Goal: Obtain resource: Download file/media

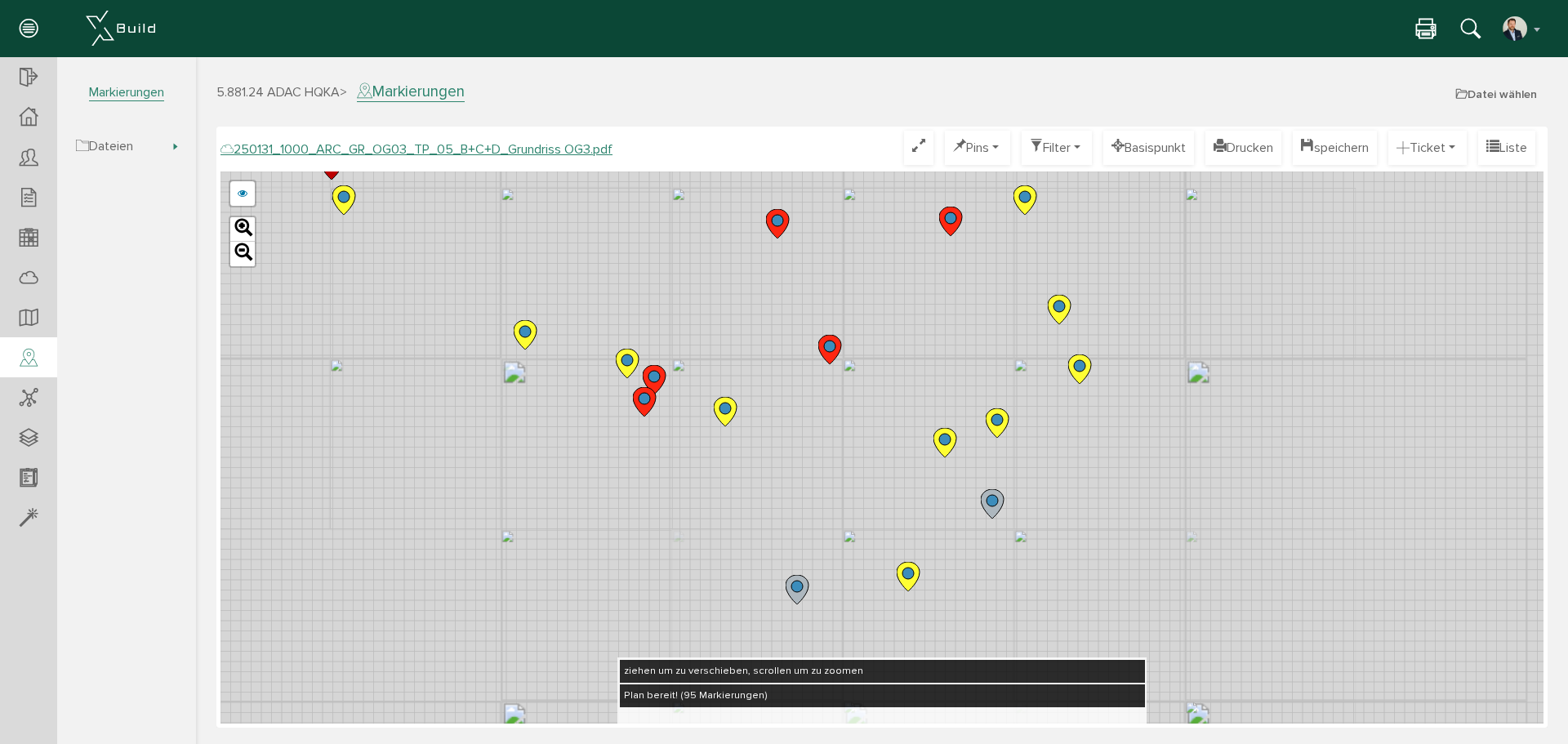
drag, startPoint x: 541, startPoint y: 470, endPoint x: 739, endPoint y: 509, distance: 201.8
click at [744, 531] on div "250124_1000_ARC_GR_OG03_TP_05_B+C+D_Grundriss OG3.pdf 250122_1000_ARC_GR_OG03_0…" at bounding box center [882, 448] width 1323 height 553
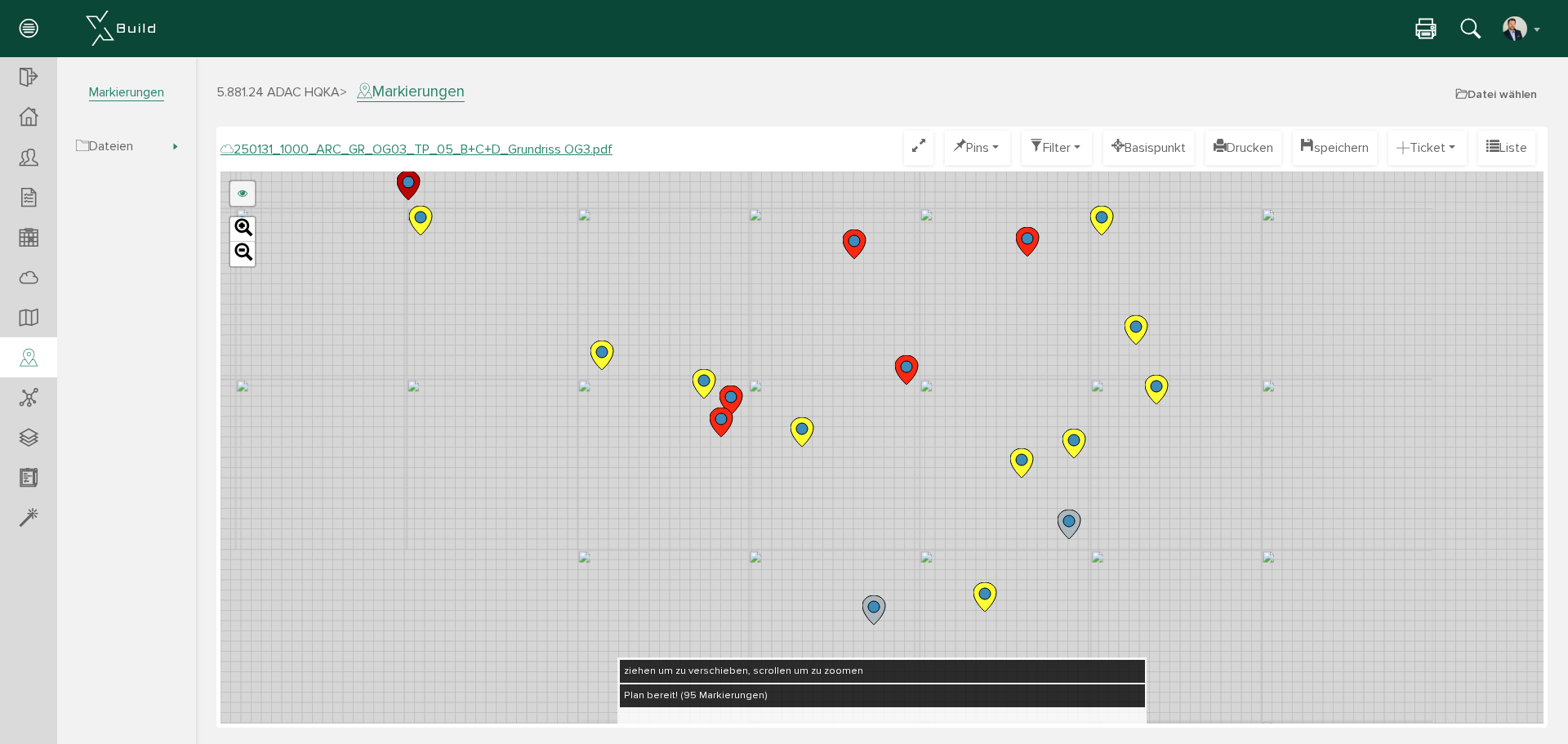
click at [237, 191] on link at bounding box center [243, 194] width 25 height 25
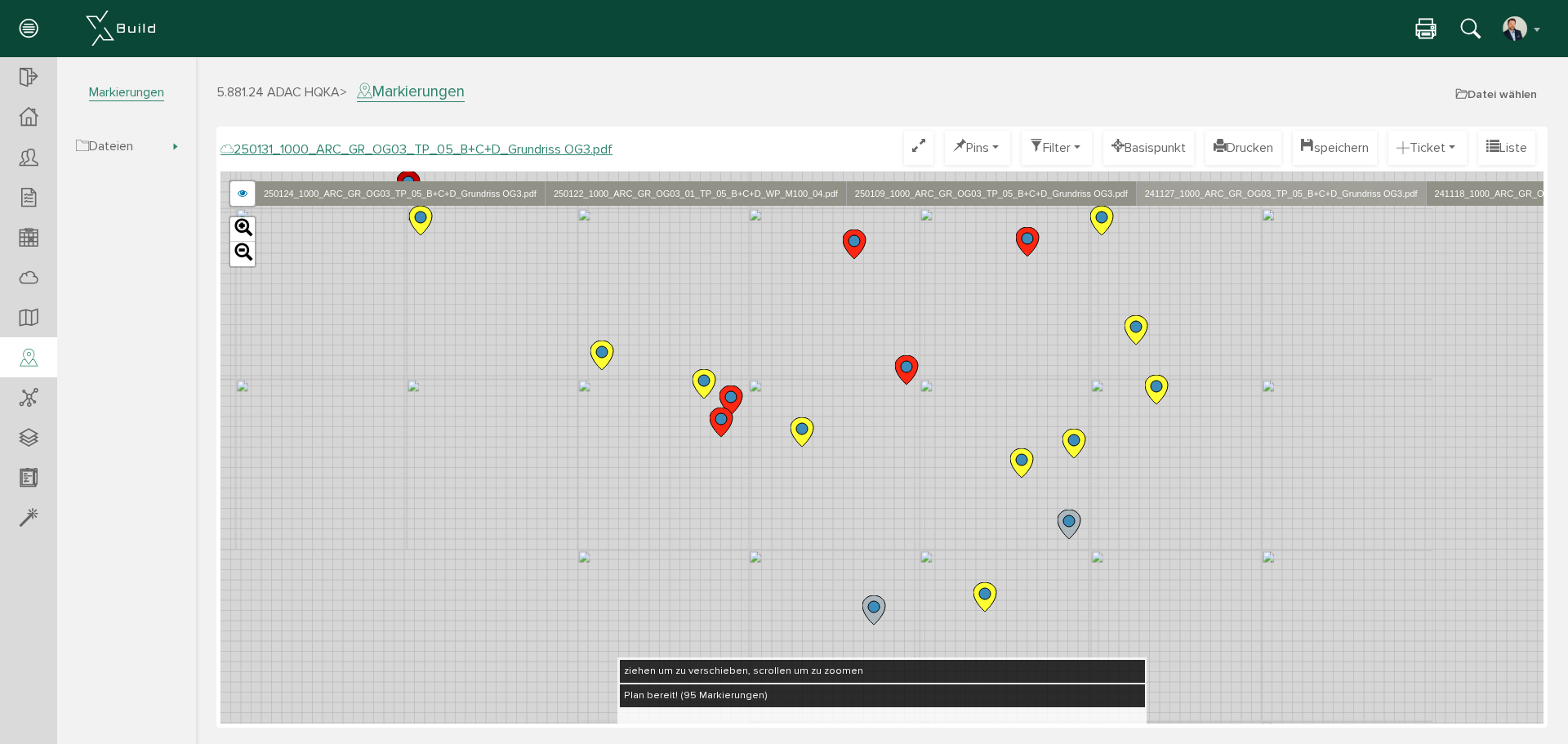
click at [1342, 199] on link "241127_1000_ARC_GR_OG03_TP_05_B+C+D_Grundriss OG3.pdf" at bounding box center [1280, 194] width 290 height 25
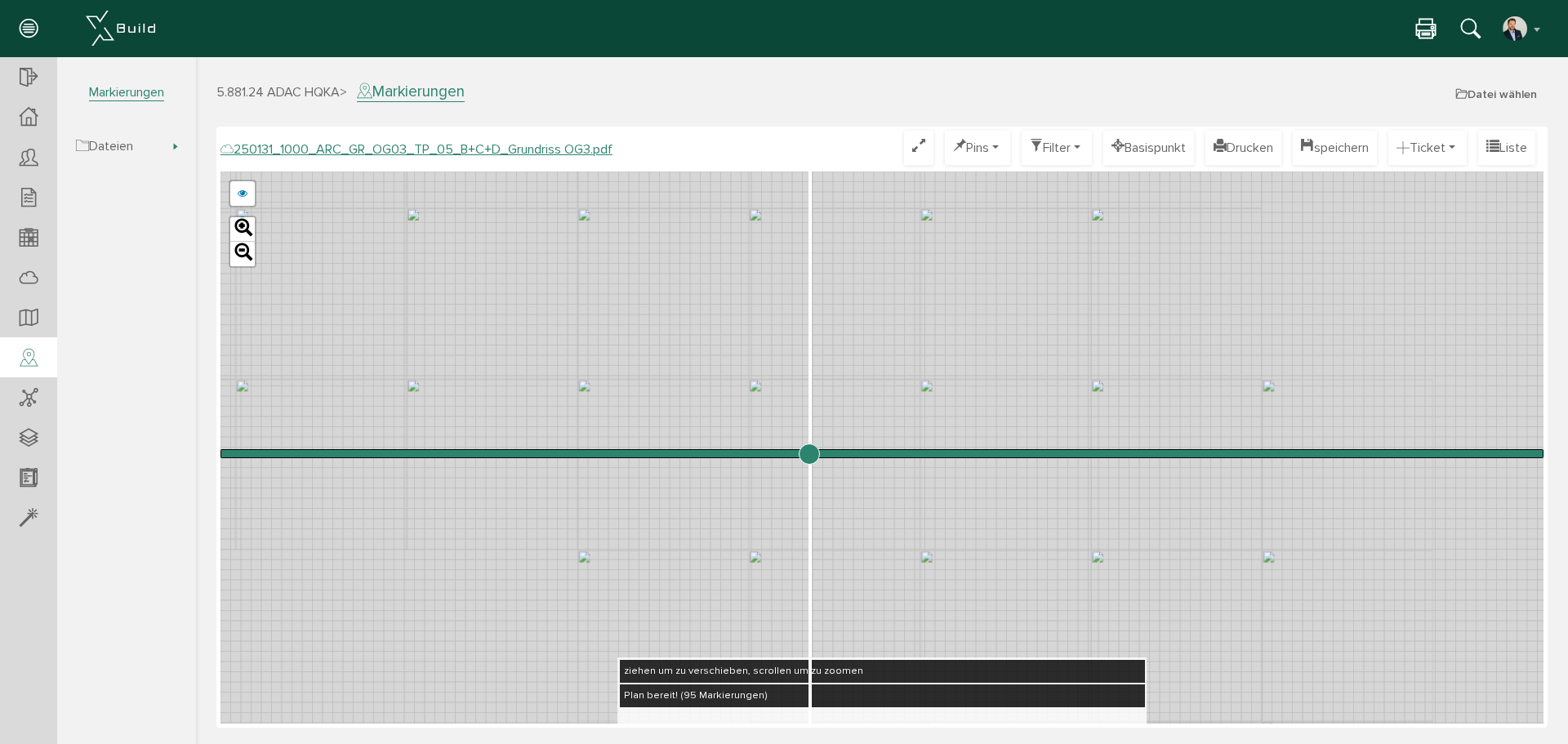
drag, startPoint x: 886, startPoint y: 456, endPoint x: 808, endPoint y: 450, distance: 78.2
click at [808, 454] on input "range" at bounding box center [882, 454] width 1323 height 0
click at [249, 192] on link at bounding box center [243, 194] width 25 height 25
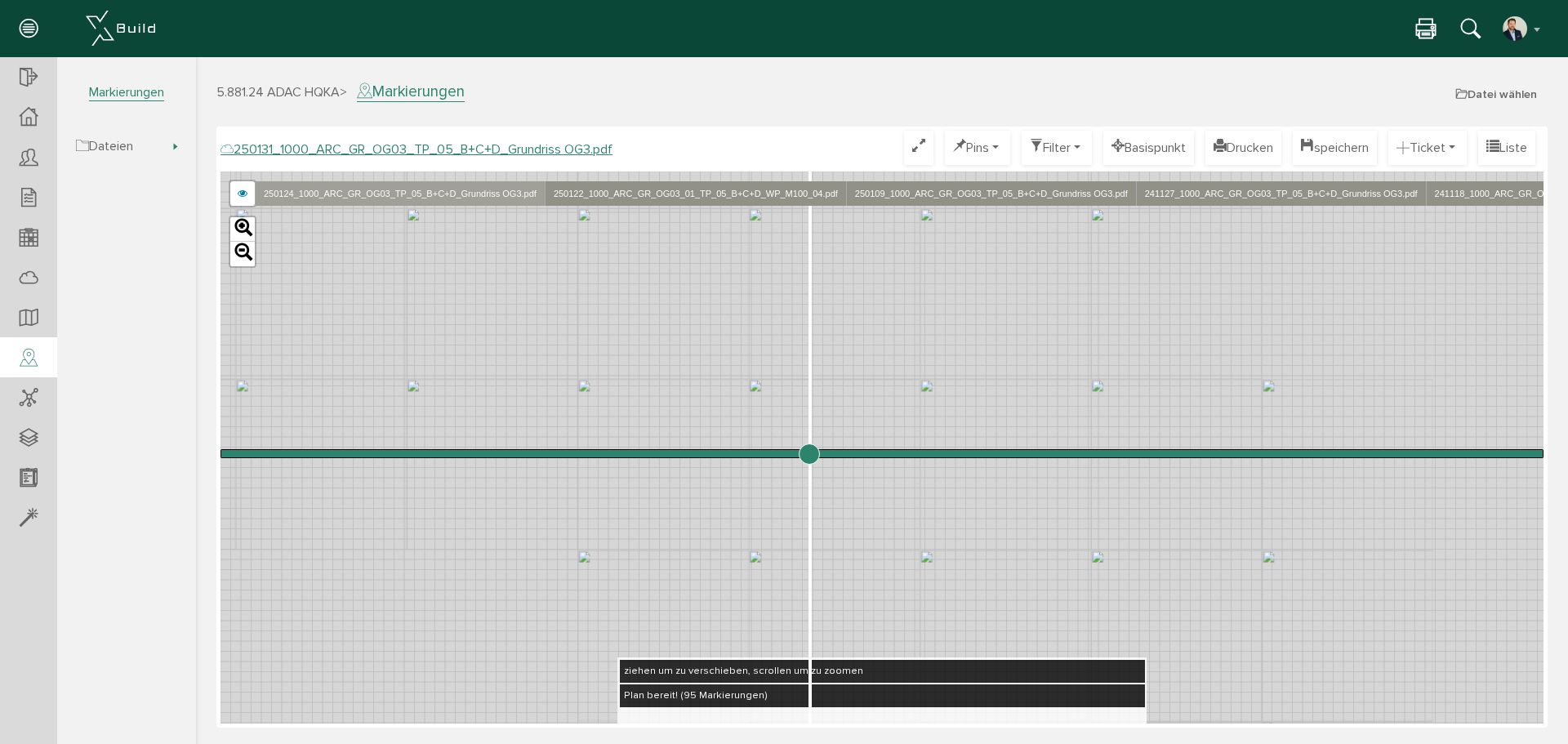
click at [411, 191] on link "250124_1000_ARC_GR_OG03_TP_05_B+C+D_Grundriss OG3.pdf" at bounding box center [400, 194] width 290 height 25
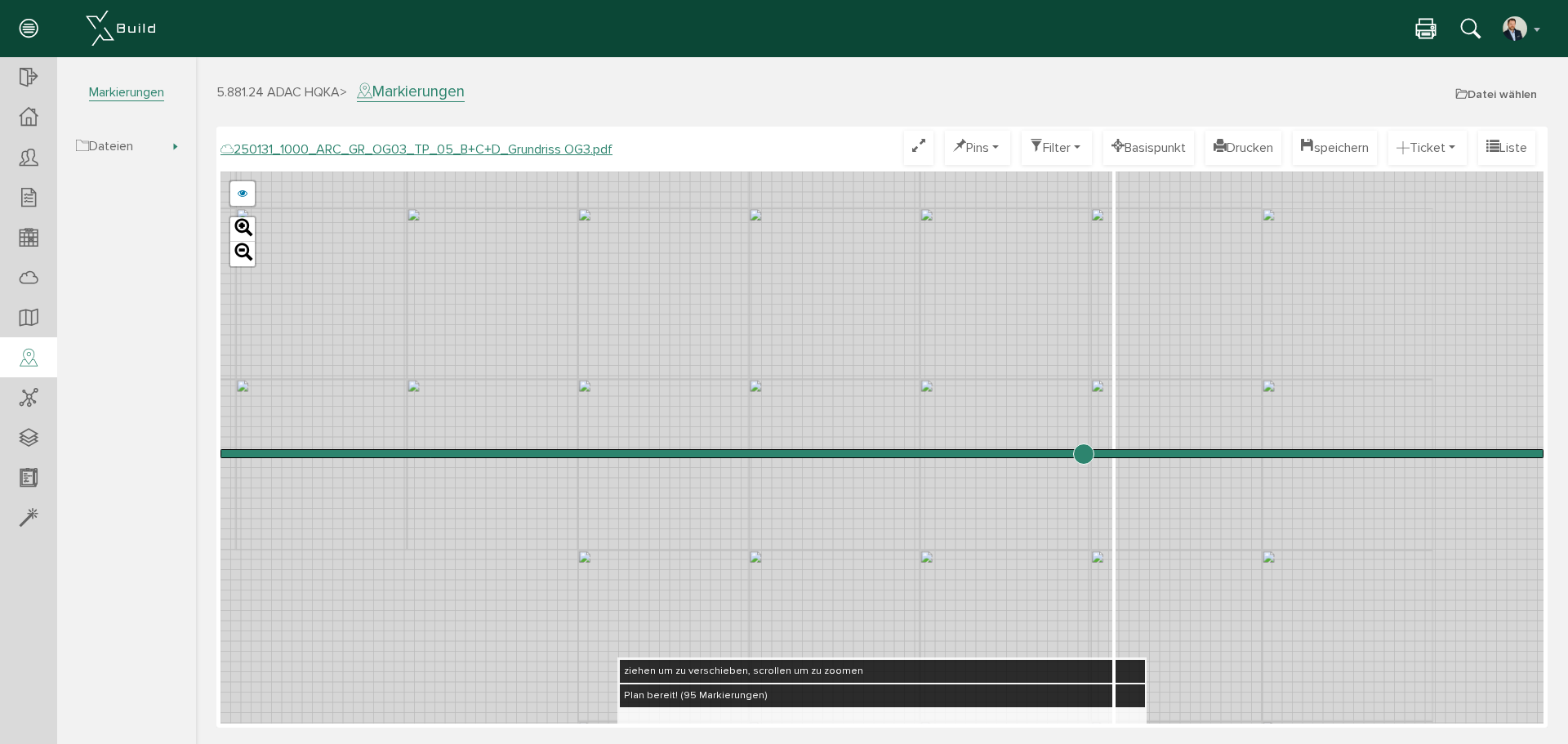
drag, startPoint x: 882, startPoint y: 454, endPoint x: 1035, endPoint y: 443, distance: 153.4
click at [1083, 454] on input "range" at bounding box center [882, 454] width 1323 height 0
drag, startPoint x: 927, startPoint y: 425, endPoint x: 890, endPoint y: 251, distance: 177.9
click at [890, 251] on div "250124_1000_ARC_GR_OG03_TP_05_B+C+D_Grundriss OG3.pdf 250122_1000_ARC_GR_OG03_0…" at bounding box center [882, 448] width 1323 height 553
drag, startPoint x: 1085, startPoint y: 457, endPoint x: 594, endPoint y: 432, distance: 491.6
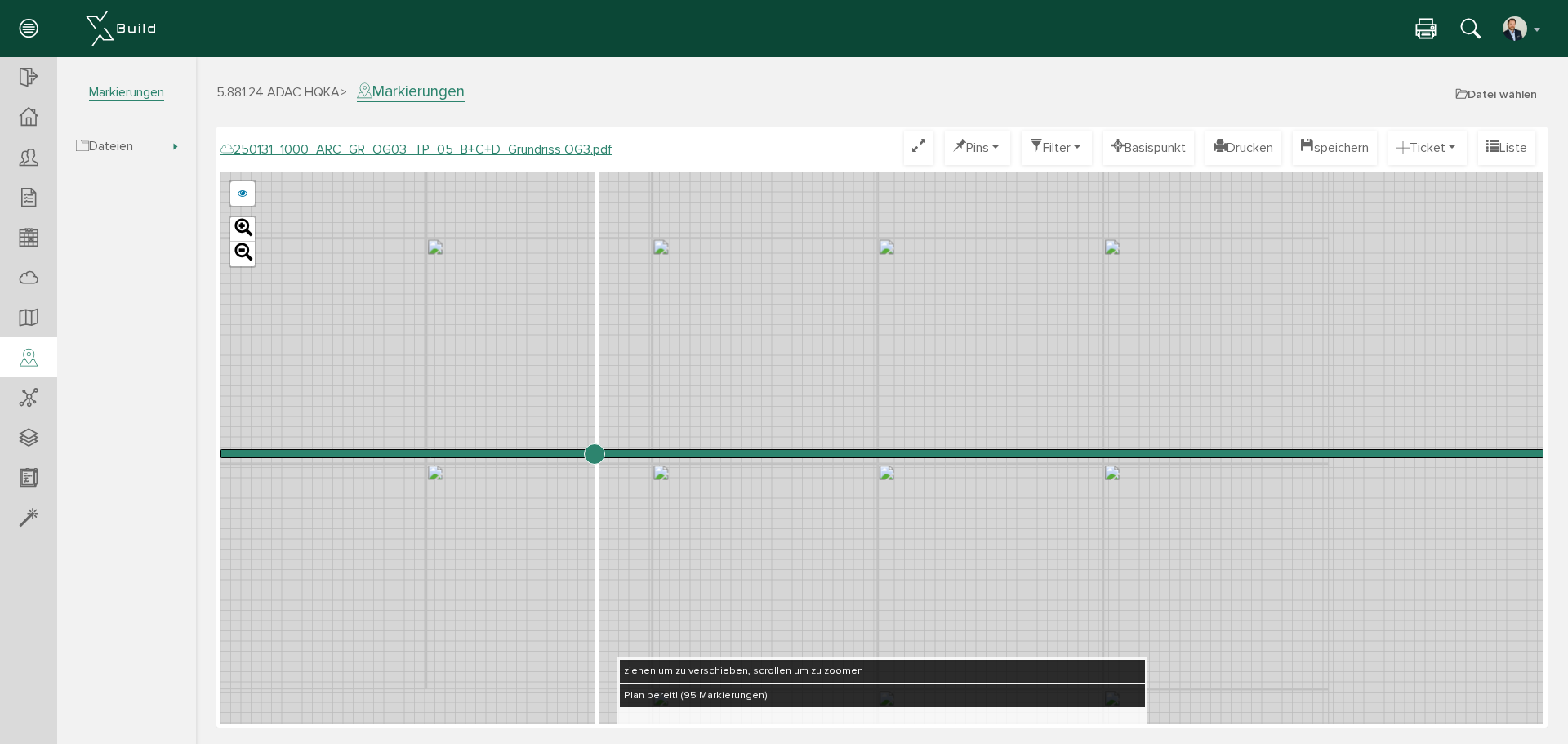
click at [594, 454] on input "range" at bounding box center [882, 454] width 1323 height 0
click at [243, 194] on link at bounding box center [243, 194] width 25 height 25
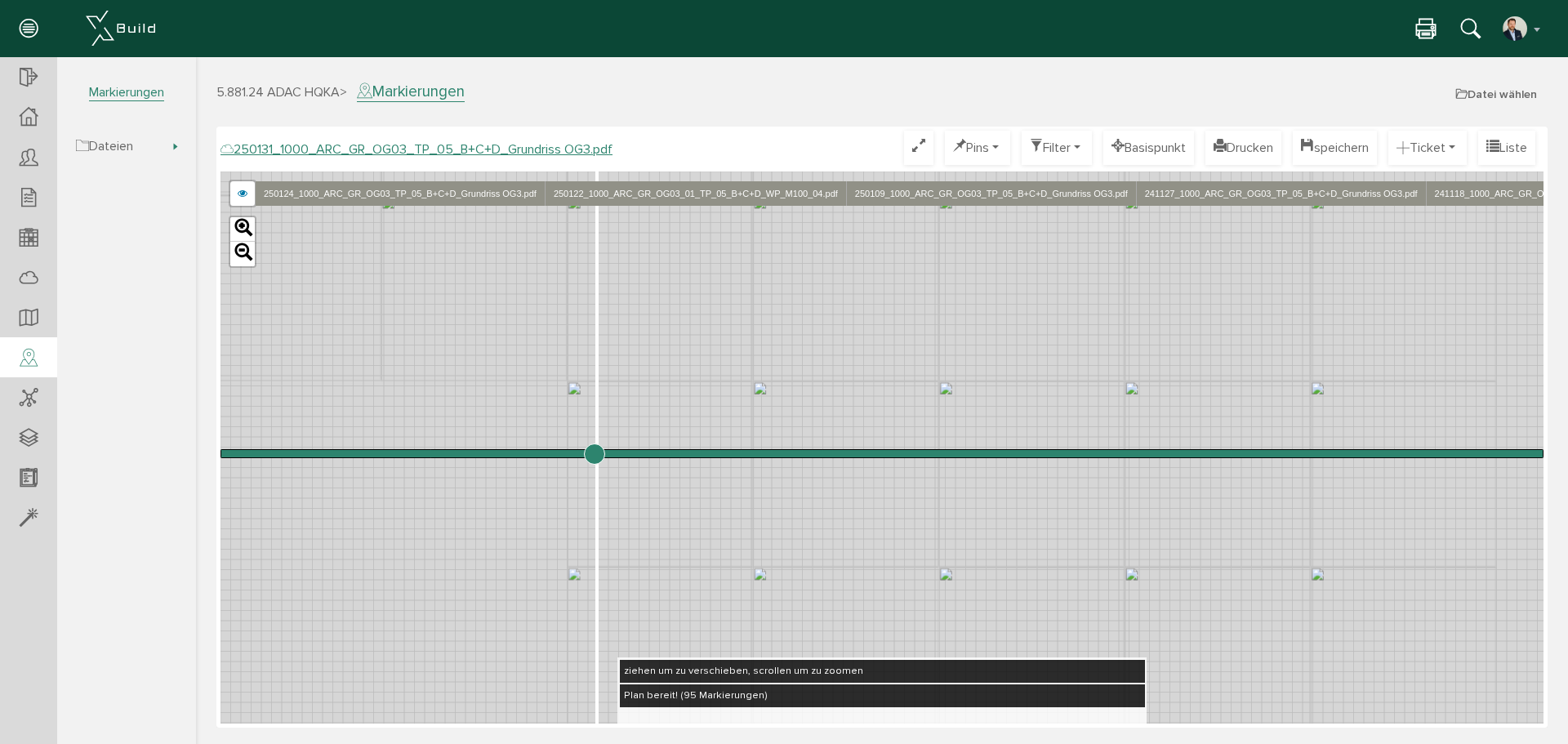
click at [658, 202] on link "250122_1000_ARC_GR_OG03_01_TP_05_B+C+D_WP_M100_04.pdf" at bounding box center [695, 194] width 302 height 25
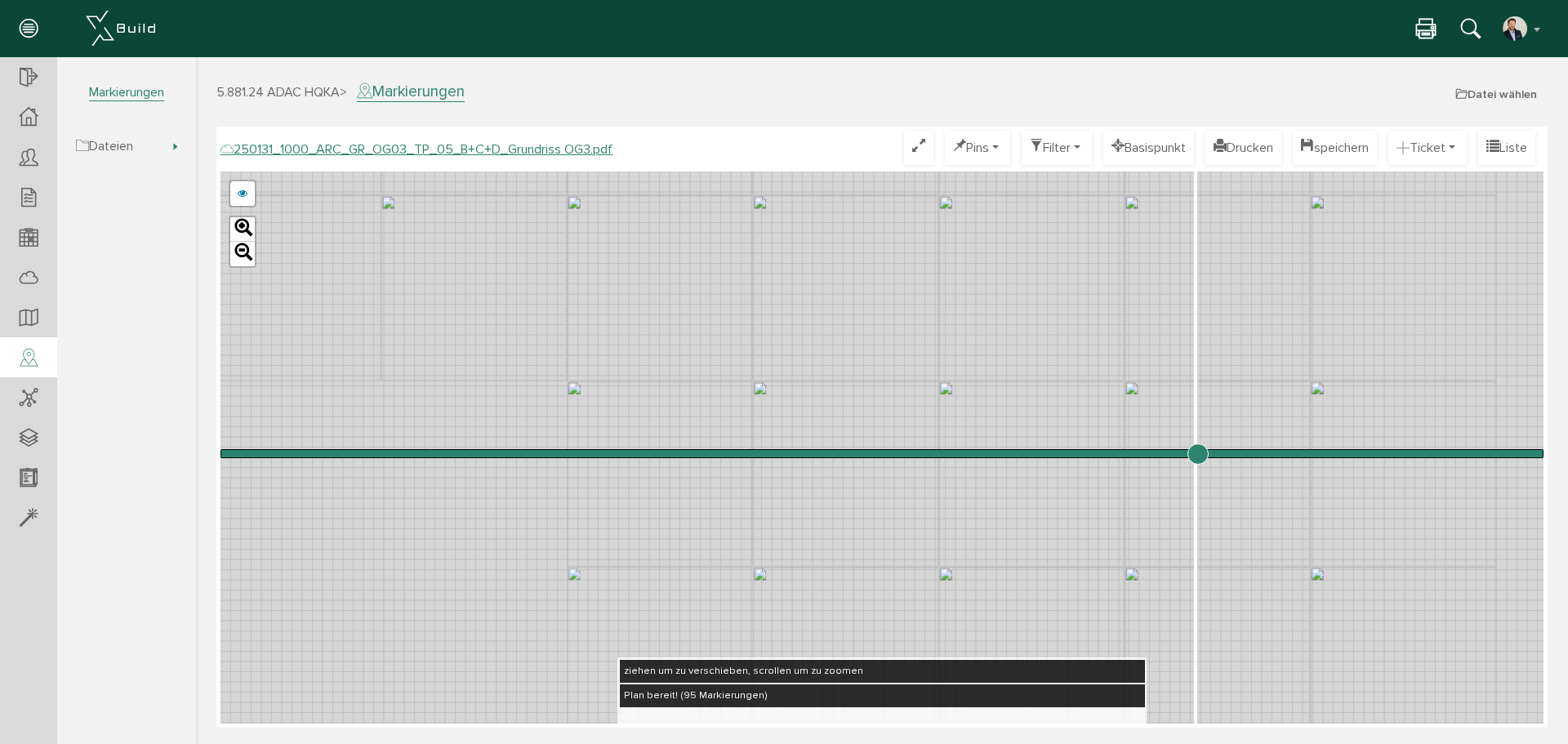
drag, startPoint x: 882, startPoint y: 453, endPoint x: 1197, endPoint y: 465, distance: 315.2
click at [1197, 454] on input "range" at bounding box center [882, 454] width 1323 height 0
drag, startPoint x: 1201, startPoint y: 458, endPoint x: 906, endPoint y: 415, distance: 298.1
click at [916, 454] on input "range" at bounding box center [882, 454] width 1323 height 0
drag, startPoint x: 916, startPoint y: 456, endPoint x: 818, endPoint y: 374, distance: 127.8
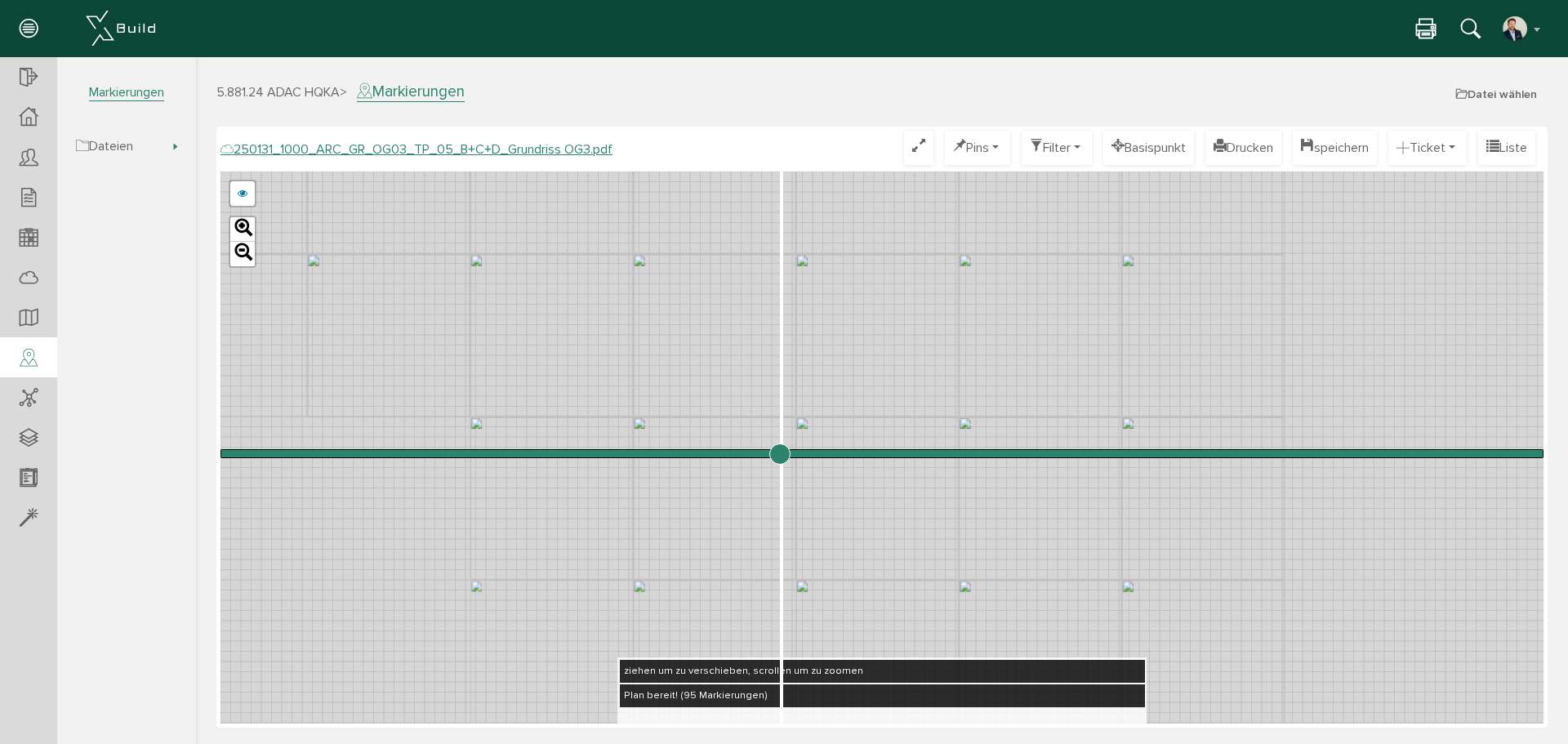
click at [779, 454] on input "range" at bounding box center [882, 454] width 1323 height 0
drag, startPoint x: 778, startPoint y: 452, endPoint x: 1065, endPoint y: 415, distance: 289.4
click at [1088, 454] on input "range" at bounding box center [882, 454] width 1323 height 0
drag, startPoint x: 967, startPoint y: 401, endPoint x: 1042, endPoint y: 475, distance: 105.4
click at [982, 507] on div "250124_1000_ARC_GR_OG03_TP_05_B+C+D_Grundriss OG3.pdf 250122_1000_ARC_GR_OG03_0…" at bounding box center [882, 448] width 1323 height 553
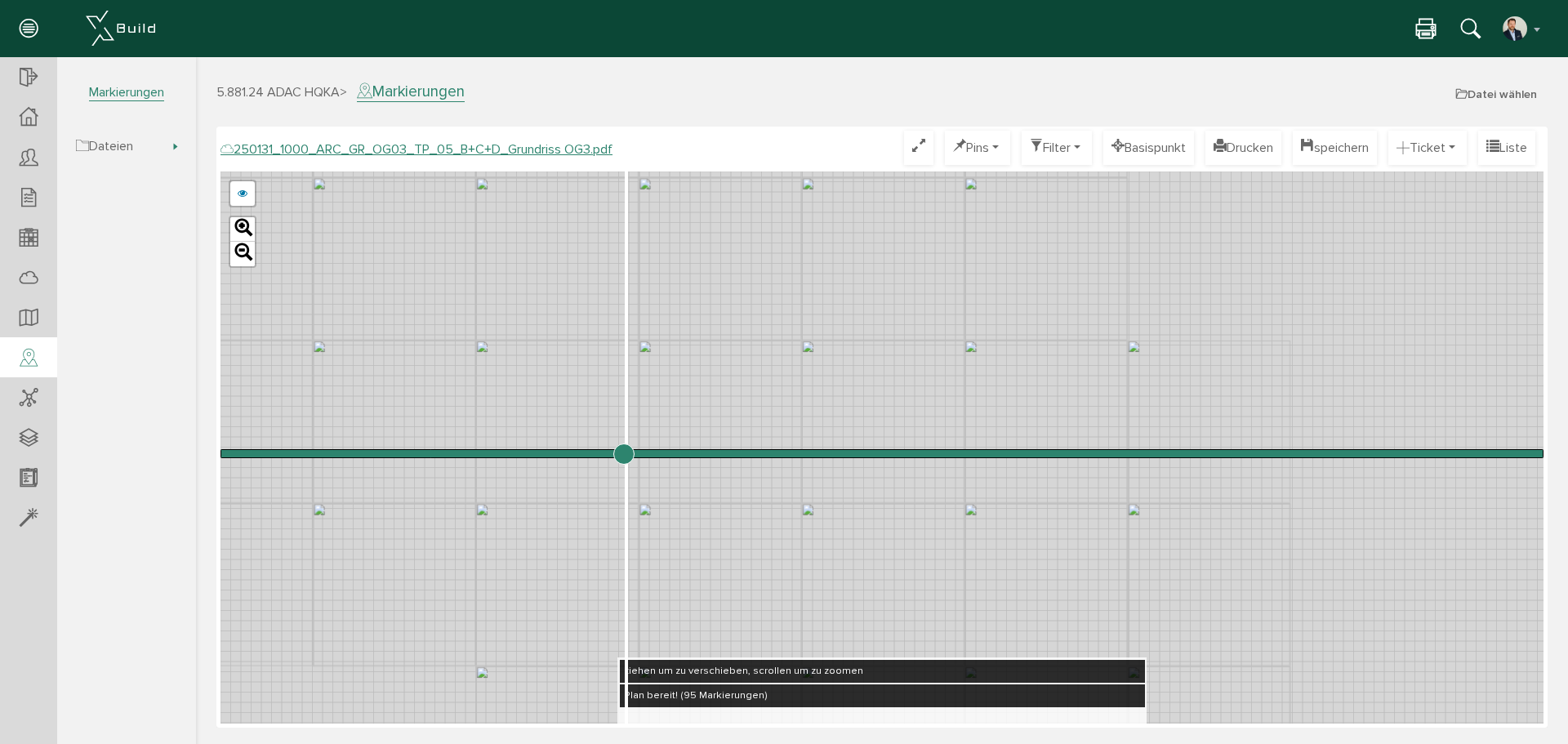
drag, startPoint x: 1089, startPoint y: 448, endPoint x: 623, endPoint y: 416, distance: 467.1
click at [623, 454] on input "range" at bounding box center [882, 454] width 1323 height 0
drag, startPoint x: 887, startPoint y: 382, endPoint x: 896, endPoint y: 424, distance: 43.0
click at [905, 411] on div "250124_1000_ARC_GR_OG03_TP_05_B+C+D_Grundriss OG3.pdf 250122_1000_ARC_GR_OG03_0…" at bounding box center [882, 448] width 1323 height 553
drag, startPoint x: 634, startPoint y: 454, endPoint x: 578, endPoint y: 464, distance: 56.9
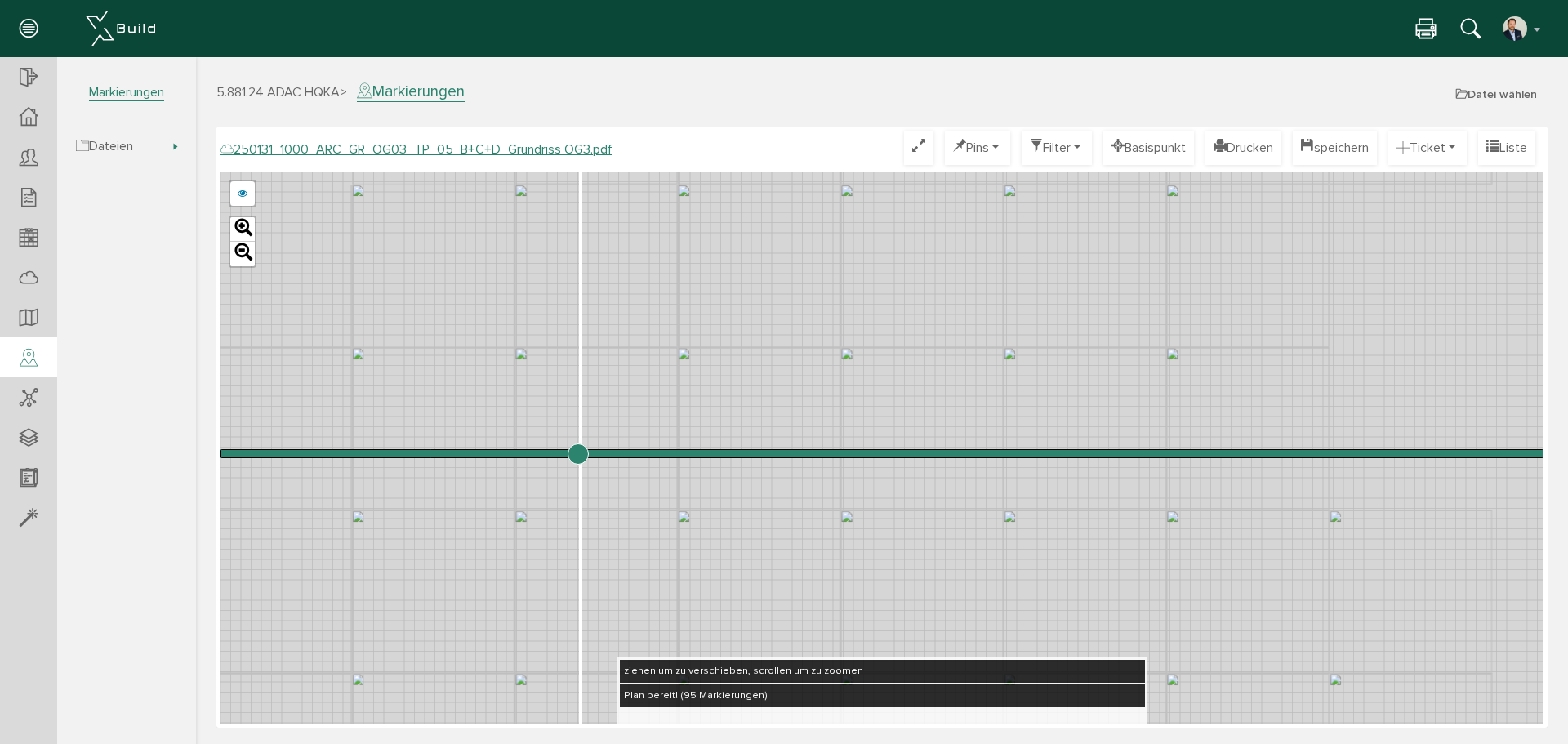
click at [578, 454] on input "range" at bounding box center [882, 454] width 1323 height 0
drag, startPoint x: 579, startPoint y: 456, endPoint x: 545, endPoint y: 482, distance: 42.8
click at [545, 454] on input "range" at bounding box center [882, 454] width 1323 height 0
drag, startPoint x: 487, startPoint y: 383, endPoint x: 693, endPoint y: 324, distance: 214.3
click at [694, 322] on div "250124_1000_ARC_GR_OG03_TP_05_B+C+D_Grundriss OG3.pdf 250122_1000_ARC_GR_OG03_0…" at bounding box center [882, 448] width 1323 height 553
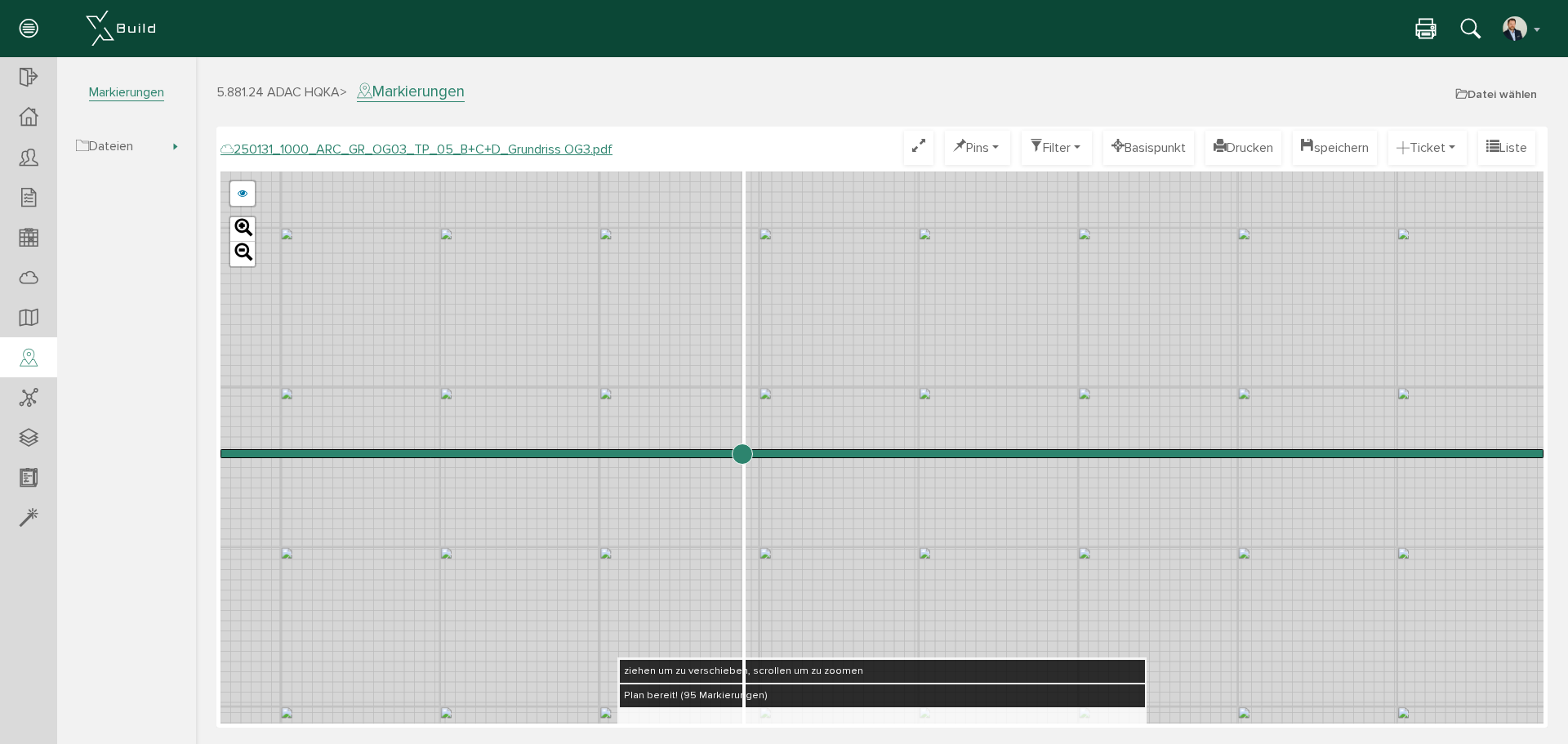
drag, startPoint x: 543, startPoint y: 457, endPoint x: 741, endPoint y: 450, distance: 198.1
click at [741, 454] on input "range" at bounding box center [882, 454] width 1323 height 0
drag, startPoint x: 745, startPoint y: 454, endPoint x: 553, endPoint y: 449, distance: 192.1
click at [553, 454] on input "range" at bounding box center [882, 454] width 1323 height 0
drag, startPoint x: 469, startPoint y: 377, endPoint x: 1106, endPoint y: 360, distance: 637.2
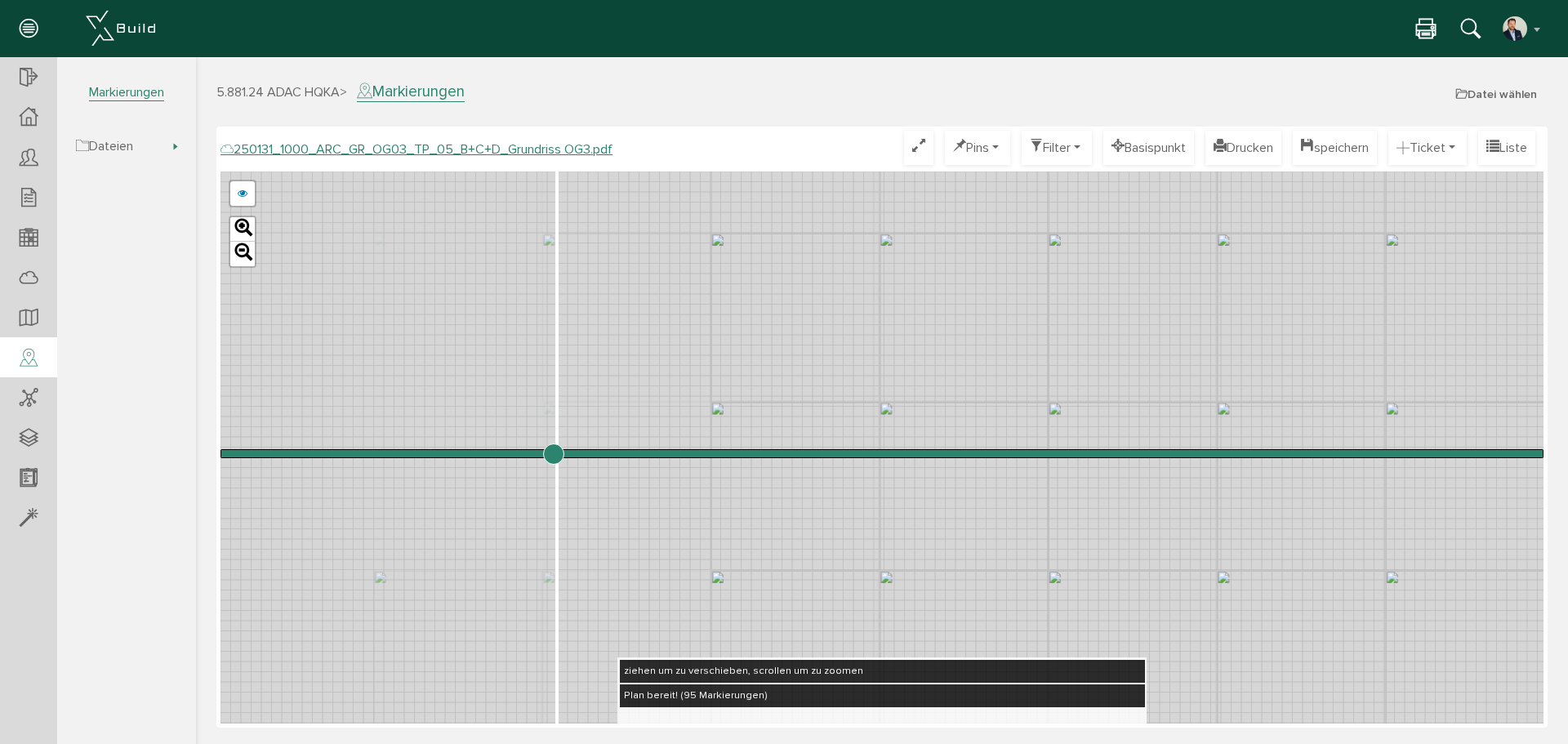
click at [1106, 360] on div "250124_1000_ARC_GR_OG03_TP_05_B+C+D_Grundriss OG3.pdf 250122_1000_ARC_GR_OG03_0…" at bounding box center [882, 448] width 1323 height 553
drag, startPoint x: 552, startPoint y: 452, endPoint x: 882, endPoint y: 432, distance: 330.6
click at [882, 454] on input "range" at bounding box center [882, 454] width 1323 height 0
drag, startPoint x: 811, startPoint y: 519, endPoint x: 1122, endPoint y: 465, distance: 315.7
click at [1132, 468] on div "250124_1000_ARC_GR_OG03_TP_05_B+C+D_Grundriss OG3.pdf 250122_1000_ARC_GR_OG03_0…" at bounding box center [882, 448] width 1323 height 553
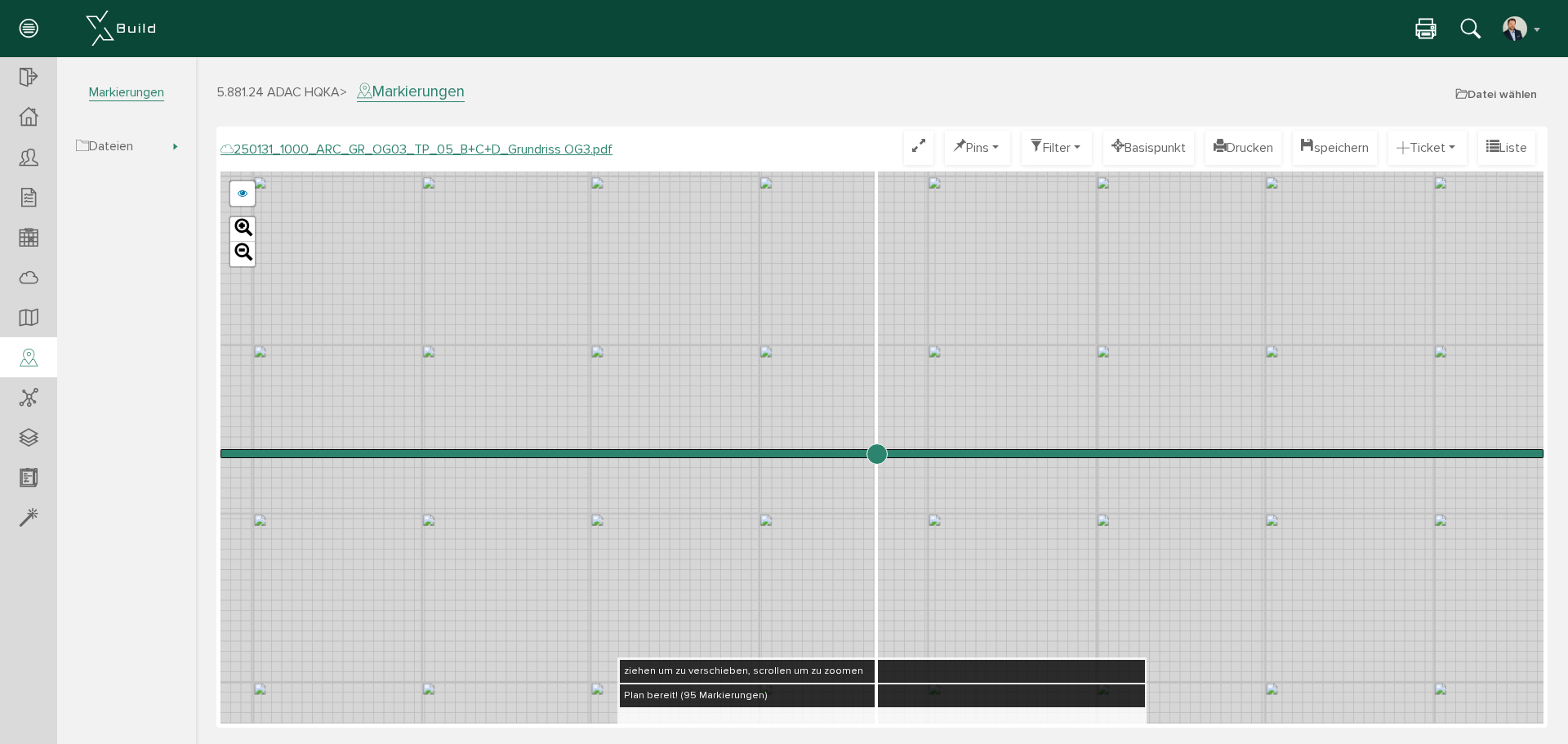
drag, startPoint x: 888, startPoint y: 461, endPoint x: 876, endPoint y: 468, distance: 13.9
click at [876, 454] on input "range" at bounding box center [882, 454] width 1323 height 0
drag, startPoint x: 706, startPoint y: 518, endPoint x: 914, endPoint y: 209, distance: 372.5
click at [914, 209] on div "250124_1000_ARC_GR_OG03_TP_05_B+C+D_Grundriss OG3.pdf 250122_1000_ARC_GR_OG03_0…" at bounding box center [882, 448] width 1323 height 553
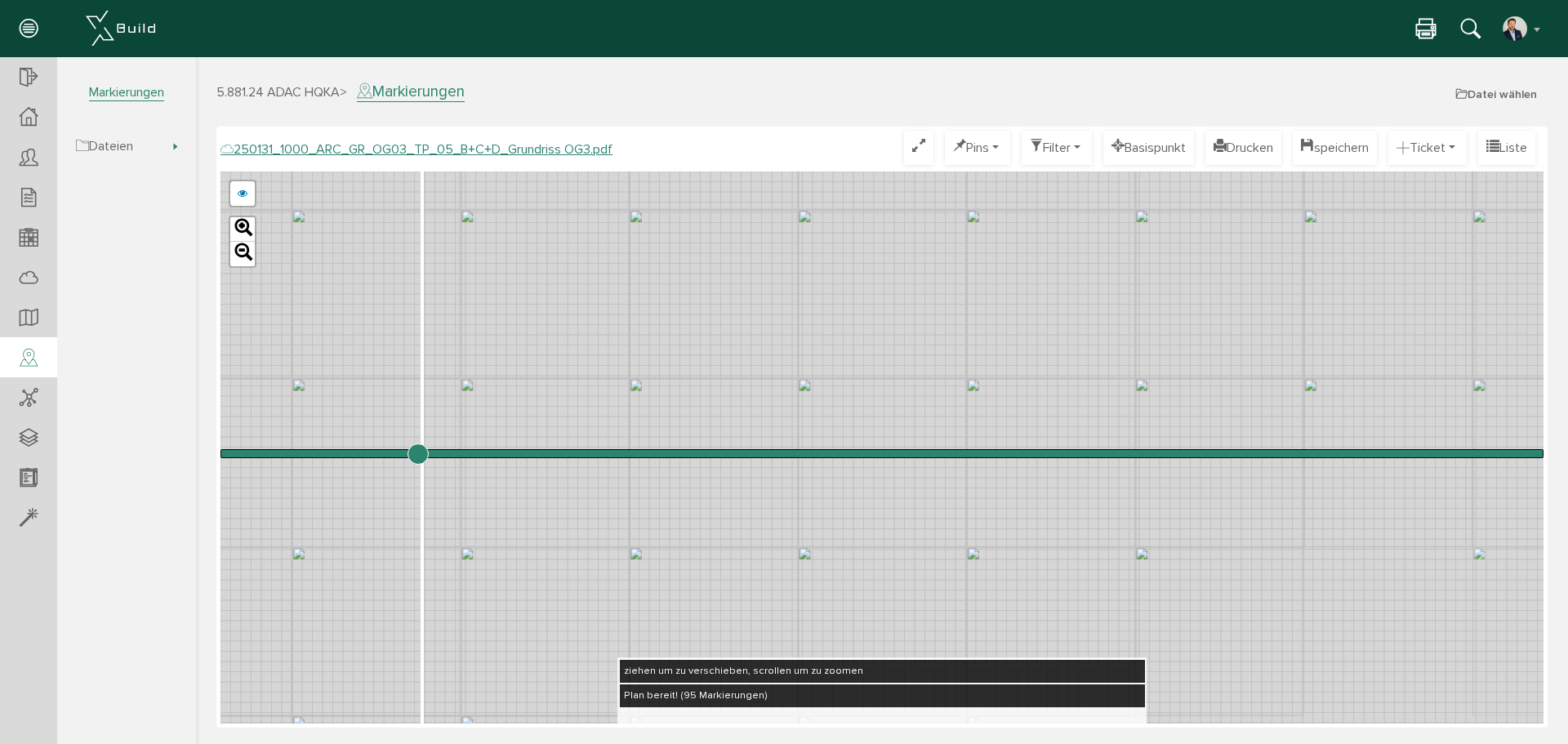
drag, startPoint x: 876, startPoint y: 454, endPoint x: 418, endPoint y: 416, distance: 459.6
click at [418, 454] on input "range" at bounding box center [882, 454] width 1323 height 0
drag, startPoint x: 555, startPoint y: 572, endPoint x: 989, endPoint y: 56, distance: 674.2
click at [989, 57] on html "erweiterte Suche Datum durchsuchen Deadline durchsuchen Vorgängerversionen durc…" at bounding box center [882, 399] width 1372 height 683
drag, startPoint x: 703, startPoint y: 347, endPoint x: 616, endPoint y: 411, distance: 108.0
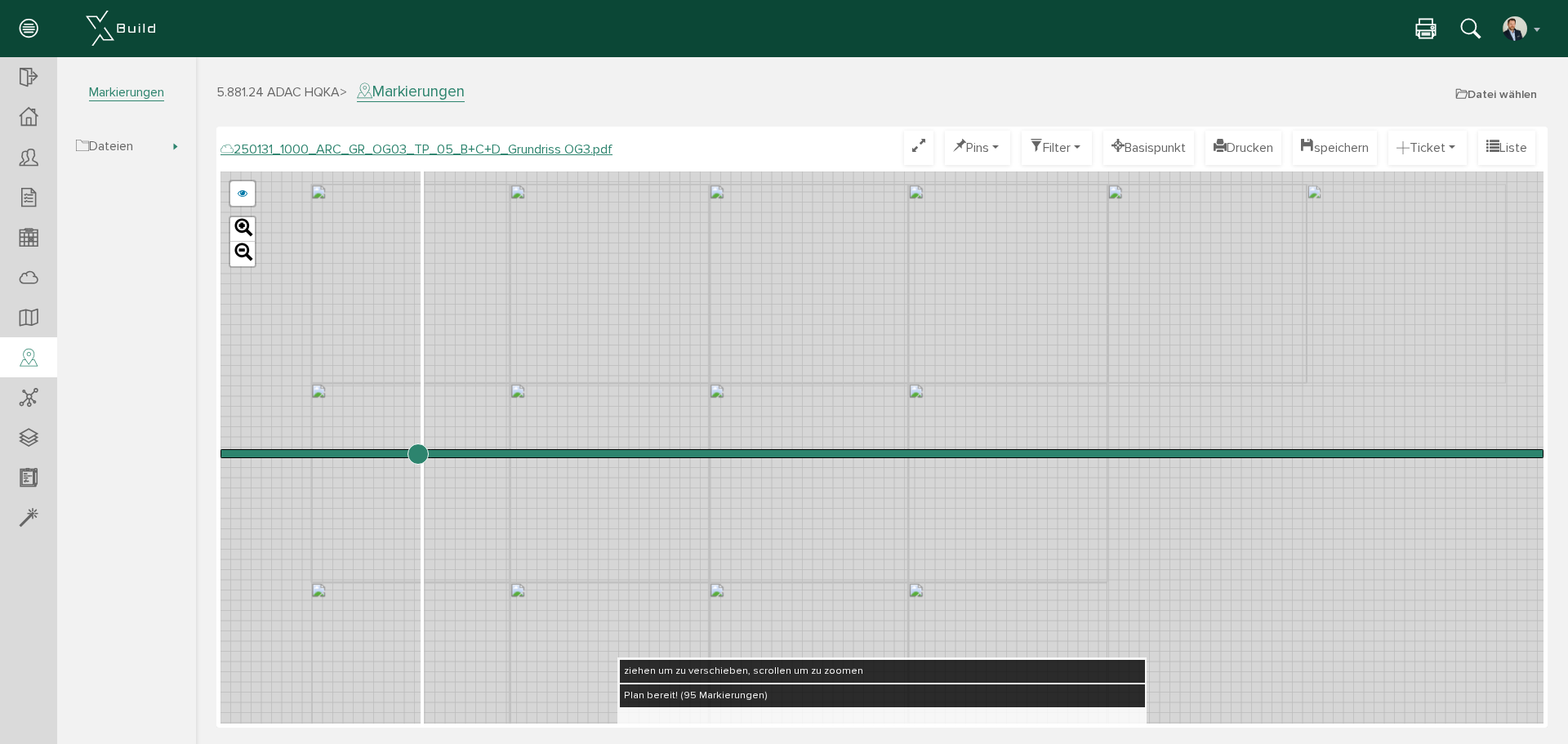
click at [666, 394] on div "250124_1000_ARC_GR_OG03_TP_05_B+C+D_Grundriss OG3.pdf 250122_1000_ARC_GR_OG03_0…" at bounding box center [882, 448] width 1323 height 553
click at [412, 454] on input "range" at bounding box center [882, 454] width 1323 height 0
drag, startPoint x: 981, startPoint y: 319, endPoint x: 1313, endPoint y: 235, distance: 342.5
click at [1313, 235] on div "250124_1000_ARC_GR_OG03_TP_05_B+C+D_Grundriss OG3.pdf 250122_1000_ARC_GR_OG03_0…" at bounding box center [882, 448] width 1323 height 553
drag, startPoint x: 404, startPoint y: 447, endPoint x: 797, endPoint y: 515, distance: 398.8
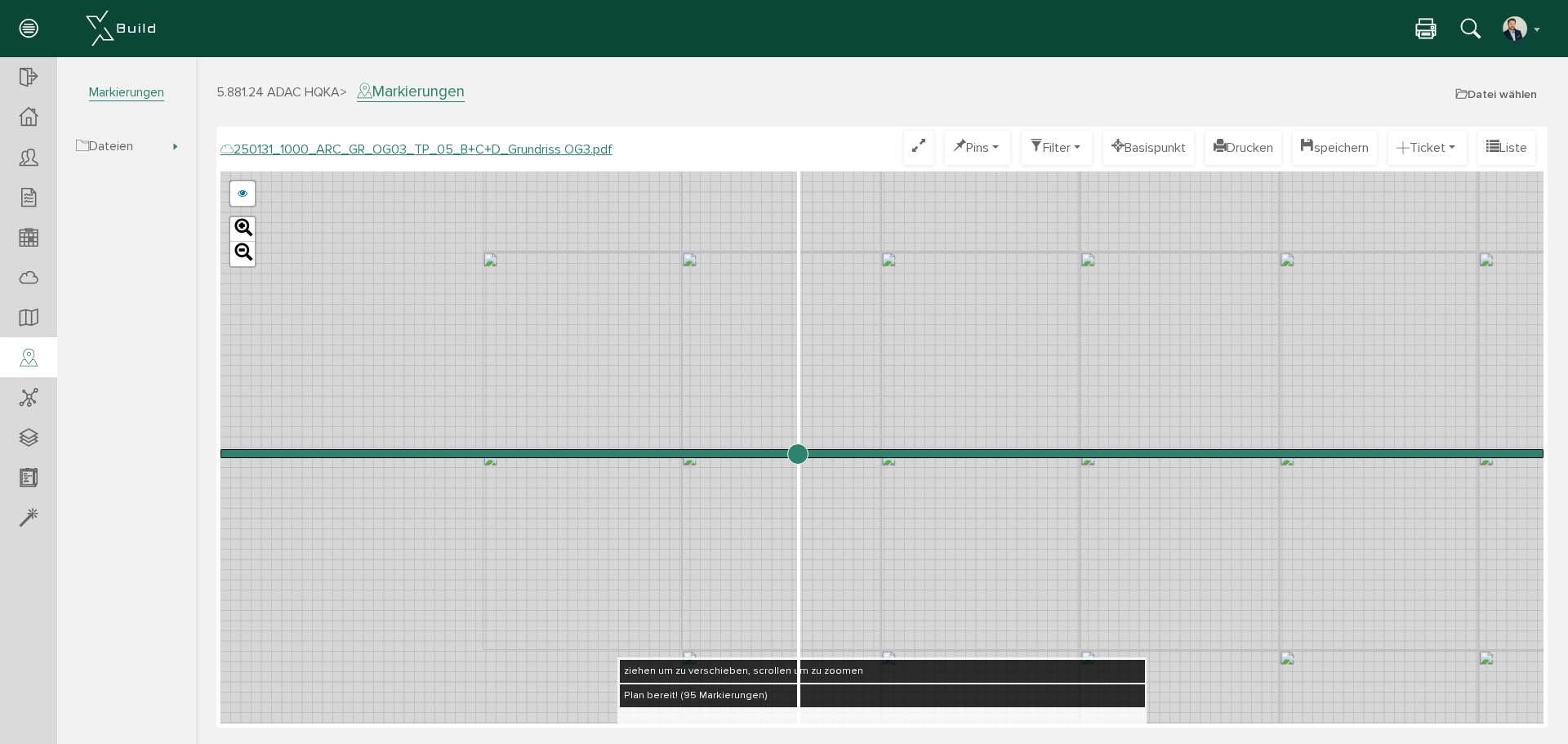
click at [797, 454] on input "range" at bounding box center [882, 454] width 1323 height 0
drag, startPoint x: 801, startPoint y: 455, endPoint x: 342, endPoint y: 367, distance: 467.4
click at [342, 454] on input "range" at bounding box center [882, 454] width 1323 height 0
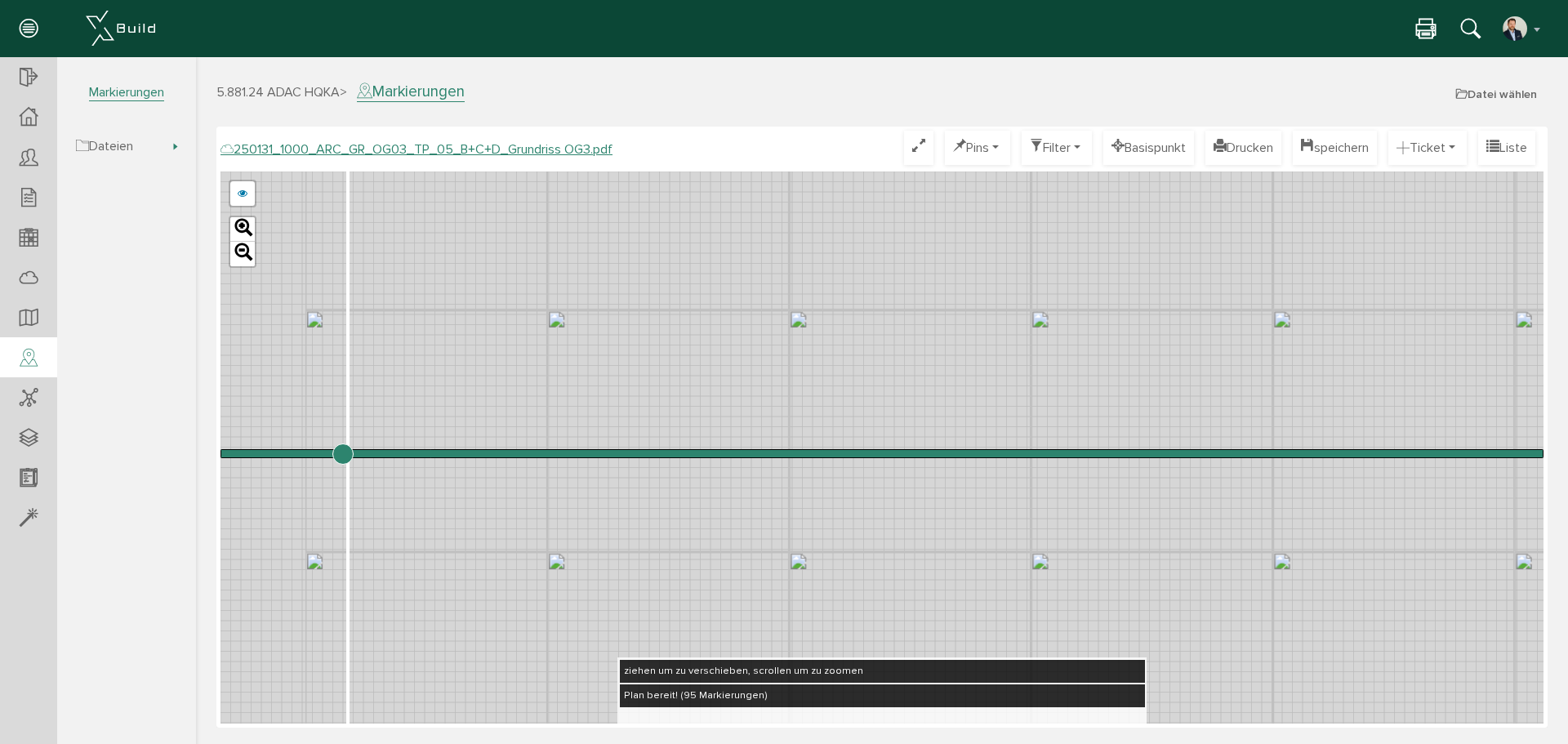
drag, startPoint x: 514, startPoint y: 259, endPoint x: 944, endPoint y: 363, distance: 442.4
click at [944, 363] on div "250124_1000_ARC_GR_OG03_TP_05_B+C+D_Grundriss OG3.pdf 250122_1000_ARC_GR_OG03_0…" at bounding box center [882, 448] width 1323 height 553
drag, startPoint x: 345, startPoint y: 449, endPoint x: 717, endPoint y: 490, distance: 374.3
click at [717, 454] on input "range" at bounding box center [882, 454] width 1323 height 0
drag, startPoint x: 713, startPoint y: 458, endPoint x: 547, endPoint y: 346, distance: 200.2
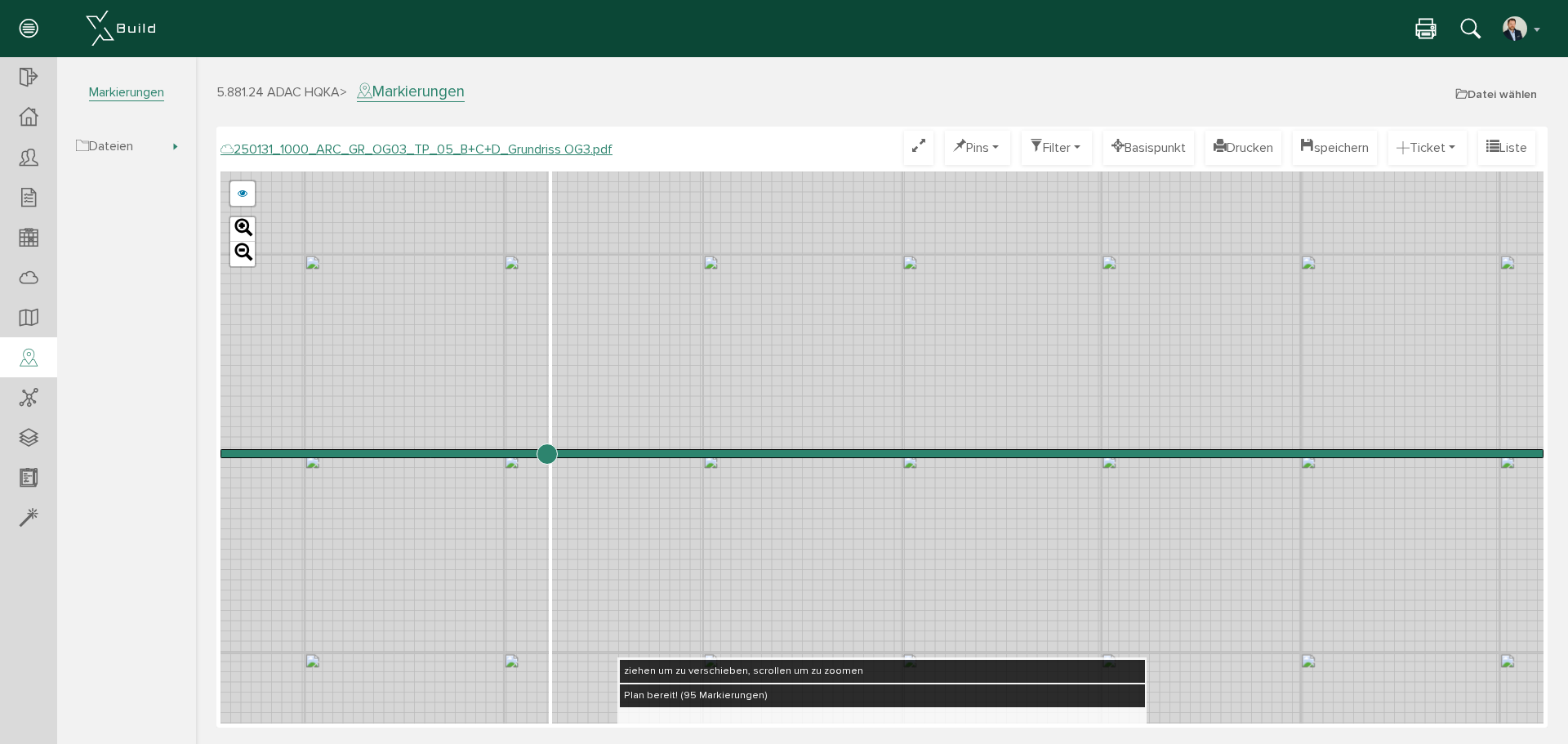
click at [547, 454] on input "range" at bounding box center [882, 454] width 1323 height 0
drag, startPoint x: 611, startPoint y: 285, endPoint x: 580, endPoint y: 390, distance: 109.5
click at [571, 397] on div "250124_1000_ARC_GR_OG03_TP_05_B+C+D_Grundriss OG3.pdf 250122_1000_ARC_GR_OG03_0…" at bounding box center [882, 448] width 1323 height 553
drag, startPoint x: 547, startPoint y: 457, endPoint x: 432, endPoint y: 491, distance: 119.9
click at [432, 454] on input "range" at bounding box center [882, 454] width 1323 height 0
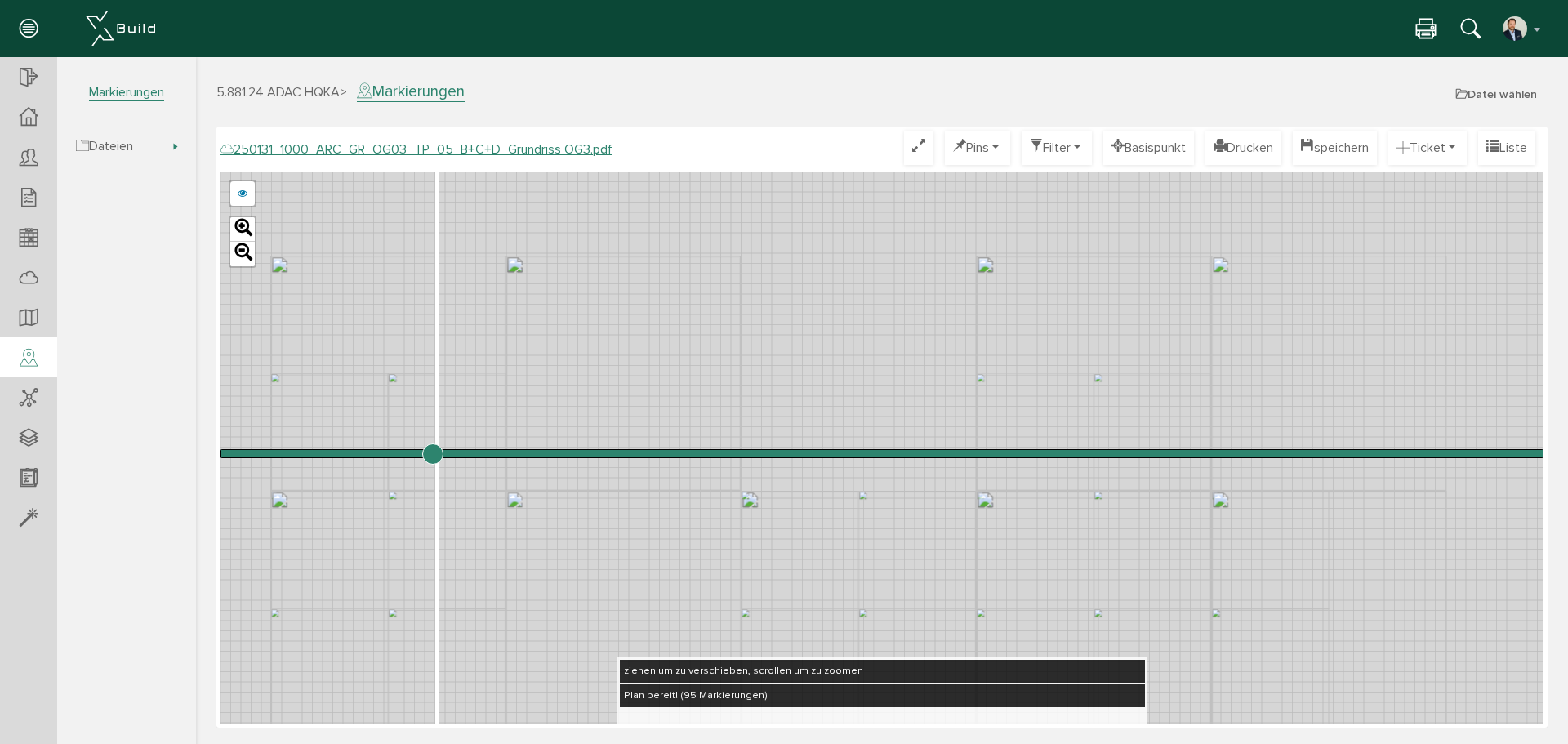
drag, startPoint x: 707, startPoint y: 468, endPoint x: 713, endPoint y: 522, distance: 54.3
click at [714, 534] on div "250124_1000_ARC_GR_OG03_TP_05_B+C+D_Grundriss OG3.pdf 250122_1000_ARC_GR_OG03_0…" at bounding box center [882, 448] width 1323 height 553
drag, startPoint x: 686, startPoint y: 341, endPoint x: 684, endPoint y: 497, distance: 156.0
click at [685, 513] on div "250124_1000_ARC_GR_OG03_TP_05_B+C+D_Grundriss OG3.pdf 250122_1000_ARC_GR_OG03_0…" at bounding box center [882, 448] width 1323 height 553
drag, startPoint x: 429, startPoint y: 459, endPoint x: 470, endPoint y: 461, distance: 41.0
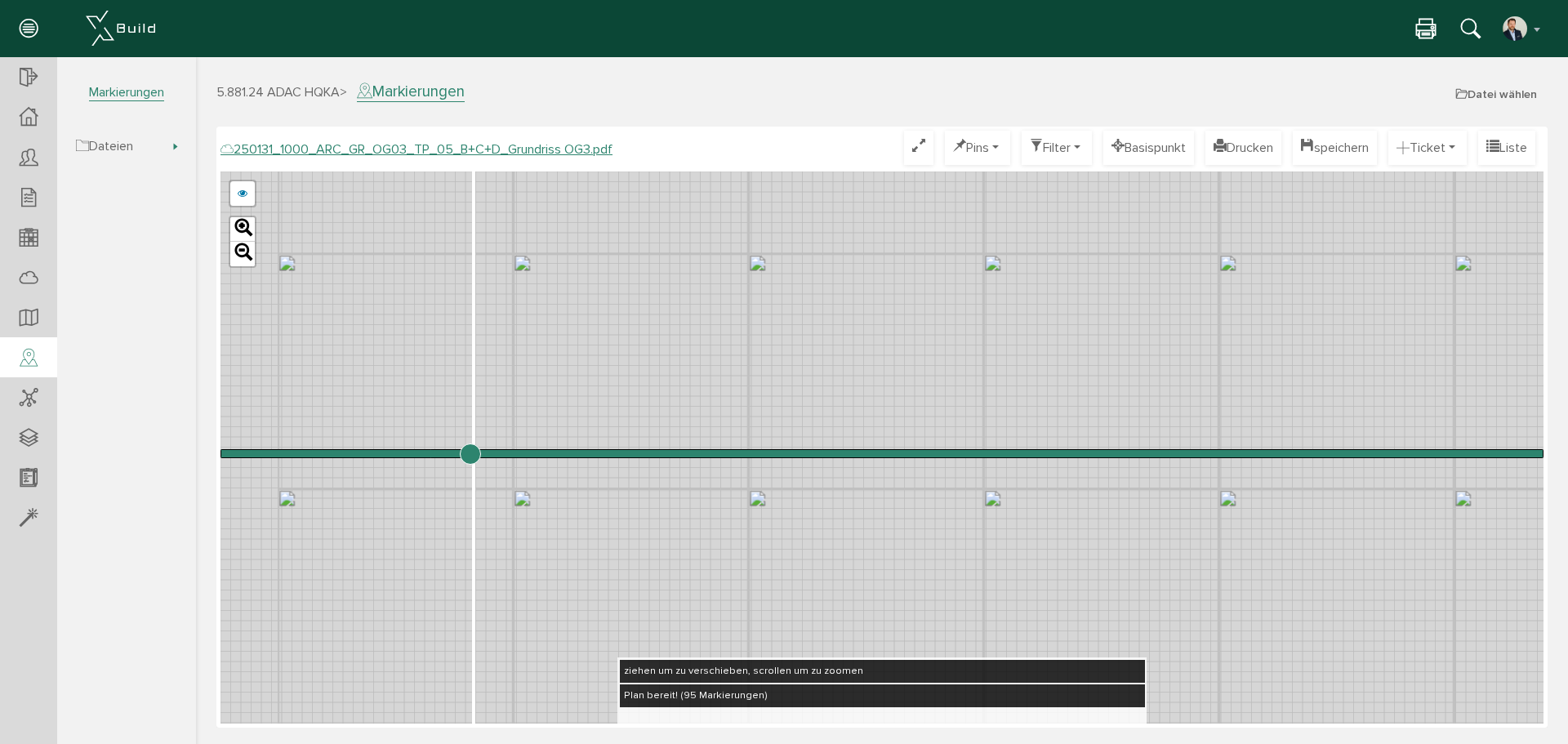
click at [470, 454] on input "range" at bounding box center [882, 454] width 1323 height 0
drag, startPoint x: 721, startPoint y: 558, endPoint x: 555, endPoint y: 212, distance: 383.8
click at [555, 212] on div "250124_1000_ARC_GR_OG03_TP_05_B+C+D_Grundriss OG3.pdf 250122_1000_ARC_GR_OG03_0…" at bounding box center [882, 448] width 1323 height 553
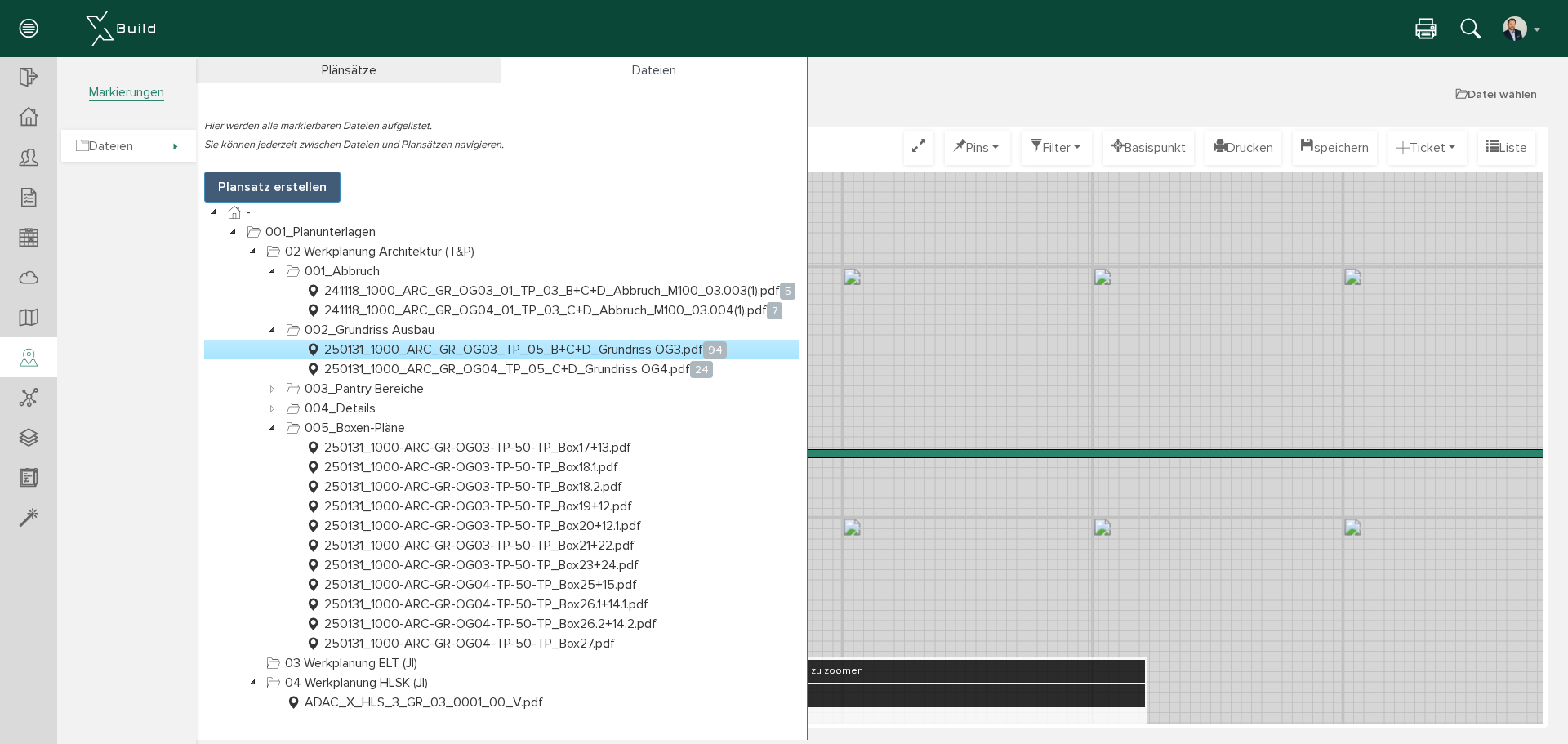
click at [153, 146] on span "Dateien" at bounding box center [128, 146] width 135 height 32
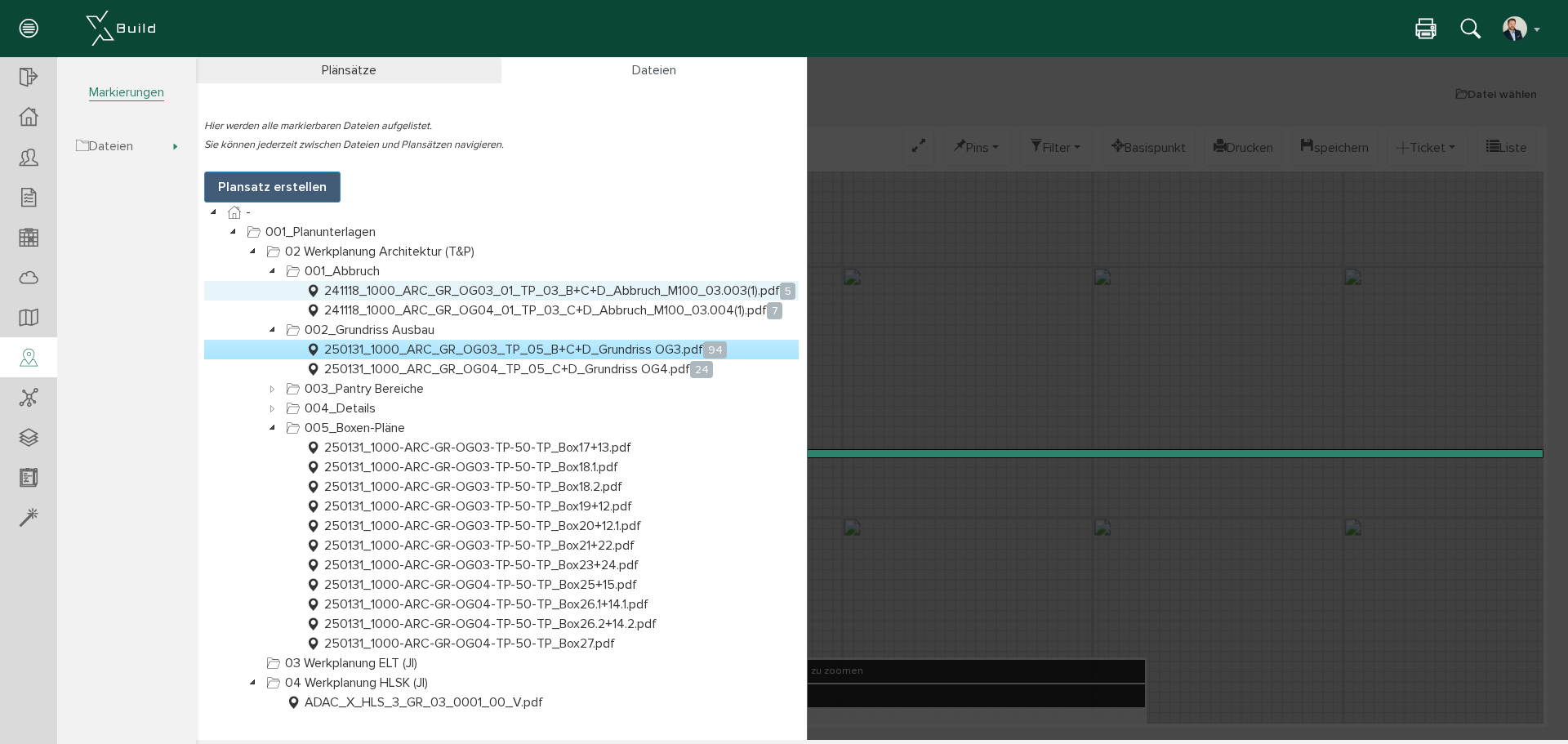
click at [534, 296] on link "241118_1000_ARC_GR_OG03_01_TP_03_B+C+D_Abbruch_M100_03.003(1).pdf 5" at bounding box center [551, 291] width 497 height 20
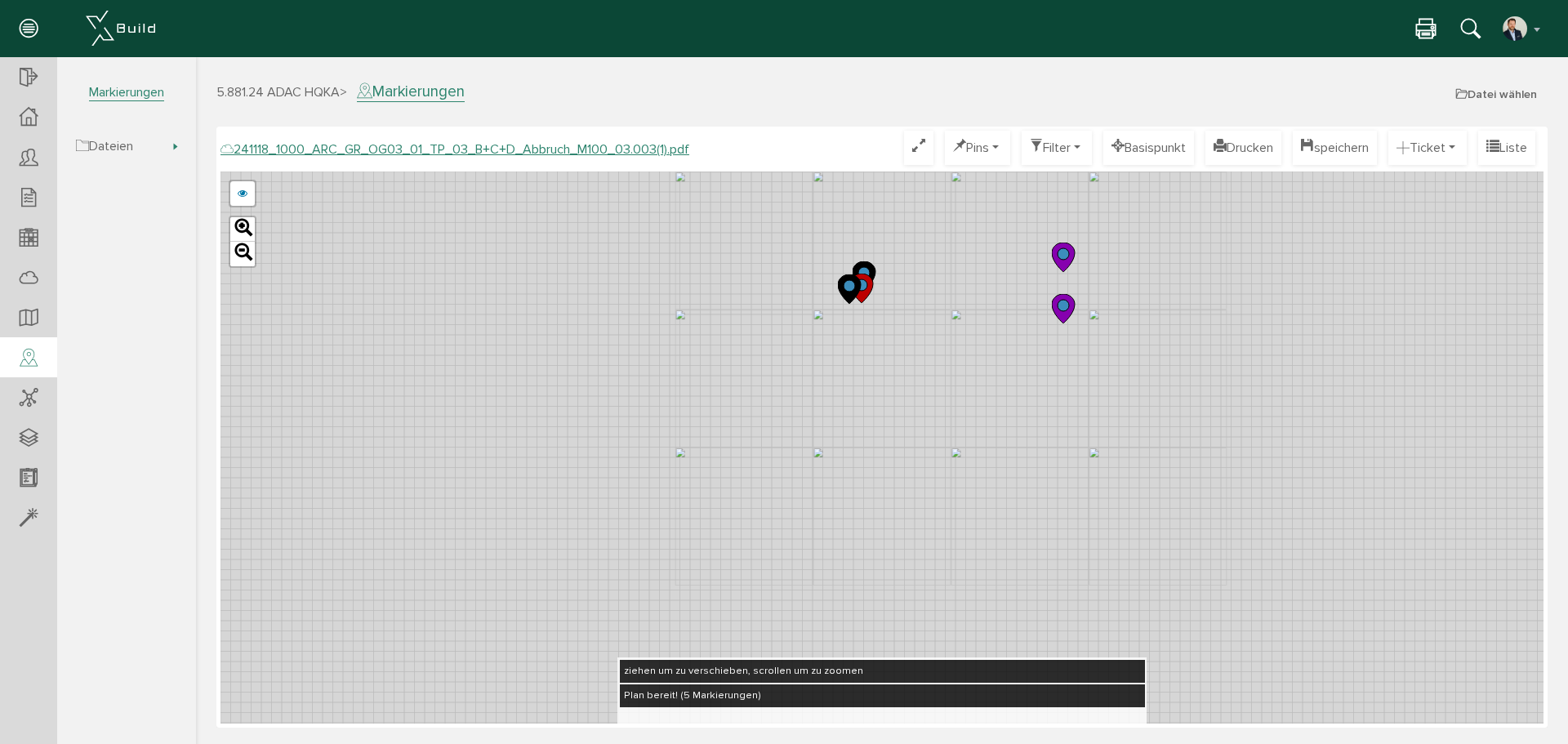
click at [949, 377] on div "241118_1000_ARC_GR_OG03_01_TP_03_B+C+D_Abbruch_M100_03.003.pdf abbrechen Leaflet" at bounding box center [882, 448] width 1323 height 553
drag, startPoint x: 1451, startPoint y: 381, endPoint x: 976, endPoint y: 382, distance: 475.0
click at [976, 382] on div "241118_1000_ARC_GR_OG03_01_TP_03_B+C+D_Abbruch_M100_03.003.pdf abbrechen Leaflet" at bounding box center [882, 448] width 1323 height 553
drag, startPoint x: 1218, startPoint y: 246, endPoint x: 1001, endPoint y: 484, distance: 322.1
click at [999, 491] on div "241118_1000_ARC_GR_OG03_01_TP_03_B+C+D_Abbruch_M100_03.003.pdf abbrechen Leaflet" at bounding box center [882, 448] width 1323 height 553
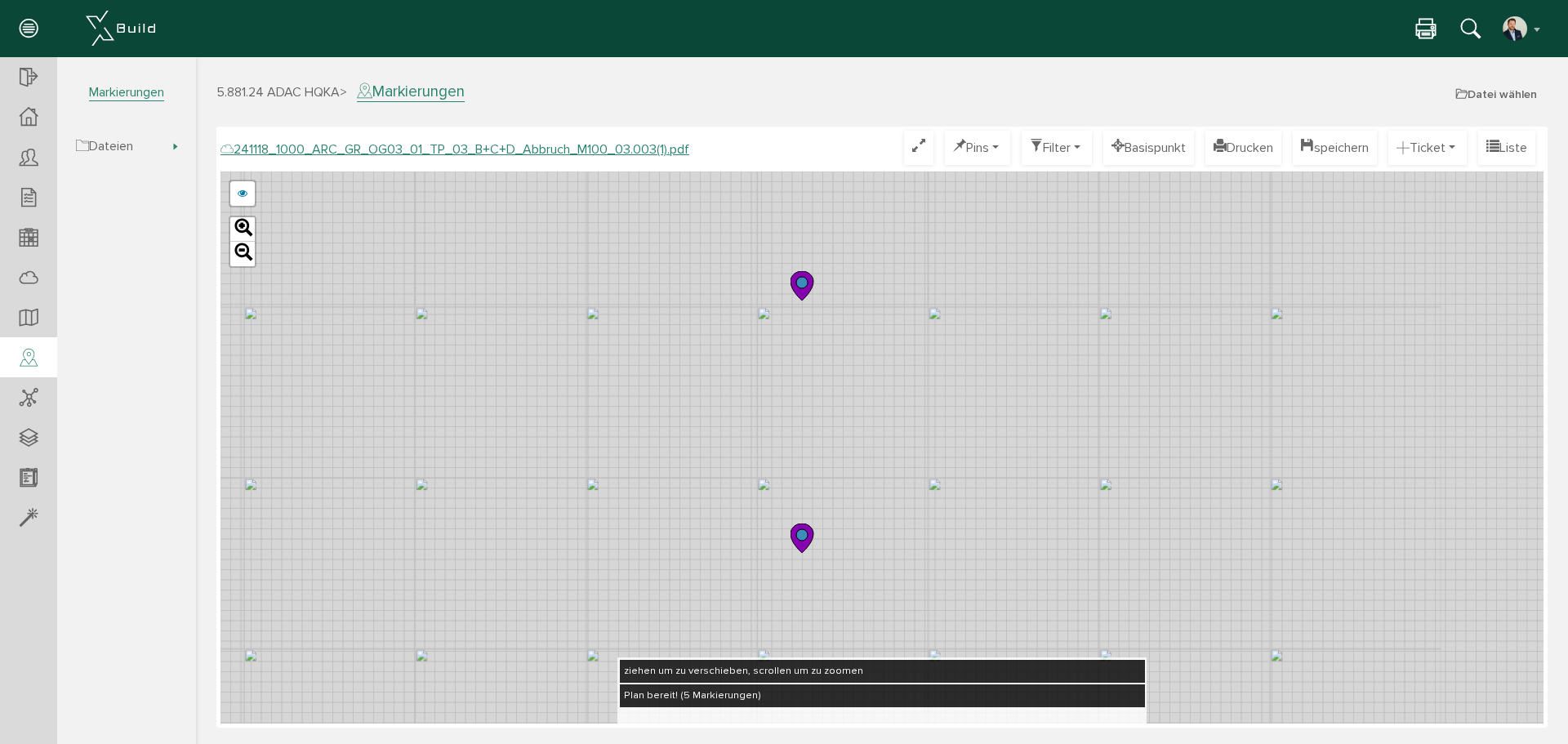
drag, startPoint x: 1104, startPoint y: 290, endPoint x: 1070, endPoint y: 340, distance: 60.5
click at [1070, 340] on div "241118_1000_ARC_GR_OG03_01_TP_03_B+C+D_Abbruch_M100_03.003.pdf abbrechen Leaflet" at bounding box center [882, 448] width 1323 height 553
drag, startPoint x: 1124, startPoint y: 437, endPoint x: 989, endPoint y: 294, distance: 196.7
click at [989, 294] on div "241118_1000_ARC_GR_OG03_01_TP_03_B+C+D_Abbruch_M100_03.003.pdf abbrechen Leaflet" at bounding box center [882, 448] width 1323 height 553
drag, startPoint x: 973, startPoint y: 242, endPoint x: 982, endPoint y: 284, distance: 43.0
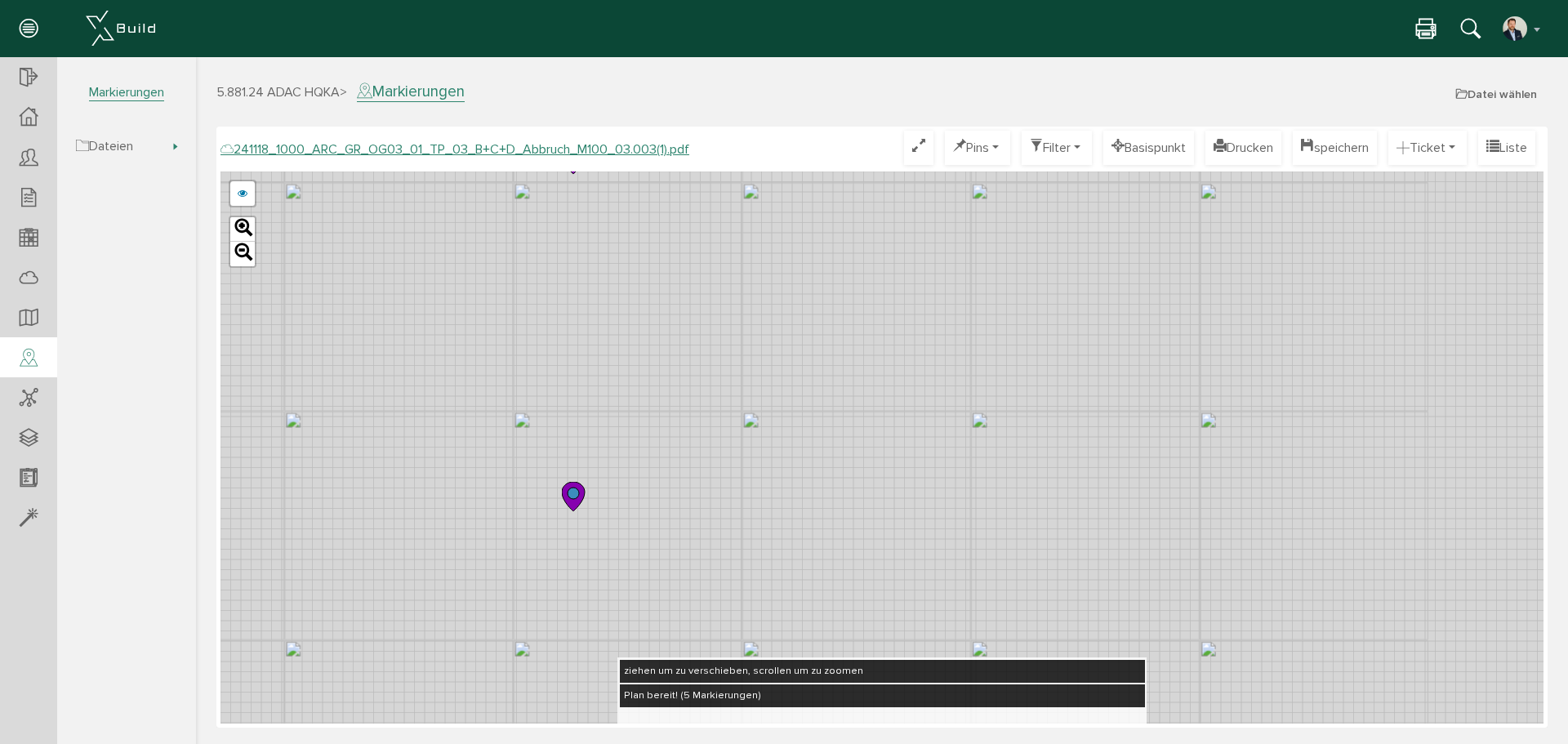
click at [982, 284] on div "241118_1000_ARC_GR_OG03_01_TP_03_B+C+D_Abbruch_M100_03.003.pdf abbrechen Leaflet" at bounding box center [882, 448] width 1323 height 553
click at [912, 363] on div "241118_1000_ARC_GR_OG03_01_TP_03_B+C+D_Abbruch_M100_03.003.pdf abbrechen Leaflet" at bounding box center [882, 448] width 1323 height 553
drag, startPoint x: 799, startPoint y: 358, endPoint x: 815, endPoint y: 419, distance: 63.1
click at [815, 419] on div "241118_1000_ARC_GR_OG03_01_TP_03_B+C+D_Abbruch_M100_03.003.pdf abbrechen Leaflet" at bounding box center [882, 448] width 1323 height 553
drag, startPoint x: 792, startPoint y: 443, endPoint x: 826, endPoint y: 425, distance: 38.5
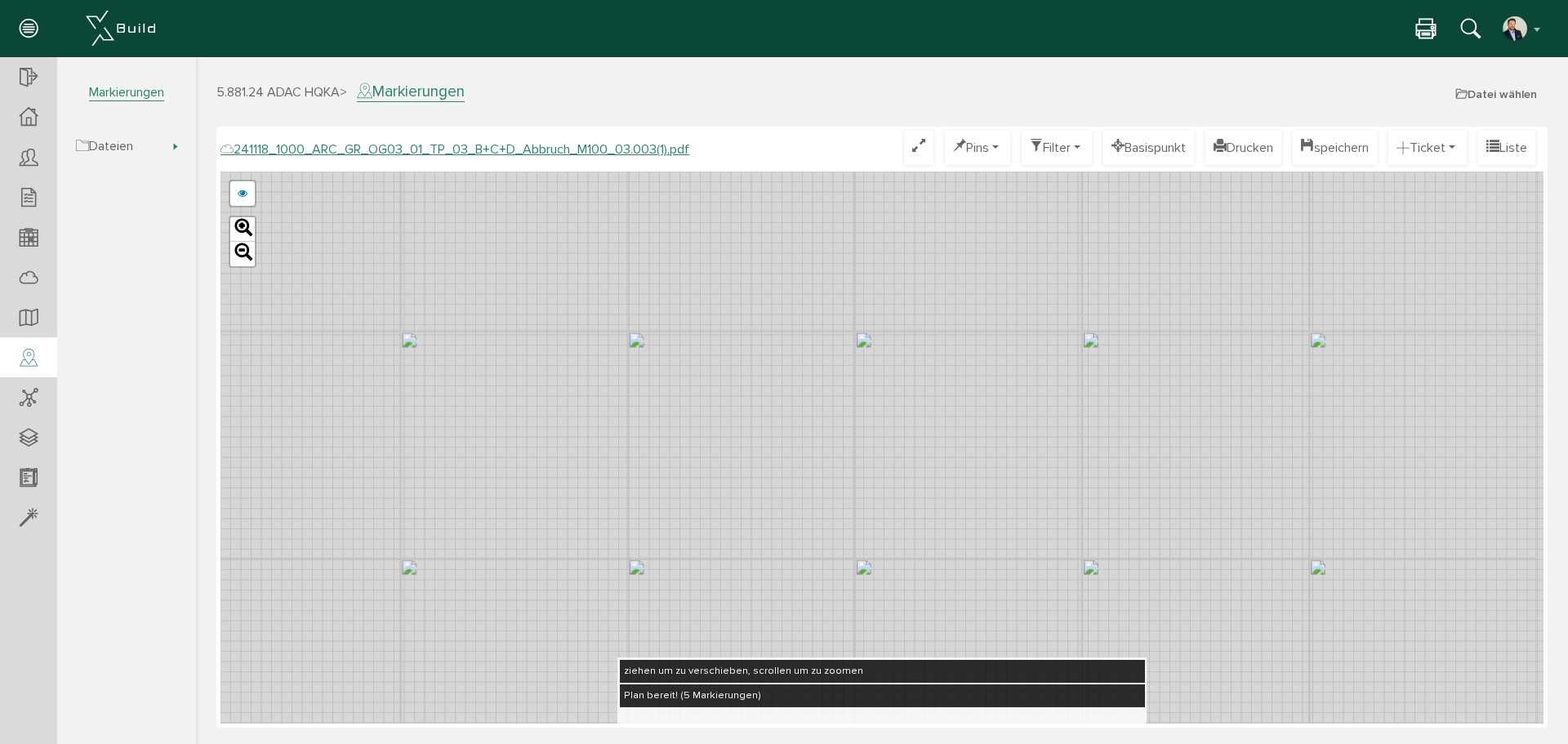
click at [826, 425] on div "241118_1000_ARC_GR_OG03_01_TP_03_B+C+D_Abbruch_M100_03.003.pdf abbrechen Leaflet" at bounding box center [882, 448] width 1323 height 553
drag, startPoint x: 794, startPoint y: 414, endPoint x: 756, endPoint y: 455, distance: 55.9
click at [756, 455] on div "241118_1000_ARC_GR_OG03_01_TP_03_B+C+D_Abbruch_M100_03.003.pdf abbrechen Leaflet" at bounding box center [882, 448] width 1323 height 553
drag, startPoint x: 799, startPoint y: 462, endPoint x: 712, endPoint y: 536, distance: 114.2
click at [712, 536] on div "241118_1000_ARC_GR_OG03_01_TP_03_B+C+D_Abbruch_M100_03.003.pdf abbrechen Leaflet" at bounding box center [882, 448] width 1323 height 553
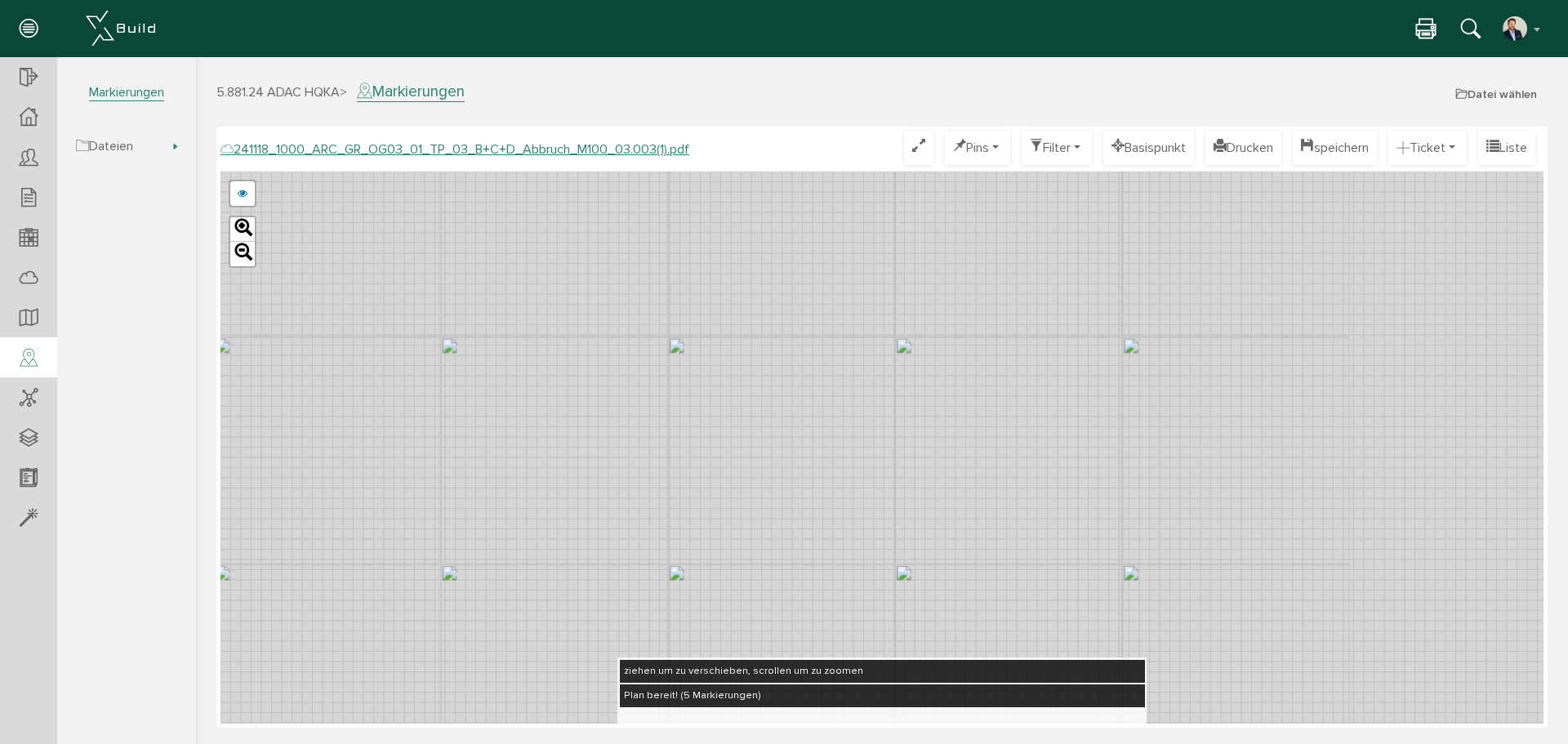
drag, startPoint x: 722, startPoint y: 538, endPoint x: 646, endPoint y: 415, distance: 144.6
click at [646, 415] on div "241118_1000_ARC_GR_OG03_01_TP_03_B+C+D_Abbruch_M100_03.003.pdf abbrechen Leaflet" at bounding box center [882, 448] width 1323 height 553
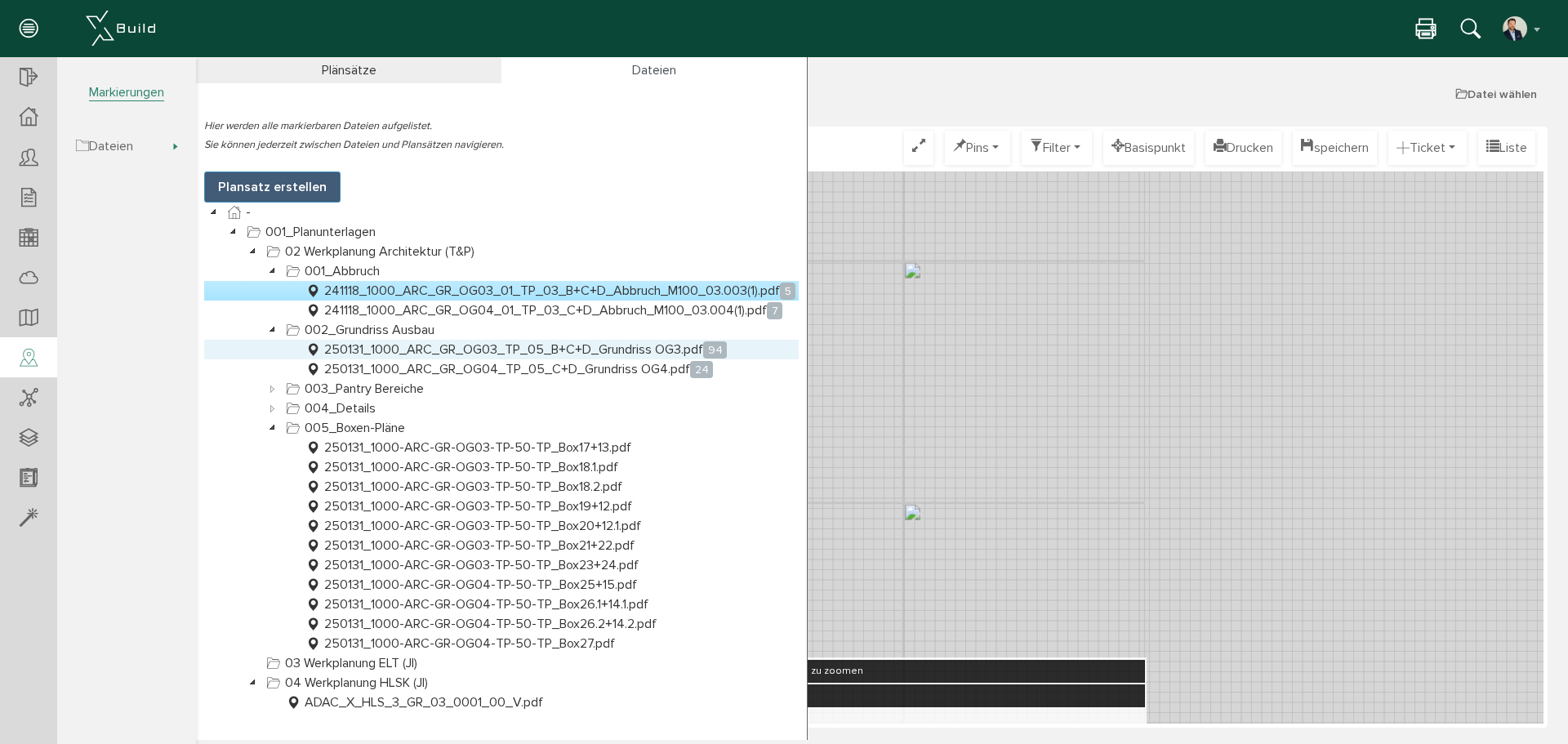
click at [609, 354] on link "250131_1000_ARC_GR_OG03_TP_05_B+C+D_Grundriss OG3.pdf 94" at bounding box center [516, 350] width 428 height 20
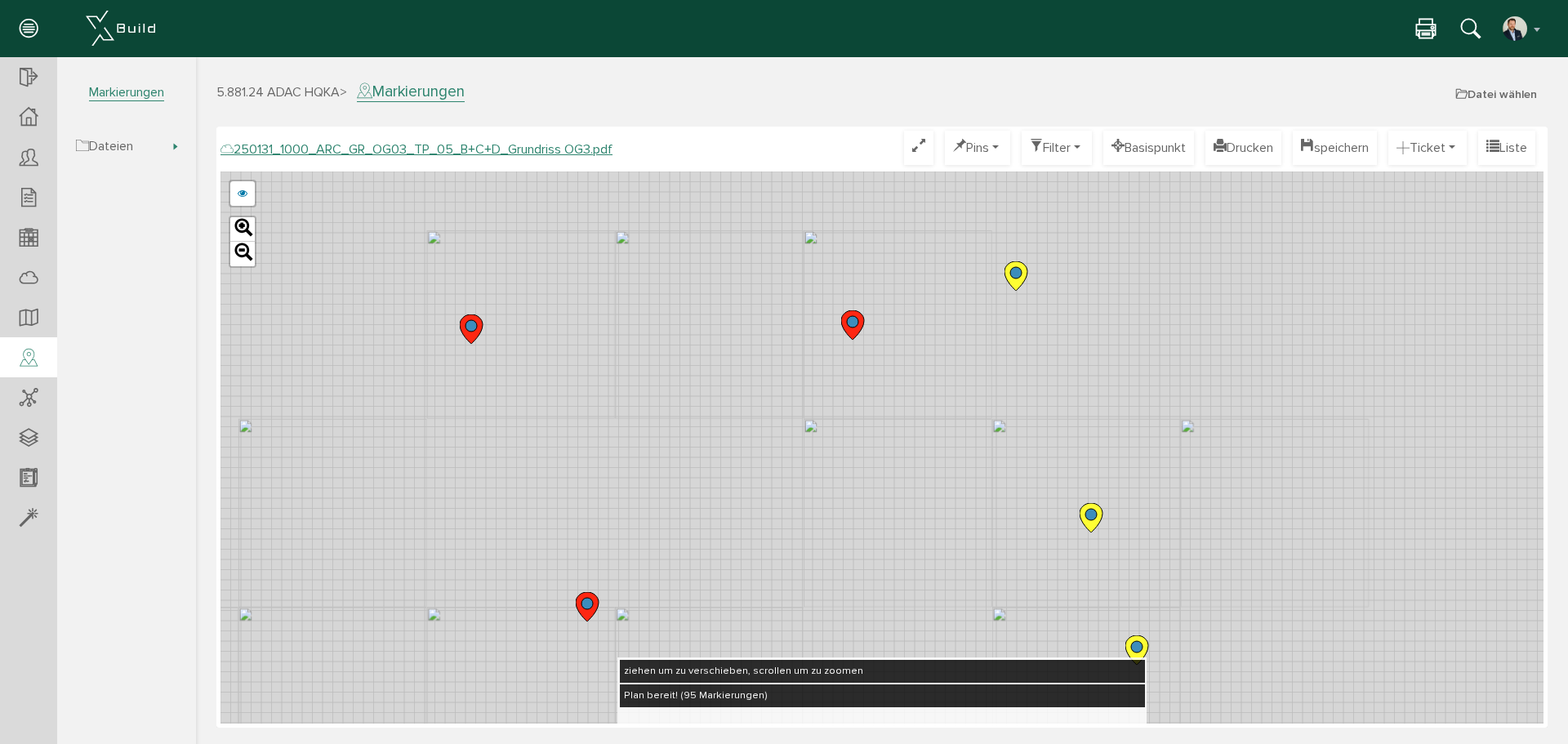
drag, startPoint x: 1079, startPoint y: 253, endPoint x: 1146, endPoint y: 442, distance: 200.5
click at [1146, 442] on div "250124_1000_ARC_GR_OG03_TP_05_B+C+D_Grundriss OG3.pdf 250122_1000_ARC_GR_OG03_0…" at bounding box center [882, 448] width 1323 height 553
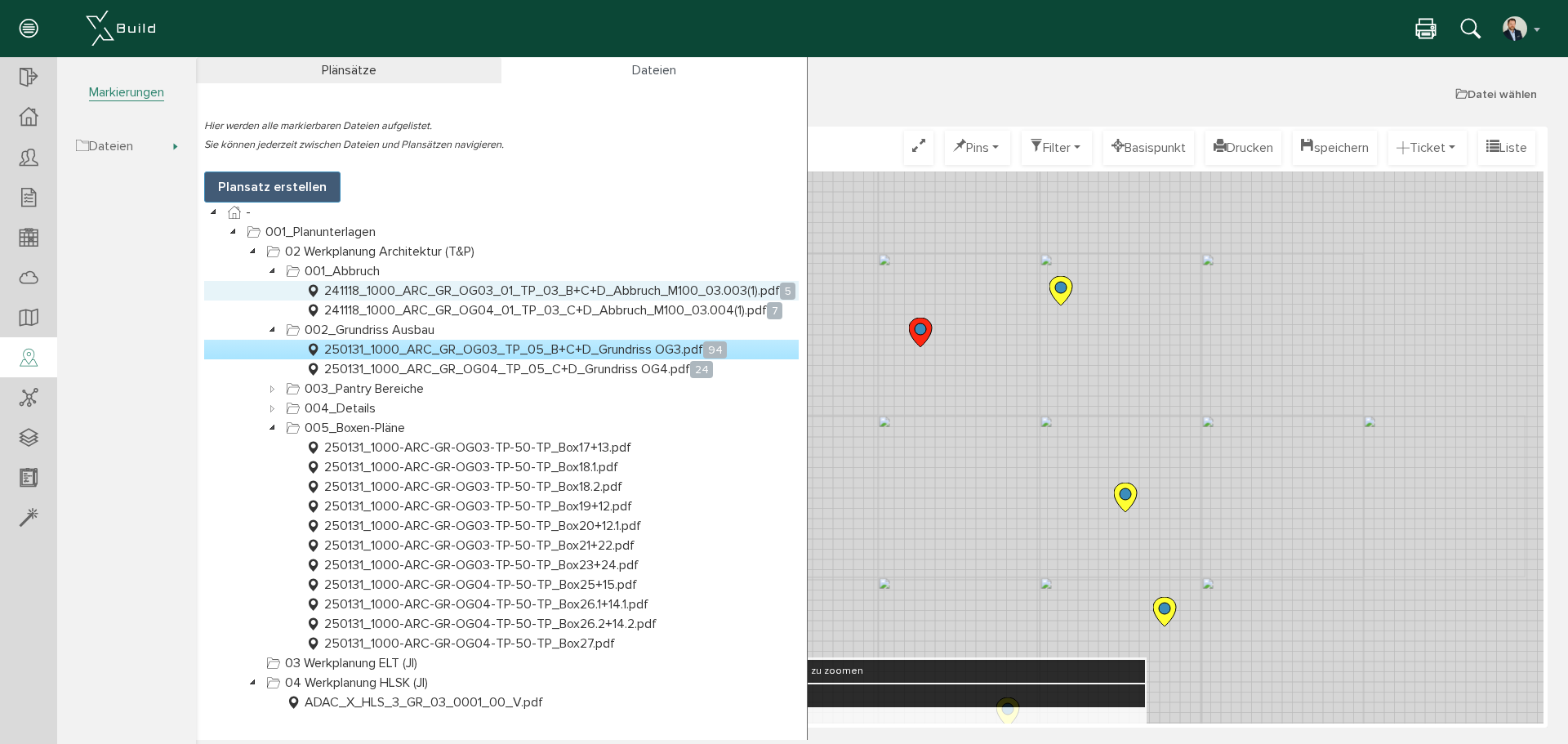
click at [506, 295] on link "241118_1000_ARC_GR_OG03_01_TP_03_B+C+D_Abbruch_M100_03.003(1).pdf 5" at bounding box center [551, 291] width 497 height 20
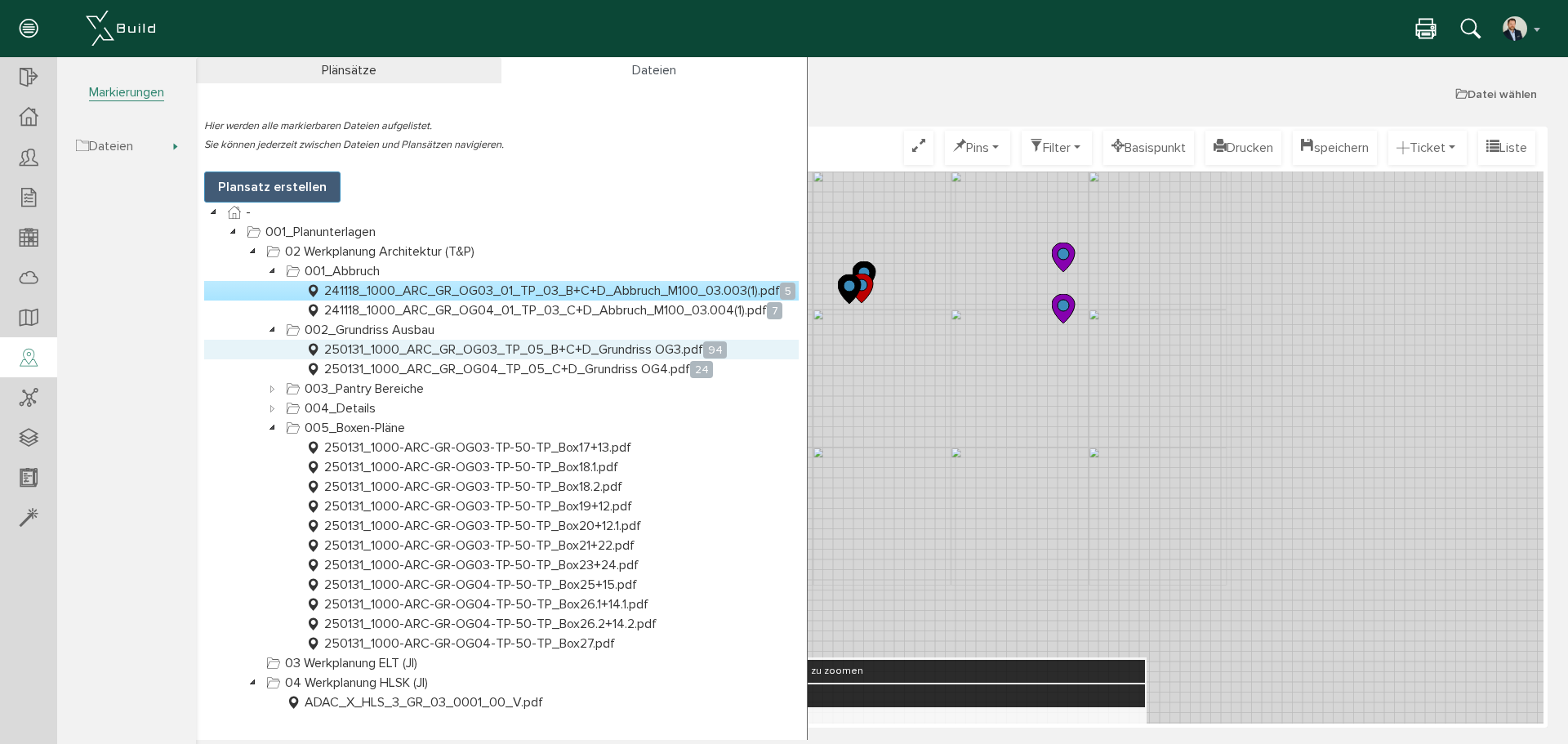
click at [485, 352] on link "250131_1000_ARC_GR_OG03_TP_05_B+C+D_Grundriss OG3.pdf 94" at bounding box center [516, 350] width 428 height 20
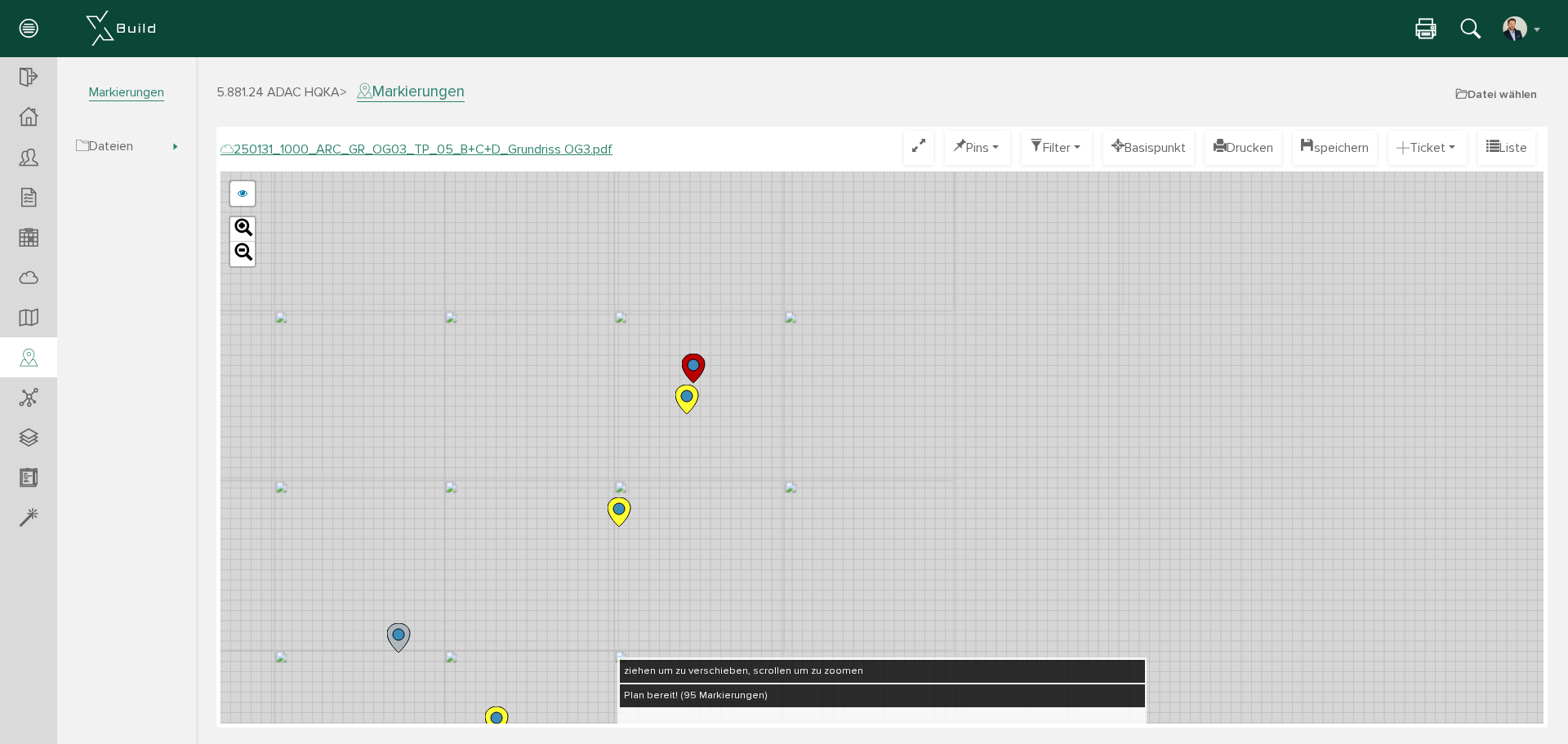
drag, startPoint x: 820, startPoint y: 385, endPoint x: 713, endPoint y: 486, distance: 147.1
click at [701, 516] on div "250124_1000_ARC_GR_OG03_TP_05_B+C+D_Grundriss OG3.pdf 250122_1000_ARC_GR_OG03_0…" at bounding box center [882, 448] width 1323 height 553
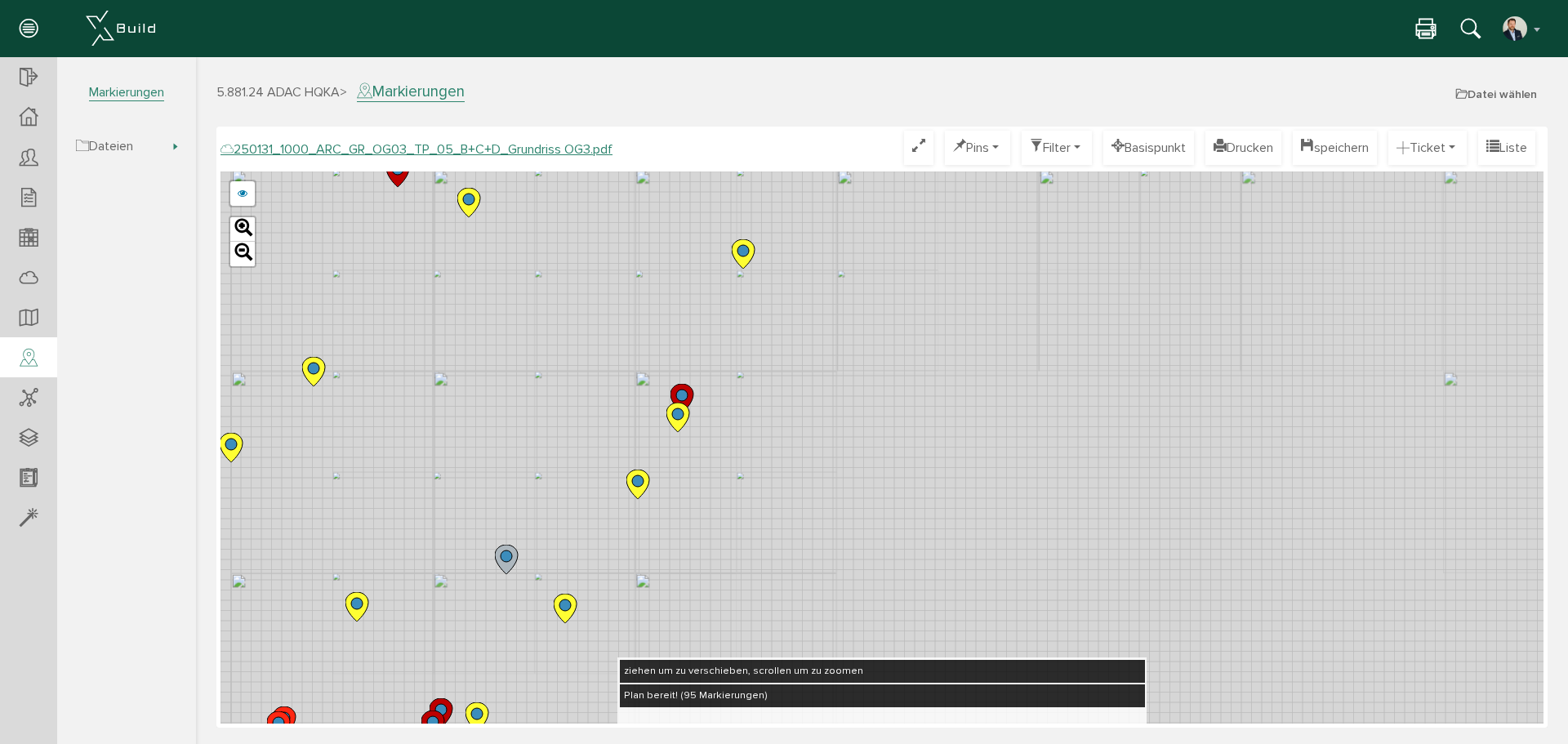
drag, startPoint x: 940, startPoint y: 279, endPoint x: 728, endPoint y: 588, distance: 374.7
click at [725, 609] on div "250124_1000_ARC_GR_OG03_TP_05_B+C+D_Grundriss OG3.pdf 250122_1000_ARC_GR_OG03_0…" at bounding box center [882, 448] width 1323 height 553
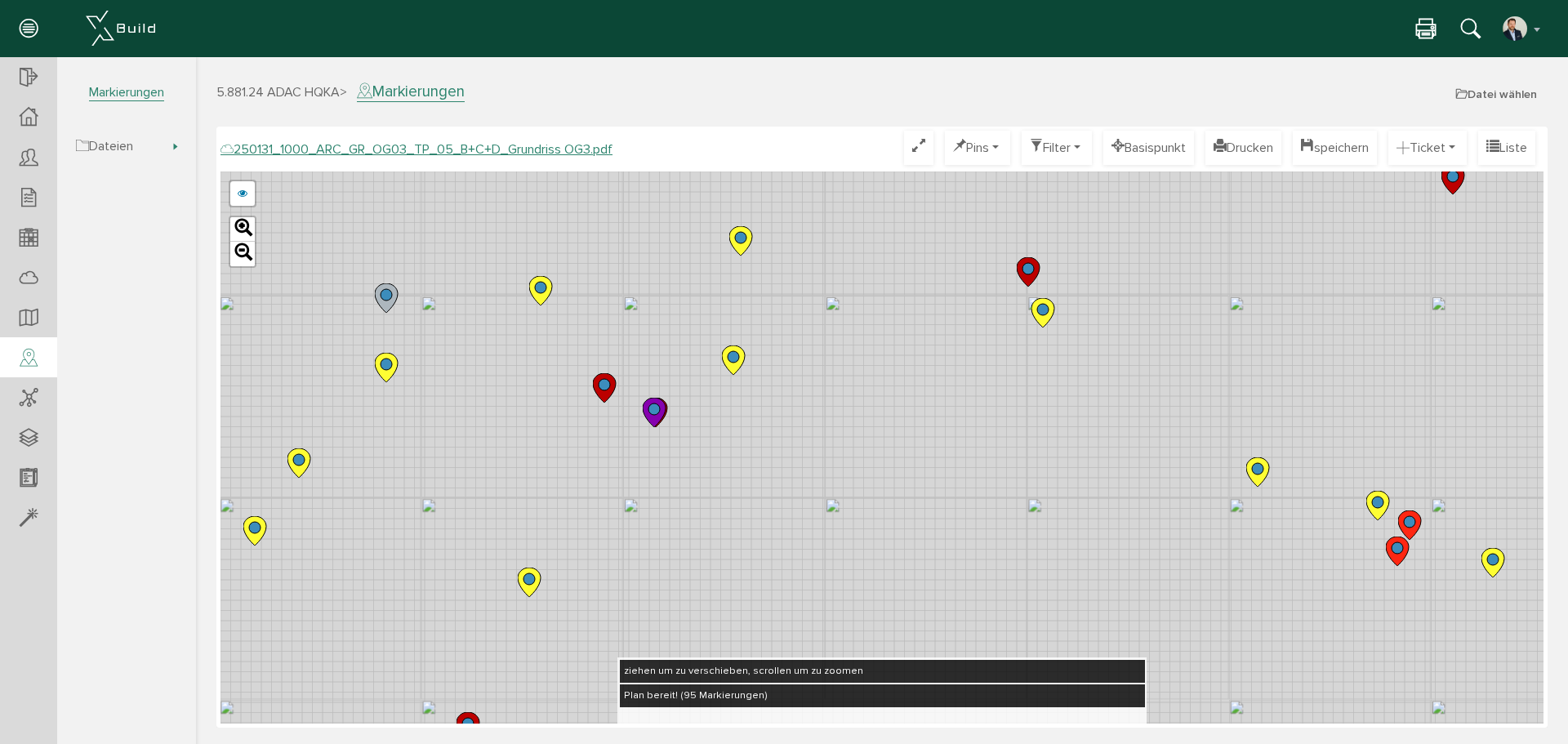
drag, startPoint x: 739, startPoint y: 562, endPoint x: 699, endPoint y: 483, distance: 88.5
click at [738, 559] on div "250124_1000_ARC_GR_OG03_TP_05_B+C+D_Grundriss OG3.pdf 250122_1000_ARC_GR_OG03_0…" at bounding box center [882, 448] width 1323 height 553
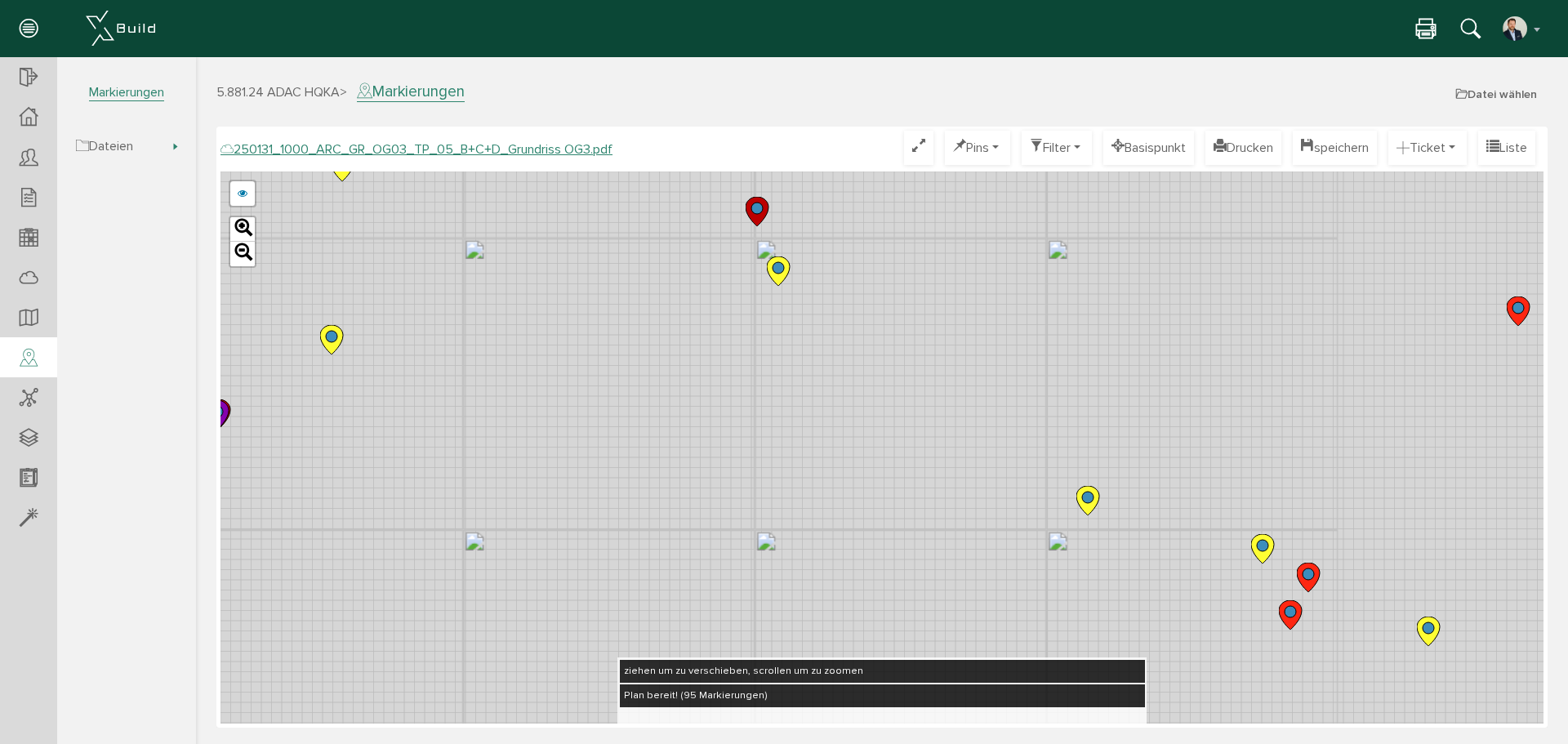
drag, startPoint x: 557, startPoint y: 415, endPoint x: 509, endPoint y: 415, distance: 48.0
click at [509, 415] on div "250124_1000_ARC_GR_OG03_TP_05_B+C+D_Grundriss OG3.pdf 250122_1000_ARC_GR_OG03_0…" at bounding box center [882, 448] width 1323 height 553
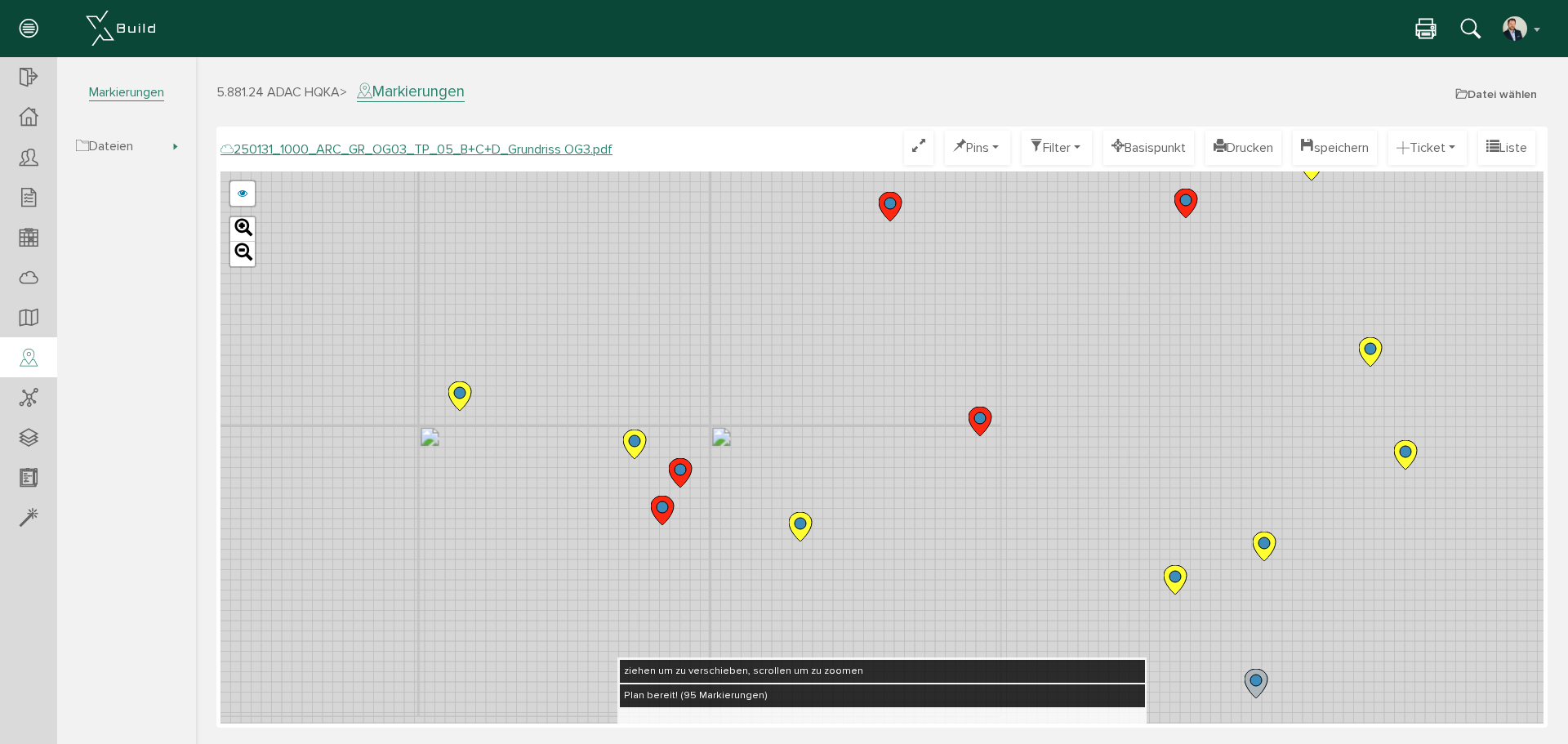
drag, startPoint x: 981, startPoint y: 441, endPoint x: 390, endPoint y: 334, distance: 600.6
click at [387, 334] on div "250124_1000_ARC_GR_OG03_TP_05_B+C+D_Grundriss OG3.pdf 250122_1000_ARC_GR_OG03_0…" at bounding box center [882, 448] width 1323 height 553
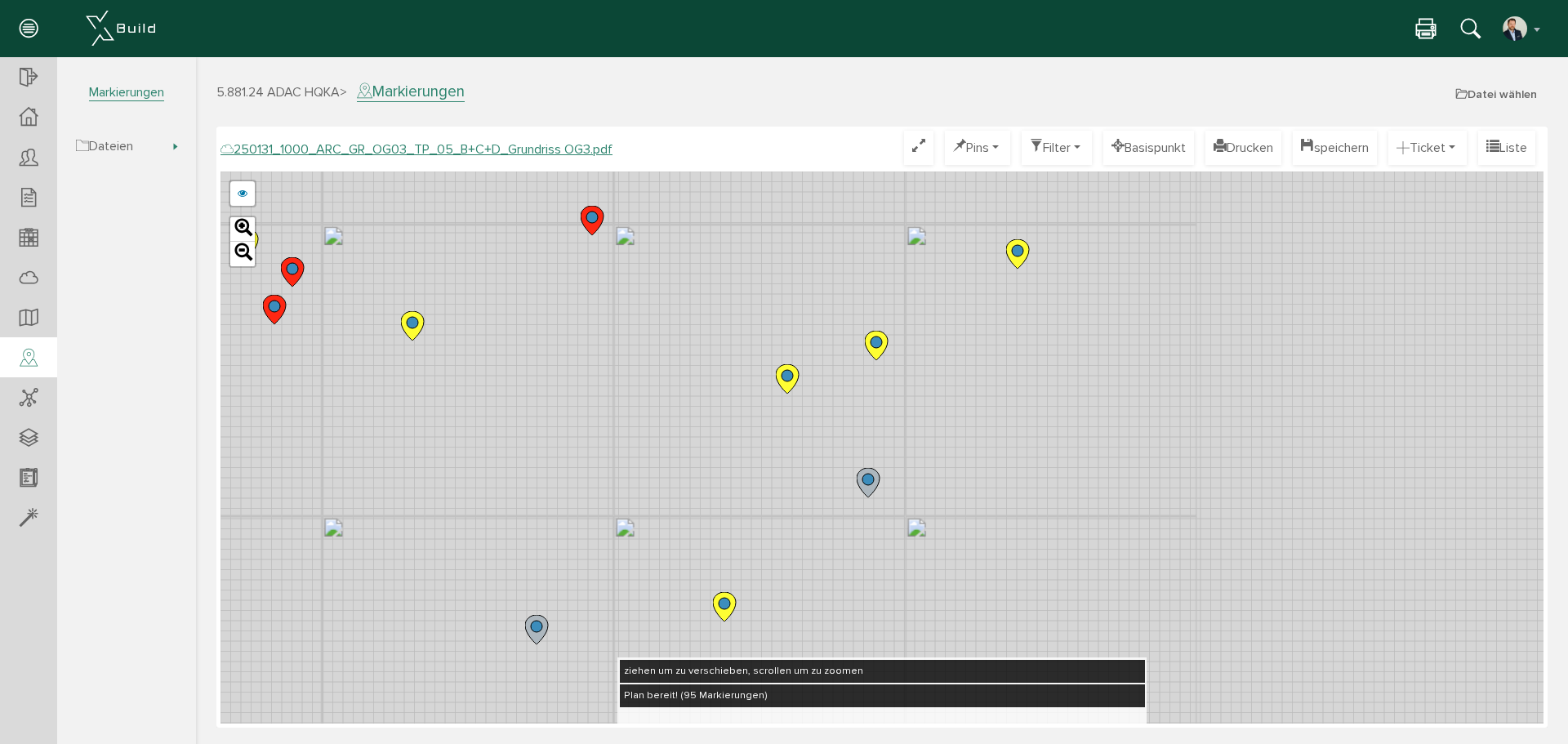
drag, startPoint x: 913, startPoint y: 482, endPoint x: 524, endPoint y: 280, distance: 438.3
click at [524, 280] on div "250124_1000_ARC_GR_OG03_TP_05_B+C+D_Grundriss OG3.pdf 250122_1000_ARC_GR_OG03_0…" at bounding box center [882, 448] width 1323 height 553
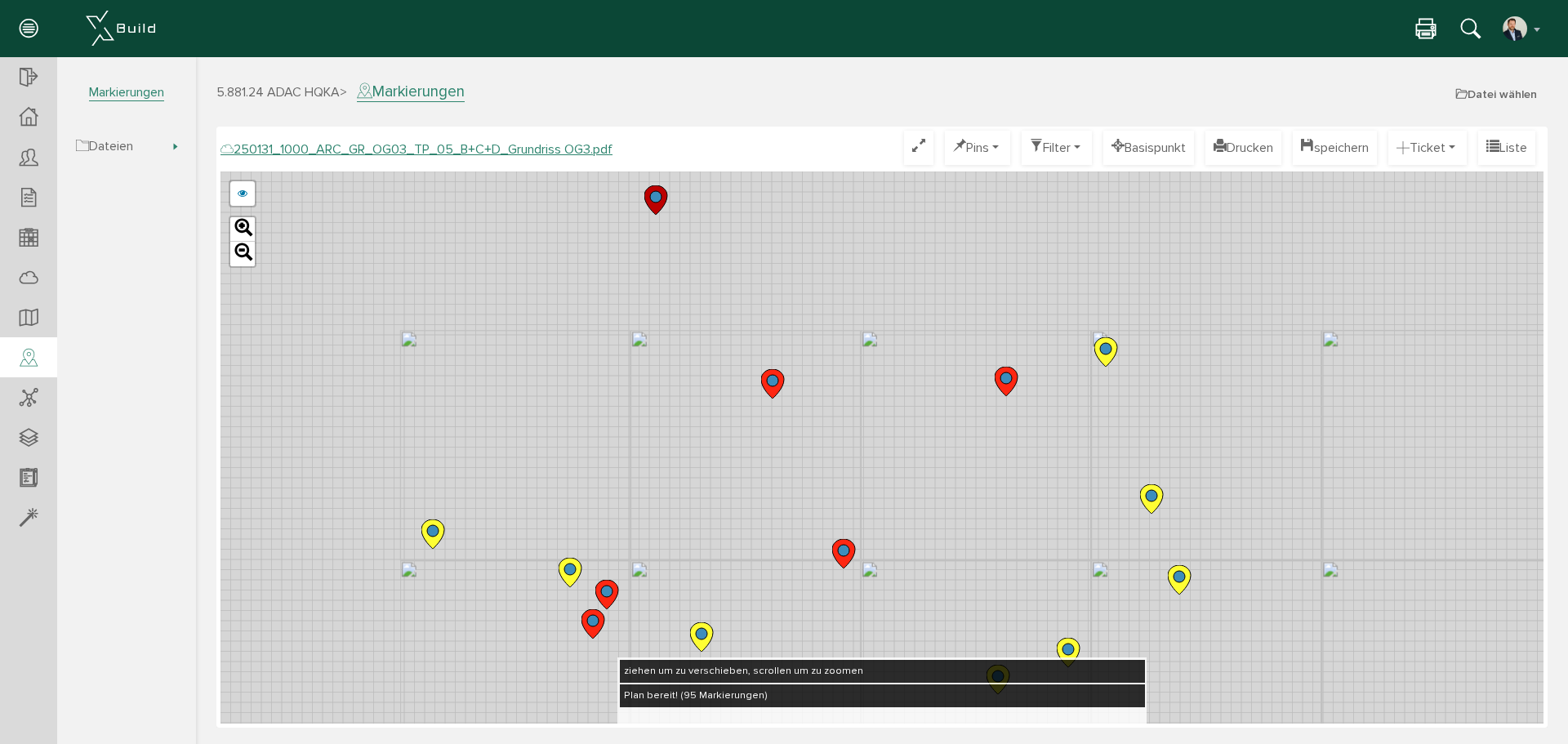
drag, startPoint x: 456, startPoint y: 271, endPoint x: 792, endPoint y: 628, distance: 490.2
click at [799, 645] on div "250124_1000_ARC_GR_OG03_TP_05_B+C+D_Grundriss OG3.pdf 250122_1000_ARC_GR_OG03_0…" at bounding box center [882, 448] width 1323 height 553
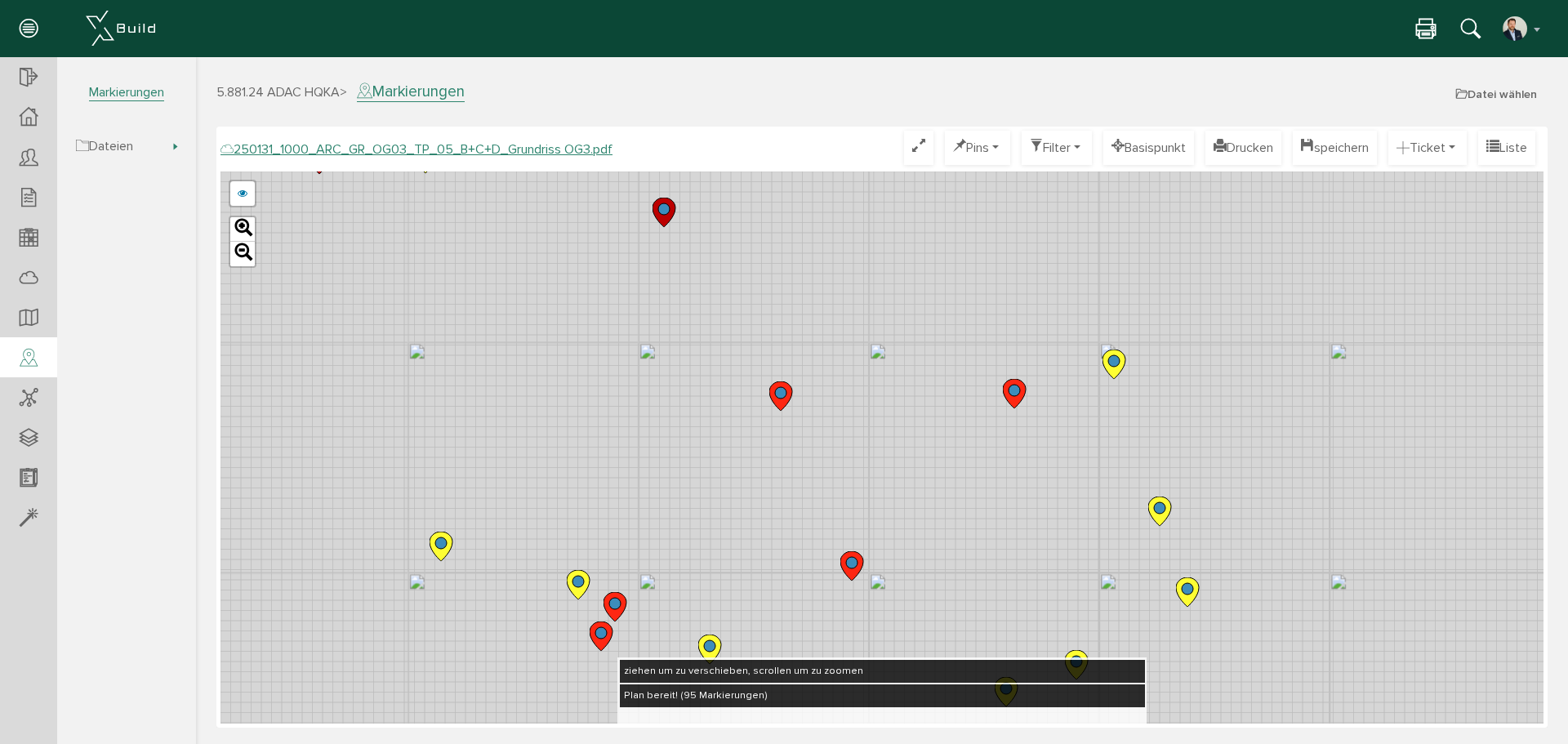
drag, startPoint x: 595, startPoint y: 373, endPoint x: 627, endPoint y: 589, distance: 218.4
click at [617, 611] on div "250124_1000_ARC_GR_OG03_TP_05_B+C+D_Grundriss OG3.pdf 250122_1000_ARC_GR_OG03_0…" at bounding box center [882, 448] width 1323 height 553
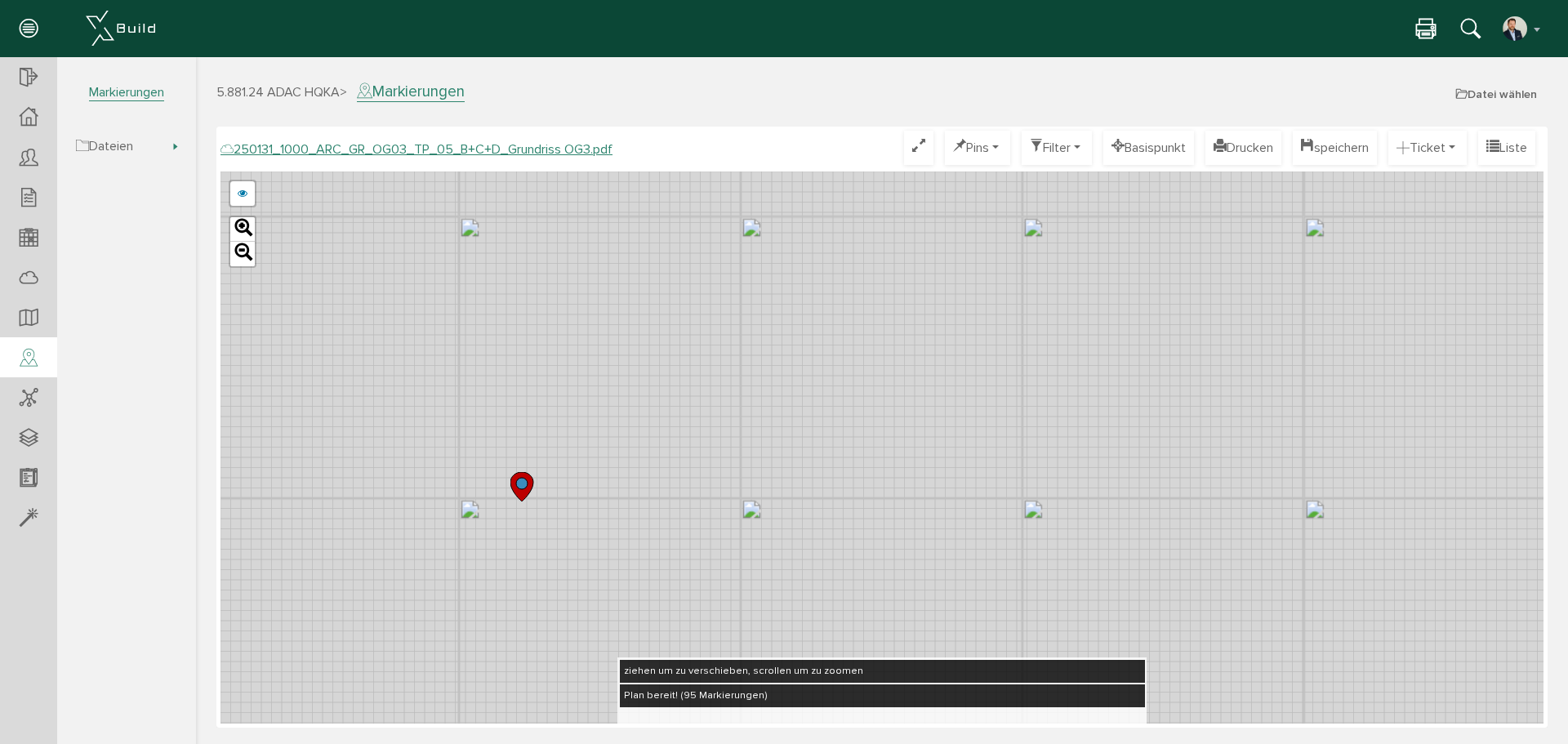
drag, startPoint x: 779, startPoint y: 433, endPoint x: 781, endPoint y: 366, distance: 67.0
click at [781, 366] on div "250124_1000_ARC_GR_OG03_TP_05_B+C+D_Grundriss OG3.pdf 250122_1000_ARC_GR_OG03_0…" at bounding box center [882, 448] width 1323 height 553
drag, startPoint x: 867, startPoint y: 281, endPoint x: 808, endPoint y: 314, distance: 67.6
click at [808, 314] on div "250124_1000_ARC_GR_OG03_TP_05_B+C+D_Grundriss OG3.pdf 250122_1000_ARC_GR_OG03_0…" at bounding box center [882, 448] width 1323 height 553
drag, startPoint x: 397, startPoint y: 441, endPoint x: 514, endPoint y: 484, distance: 124.7
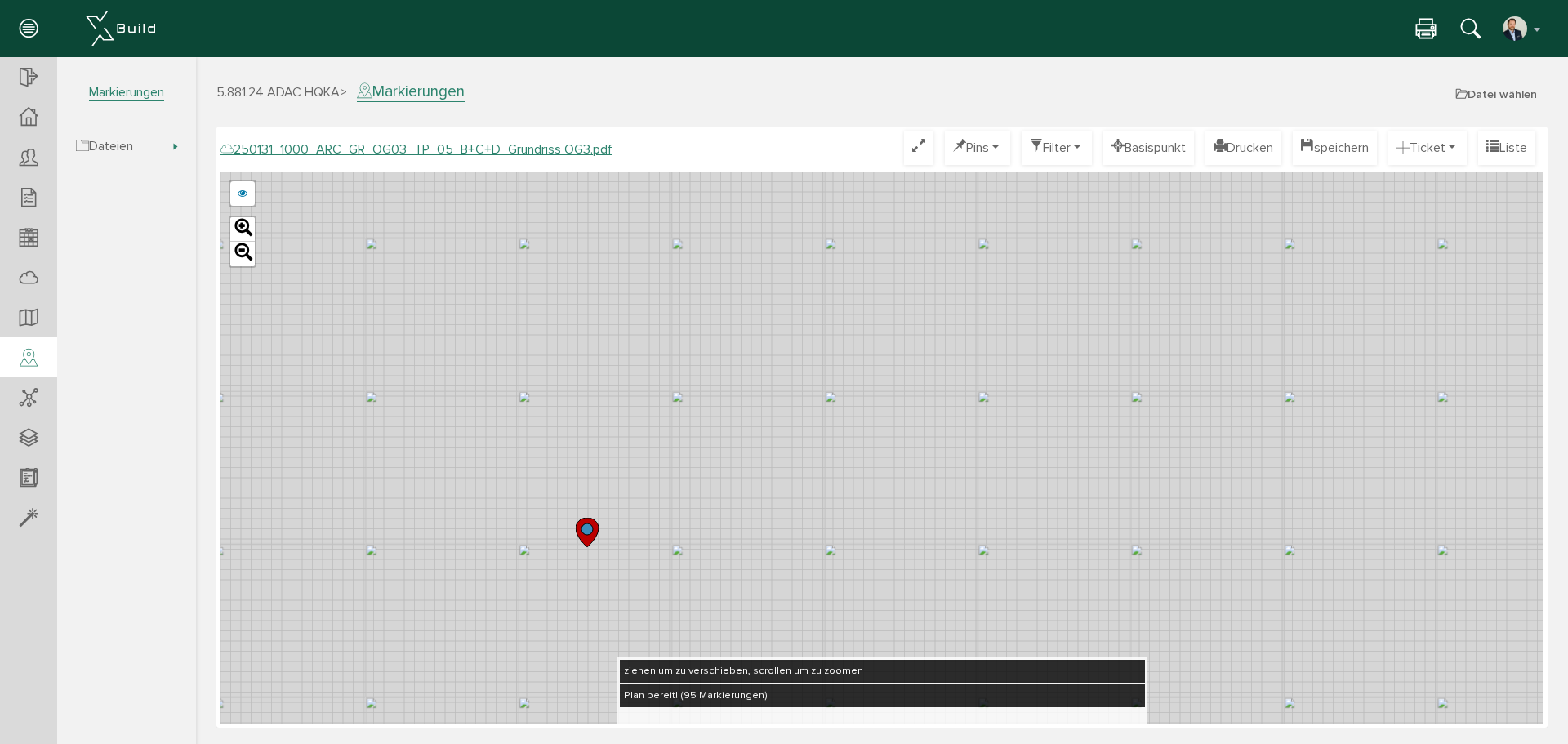
click at [514, 484] on div "250124_1000_ARC_GR_OG03_TP_05_B+C+D_Grundriss OG3.pdf 250122_1000_ARC_GR_OG03_0…" at bounding box center [882, 448] width 1323 height 553
drag, startPoint x: 578, startPoint y: 486, endPoint x: 545, endPoint y: 498, distance: 35.1
click at [545, 498] on div "250124_1000_ARC_GR_OG03_TP_05_B+C+D_Grundriss OG3.pdf 250122_1000_ARC_GR_OG03_0…" at bounding box center [882, 448] width 1323 height 553
click at [256, 197] on ul "250124_1000_ARC_GR_OG03_TP_05_B+C+D_Grundriss OG3.pdf 250122_1000_ARC_GR_OG03_0…" at bounding box center [243, 194] width 28 height 28
click at [250, 194] on link at bounding box center [243, 194] width 25 height 25
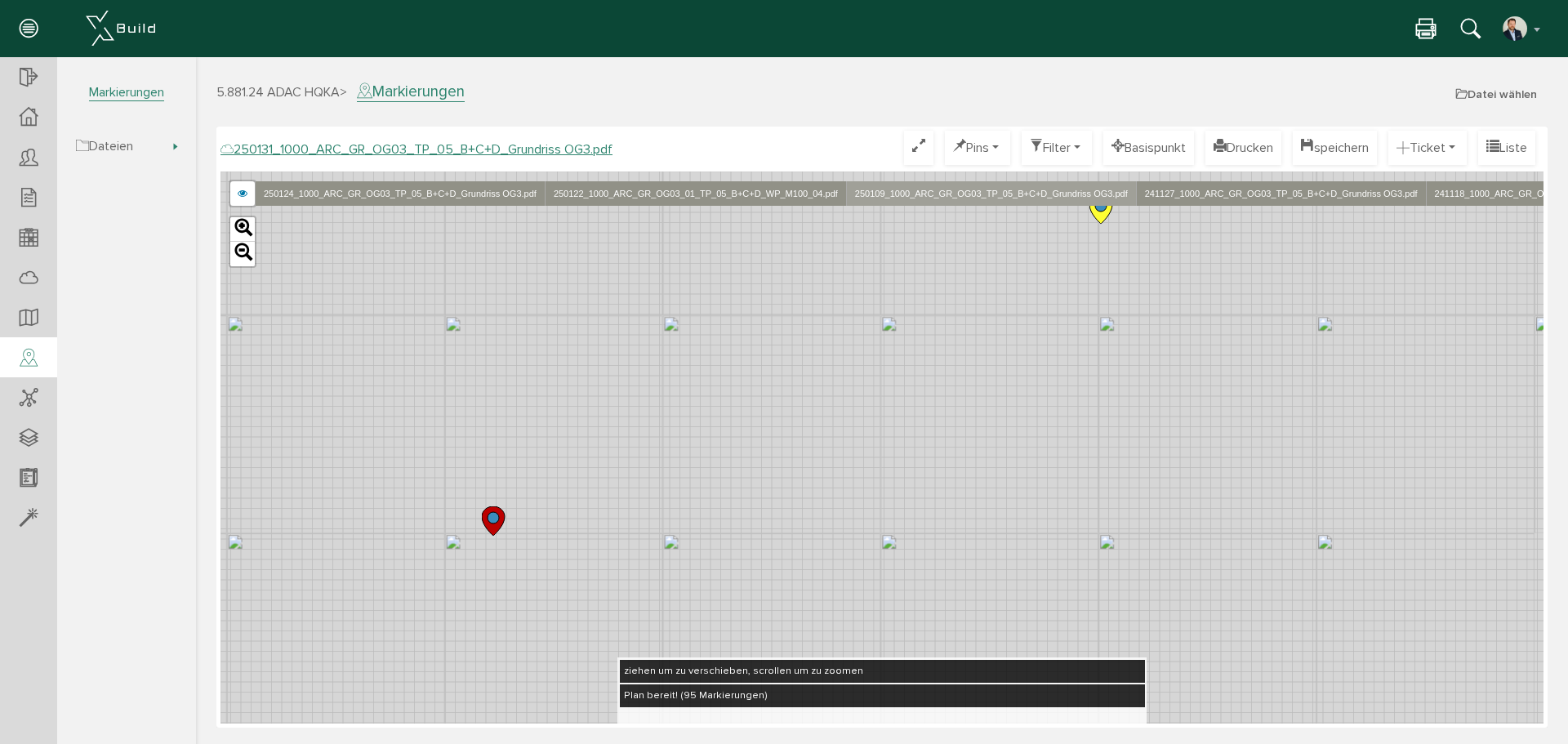
click at [944, 189] on link "250109_1000_ARC_GR_OG03_TP_05_B+C+D_Grundriss OG3.pdf" at bounding box center [990, 194] width 290 height 25
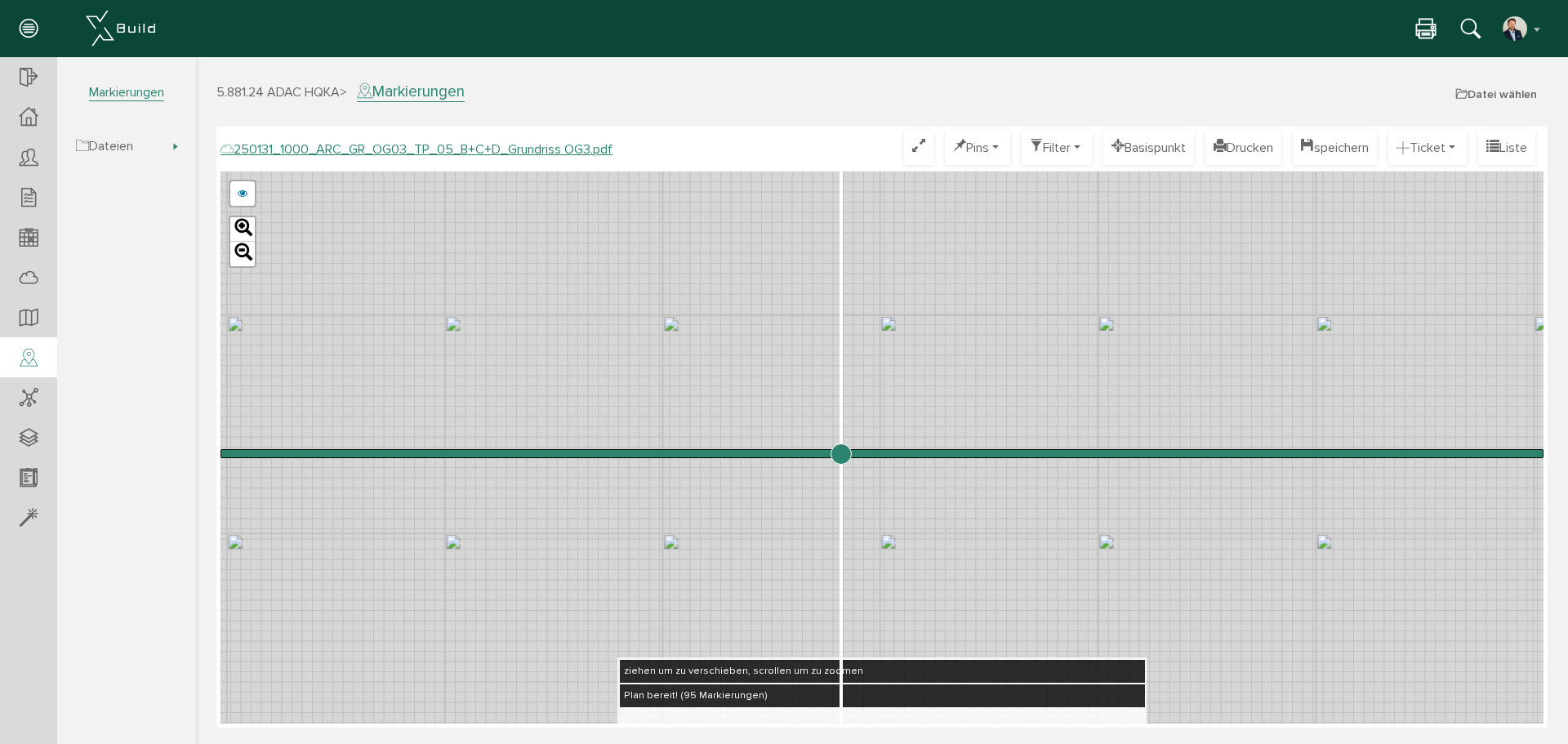
drag, startPoint x: 882, startPoint y: 460, endPoint x: 840, endPoint y: 437, distance: 47.9
click at [840, 454] on input "range" at bounding box center [882, 454] width 1323 height 0
drag, startPoint x: 771, startPoint y: 570, endPoint x: 738, endPoint y: 515, distance: 64.1
click at [738, 515] on div "250124_1000_ARC_GR_OG03_TP_05_B+C+D_Grundriss OG3.pdf 250122_1000_ARC_GR_OG03_0…" at bounding box center [882, 448] width 1323 height 553
drag, startPoint x: 842, startPoint y: 454, endPoint x: 520, endPoint y: 498, distance: 325.0
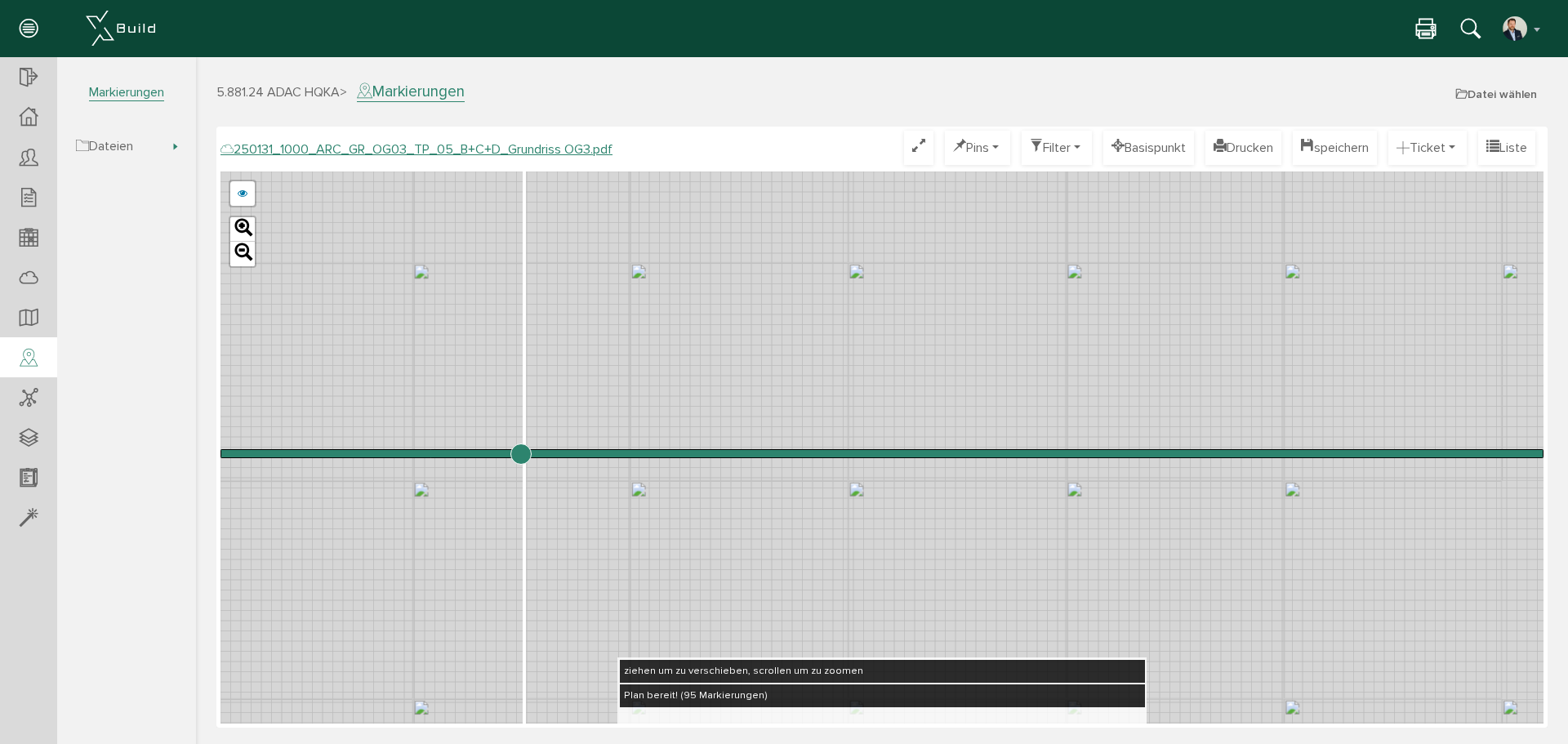
click at [520, 454] on input "range" at bounding box center [882, 454] width 1323 height 0
drag, startPoint x: 703, startPoint y: 385, endPoint x: 1032, endPoint y: 334, distance: 332.9
click at [1032, 334] on div "250124_1000_ARC_GR_OG03_TP_05_B+C+D_Grundriss OG3.pdf 250122_1000_ARC_GR_OG03_0…" at bounding box center [882, 448] width 1323 height 553
drag, startPoint x: 610, startPoint y: 337, endPoint x: 793, endPoint y: 368, distance: 185.6
click at [793, 368] on div "250124_1000_ARC_GR_OG03_TP_05_B+C+D_Grundriss OG3.pdf 250122_1000_ARC_GR_OG03_0…" at bounding box center [882, 448] width 1323 height 553
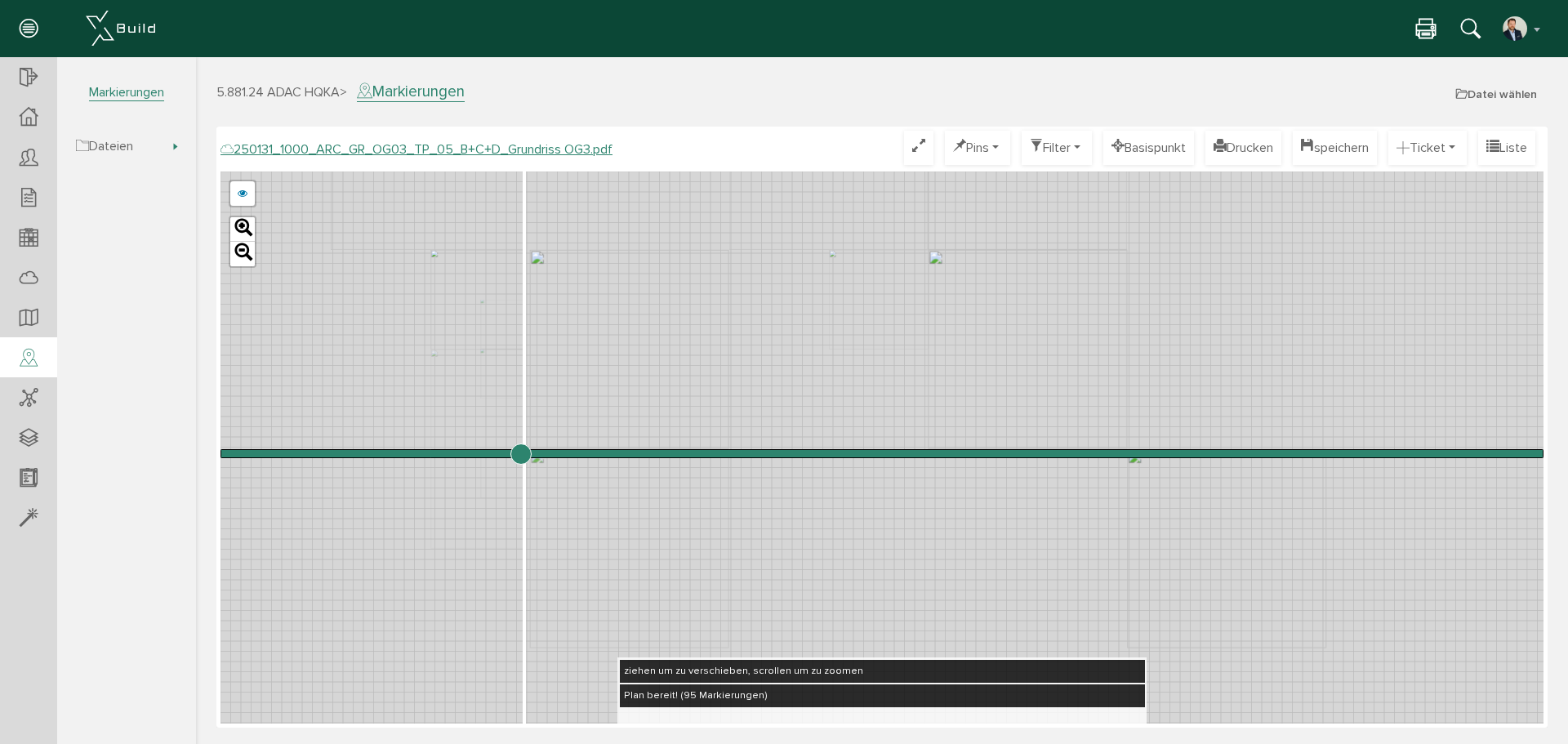
drag, startPoint x: 834, startPoint y: 379, endPoint x: 516, endPoint y: 68, distance: 444.8
click at [516, 68] on div "5.881.24 ADAC HQKA > Markierungen Datei wählen Plänsätze Dateien Hier werden al…" at bounding box center [882, 399] width 1372 height 683
drag, startPoint x: 613, startPoint y: 322, endPoint x: 588, endPoint y: 95, distance: 228.4
click at [587, 95] on div "5.881.24 ADAC HQKA > Markierungen Datei wählen Plänsätze Dateien Hier werden al…" at bounding box center [882, 411] width 1372 height 659
drag, startPoint x: 1106, startPoint y: 402, endPoint x: 788, endPoint y: 397, distance: 318.0
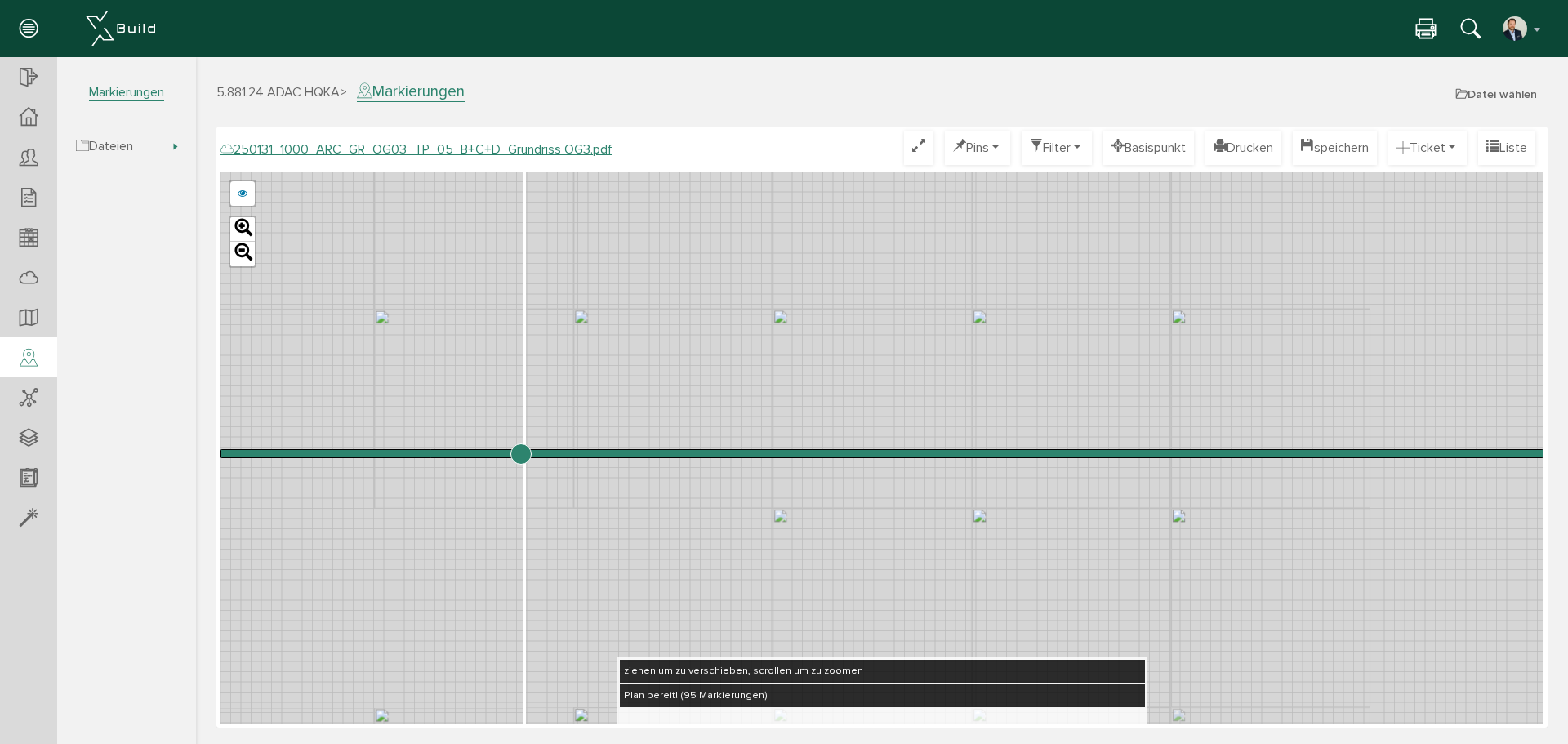
click at [794, 401] on div "250124_1000_ARC_GR_OG03_TP_05_B+C+D_Grundriss OG3.pdf 250122_1000_ARC_GR_OG03_0…" at bounding box center [882, 448] width 1323 height 553
drag, startPoint x: 721, startPoint y: 276, endPoint x: 773, endPoint y: 335, distance: 78.6
click at [773, 335] on div "250124_1000_ARC_GR_OG03_TP_05_B+C+D_Grundriss OG3.pdf 250122_1000_ARC_GR_OG03_0…" at bounding box center [882, 448] width 1323 height 553
drag, startPoint x: 757, startPoint y: 376, endPoint x: 637, endPoint y: 258, distance: 168.3
click at [637, 258] on div "250124_1000_ARC_GR_OG03_TP_05_B+C+D_Grundriss OG3.pdf 250122_1000_ARC_GR_OG03_0…" at bounding box center [882, 448] width 1323 height 553
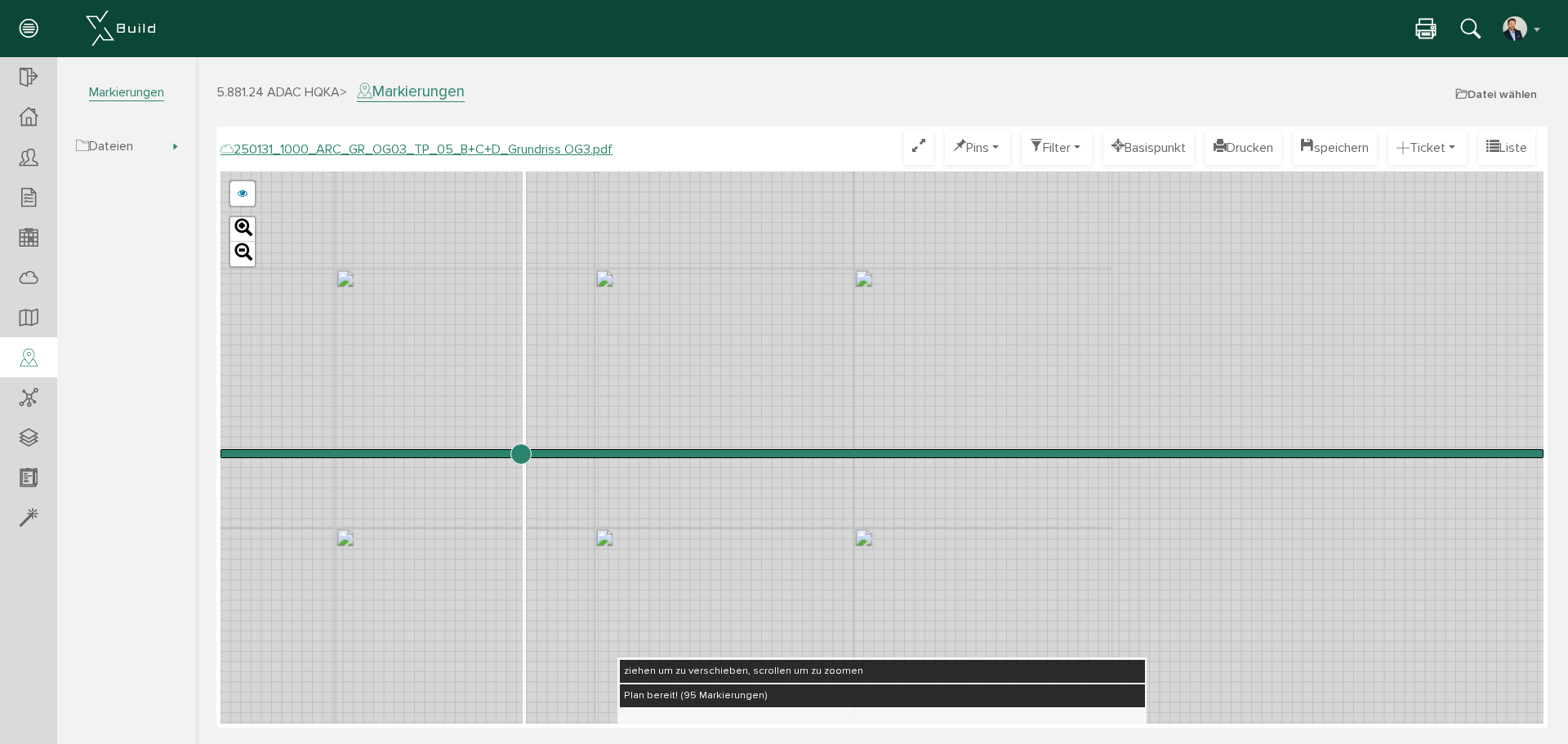
drag, startPoint x: 619, startPoint y: 318, endPoint x: 738, endPoint y: 476, distance: 197.8
click at [738, 476] on div "250124_1000_ARC_GR_OG03_TP_05_B+C+D_Grundriss OG3.pdf 250122_1000_ARC_GR_OG03_0…" at bounding box center [882, 448] width 1323 height 553
drag, startPoint x: 708, startPoint y: 395, endPoint x: 790, endPoint y: 530, distance: 158.0
click at [791, 539] on div "250124_1000_ARC_GR_OG03_TP_05_B+C+D_Grundriss OG3.pdf 250122_1000_ARC_GR_OG03_0…" at bounding box center [882, 448] width 1323 height 553
drag, startPoint x: 660, startPoint y: 303, endPoint x: 1002, endPoint y: 336, distance: 343.6
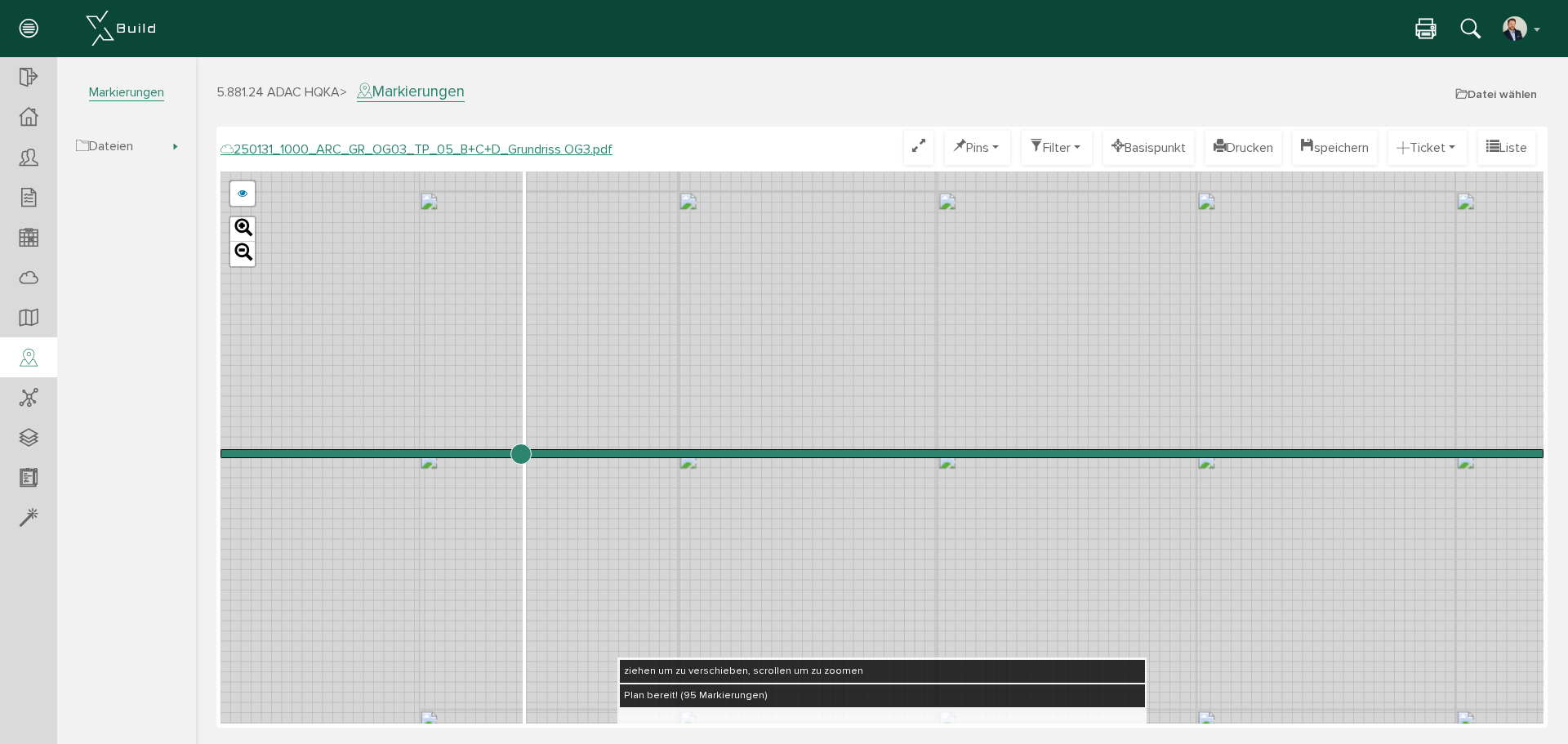
click at [1002, 336] on div "250124_1000_ARC_GR_OG03_TP_05_B+C+D_Grundriss OG3.pdf 250122_1000_ARC_GR_OG03_0…" at bounding box center [882, 448] width 1323 height 553
drag, startPoint x: 650, startPoint y: 385, endPoint x: 1137, endPoint y: 383, distance: 487.0
click at [1155, 385] on div "250124_1000_ARC_GR_OG03_TP_05_B+C+D_Grundriss OG3.pdf 250122_1000_ARC_GR_OG03_0…" at bounding box center [882, 448] width 1323 height 553
drag, startPoint x: 753, startPoint y: 289, endPoint x: 1155, endPoint y: 374, distance: 410.9
click at [1155, 374] on div "250124_1000_ARC_GR_OG03_TP_05_B+C+D_Grundriss OG3.pdf 250122_1000_ARC_GR_OG03_0…" at bounding box center [882, 448] width 1323 height 553
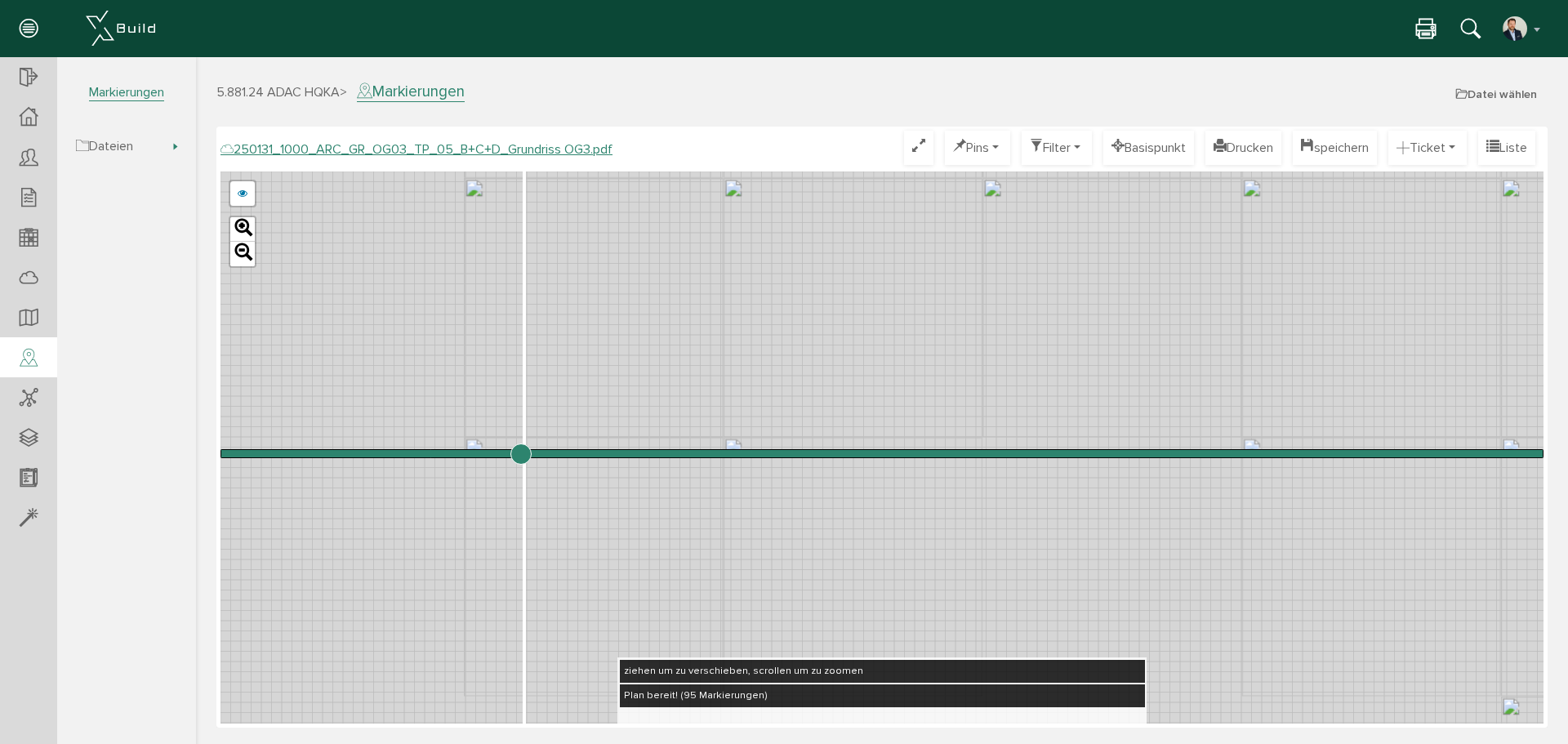
drag, startPoint x: 718, startPoint y: 324, endPoint x: 878, endPoint y: 222, distance: 189.7
click at [878, 222] on div "250124_1000_ARC_GR_OG03_TP_05_B+C+D_Grundriss OG3.pdf 250122_1000_ARC_GR_OG03_0…" at bounding box center [882, 448] width 1323 height 553
drag, startPoint x: 726, startPoint y: 348, endPoint x: 1015, endPoint y: 218, distance: 316.9
click at [1015, 218] on div "250124_1000_ARC_GR_OG03_TP_05_B+C+D_Grundriss OG3.pdf 250122_1000_ARC_GR_OG03_0…" at bounding box center [882, 448] width 1323 height 553
drag, startPoint x: 759, startPoint y: 333, endPoint x: 1087, endPoint y: 173, distance: 364.9
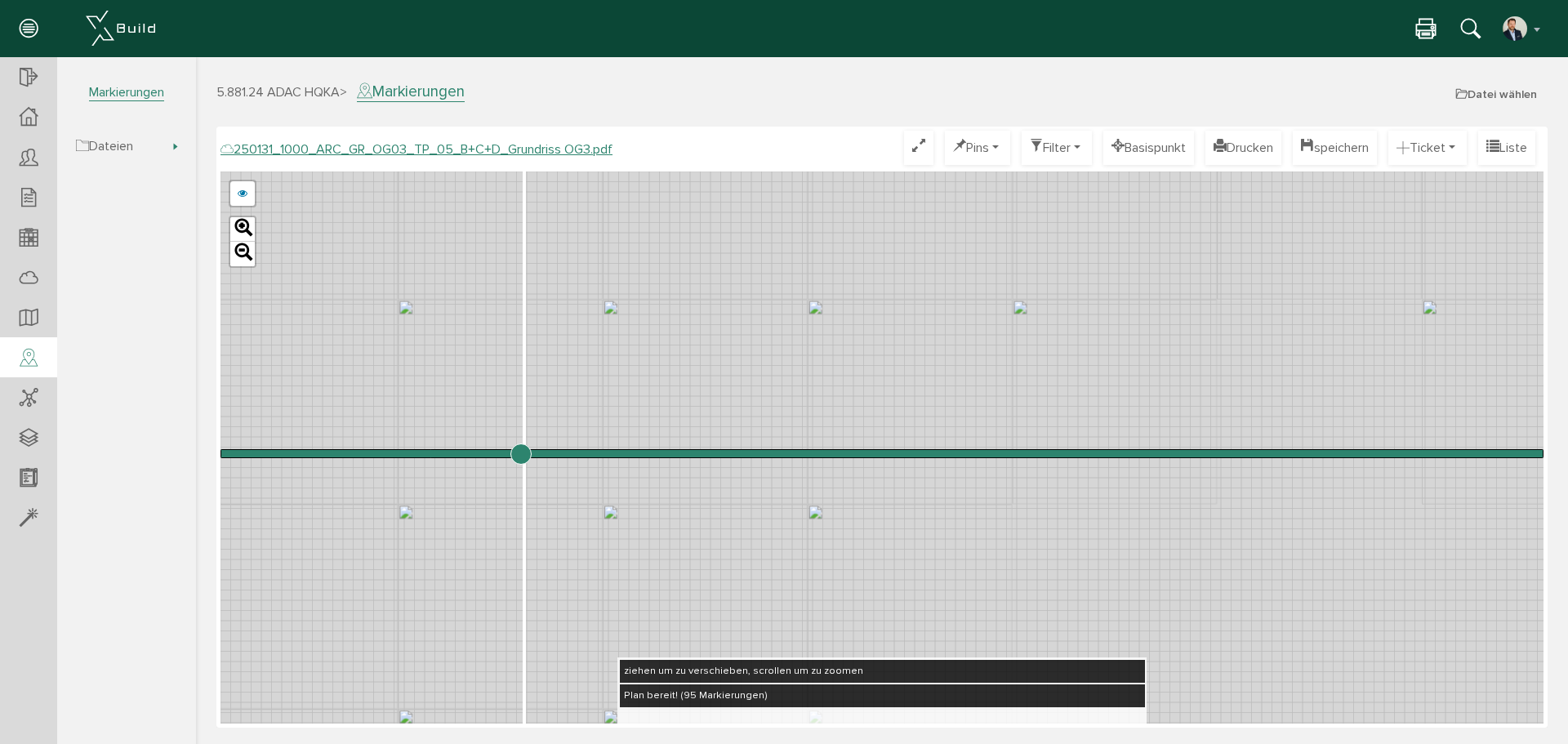
click at [1094, 171] on div "250131_1000_ARC_GR_OG03_TP_05_B+C+D_Grundriss OG3.pdf Optimieren Pins nur Pin T…" at bounding box center [882, 428] width 1323 height 594
drag, startPoint x: 807, startPoint y: 320, endPoint x: 1138, endPoint y: 249, distance: 338.5
click at [1138, 249] on div "250124_1000_ARC_GR_OG03_TP_05_B+C+D_Grundriss OG3.pdf 250122_1000_ARC_GR_OG03_0…" at bounding box center [882, 448] width 1323 height 553
drag, startPoint x: 974, startPoint y: 264, endPoint x: 937, endPoint y: 183, distance: 89.1
click at [939, 184] on div "250124_1000_ARC_GR_OG03_TP_05_B+C+D_Grundriss OG3.pdf 250122_1000_ARC_GR_OG03_0…" at bounding box center [882, 448] width 1323 height 553
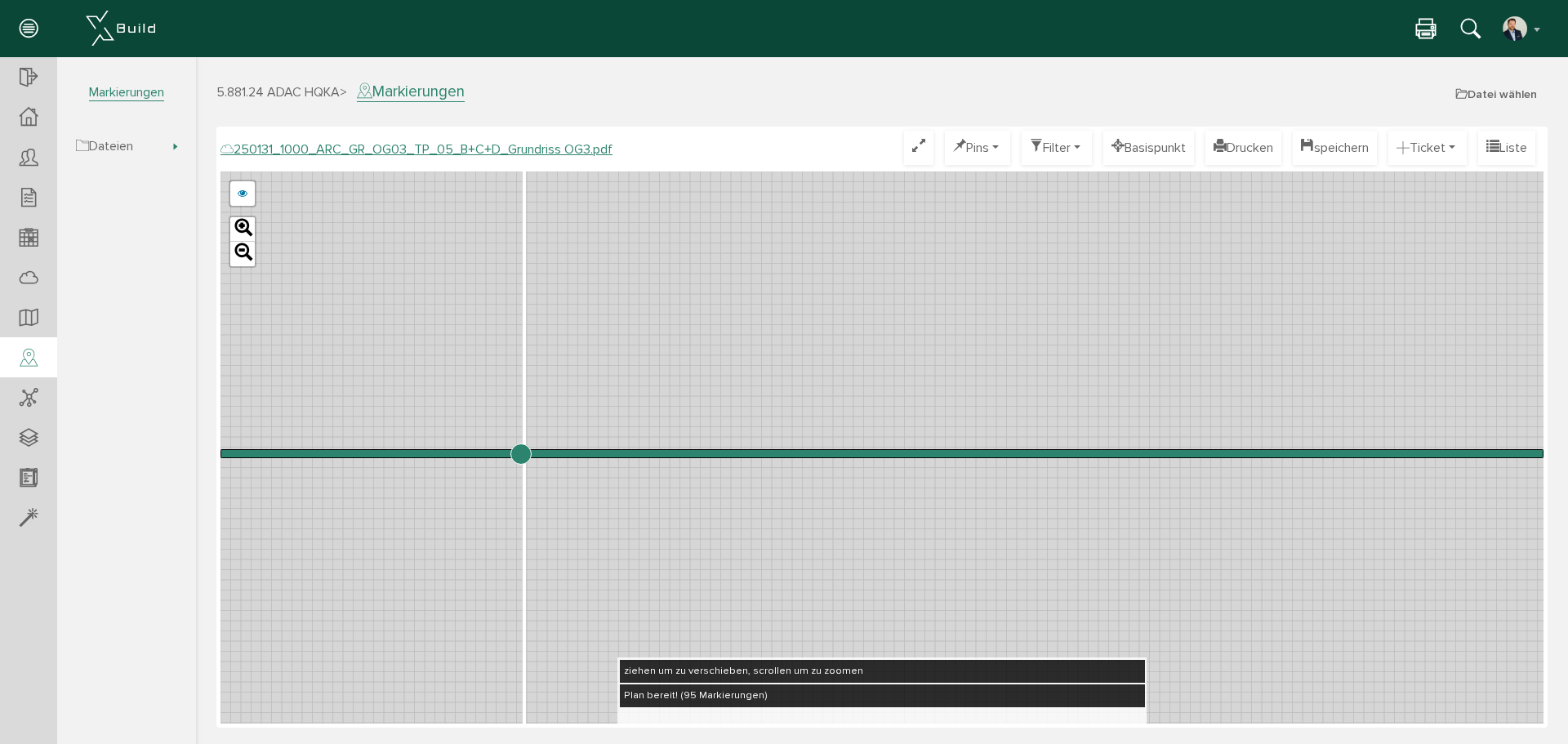
drag, startPoint x: 728, startPoint y: 339, endPoint x: 1047, endPoint y: 343, distance: 319.0
click at [1047, 343] on div "250124_1000_ARC_GR_OG03_TP_05_B+C+D_Grundriss OG3.pdf 250122_1000_ARC_GR_OG03_0…" at bounding box center [882, 448] width 1323 height 553
drag, startPoint x: 682, startPoint y: 317, endPoint x: 861, endPoint y: 452, distance: 224.2
click at [861, 452] on div "250124_1000_ARC_GR_OG03_TP_05_B+C+D_Grundriss OG3.pdf 250122_1000_ARC_GR_OG03_0…" at bounding box center [882, 448] width 1323 height 553
drag, startPoint x: 853, startPoint y: 295, endPoint x: 392, endPoint y: 157, distance: 481.2
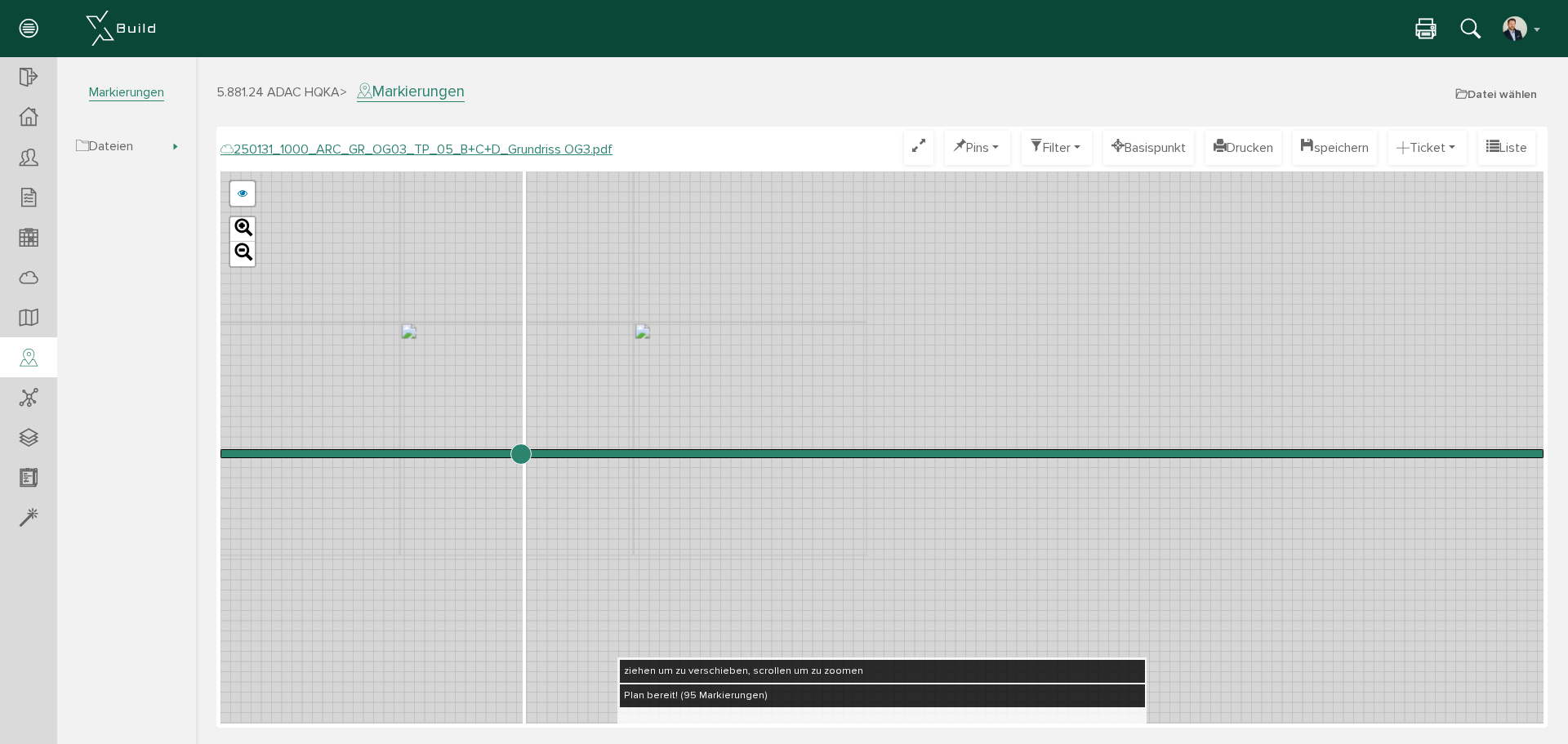
click at [392, 157] on div "250131_1000_ARC_GR_OG03_TP_05_B+C+D_Grundriss OG3.pdf Optimieren Pins nur Pin T…" at bounding box center [882, 428] width 1323 height 594
drag, startPoint x: 874, startPoint y: 320, endPoint x: 750, endPoint y: 208, distance: 167.1
click at [750, 208] on div "250124_1000_ARC_GR_OG03_TP_05_B+C+D_Grundriss OG3.pdf 250122_1000_ARC_GR_OG03_0…" at bounding box center [882, 448] width 1323 height 553
drag, startPoint x: 733, startPoint y: 612, endPoint x: 683, endPoint y: 440, distance: 179.1
click at [718, 443] on div "250124_1000_ARC_GR_OG03_TP_05_B+C+D_Grundriss OG3.pdf 250122_1000_ARC_GR_OG03_0…" at bounding box center [882, 448] width 1323 height 553
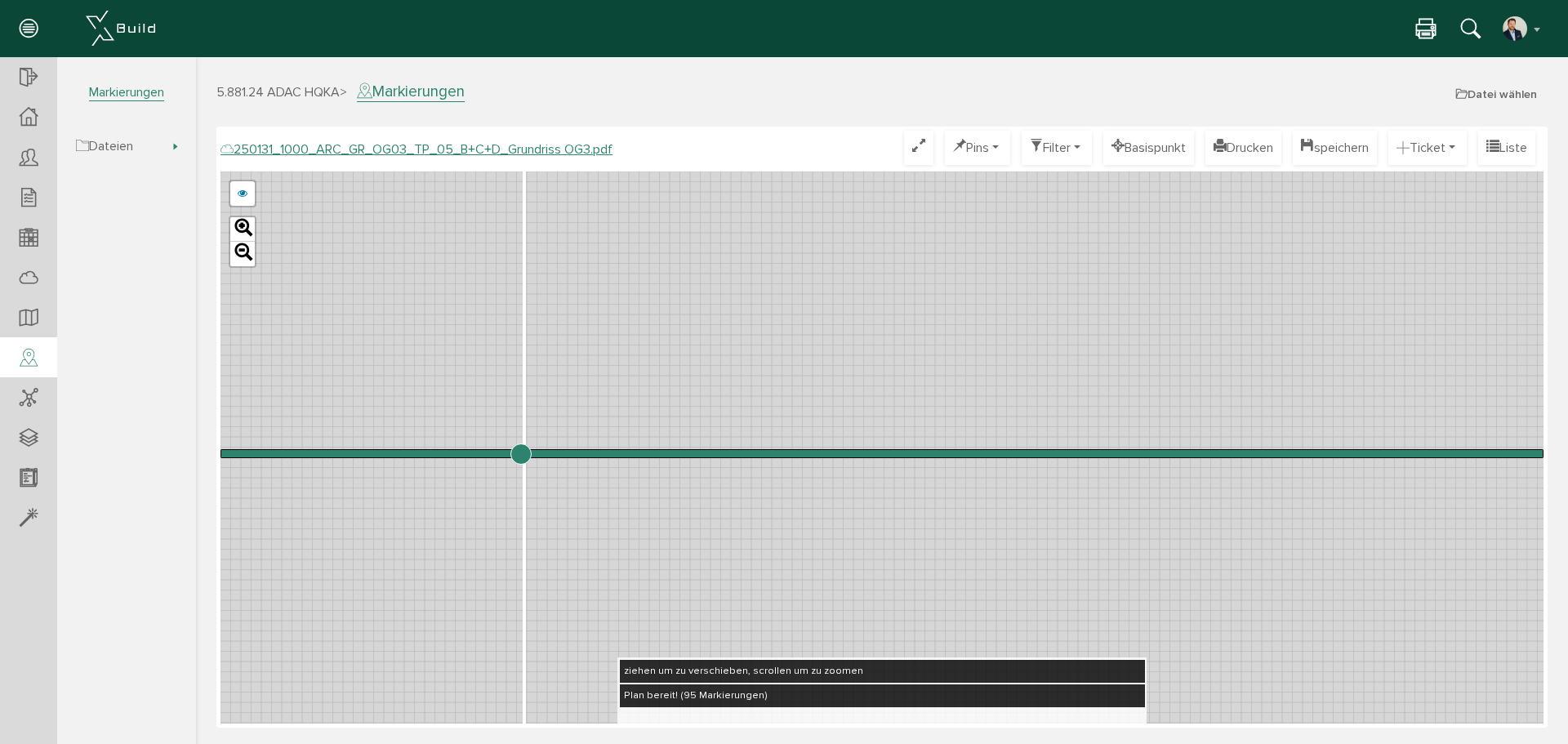
drag, startPoint x: 682, startPoint y: 385, endPoint x: 683, endPoint y: 325, distance: 60.0
click at [683, 325] on div "250124_1000_ARC_GR_OG03_TP_05_B+C+D_Grundriss OG3.pdf 250122_1000_ARC_GR_OG03_0…" at bounding box center [882, 448] width 1323 height 553
drag, startPoint x: 686, startPoint y: 316, endPoint x: 743, endPoint y: 289, distance: 63.1
click at [743, 289] on div "250124_1000_ARC_GR_OG03_TP_05_B+C+D_Grundriss OG3.pdf 250122_1000_ARC_GR_OG03_0…" at bounding box center [882, 448] width 1323 height 553
drag, startPoint x: 739, startPoint y: 320, endPoint x: 784, endPoint y: 299, distance: 49.7
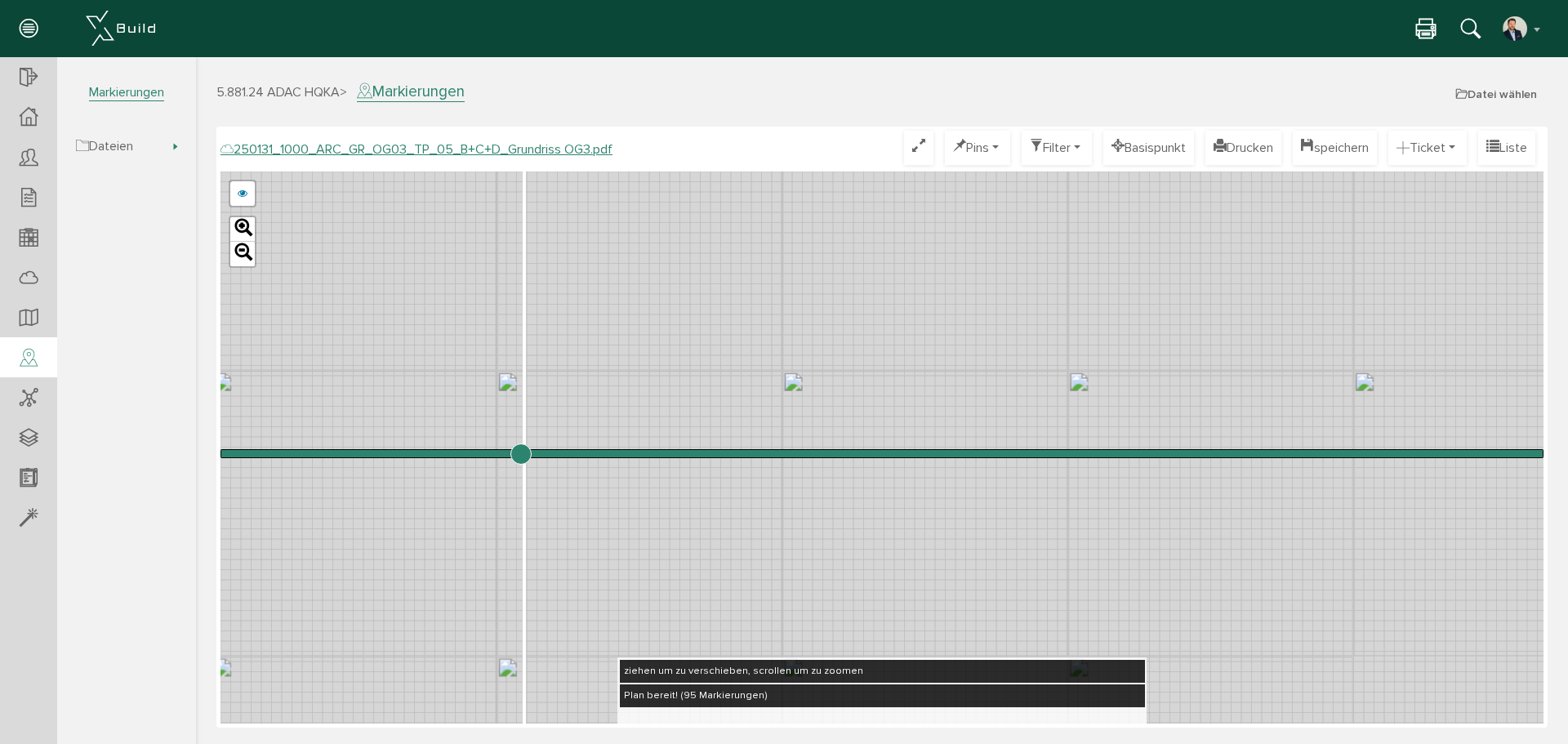
click at [784, 299] on div "250124_1000_ARC_GR_OG03_TP_05_B+C+D_Grundriss OG3.pdf 250122_1000_ARC_GR_OG03_0…" at bounding box center [882, 448] width 1323 height 553
drag, startPoint x: 520, startPoint y: 457, endPoint x: 637, endPoint y: 491, distance: 121.8
click at [637, 454] on input "range" at bounding box center [882, 454] width 1323 height 0
drag, startPoint x: 639, startPoint y: 455, endPoint x: 613, endPoint y: 447, distance: 27.2
click at [613, 454] on input "range" at bounding box center [882, 454] width 1323 height 0
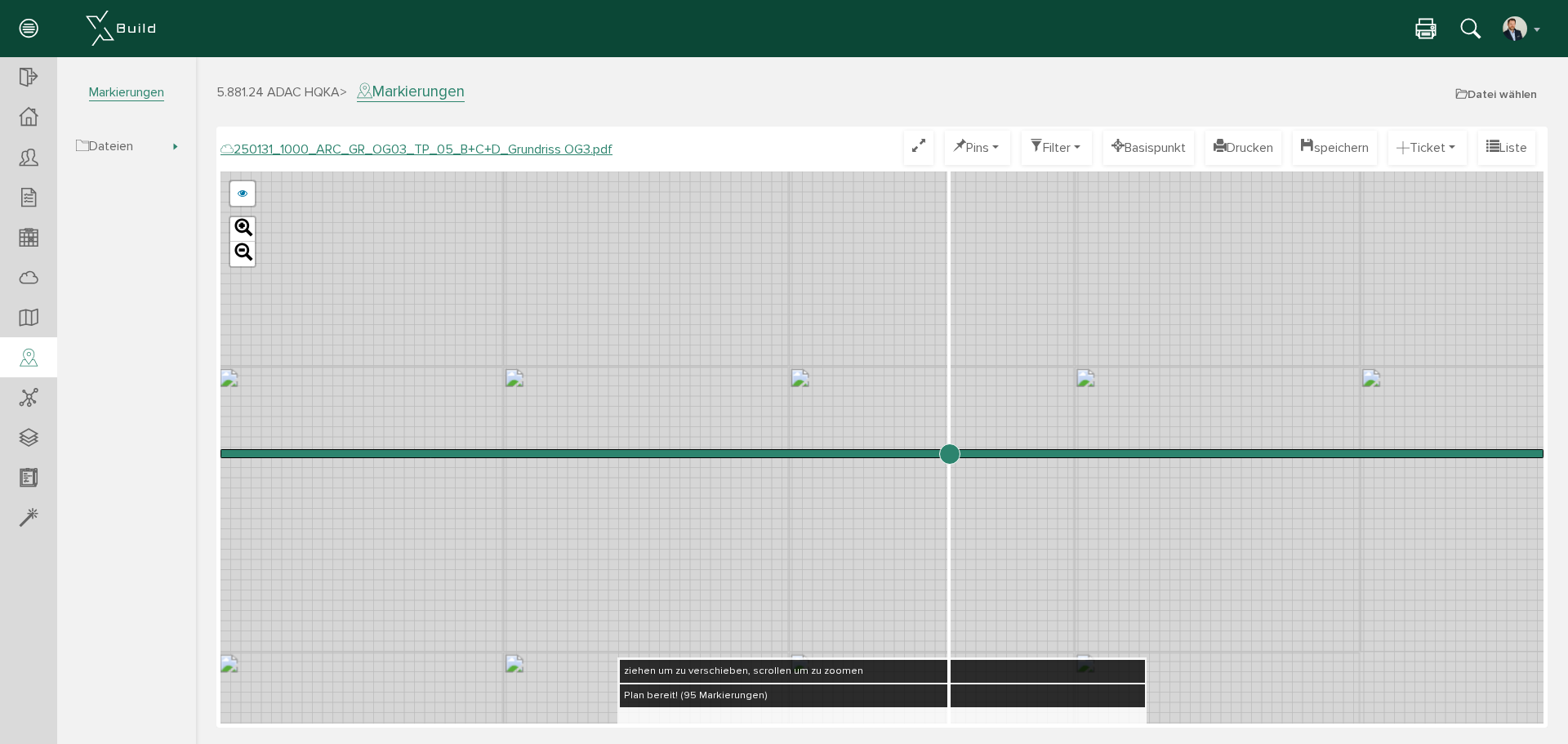
drag, startPoint x: 619, startPoint y: 460, endPoint x: 949, endPoint y: 452, distance: 330.1
click at [949, 454] on input "range" at bounding box center [882, 454] width 1323 height 0
drag, startPoint x: 400, startPoint y: 316, endPoint x: 799, endPoint y: 589, distance: 483.5
click at [799, 589] on div "250124_1000_ARC_GR_OG03_TP_05_B+C+D_Grundriss OG3.pdf 250122_1000_ARC_GR_OG03_0…" at bounding box center [882, 448] width 1323 height 553
drag, startPoint x: 516, startPoint y: 305, endPoint x: 821, endPoint y: 546, distance: 388.7
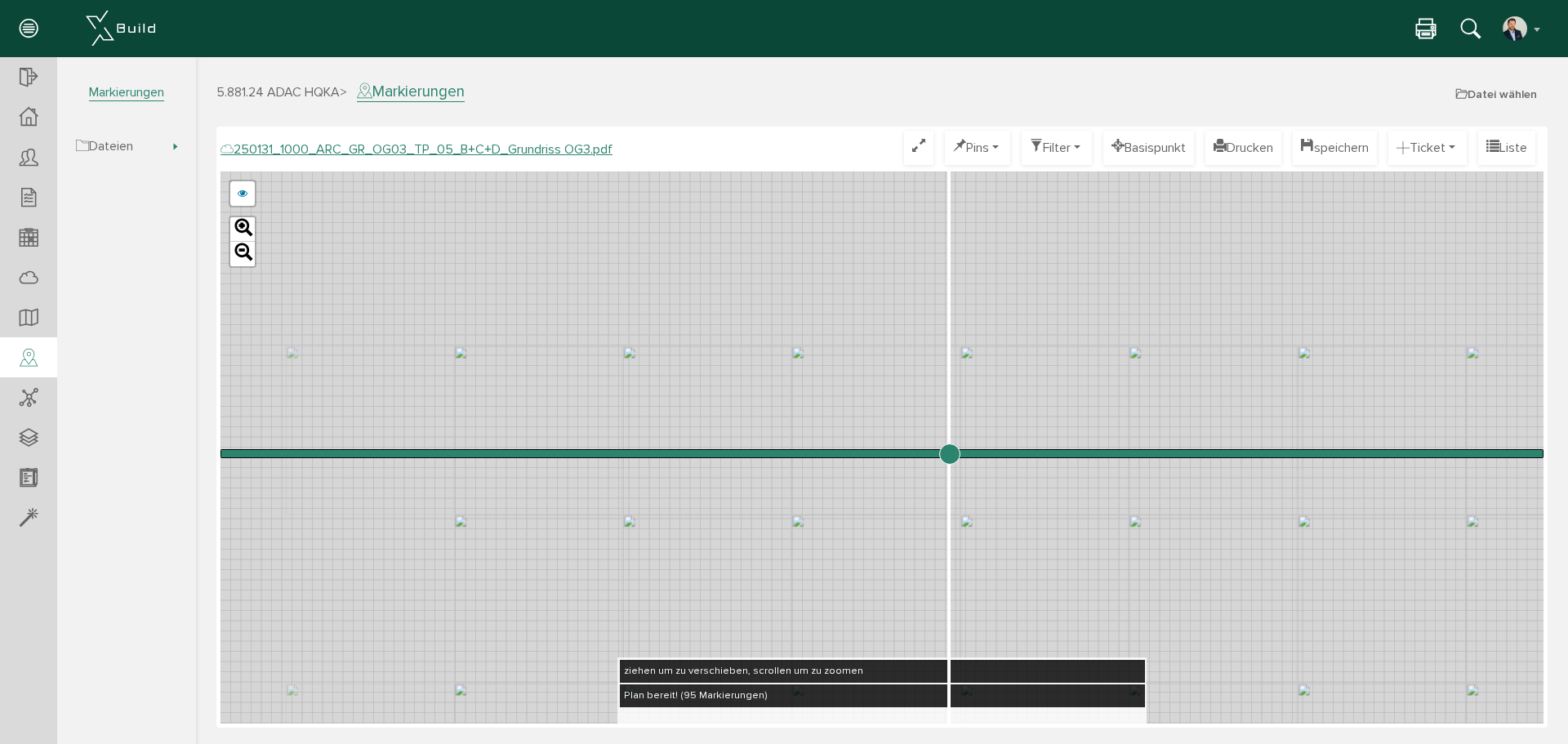
click at [832, 568] on div "250124_1000_ARC_GR_OG03_TP_05_B+C+D_Grundriss OG3.pdf 250122_1000_ARC_GR_OG03_0…" at bounding box center [882, 448] width 1323 height 553
drag, startPoint x: 772, startPoint y: 442, endPoint x: 922, endPoint y: 641, distance: 249.2
click at [922, 641] on div "250124_1000_ARC_GR_OG03_TP_05_B+C+D_Grundriss OG3.pdf 250122_1000_ARC_GR_OG03_0…" at bounding box center [882, 448] width 1323 height 553
drag, startPoint x: 623, startPoint y: 325, endPoint x: 964, endPoint y: 630, distance: 457.5
click at [964, 630] on div "250124_1000_ARC_GR_OG03_TP_05_B+C+D_Grundriss OG3.pdf 250122_1000_ARC_GR_OG03_0…" at bounding box center [882, 448] width 1323 height 553
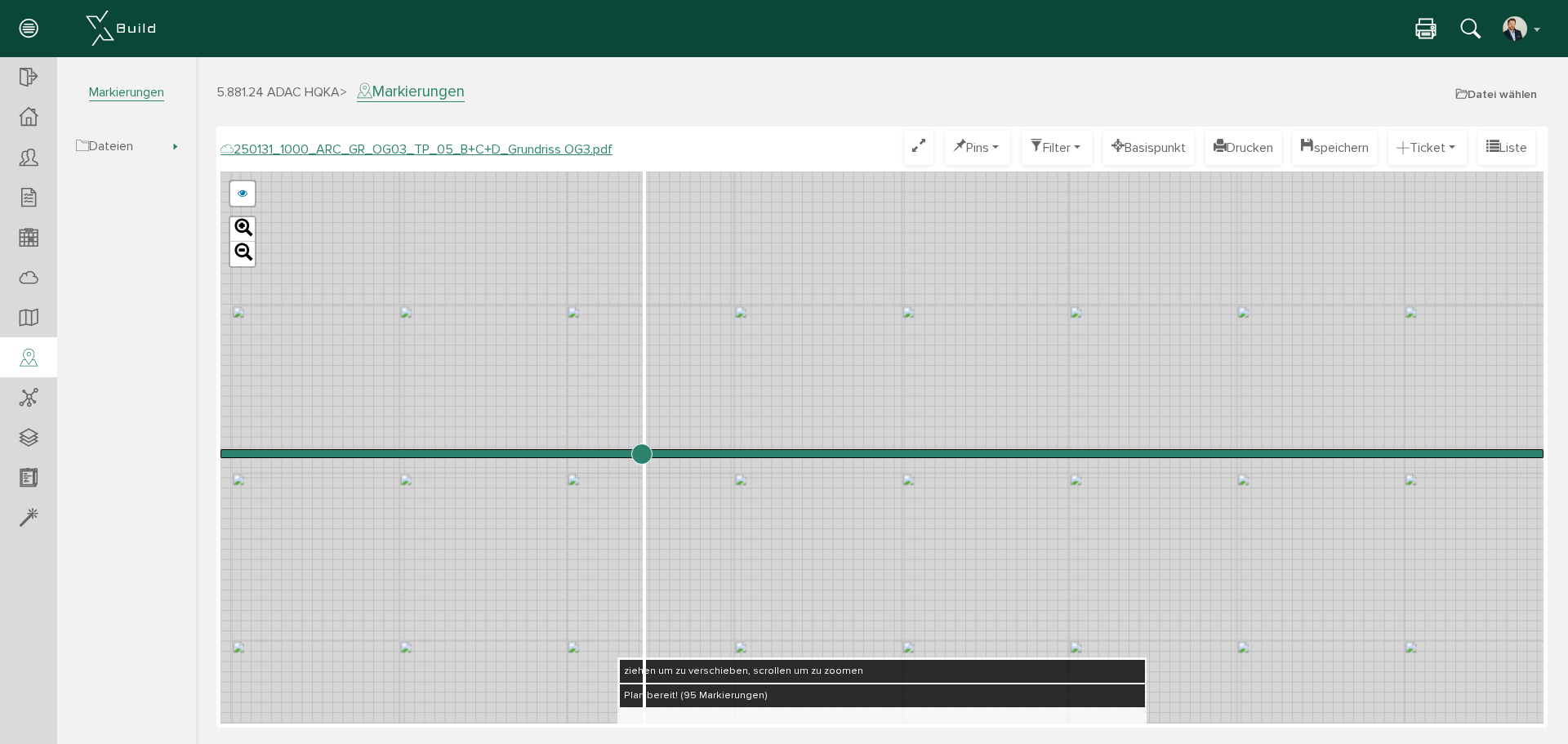
drag, startPoint x: 952, startPoint y: 450, endPoint x: 641, endPoint y: 526, distance: 320.2
click at [641, 454] on input "range" at bounding box center [882, 454] width 1323 height 0
drag, startPoint x: 648, startPoint y: 458, endPoint x: 622, endPoint y: 482, distance: 35.4
click at [622, 454] on input "range" at bounding box center [882, 454] width 1323 height 0
drag, startPoint x: 874, startPoint y: 316, endPoint x: 371, endPoint y: 538, distance: 549.8
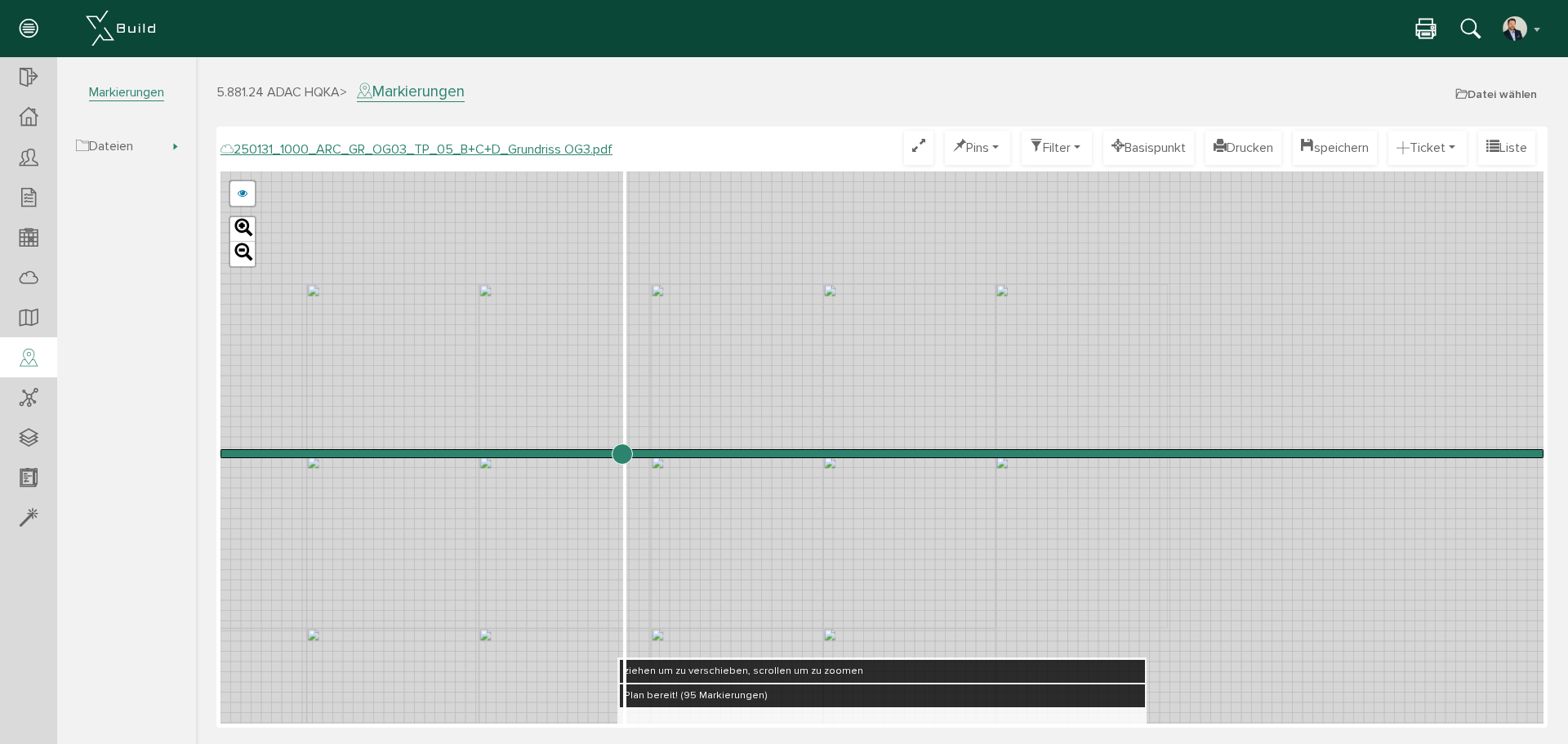
click at [255, 619] on div "250124_1000_ARC_GR_OG03_TP_05_B+C+D_Grundriss OG3.pdf 250122_1000_ARC_GR_OG03_0…" at bounding box center [882, 448] width 1323 height 553
drag, startPoint x: 918, startPoint y: 350, endPoint x: 306, endPoint y: 567, distance: 649.3
click at [300, 571] on div "250124_1000_ARC_GR_OG03_TP_05_B+C+D_Grundriss OG3.pdf 250122_1000_ARC_GR_OG03_0…" at bounding box center [882, 448] width 1323 height 553
drag, startPoint x: 760, startPoint y: 405, endPoint x: 269, endPoint y: 365, distance: 492.6
click at [269, 365] on div "250124_1000_ARC_GR_OG03_TP_05_B+C+D_Grundriss OG3.pdf 250122_1000_ARC_GR_OG03_0…" at bounding box center [882, 448] width 1323 height 553
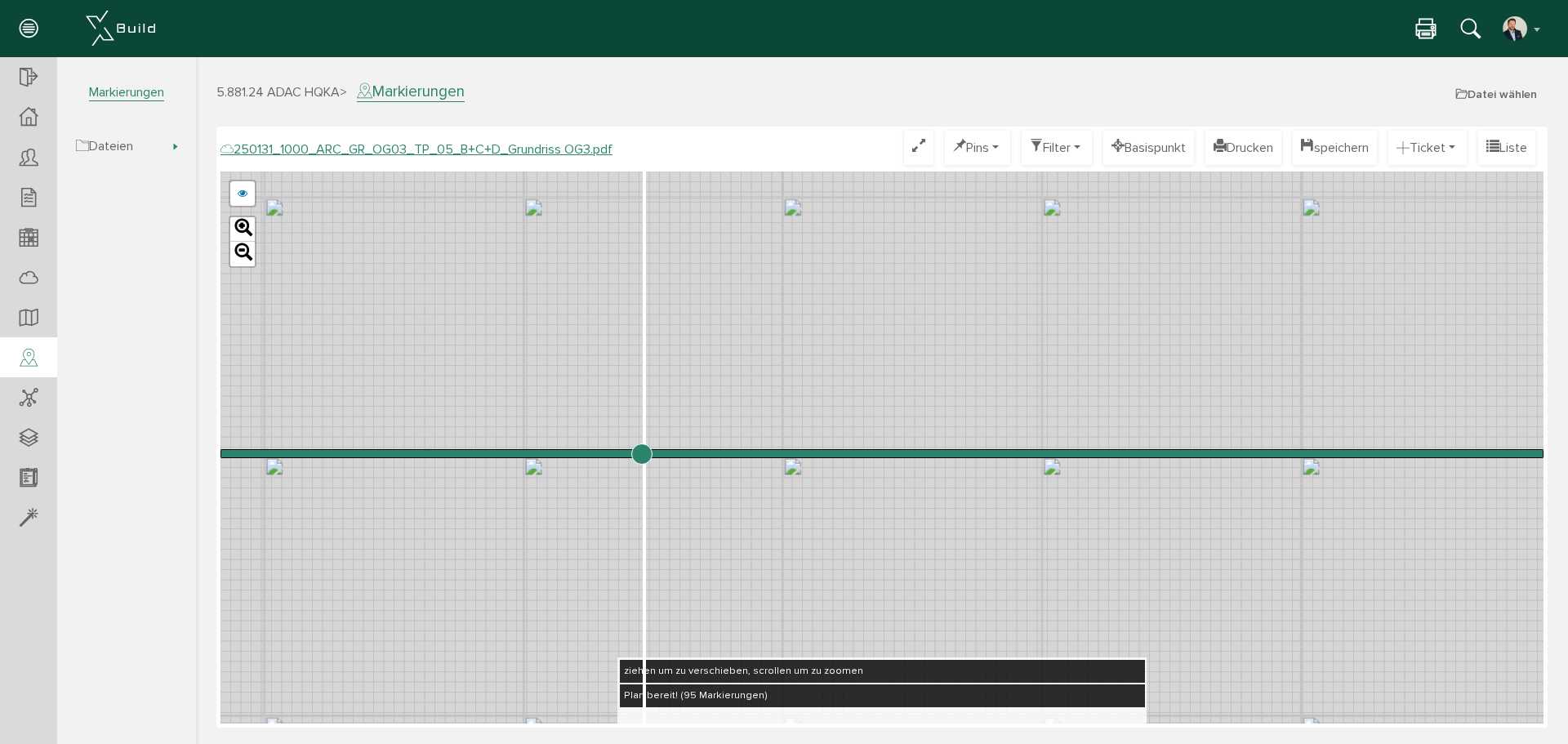
drag, startPoint x: 626, startPoint y: 454, endPoint x: 641, endPoint y: 477, distance: 27.5
click at [641, 454] on input "range" at bounding box center [882, 454] width 1323 height 0
drag, startPoint x: 542, startPoint y: 297, endPoint x: 579, endPoint y: 409, distance: 118.0
click at [561, 388] on div "250124_1000_ARC_GR_OG03_TP_05_B+C+D_Grundriss OG3.pdf 250122_1000_ARC_GR_OG03_0…" at bounding box center [882, 448] width 1323 height 553
drag, startPoint x: 646, startPoint y: 460, endPoint x: 625, endPoint y: 452, distance: 22.5
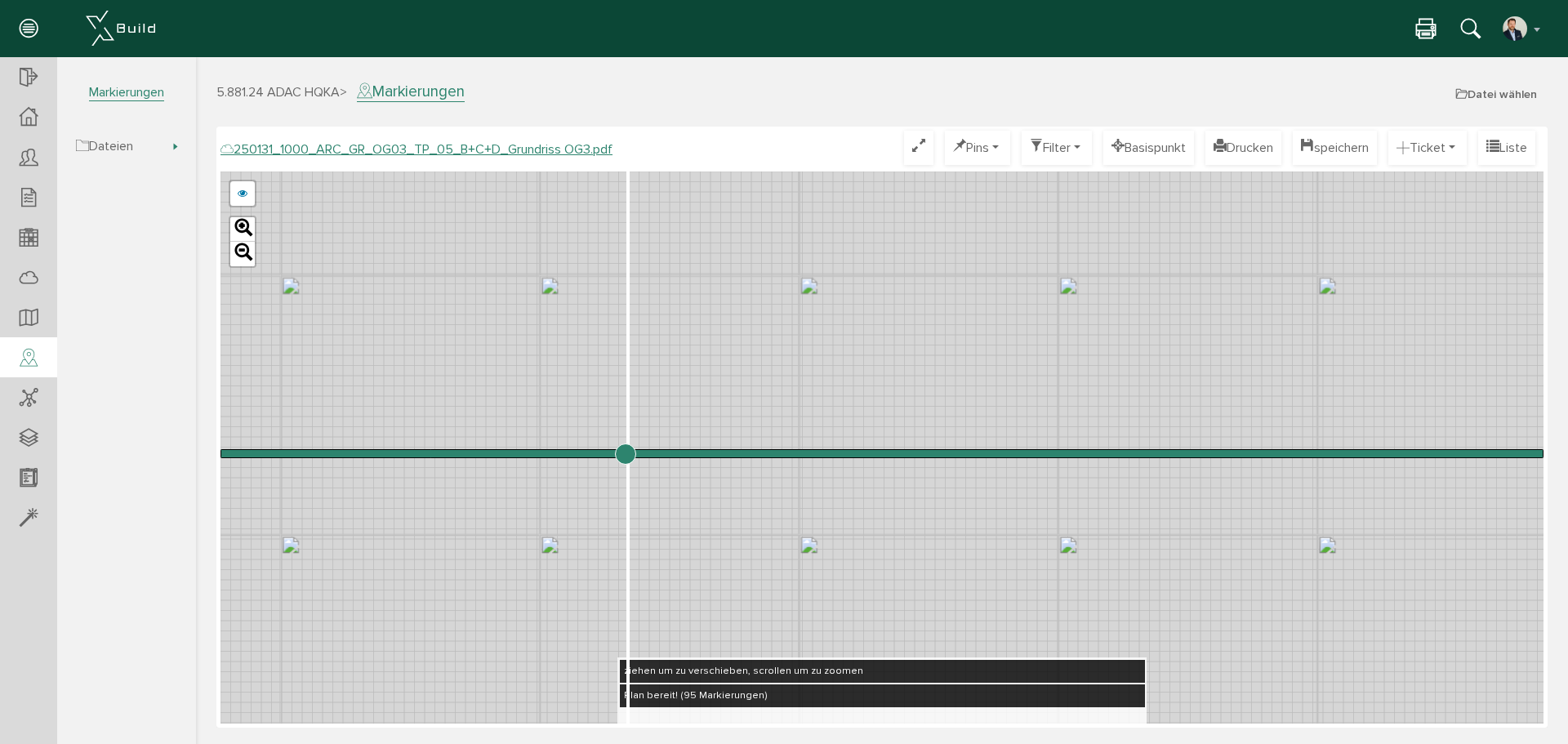
click at [625, 454] on input "range" at bounding box center [882, 454] width 1323 height 0
drag, startPoint x: 727, startPoint y: 371, endPoint x: 735, endPoint y: 283, distance: 88.4
click at [735, 283] on div "250124_1000_ARC_GR_OG03_TP_05_B+C+D_Grundriss OG3.pdf 250122_1000_ARC_GR_OG03_0…" at bounding box center [882, 448] width 1323 height 553
drag, startPoint x: 714, startPoint y: 338, endPoint x: 690, endPoint y: 375, distance: 44.1
click at [690, 375] on div "250124_1000_ARC_GR_OG03_TP_05_B+C+D_Grundriss OG3.pdf 250122_1000_ARC_GR_OG03_0…" at bounding box center [882, 448] width 1323 height 553
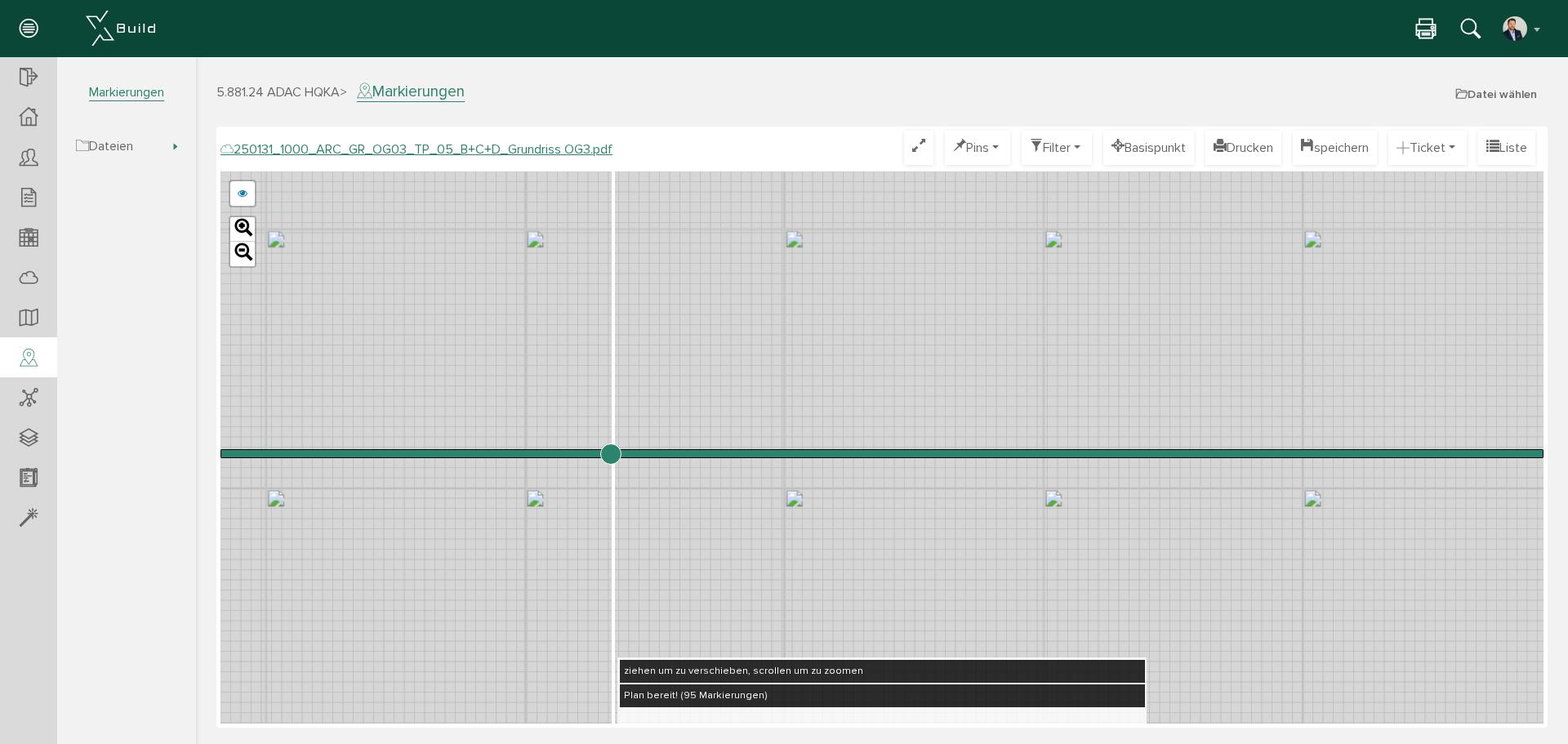
drag, startPoint x: 622, startPoint y: 459, endPoint x: 610, endPoint y: 420, distance: 40.8
click at [610, 454] on input "range" at bounding box center [882, 454] width 1323 height 0
drag, startPoint x: 610, startPoint y: 455, endPoint x: 514, endPoint y: 453, distance: 96.0
click at [514, 454] on input "range" at bounding box center [882, 454] width 1323 height 0
drag, startPoint x: 514, startPoint y: 453, endPoint x: 449, endPoint y: 420, distance: 72.9
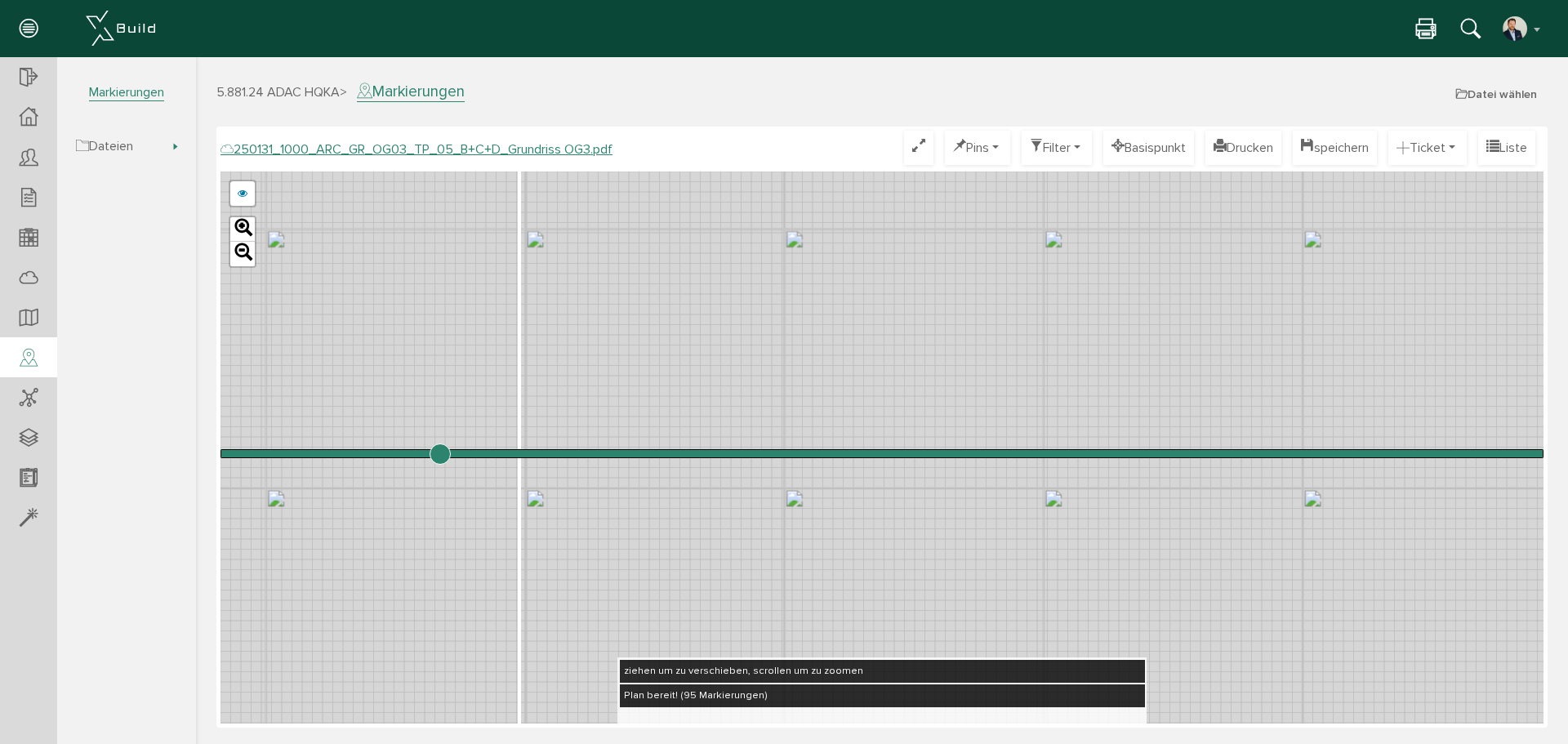
click at [440, 454] on input "range" at bounding box center [882, 454] width 1323 height 0
drag, startPoint x: 898, startPoint y: 318, endPoint x: 1057, endPoint y: 339, distance: 160.4
click at [1098, 338] on div "250124_1000_ARC_GR_OG03_TP_05_B+C+D_Grundriss OG3.pdf 250122_1000_ARC_GR_OG03_0…" at bounding box center [882, 448] width 1323 height 553
drag, startPoint x: 757, startPoint y: 361, endPoint x: 824, endPoint y: 237, distance: 140.9
click at [828, 231] on div "250124_1000_ARC_GR_OG03_TP_05_B+C+D_Grundriss OG3.pdf 250122_1000_ARC_GR_OG03_0…" at bounding box center [882, 448] width 1323 height 553
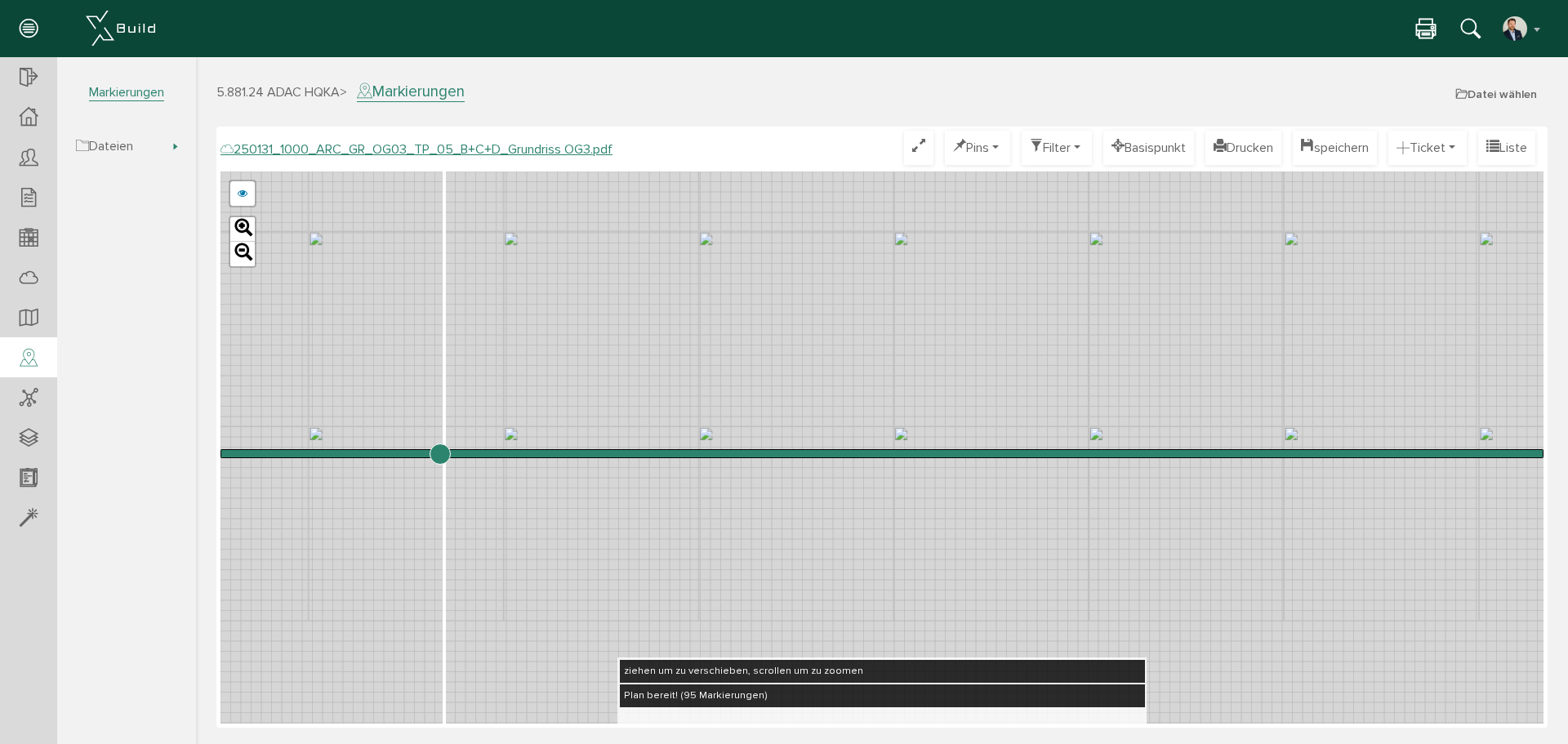
drag, startPoint x: 727, startPoint y: 335, endPoint x: 704, endPoint y: 324, distance: 25.5
click at [793, 139] on div "250131_1000_ARC_GR_OG03_TP_05_B+C+D_Grundriss OG3.pdf Optimieren Pins nur Pin T…" at bounding box center [882, 428] width 1323 height 594
drag, startPoint x: 668, startPoint y: 368, endPoint x: 866, endPoint y: 150, distance: 294.5
click at [866, 150] on div "250131_1000_ARC_GR_OG03_TP_05_B+C+D_Grundriss OG3.pdf Optimieren Pins nur Pin T…" at bounding box center [882, 428] width 1323 height 594
drag, startPoint x: 714, startPoint y: 330, endPoint x: 723, endPoint y: 311, distance: 21.0
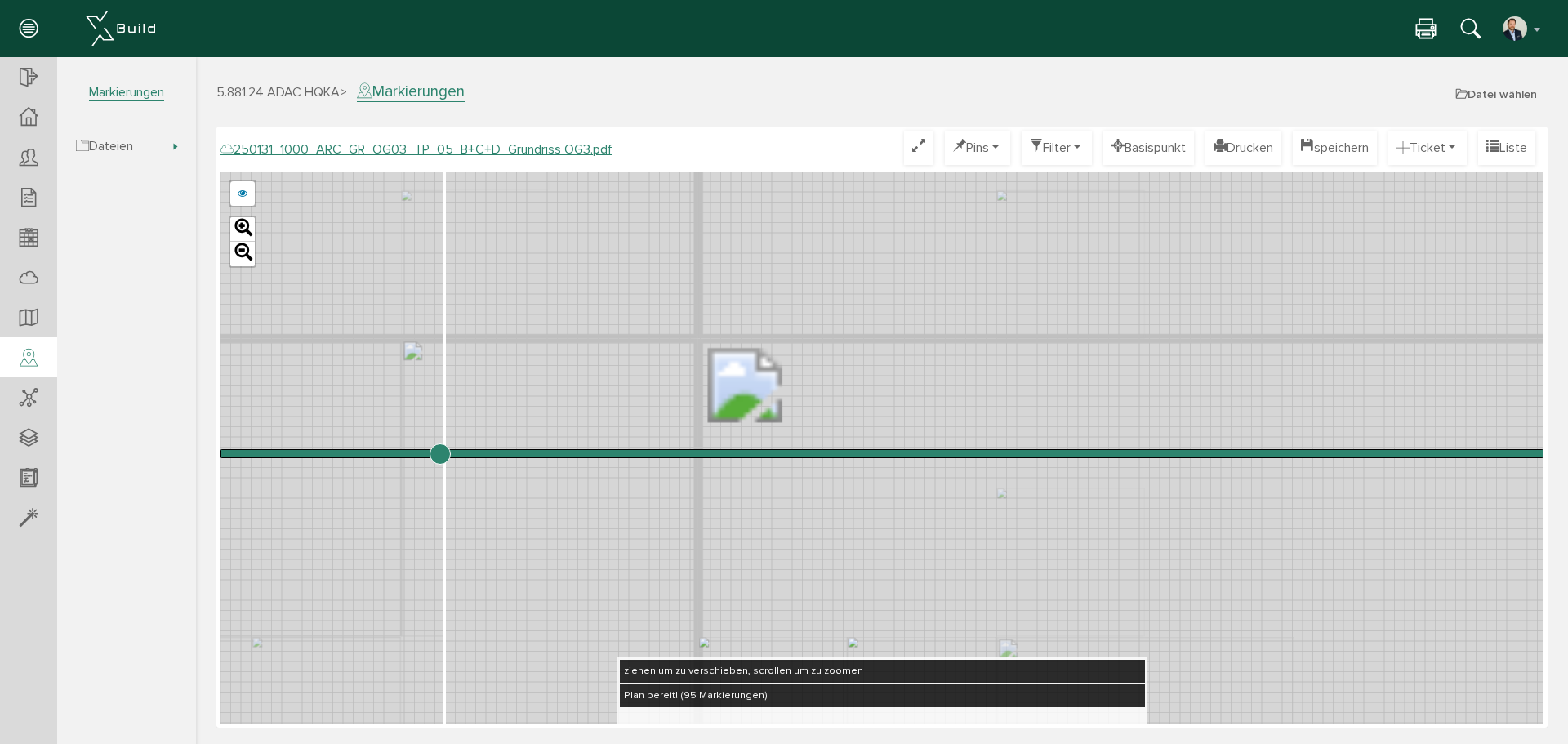
click at [723, 311] on div "250124_1000_ARC_GR_OG03_TP_05_B+C+D_Grundriss OG3.pdf 250122_1000_ARC_GR_OG03_0…" at bounding box center [882, 448] width 1323 height 553
drag, startPoint x: 439, startPoint y: 455, endPoint x: 653, endPoint y: 499, distance: 218.5
click at [653, 454] on input "range" at bounding box center [882, 454] width 1323 height 0
drag, startPoint x: 650, startPoint y: 458, endPoint x: 631, endPoint y: 468, distance: 21.5
click at [631, 454] on input "range" at bounding box center [882, 454] width 1323 height 0
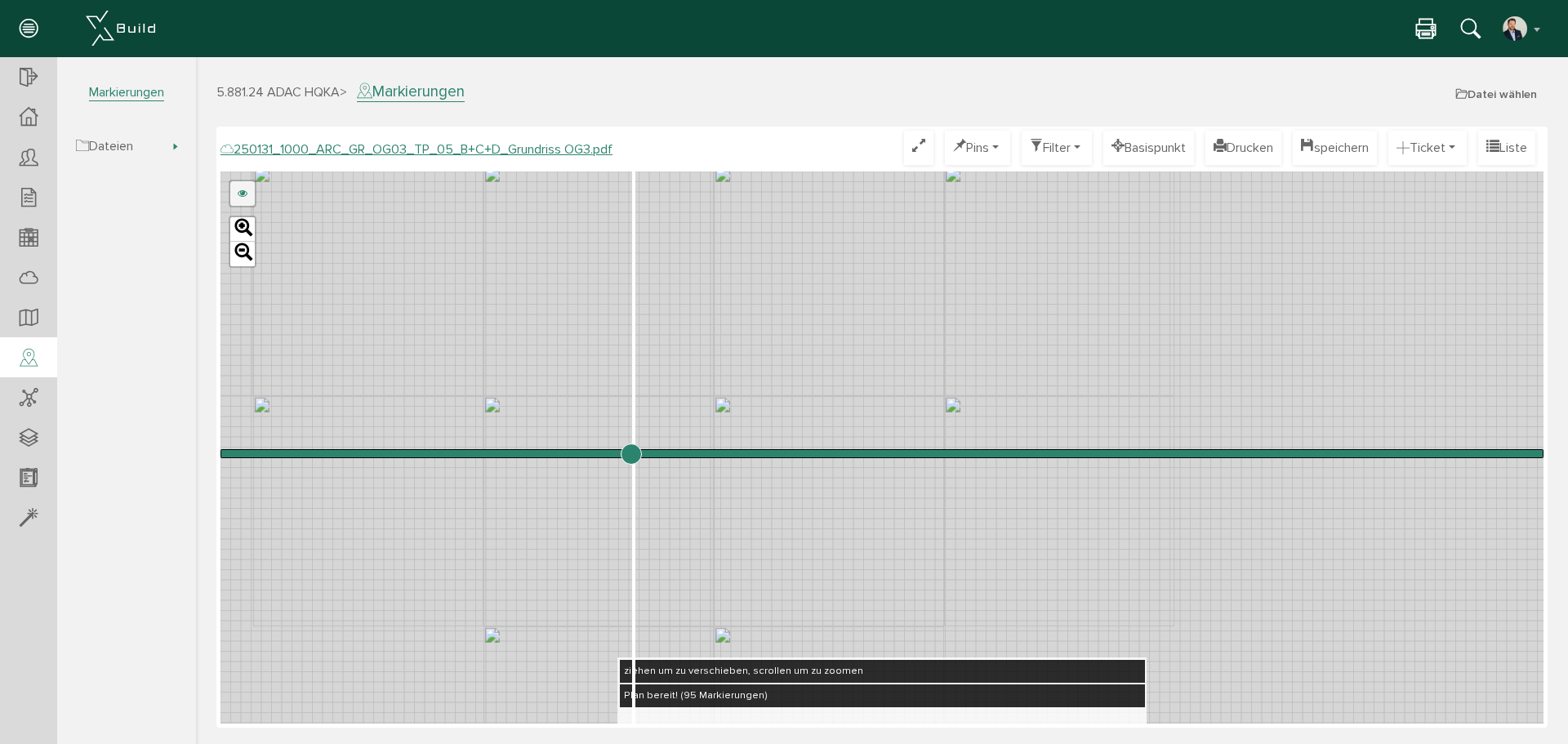
click at [239, 192] on link at bounding box center [243, 194] width 25 height 25
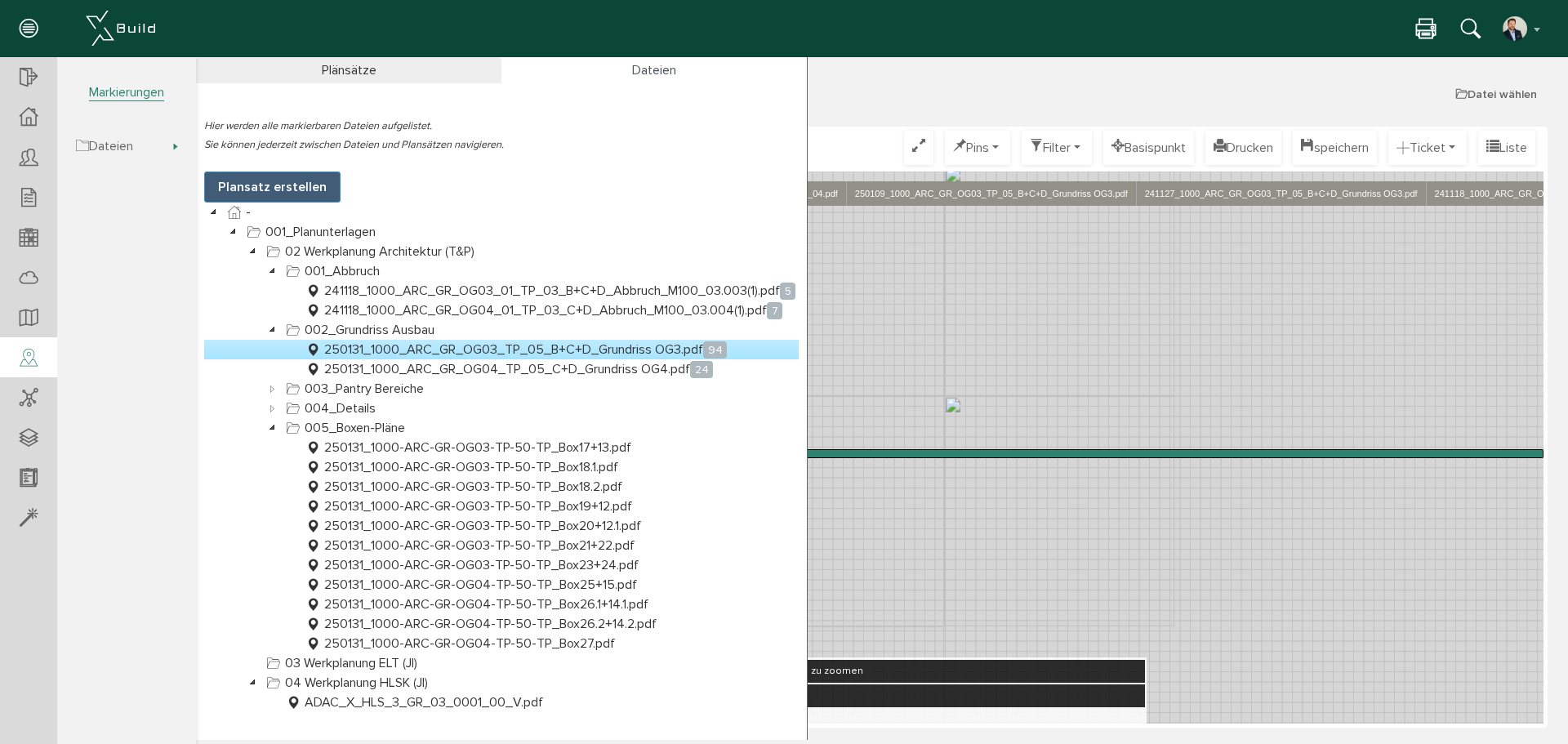
click at [471, 355] on link "250131_1000_ARC_GR_OG03_TP_05_B+C+D_Grundriss OG3.pdf 94" at bounding box center [516, 350] width 428 height 20
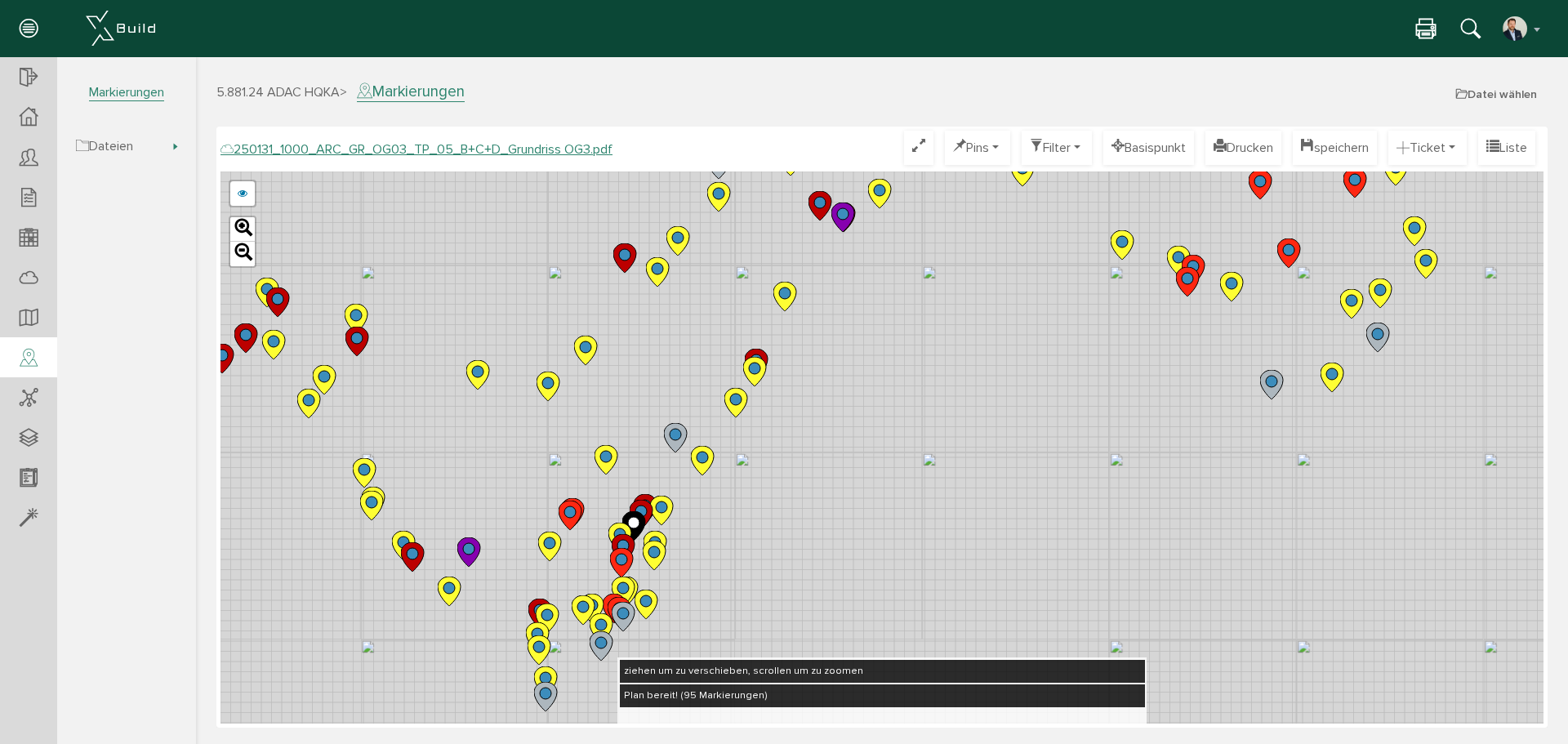
drag, startPoint x: 922, startPoint y: 284, endPoint x: 766, endPoint y: 454, distance: 230.7
click at [817, 433] on div "250124_1000_ARC_GR_OG03_TP_05_B+C+D_Grundriss OG3.pdf 250122_1000_ARC_GR_OG03_0…" at bounding box center [882, 448] width 1323 height 553
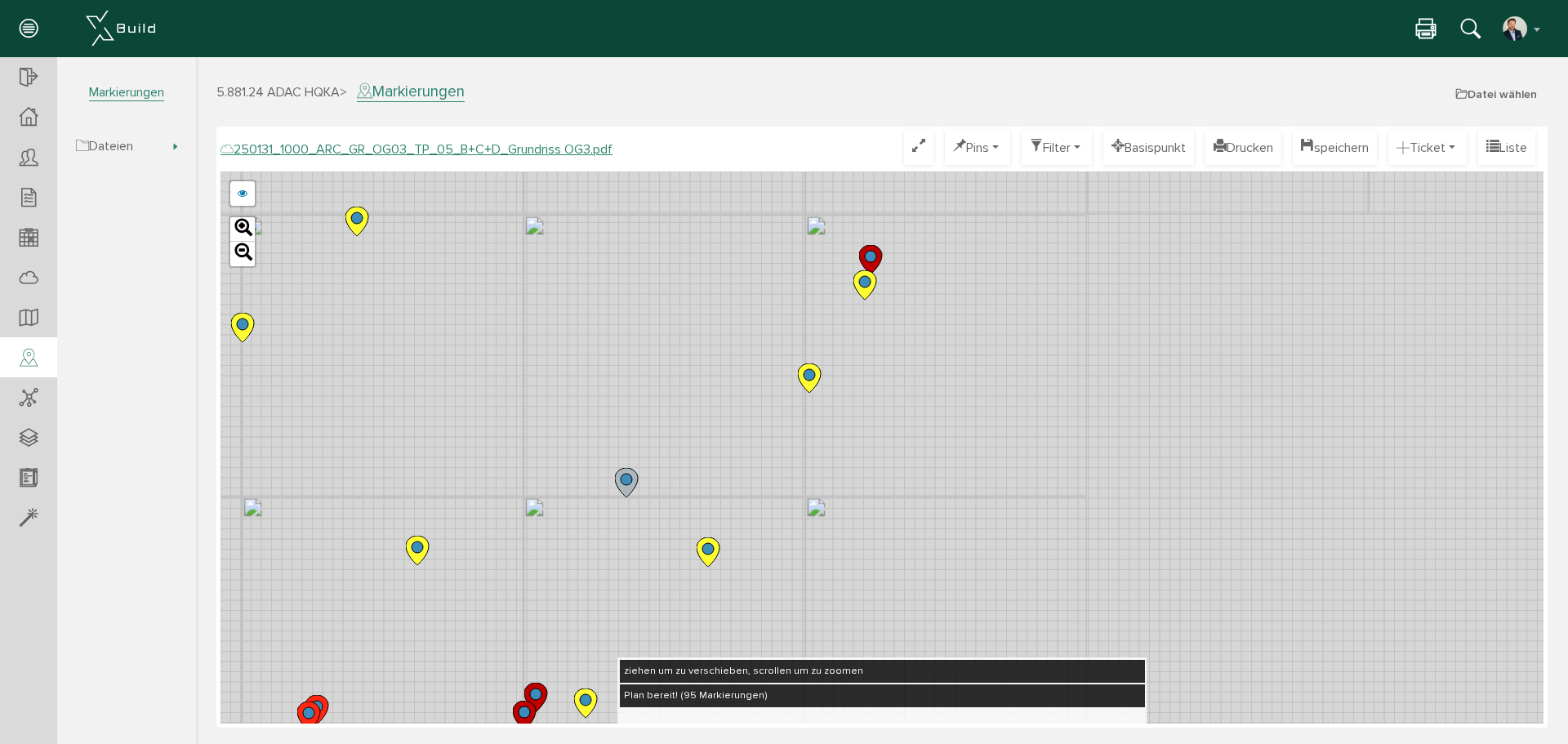
drag, startPoint x: 974, startPoint y: 329, endPoint x: 858, endPoint y: 594, distance: 289.3
click at [858, 594] on div "250124_1000_ARC_GR_OG03_TP_05_B+C+D_Grundriss OG3.pdf 250122_1000_ARC_GR_OG03_0…" at bounding box center [882, 448] width 1323 height 553
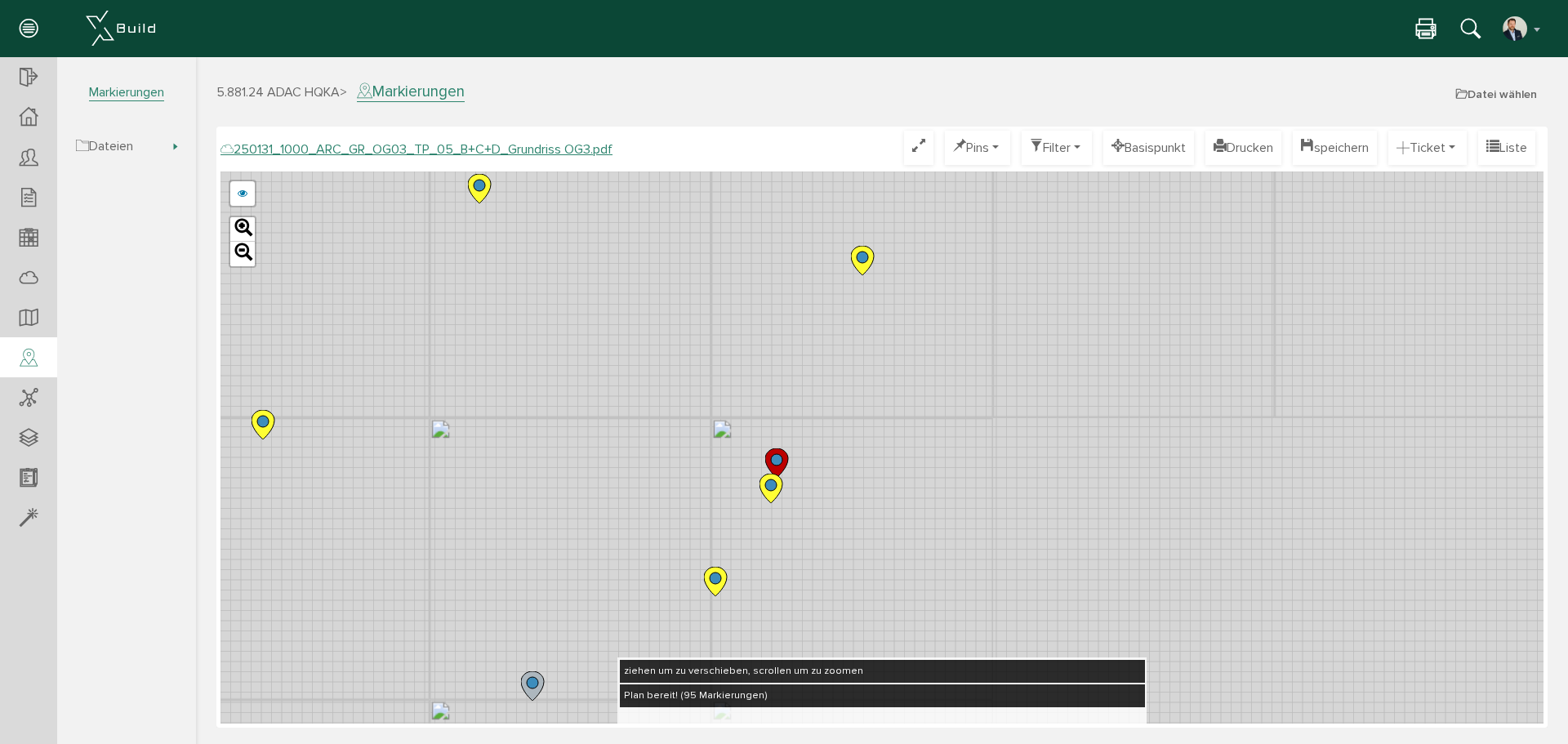
drag, startPoint x: 944, startPoint y: 383, endPoint x: 730, endPoint y: 673, distance: 360.4
click at [730, 673] on div "250131_1000_ARC_GR_OG03_TP_05_B+C+D_Grundriss OG3.pdf Optimieren Pins nur Pin T…" at bounding box center [882, 428] width 1323 height 594
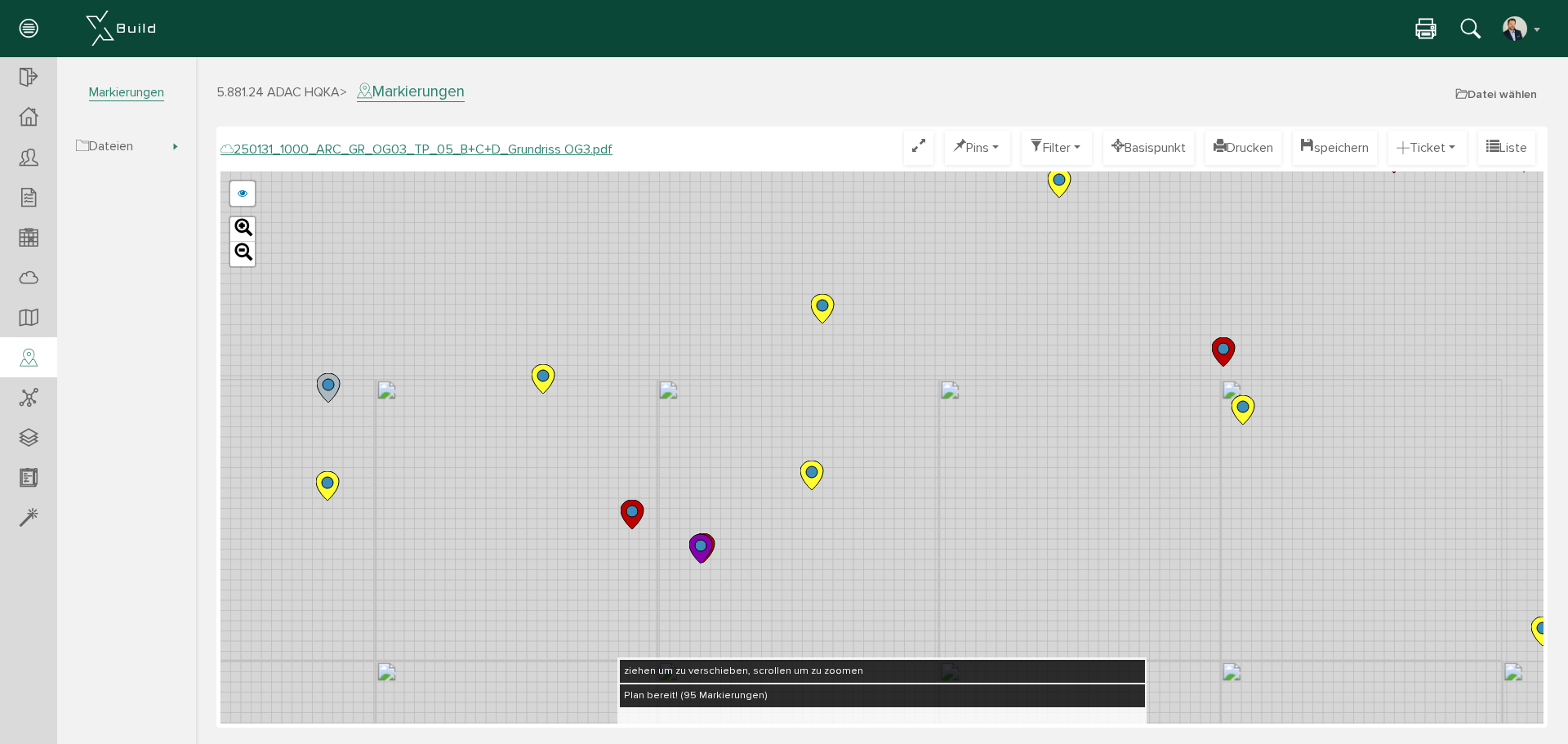
drag, startPoint x: 797, startPoint y: 621, endPoint x: 780, endPoint y: 621, distance: 17.0
click at [788, 637] on div "250124_1000_ARC_GR_OG03_TP_05_B+C+D_Grundriss OG3.pdf 250122_1000_ARC_GR_OG03_0…" at bounding box center [882, 448] width 1323 height 553
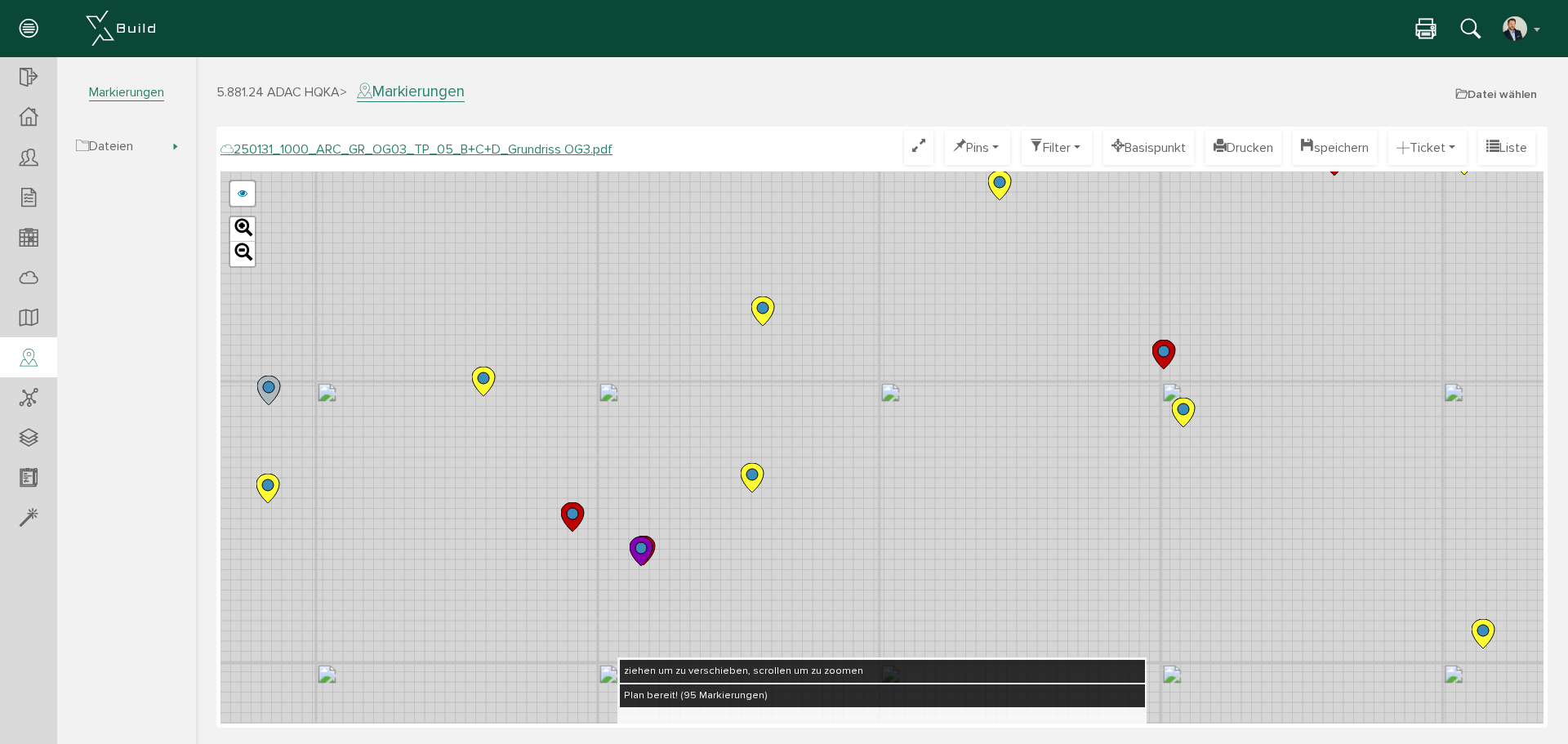
drag, startPoint x: 988, startPoint y: 484, endPoint x: 756, endPoint y: 512, distance: 233.7
click at [756, 512] on div "250124_1000_ARC_GR_OG03_TP_05_B+C+D_Grundriss OG3.pdf 250122_1000_ARC_GR_OG03_0…" at bounding box center [882, 448] width 1323 height 553
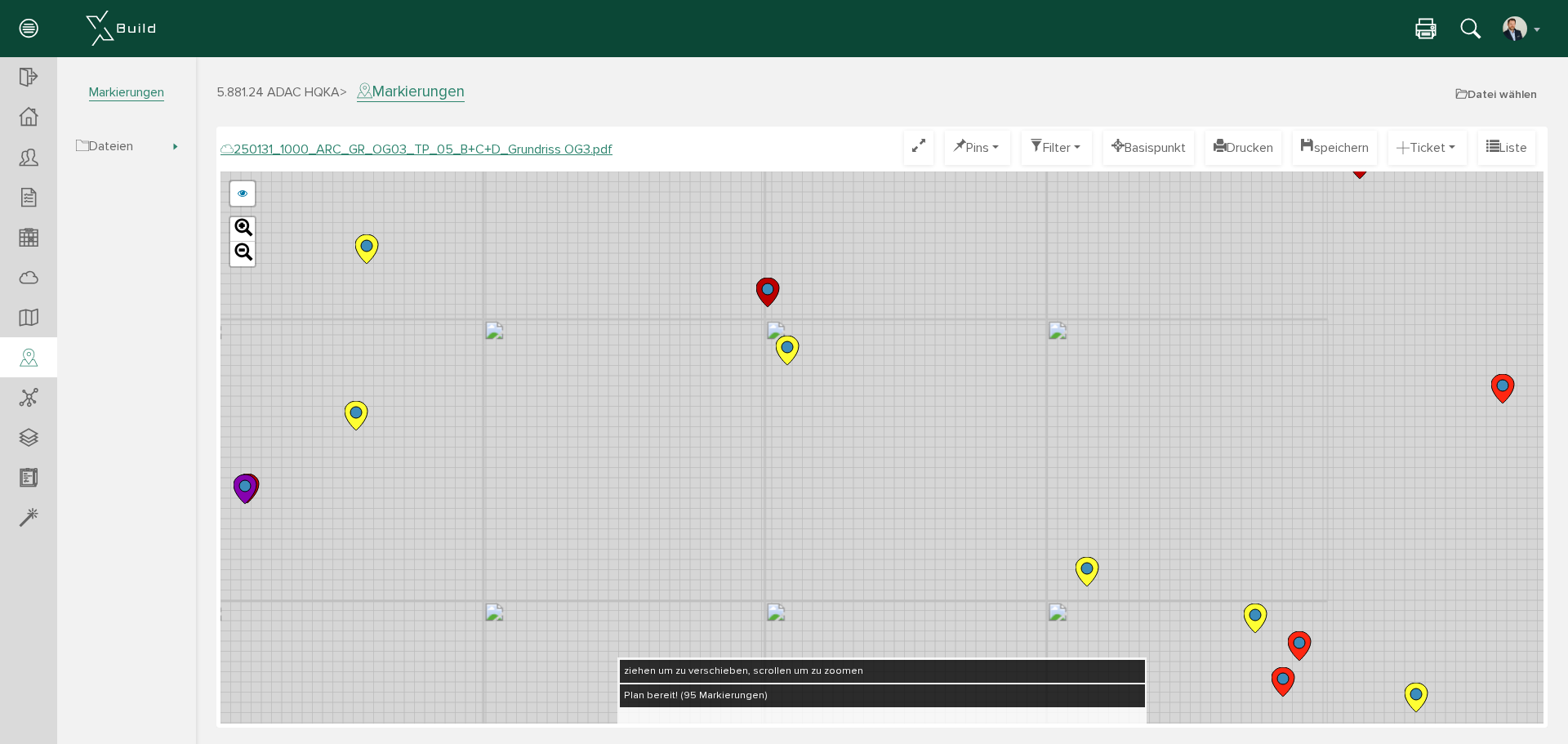
drag, startPoint x: 1011, startPoint y: 540, endPoint x: 758, endPoint y: 435, distance: 273.9
click at [758, 435] on div "250124_1000_ARC_GR_OG03_TP_05_B+C+D_Grundriss OG3.pdf 250122_1000_ARC_GR_OG03_0…" at bounding box center [882, 448] width 1323 height 553
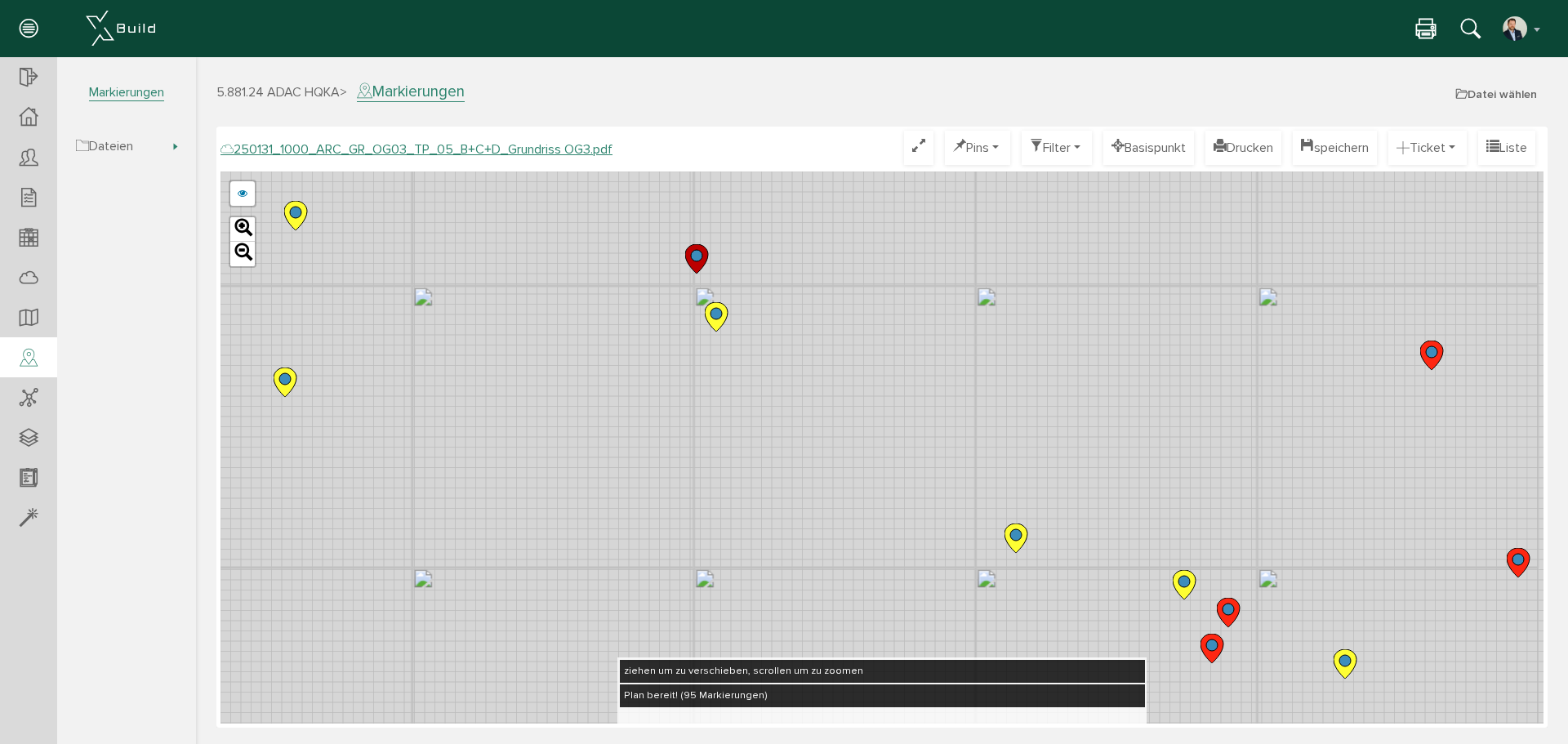
drag, startPoint x: 1207, startPoint y: 540, endPoint x: 1065, endPoint y: 482, distance: 153.4
click at [1065, 482] on div "250124_1000_ARC_GR_OG03_TP_05_B+C+D_Grundriss OG3.pdf 250122_1000_ARC_GR_OG03_0…" at bounding box center [882, 448] width 1323 height 553
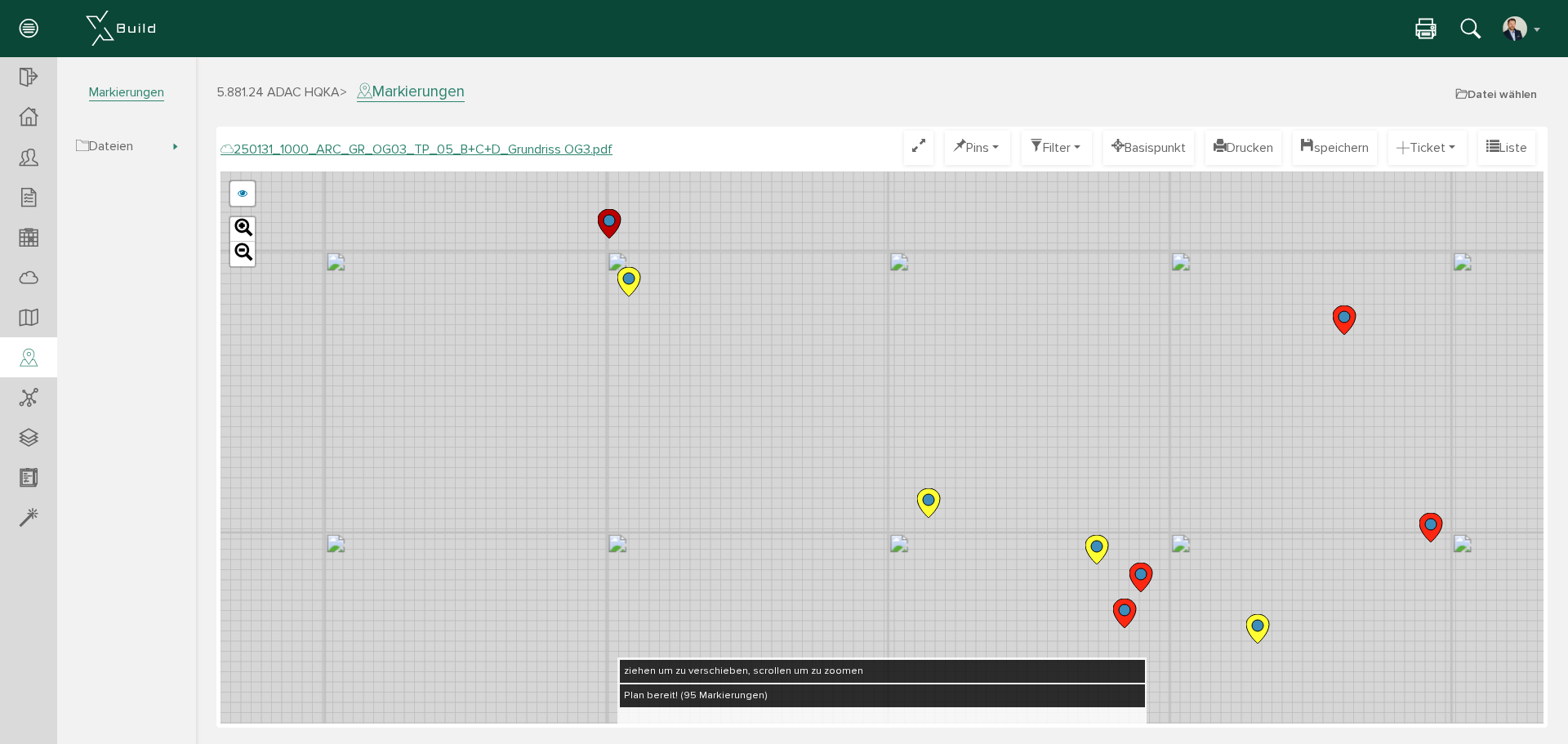
drag, startPoint x: 1185, startPoint y: 521, endPoint x: 990, endPoint y: 425, distance: 217.3
click at [990, 425] on div "250124_1000_ARC_GR_OG03_TP_05_B+C+D_Grundriss OG3.pdf 250122_1000_ARC_GR_OG03_0…" at bounding box center [882, 448] width 1323 height 553
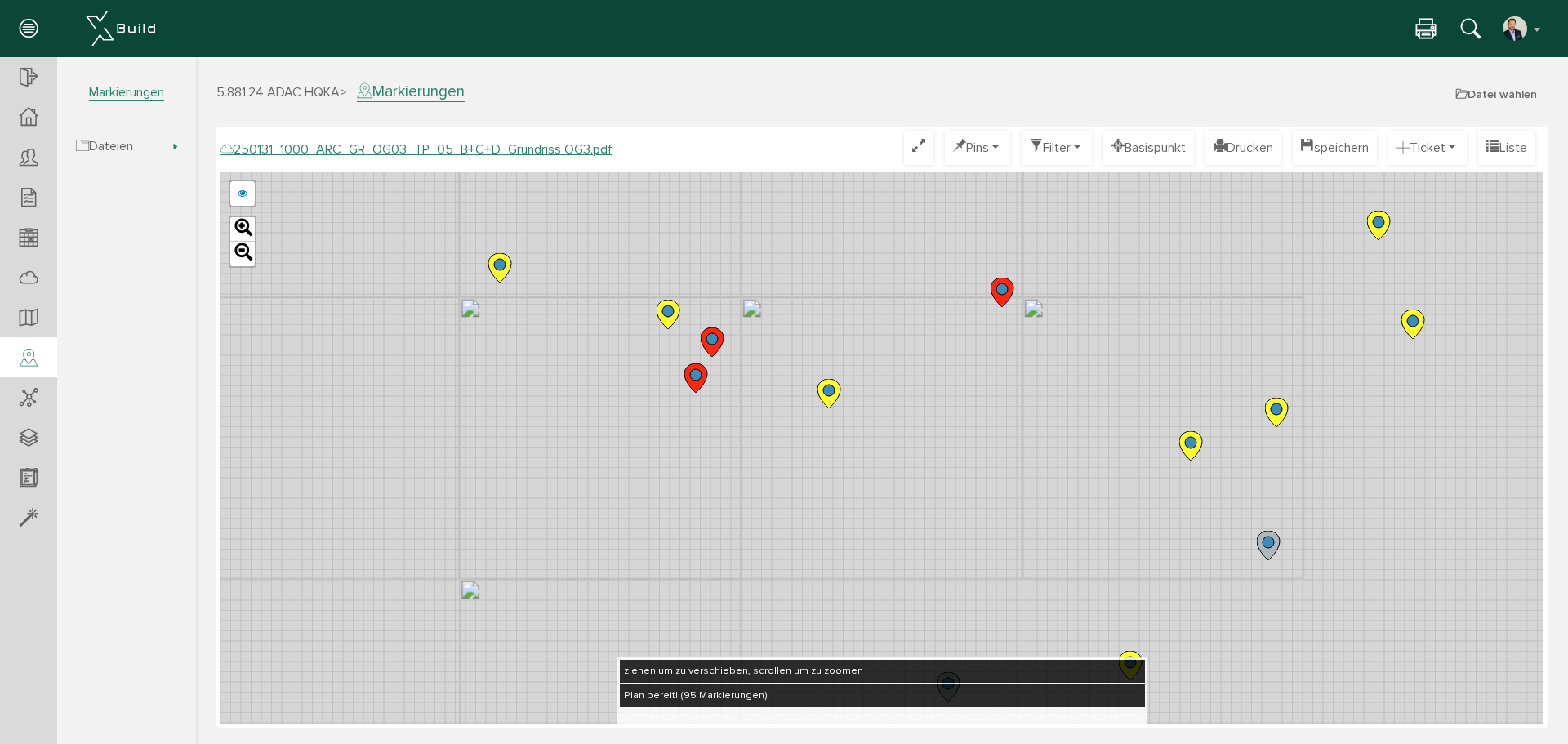
drag, startPoint x: 1127, startPoint y: 509, endPoint x: 815, endPoint y: 320, distance: 364.8
click at [807, 316] on div "250124_1000_ARC_GR_OG03_TP_05_B+C+D_Grundriss OG3.pdf 250122_1000_ARC_GR_OG03_0…" at bounding box center [882, 448] width 1323 height 553
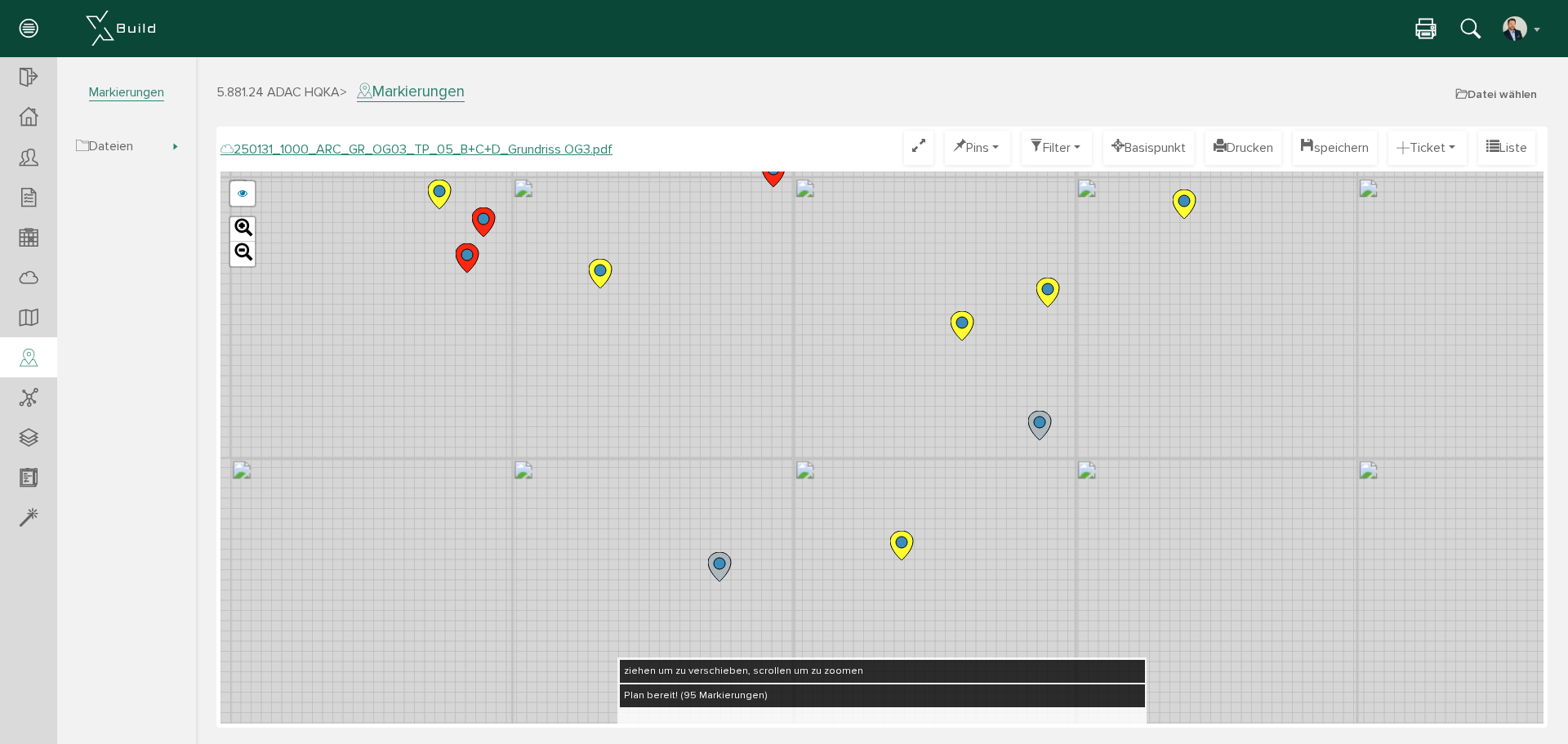
drag, startPoint x: 1013, startPoint y: 476, endPoint x: 881, endPoint y: 406, distance: 149.4
click at [881, 406] on div "250124_1000_ARC_GR_OG03_TP_05_B+C+D_Grundriss OG3.pdf 250122_1000_ARC_GR_OG03_0…" at bounding box center [882, 448] width 1323 height 553
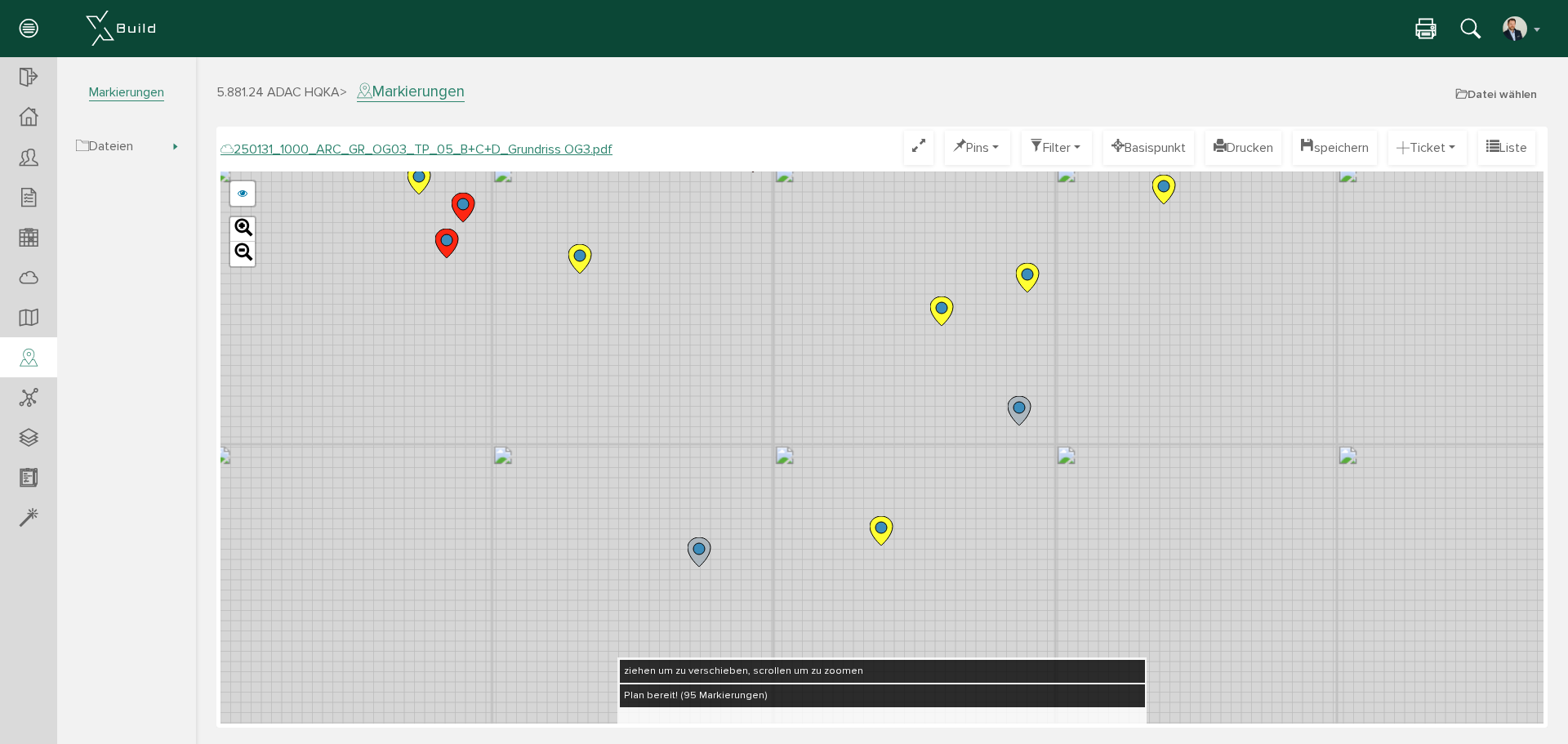
drag, startPoint x: 1095, startPoint y: 544, endPoint x: 1043, endPoint y: 527, distance: 54.7
click at [1043, 527] on div "250124_1000_ARC_GR_OG03_TP_05_B+C+D_Grundriss OG3.pdf 250122_1000_ARC_GR_OG03_0…" at bounding box center [882, 448] width 1323 height 553
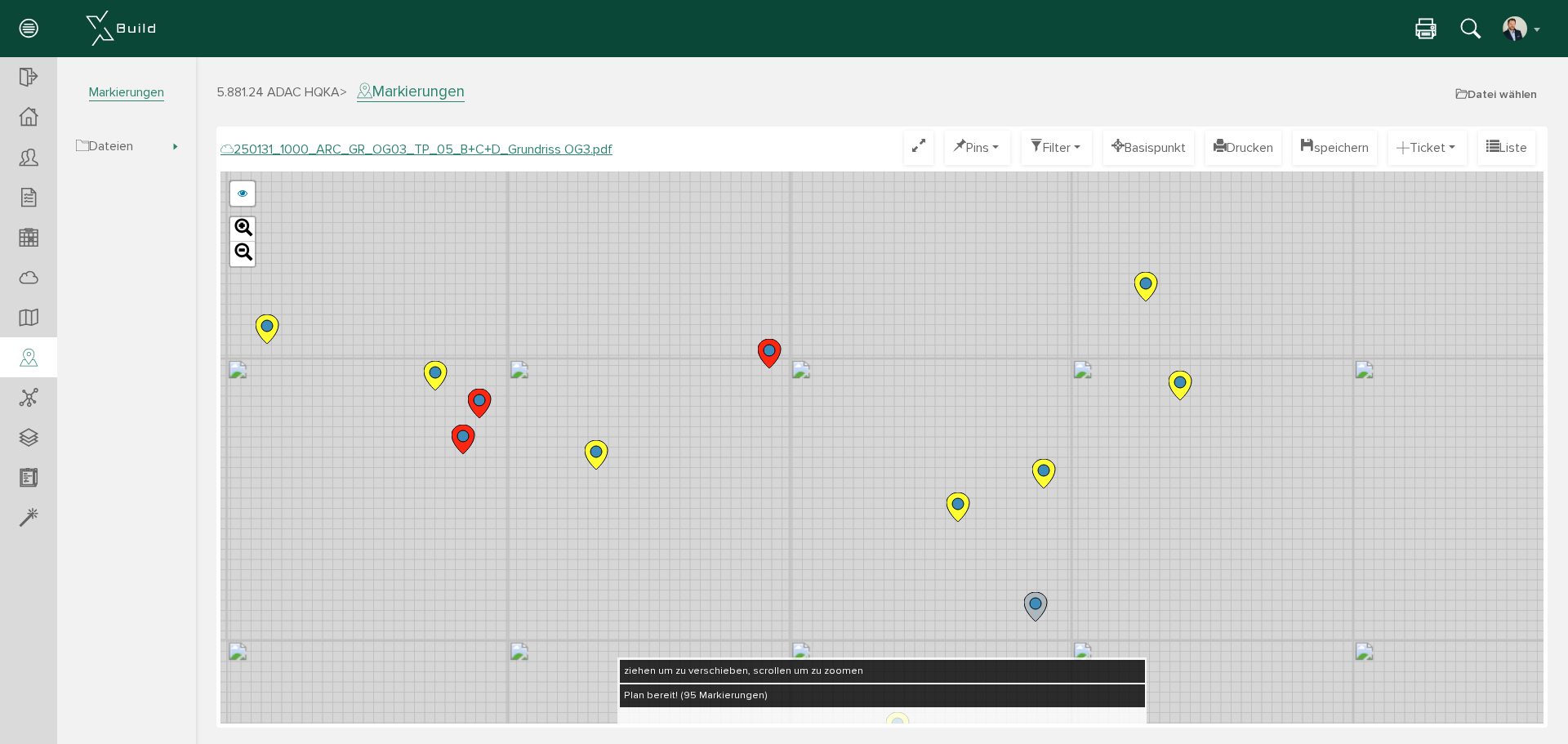
drag, startPoint x: 1078, startPoint y: 382, endPoint x: 1082, endPoint y: 519, distance: 137.1
click at [1125, 584] on div "250124_1000_ARC_GR_OG03_TP_05_B+C+D_Grundriss OG3.pdf 250122_1000_ARC_GR_OG03_0…" at bounding box center [882, 448] width 1323 height 553
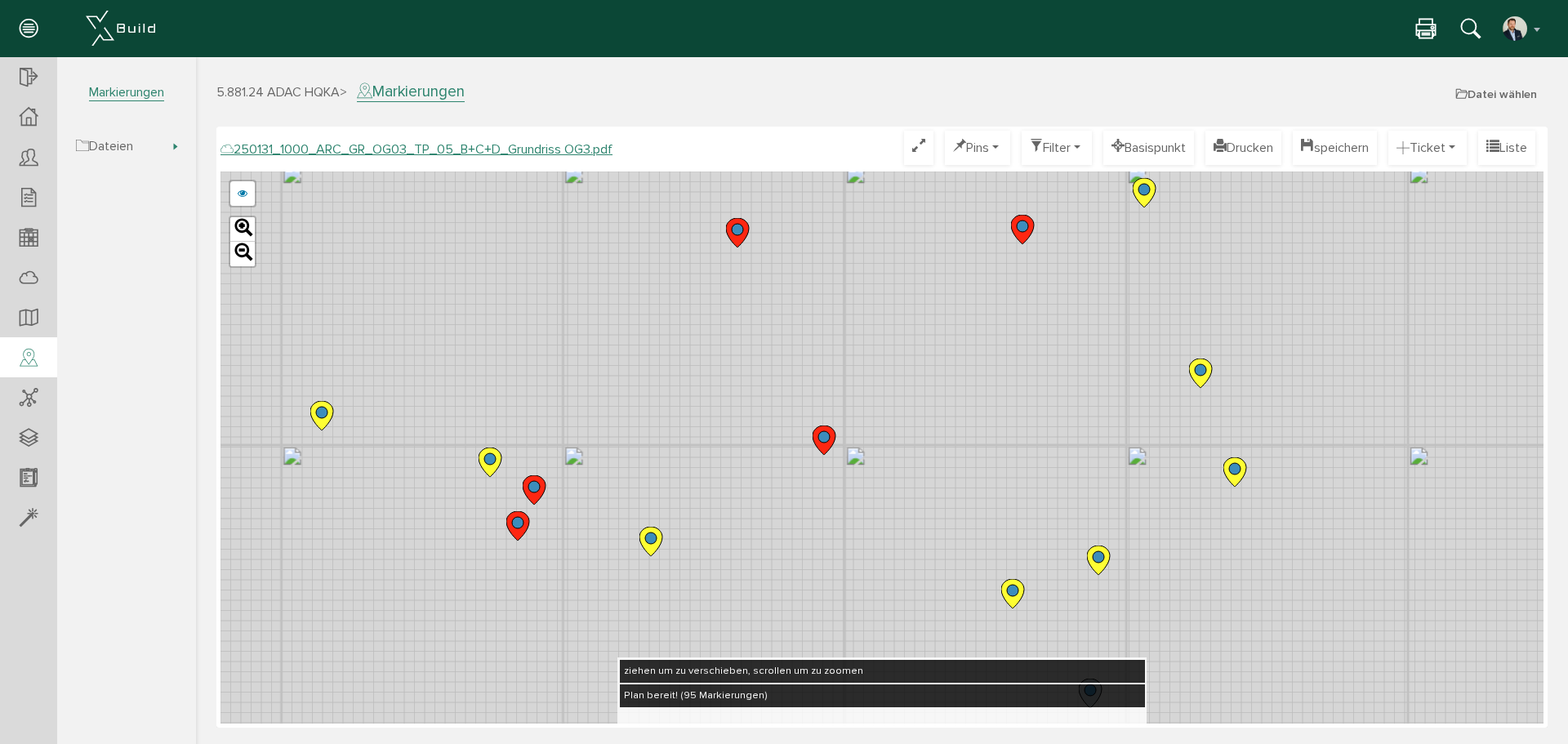
drag, startPoint x: 1022, startPoint y: 473, endPoint x: 1033, endPoint y: 495, distance: 24.6
click at [1033, 496] on div "250124_1000_ARC_GR_OG03_TP_05_B+C+D_Grundriss OG3.pdf 250122_1000_ARC_GR_OG03_0…" at bounding box center [882, 448] width 1323 height 553
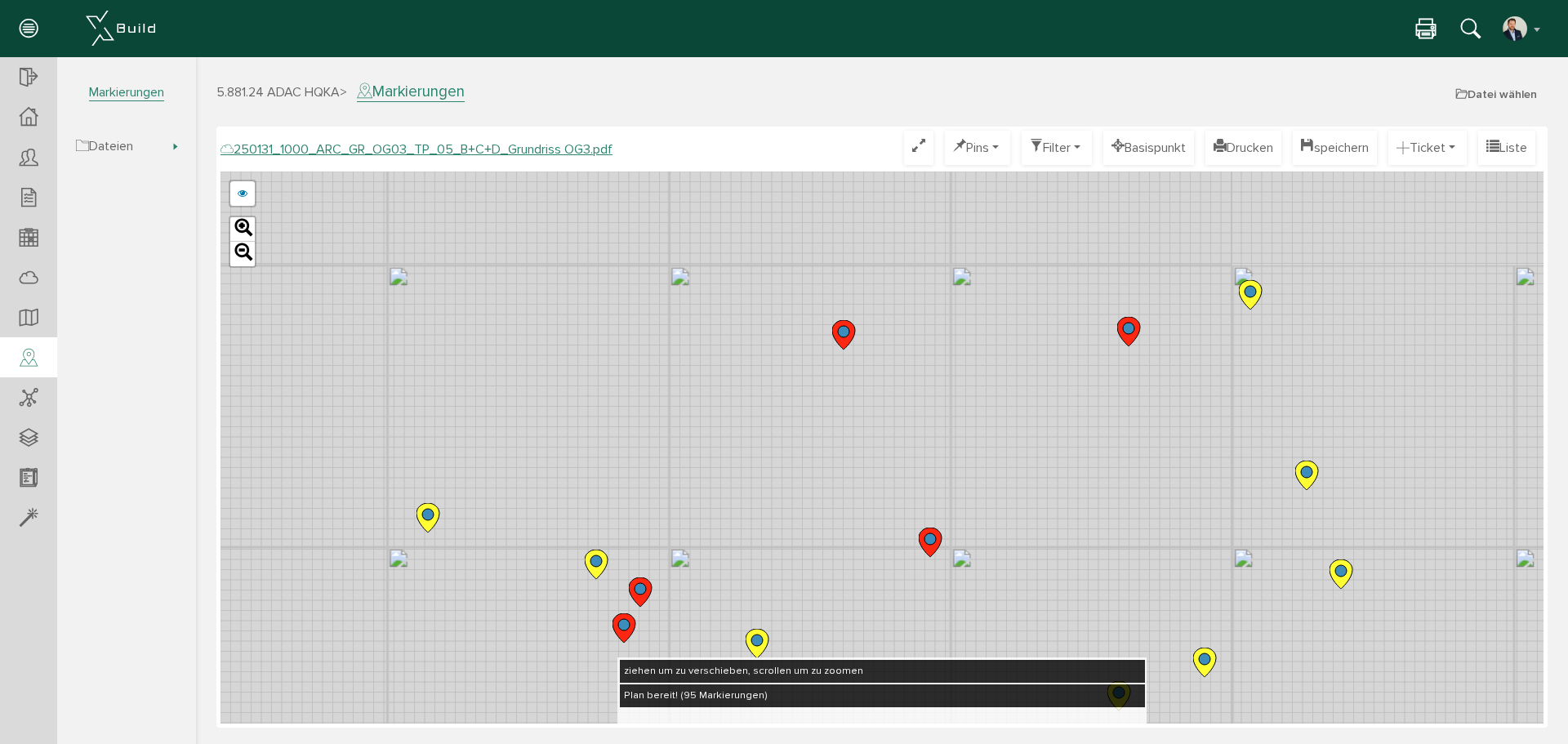
drag, startPoint x: 1002, startPoint y: 420, endPoint x: 1050, endPoint y: 468, distance: 67.9
click at [1062, 468] on div "250124_1000_ARC_GR_OG03_TP_05_B+C+D_Grundriss OG3.pdf 250122_1000_ARC_GR_OG03_0…" at bounding box center [882, 448] width 1323 height 553
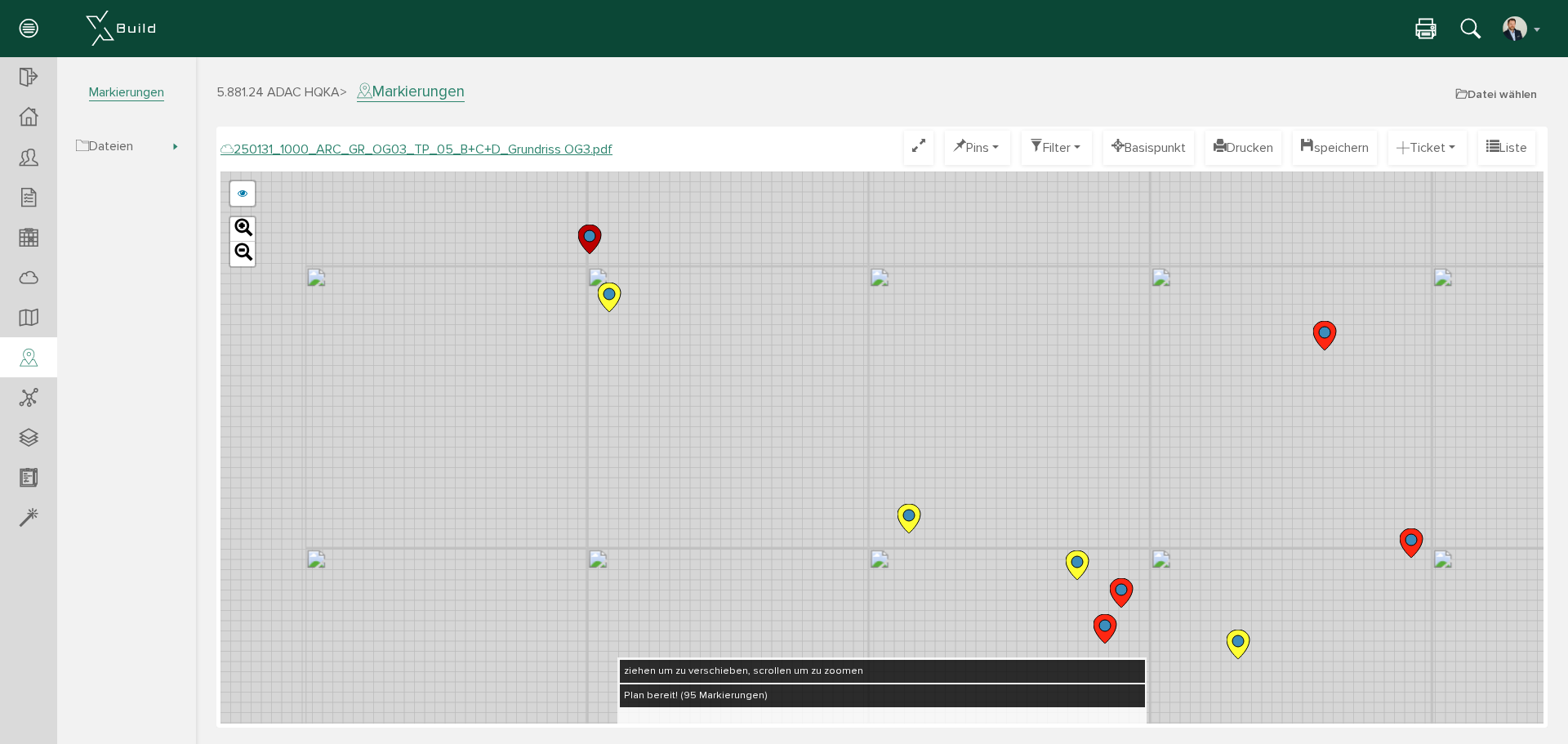
drag, startPoint x: 1083, startPoint y: 441, endPoint x: 939, endPoint y: 412, distance: 146.9
click at [1132, 446] on div "250124_1000_ARC_GR_OG03_TP_05_B+C+D_Grundriss OG3.pdf 250122_1000_ARC_GR_OG03_0…" at bounding box center [882, 448] width 1323 height 553
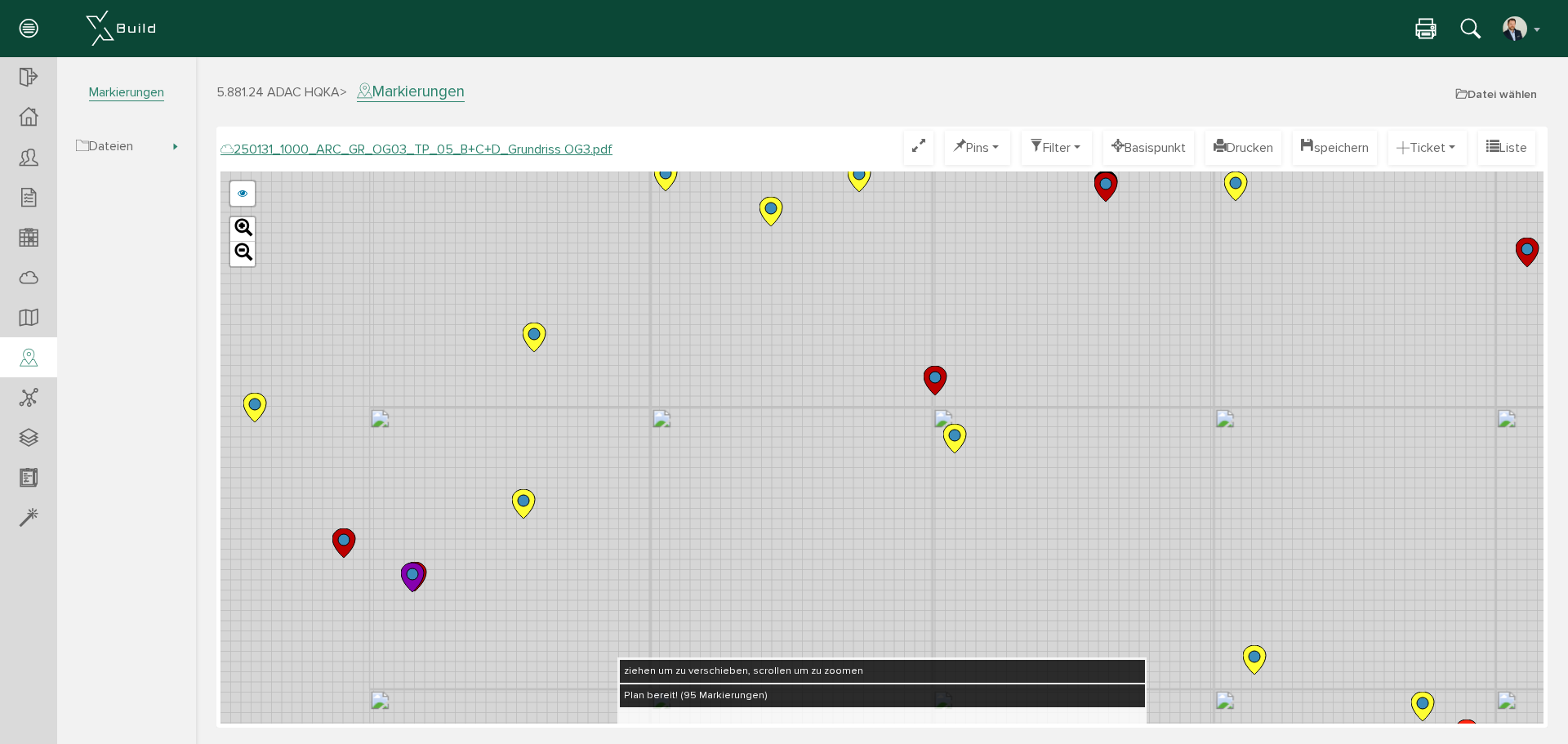
drag, startPoint x: 547, startPoint y: 317, endPoint x: 823, endPoint y: 452, distance: 307.2
click at [904, 475] on div "250124_1000_ARC_GR_OG03_TP_05_B+C+D_Grundriss OG3.pdf 250122_1000_ARC_GR_OG03_0…" at bounding box center [882, 448] width 1323 height 553
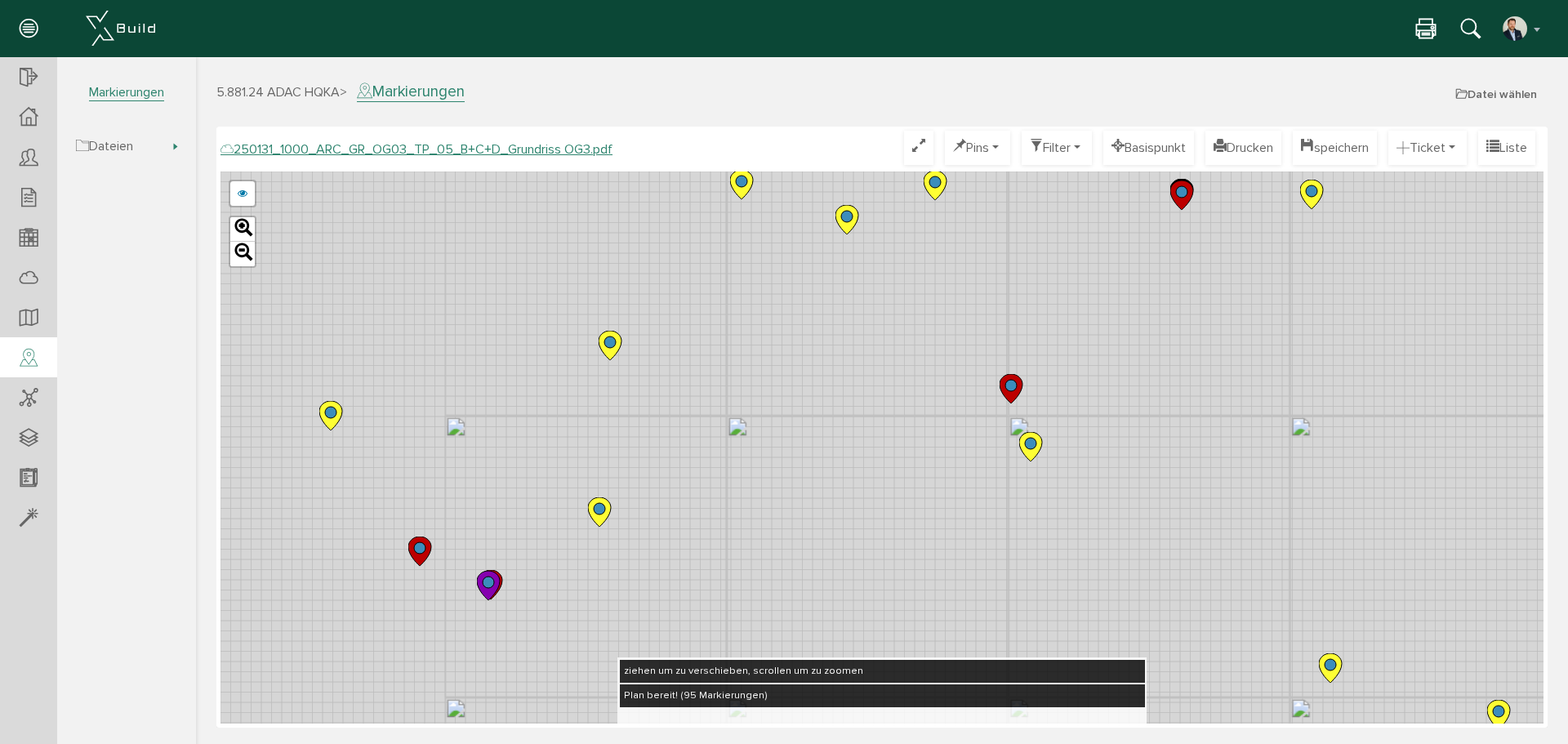
drag, startPoint x: 721, startPoint y: 471, endPoint x: 878, endPoint y: 402, distance: 171.5
click at [878, 402] on div "250124_1000_ARC_GR_OG03_TP_05_B+C+D_Grundriss OG3.pdf 250122_1000_ARC_GR_OG03_0…" at bounding box center [882, 448] width 1323 height 553
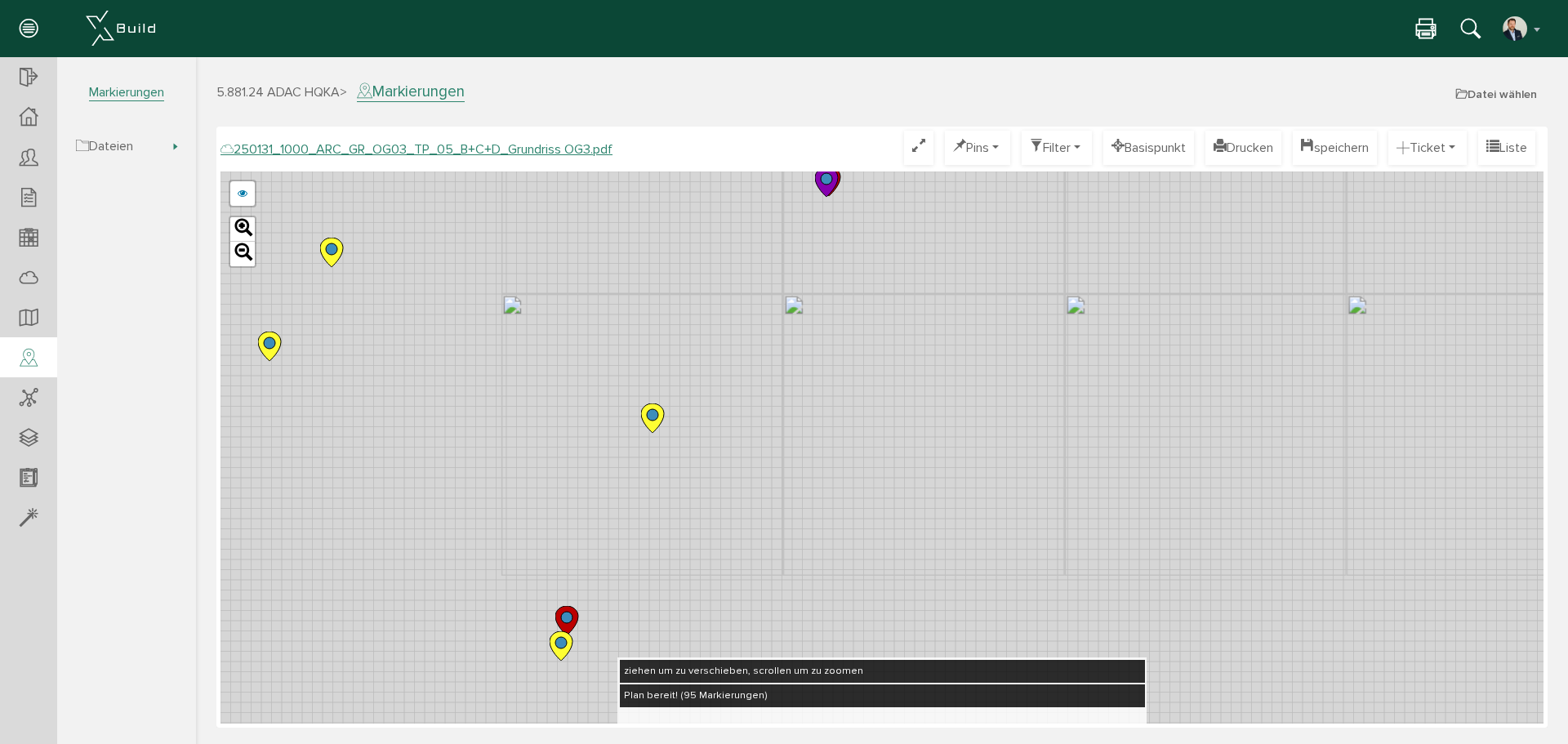
drag, startPoint x: 534, startPoint y: 638, endPoint x: 690, endPoint y: 383, distance: 298.9
click at [714, 292] on div "250124_1000_ARC_GR_OG03_TP_05_B+C+D_Grundriss OG3.pdf 250122_1000_ARC_GR_OG03_0…" at bounding box center [882, 448] width 1323 height 553
drag, startPoint x: 615, startPoint y: 511, endPoint x: 718, endPoint y: 277, distance: 255.7
click at [718, 278] on div "250124_1000_ARC_GR_OG03_TP_05_B+C+D_Grundriss OG3.pdf 250122_1000_ARC_GR_OG03_0…" at bounding box center [882, 448] width 1323 height 553
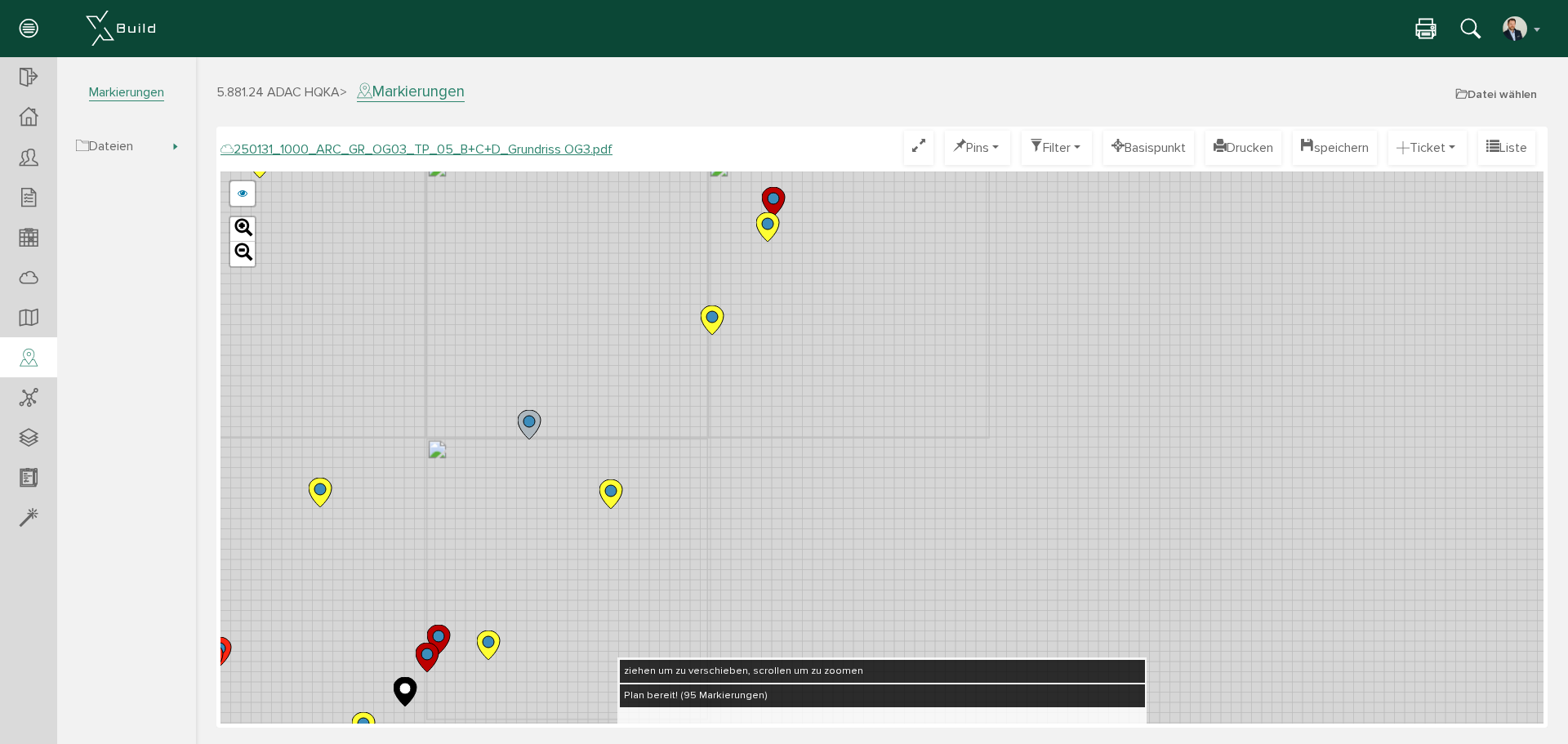
drag, startPoint x: 558, startPoint y: 565, endPoint x: 681, endPoint y: 409, distance: 198.7
click at [717, 302] on div "250124_1000_ARC_GR_OG03_TP_05_B+C+D_Grundriss OG3.pdf 250122_1000_ARC_GR_OG03_0…" at bounding box center [882, 448] width 1323 height 553
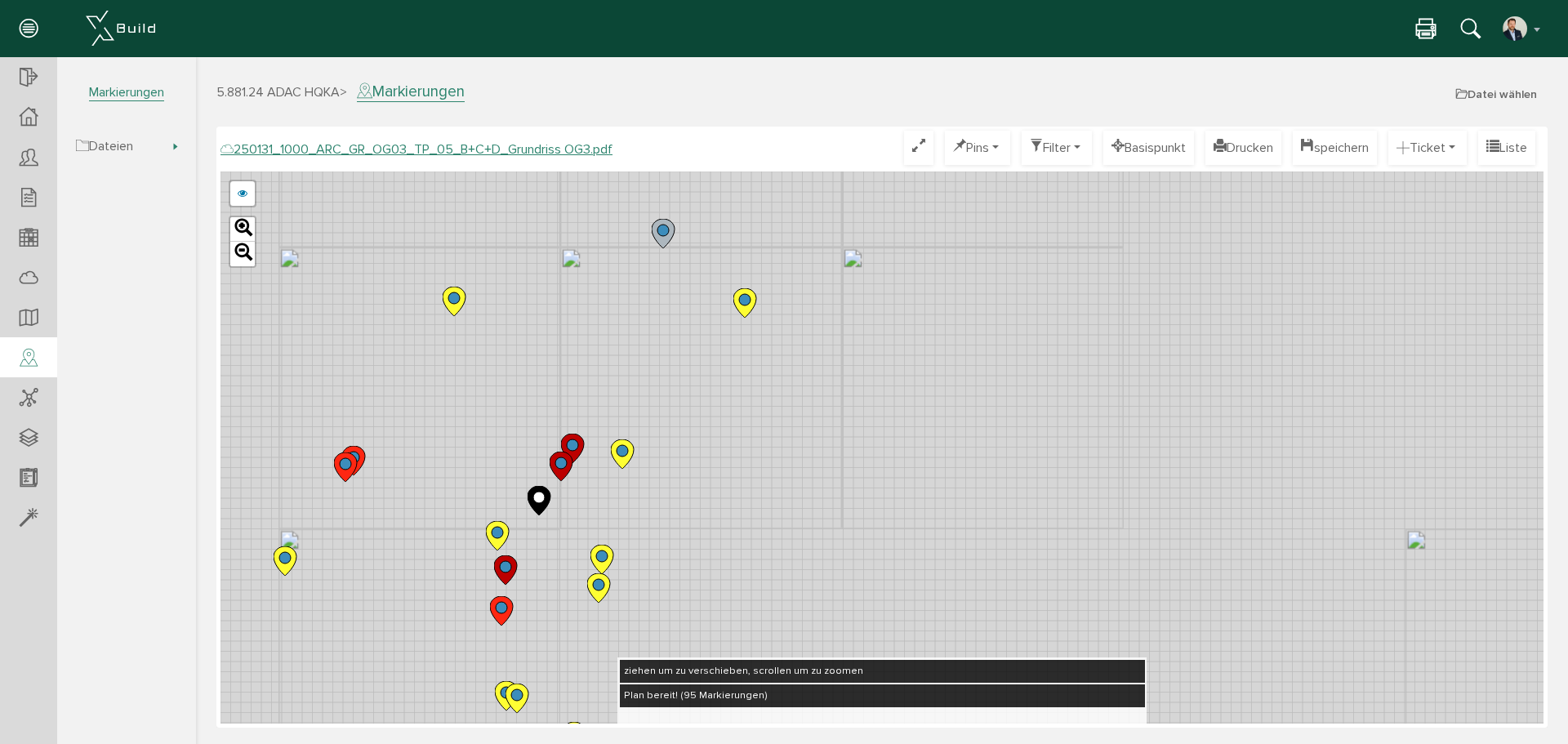
drag, startPoint x: 590, startPoint y: 538, endPoint x: 673, endPoint y: 428, distance: 137.8
click at [695, 367] on div "250124_1000_ARC_GR_OG03_TP_05_B+C+D_Grundriss OG3.pdf 250122_1000_ARC_GR_OG03_0…" at bounding box center [882, 448] width 1323 height 553
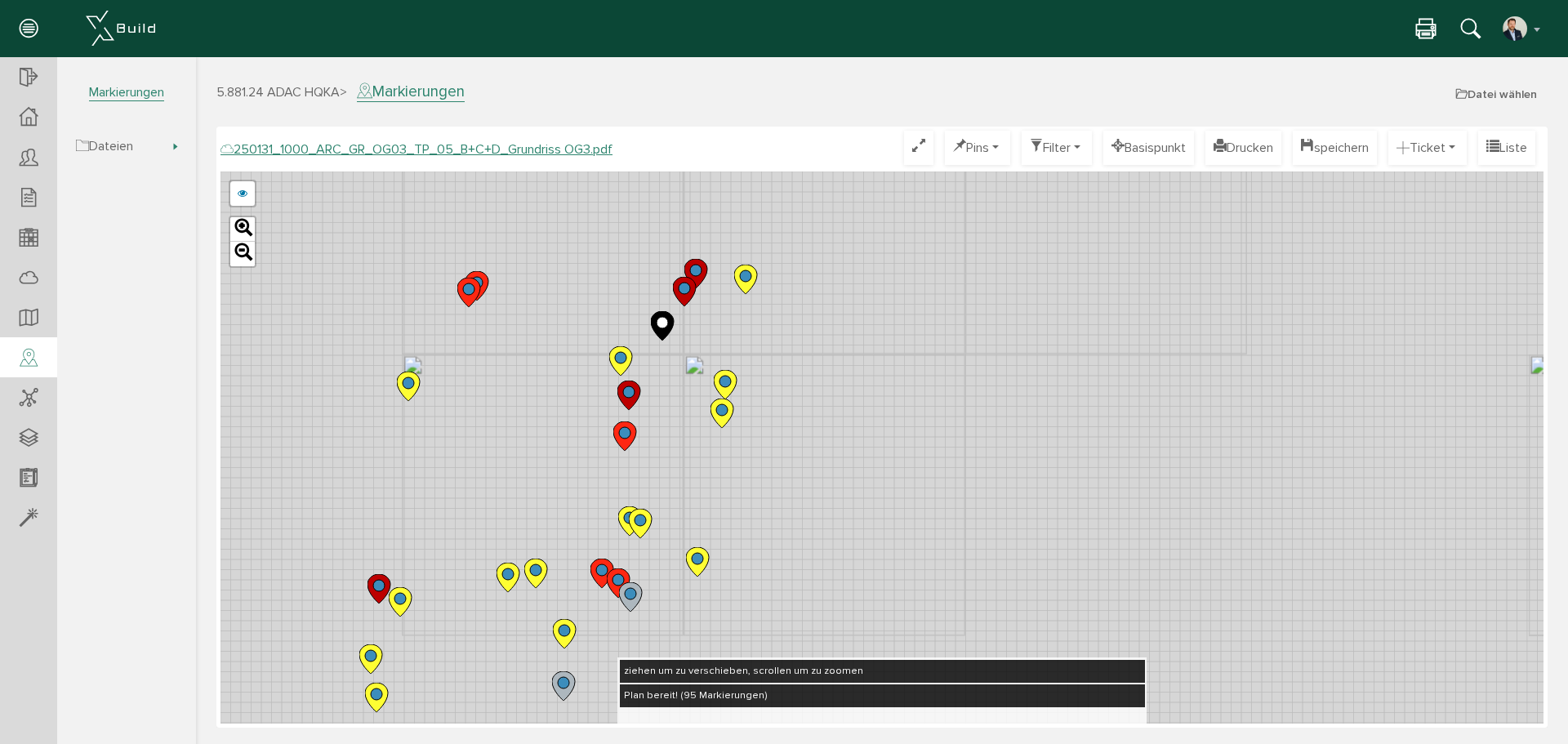
drag, startPoint x: 572, startPoint y: 584, endPoint x: 665, endPoint y: 447, distance: 165.6
click at [665, 447] on div "250124_1000_ARC_GR_OG03_TP_05_B+C+D_Grundriss OG3.pdf 250122_1000_ARC_GR_OG03_0…" at bounding box center [882, 448] width 1323 height 553
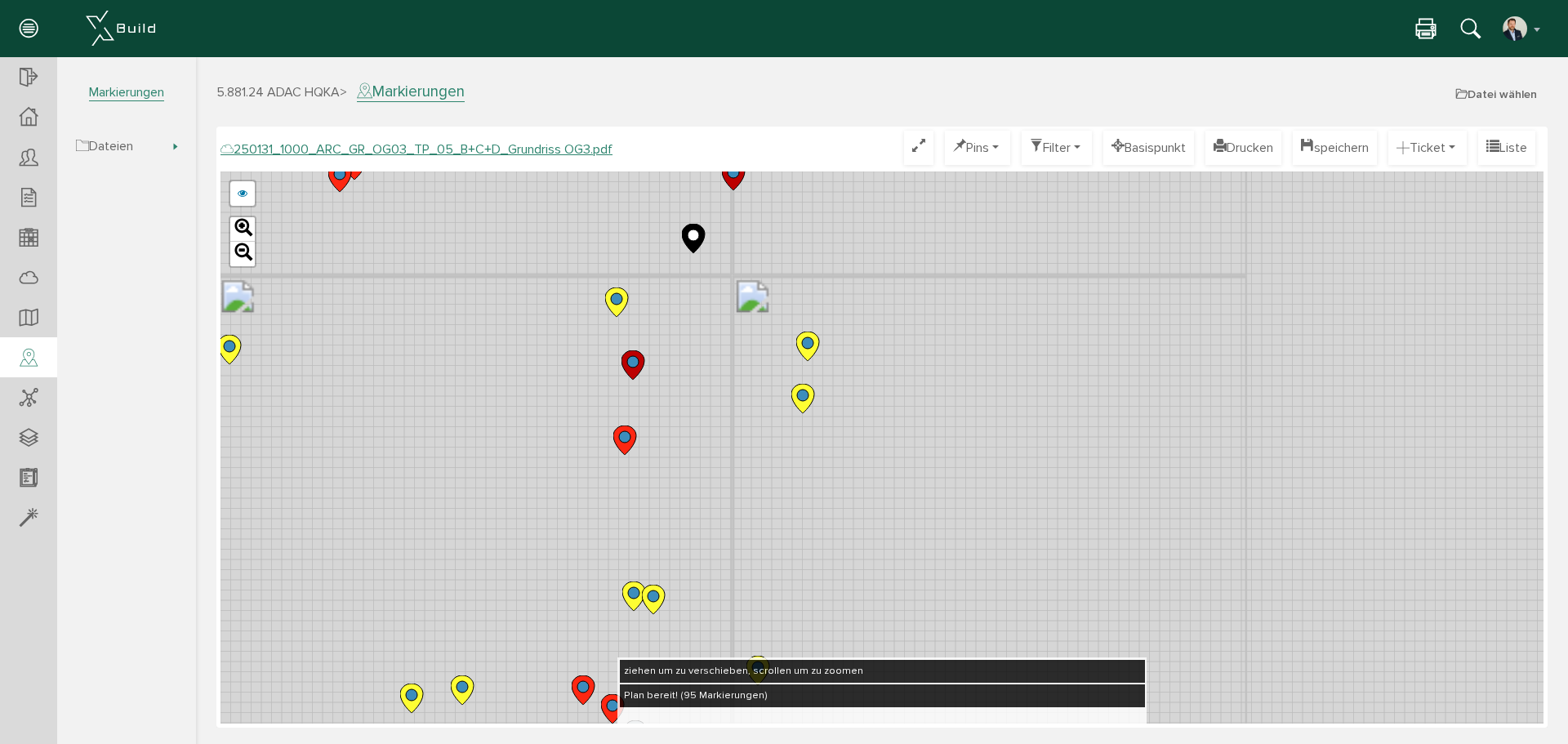
drag, startPoint x: 670, startPoint y: 486, endPoint x: 714, endPoint y: 355, distance: 138.2
click at [724, 303] on div "250124_1000_ARC_GR_OG03_TP_05_B+C+D_Grundriss OG3.pdf 250122_1000_ARC_GR_OG03_0…" at bounding box center [882, 448] width 1323 height 553
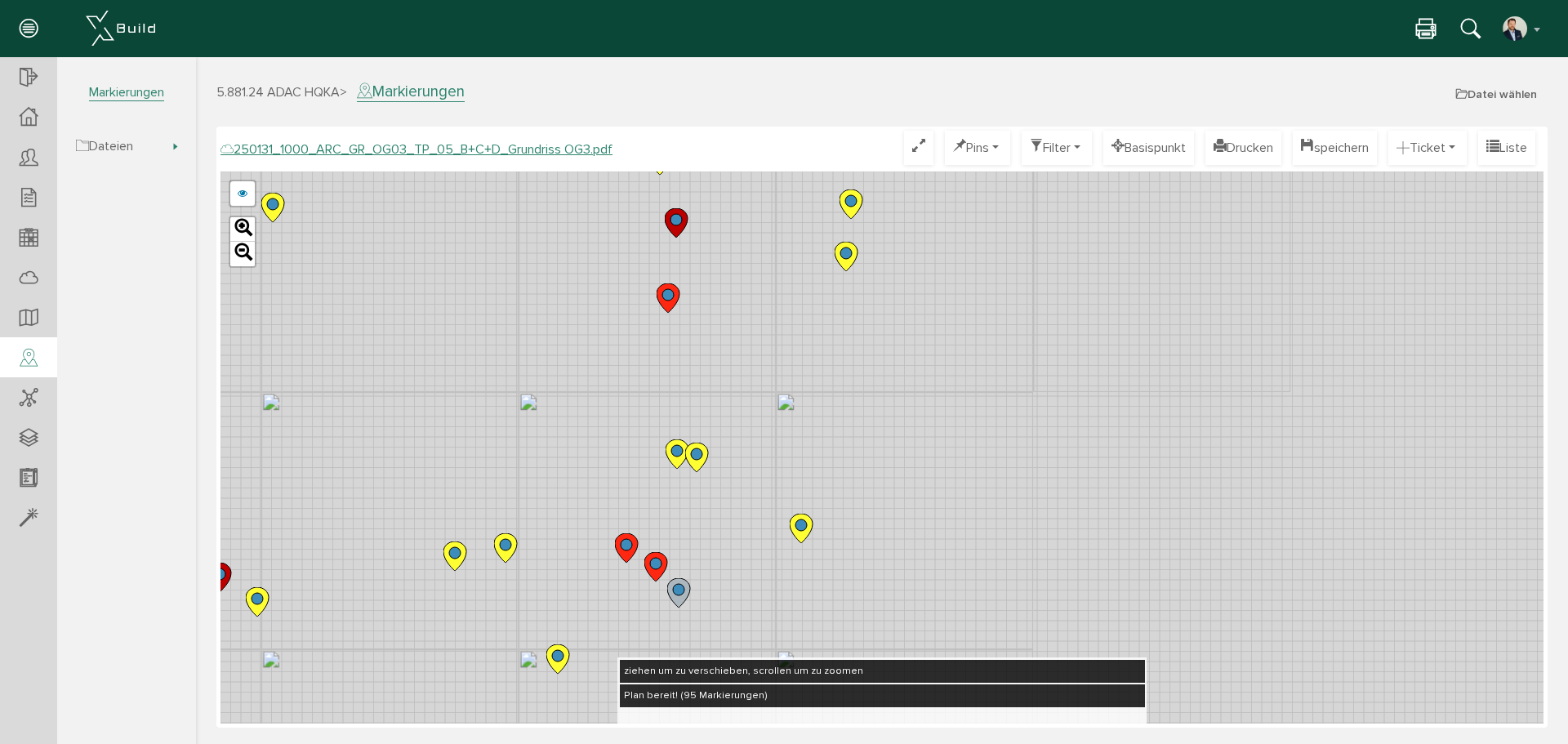
drag, startPoint x: 578, startPoint y: 529, endPoint x: 780, endPoint y: 258, distance: 338.0
click at [780, 258] on div "250124_1000_ARC_GR_OG03_TP_05_B+C+D_Grundriss OG3.pdf 250122_1000_ARC_GR_OG03_0…" at bounding box center [882, 448] width 1323 height 553
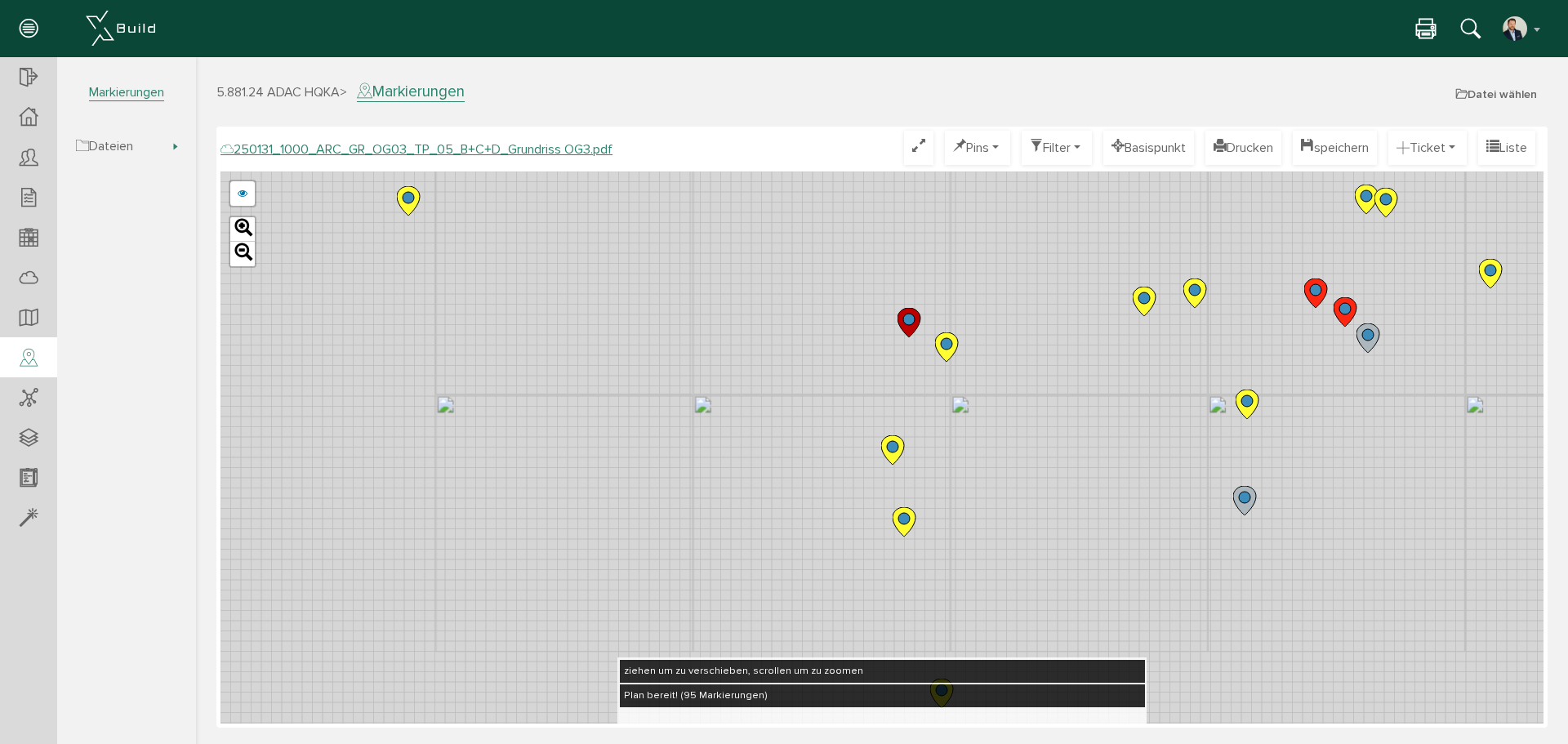
drag, startPoint x: 626, startPoint y: 516, endPoint x: 762, endPoint y: 443, distance: 154.4
click at [1056, 541] on div "250124_1000_ARC_GR_OG03_TP_05_B+C+D_Grundriss OG3.pdf 250122_1000_ARC_GR_OG03_0…" at bounding box center [882, 448] width 1323 height 553
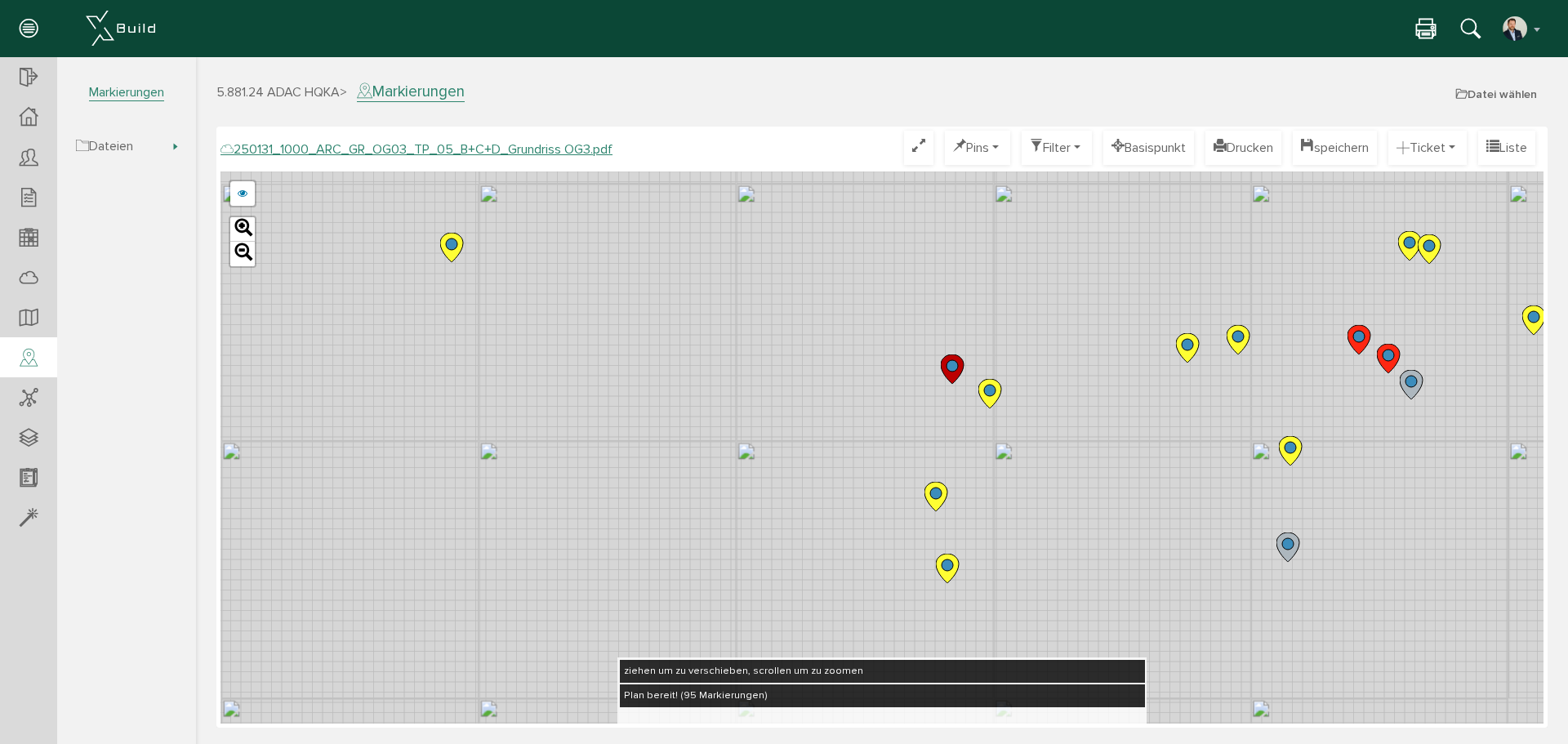
drag, startPoint x: 592, startPoint y: 390, endPoint x: 741, endPoint y: 533, distance: 206.5
click at [748, 545] on div "250124_1000_ARC_GR_OG03_TP_05_B+C+D_Grundriss OG3.pdf 250122_1000_ARC_GR_OG03_0…" at bounding box center [882, 448] width 1323 height 553
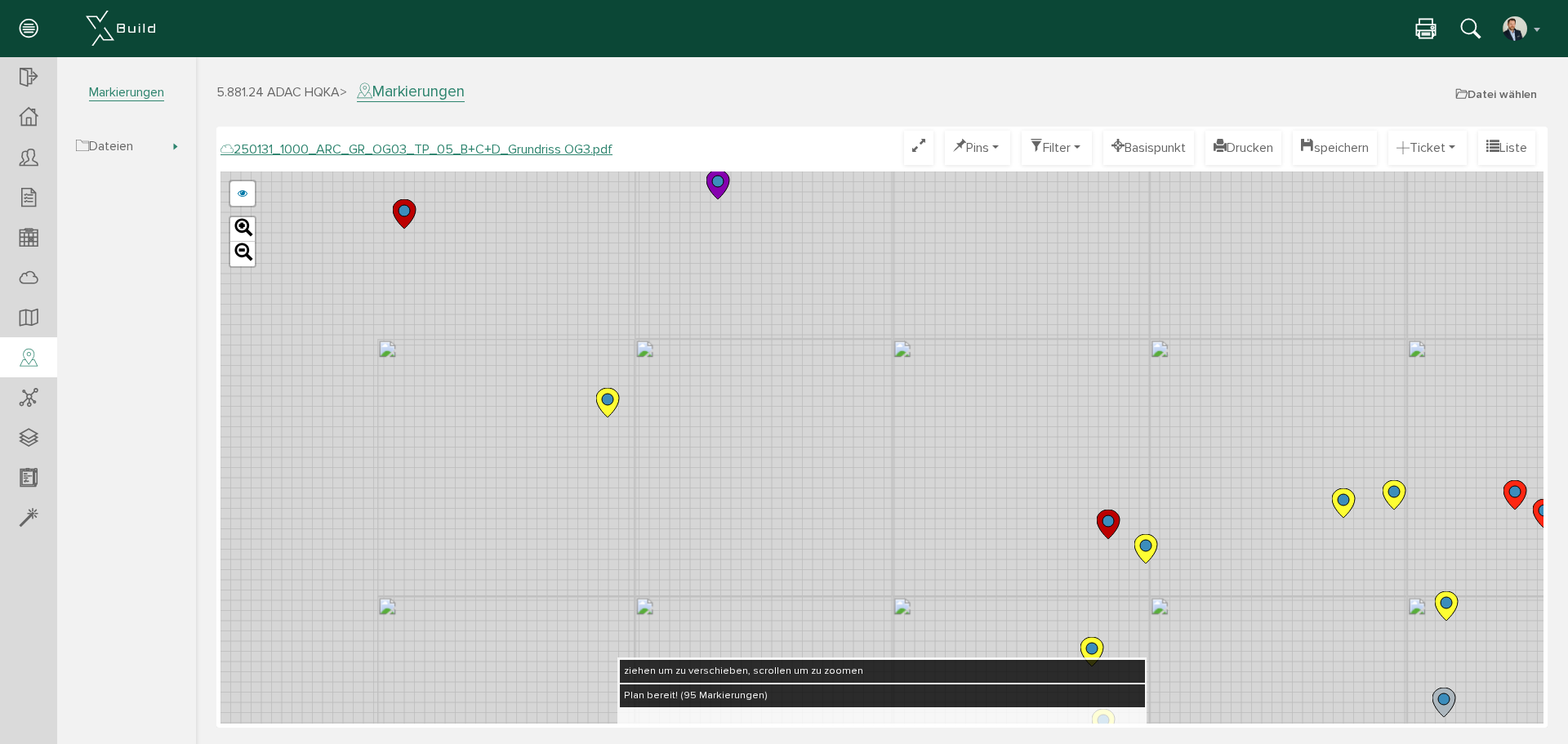
drag, startPoint x: 605, startPoint y: 332, endPoint x: 790, endPoint y: 554, distance: 289.0
click at [790, 554] on div "250124_1000_ARC_GR_OG03_TP_05_B+C+D_Grundriss OG3.pdf 250122_1000_ARC_GR_OG03_0…" at bounding box center [882, 448] width 1323 height 553
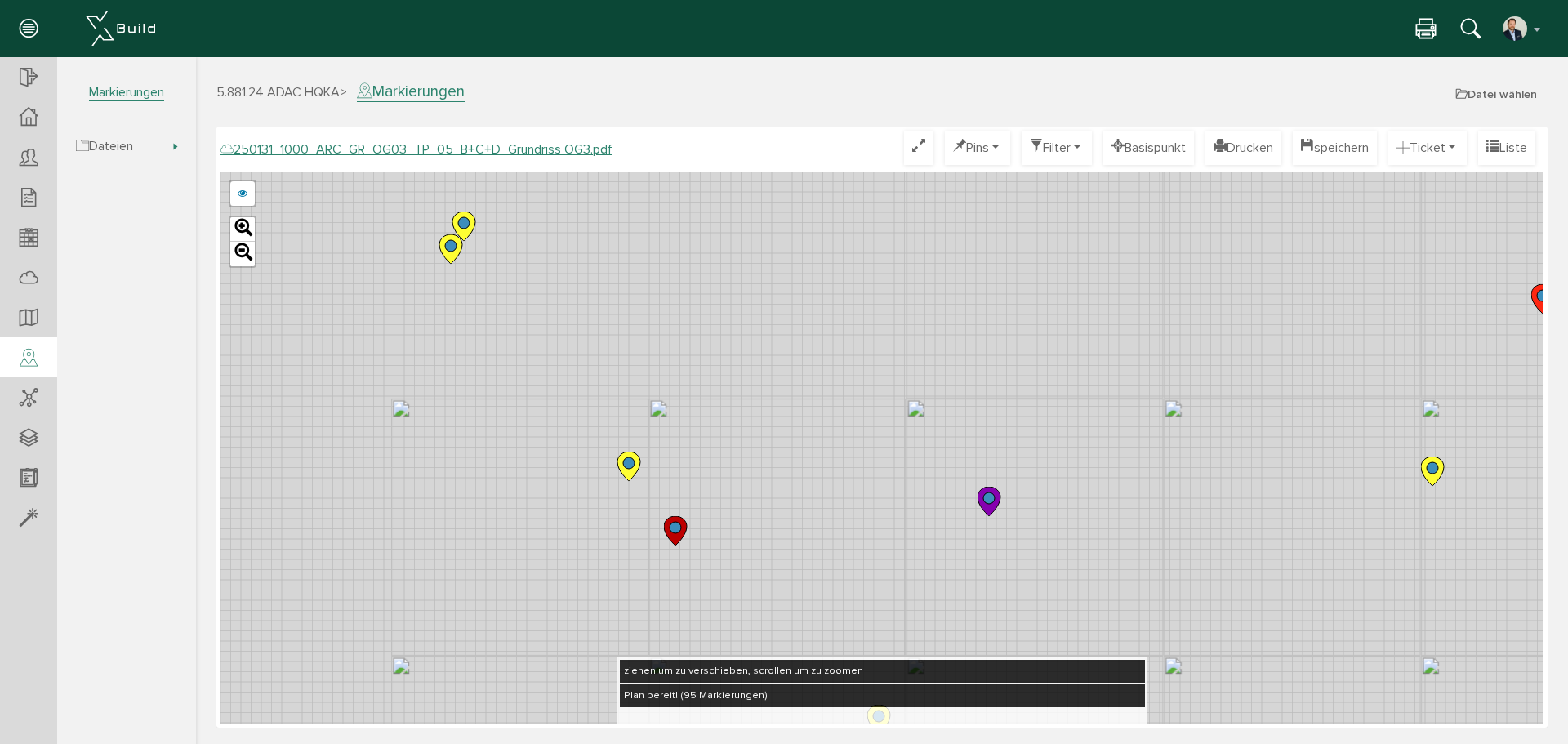
drag, startPoint x: 660, startPoint y: 352, endPoint x: 842, endPoint y: 576, distance: 288.6
click at [843, 580] on div "250124_1000_ARC_GR_OG03_TP_05_B+C+D_Grundriss OG3.pdf 250122_1000_ARC_GR_OG03_0…" at bounding box center [882, 448] width 1323 height 553
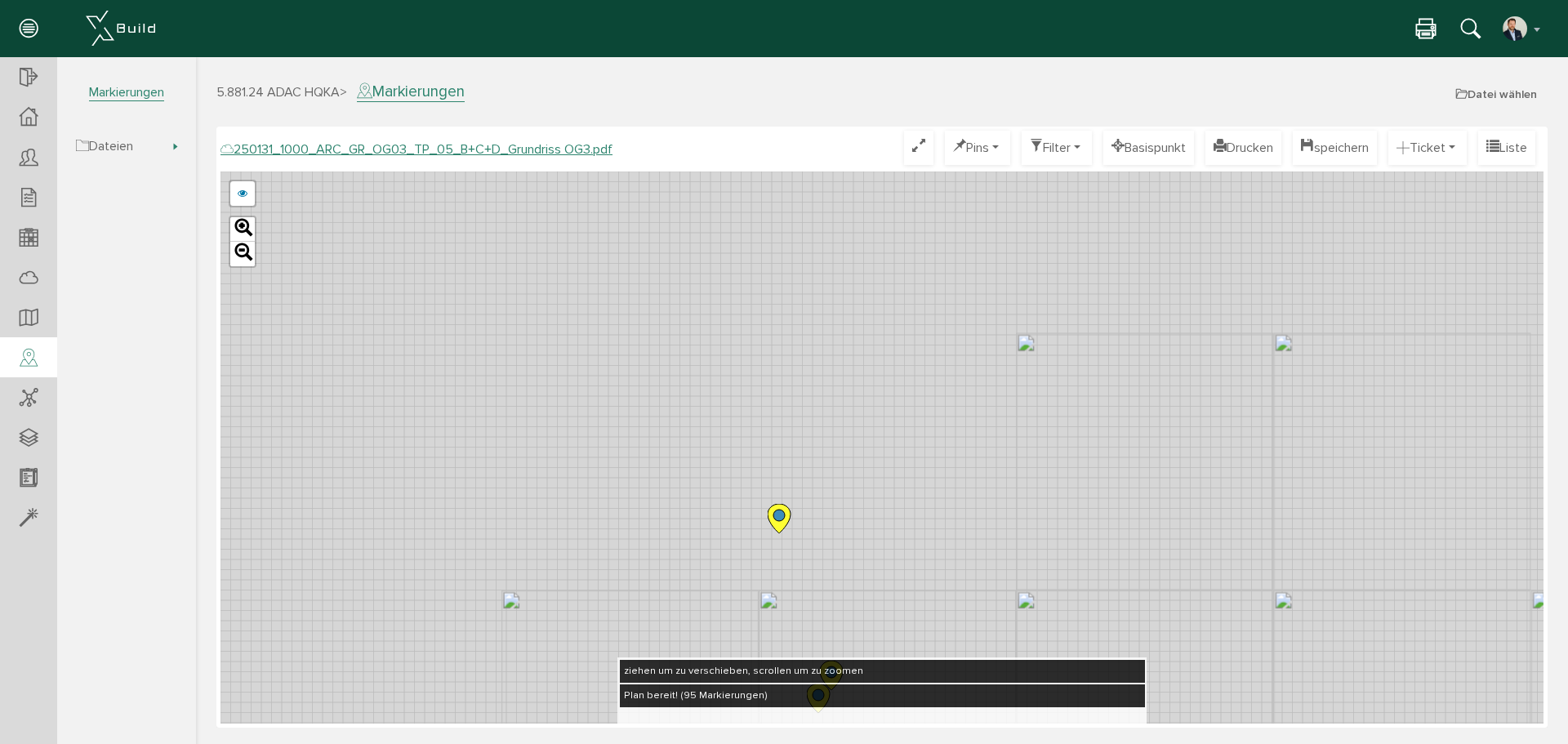
drag, startPoint x: 712, startPoint y: 414, endPoint x: 858, endPoint y: 598, distance: 234.9
click at [858, 598] on div "250124_1000_ARC_GR_OG03_TP_05_B+C+D_Grundriss OG3.pdf 250122_1000_ARC_GR_OG03_0…" at bounding box center [882, 448] width 1323 height 553
drag, startPoint x: 660, startPoint y: 335, endPoint x: 896, endPoint y: 621, distance: 370.8
click at [896, 621] on div "250124_1000_ARC_GR_OG03_TP_05_B+C+D_Grundriss OG3.pdf 250122_1000_ARC_GR_OG03_0…" at bounding box center [882, 448] width 1323 height 553
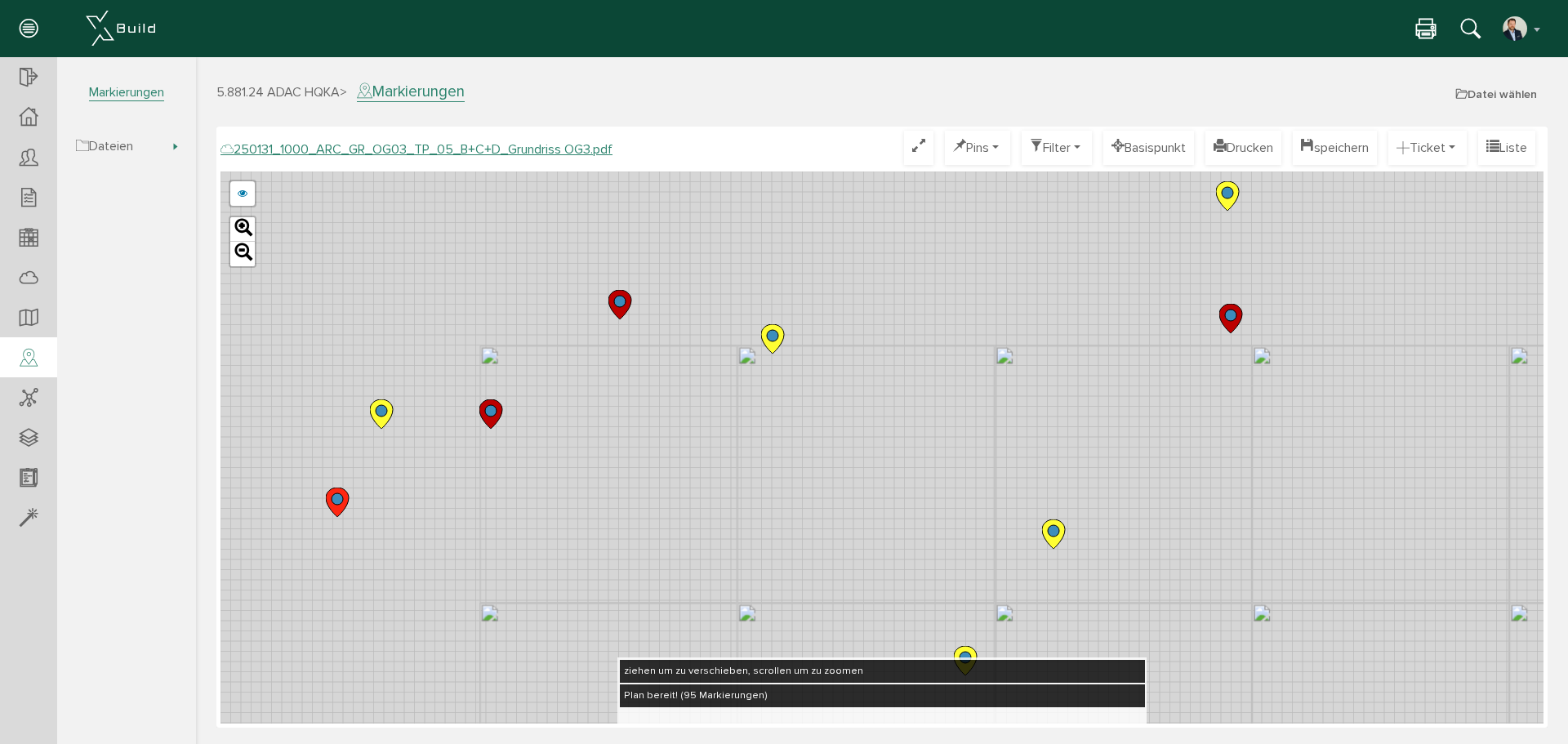
drag
click at [891, 580] on div "250124_1000_ARC_GR_OG03_TP_05_B+C+D_Grundriss OG3.pdf 250122_1000_ARC_GR_OG03_0…" at bounding box center [882, 448] width 1323 height 553
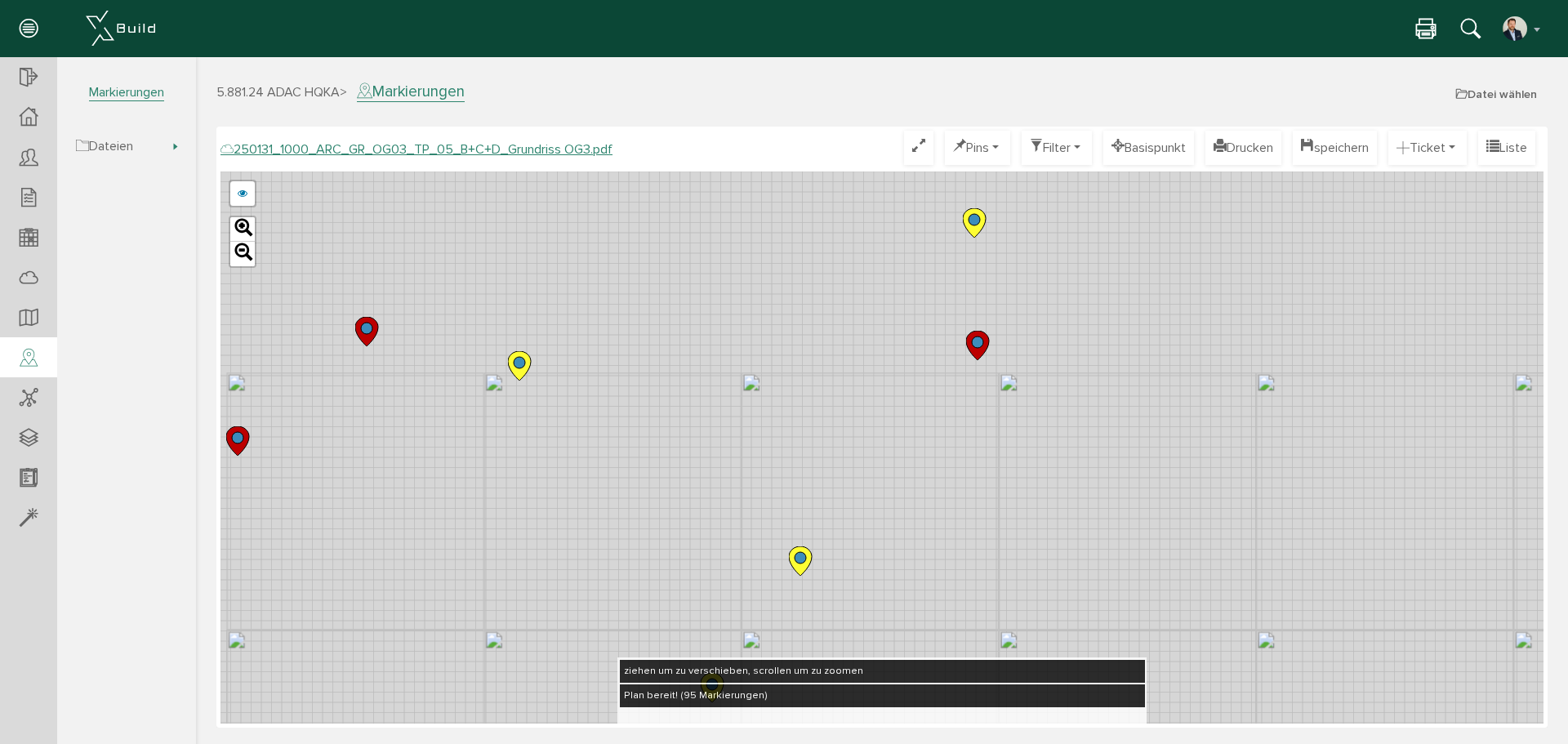
click at [916, 578] on div "250124_1000_ARC_GR_OG03_TP_05_B+C+D_Grundriss OG3.pdf 250122_1000_ARC_GR_OG03_0…" at bounding box center [882, 448] width 1323 height 553
click at [446, 437] on div "250124_1000_ARC_GR_OG03_TP_05_B+C+D_Grundriss OG3.pdf 250122_1000_ARC_GR_OG03_0…" at bounding box center [882, 448] width 1323 height 553
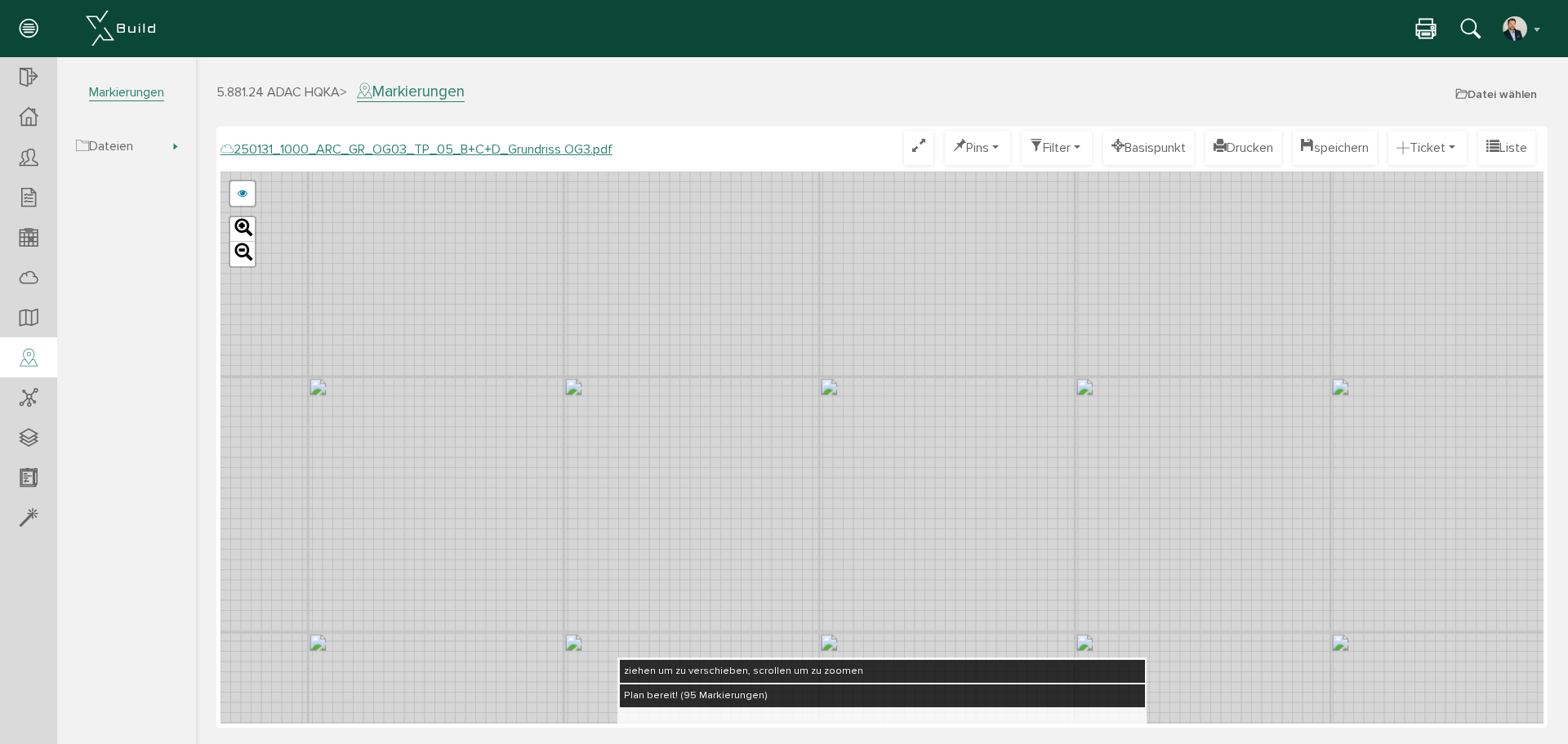
click at [628, 476] on div "250124_1000_ARC_GR_OG03_TP_05_B+C+D_Grundriss OG3.pdf 250122_1000_ARC_GR_OG03_0…" at bounding box center [882, 448] width 1323 height 553
click at [712, 491] on div "250124_1000_ARC_GR_OG03_TP_05_B+C+D_Grundriss OG3.pdf 250122_1000_ARC_GR_OG03_0…" at bounding box center [882, 448] width 1323 height 553
click at [891, 684] on div "250131_1000_ARC_GR_OG03_TP_05_B+C+D_Grundriss OG3.pdf Optimieren Pins nur Pin T…" at bounding box center [882, 428] width 1323 height 594
click at [882, 593] on div "250124_1000_ARC_GR_OG03_TP_05_B+C+D_Grundriss OG3.pdf 250122_1000_ARC_GR_OG03_0…" at bounding box center [882, 448] width 1323 height 553
click at [903, 584] on div "250124_1000_ARC_GR_OG03_TP_05_B+C+D_Grundriss OG3.pdf 250122_1000_ARC_GR_OG03_0…" at bounding box center [882, 448] width 1323 height 553
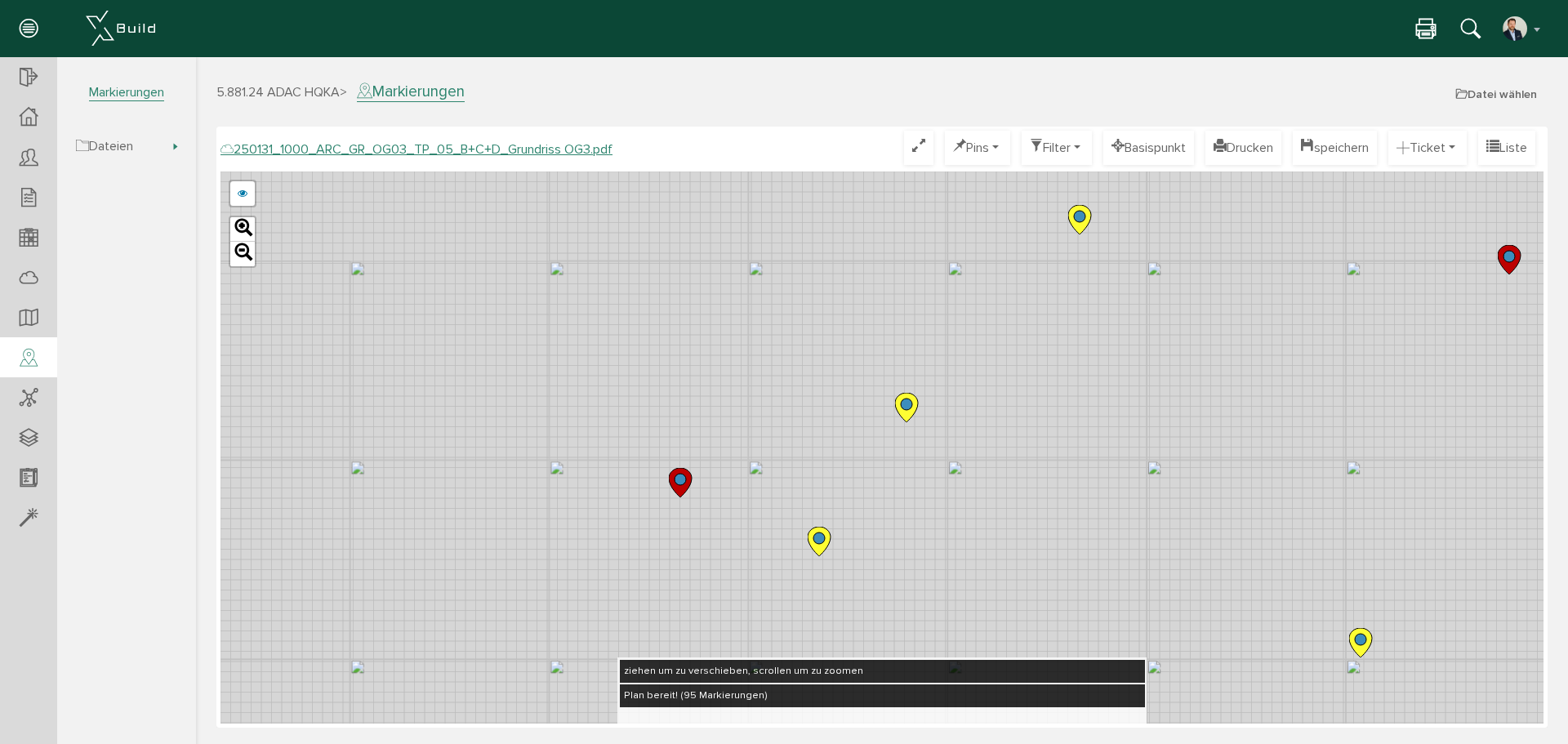
click at [956, 571] on div "250124_1000_ARC_GR_OG03_TP_05_B+C+D_Grundriss OG3.pdf 250122_1000_ARC_GR_OG03_0…" at bounding box center [882, 448] width 1323 height 553
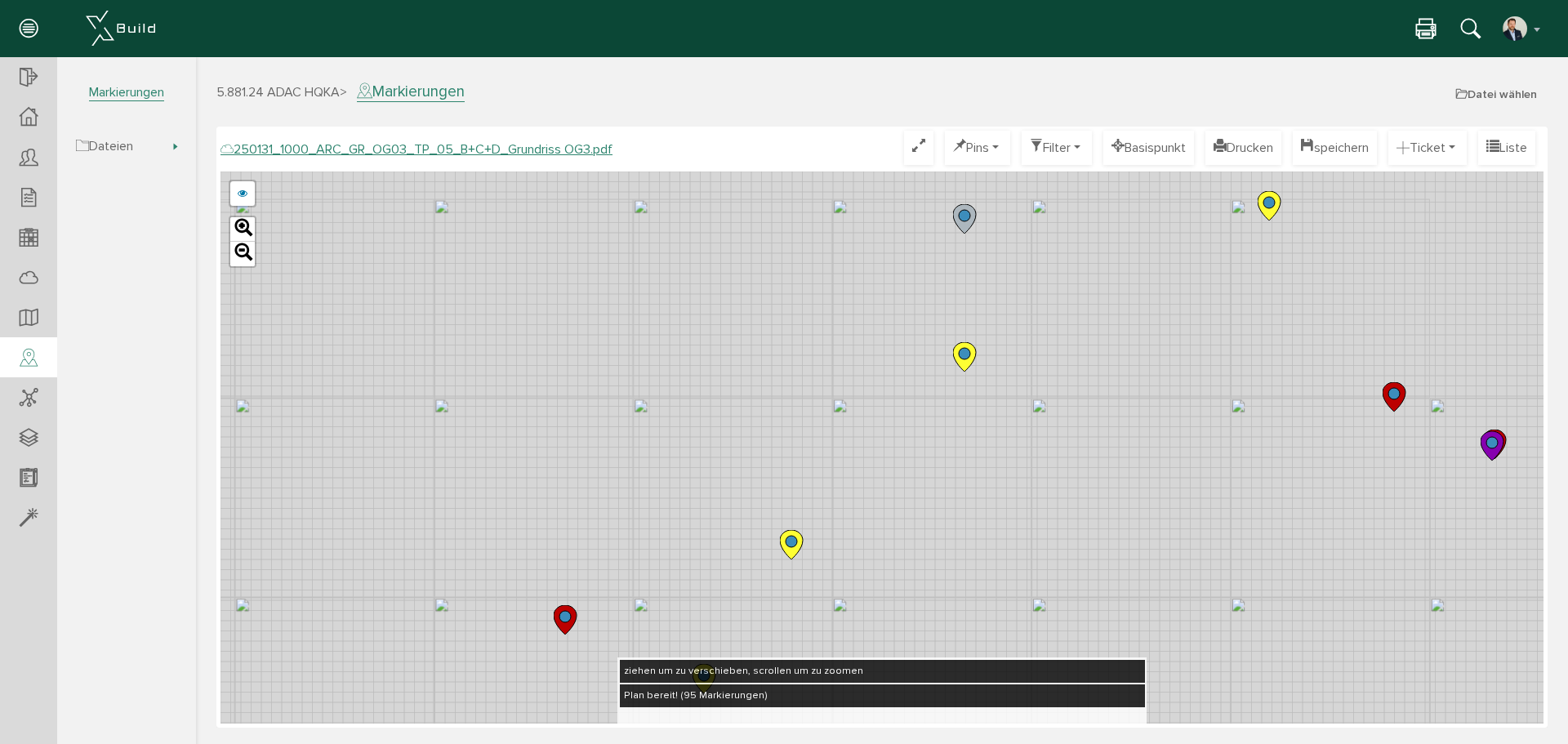
click at [974, 584] on div "250124_1000_ARC_GR_OG03_TP_05_B+C+D_Grundriss OG3.pdf 250122_1000_ARC_GR_OG03_0…" at bounding box center [882, 448] width 1323 height 553
click at [981, 598] on div "250124_1000_ARC_GR_OG03_TP_05_B+C+D_Grundriss OG3.pdf 250122_1000_ARC_GR_OG03_0…" at bounding box center [882, 448] width 1323 height 553
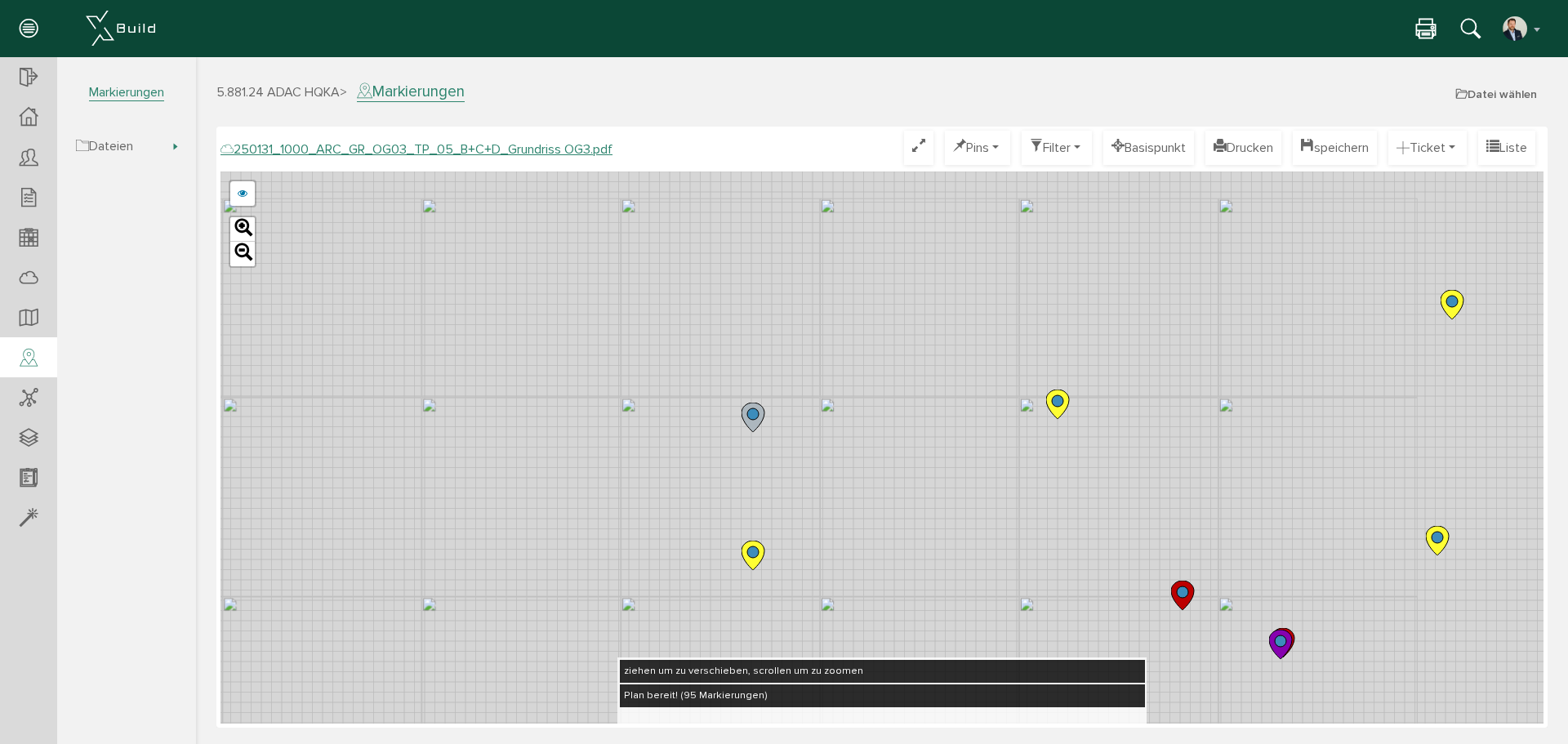
click at [880, 563] on div "250124_1000_ARC_GR_OG03_TP_05_B+C+D_Grundriss OG3.pdf 250122_1000_ARC_GR_OG03_0…" at bounding box center [882, 448] width 1323 height 553
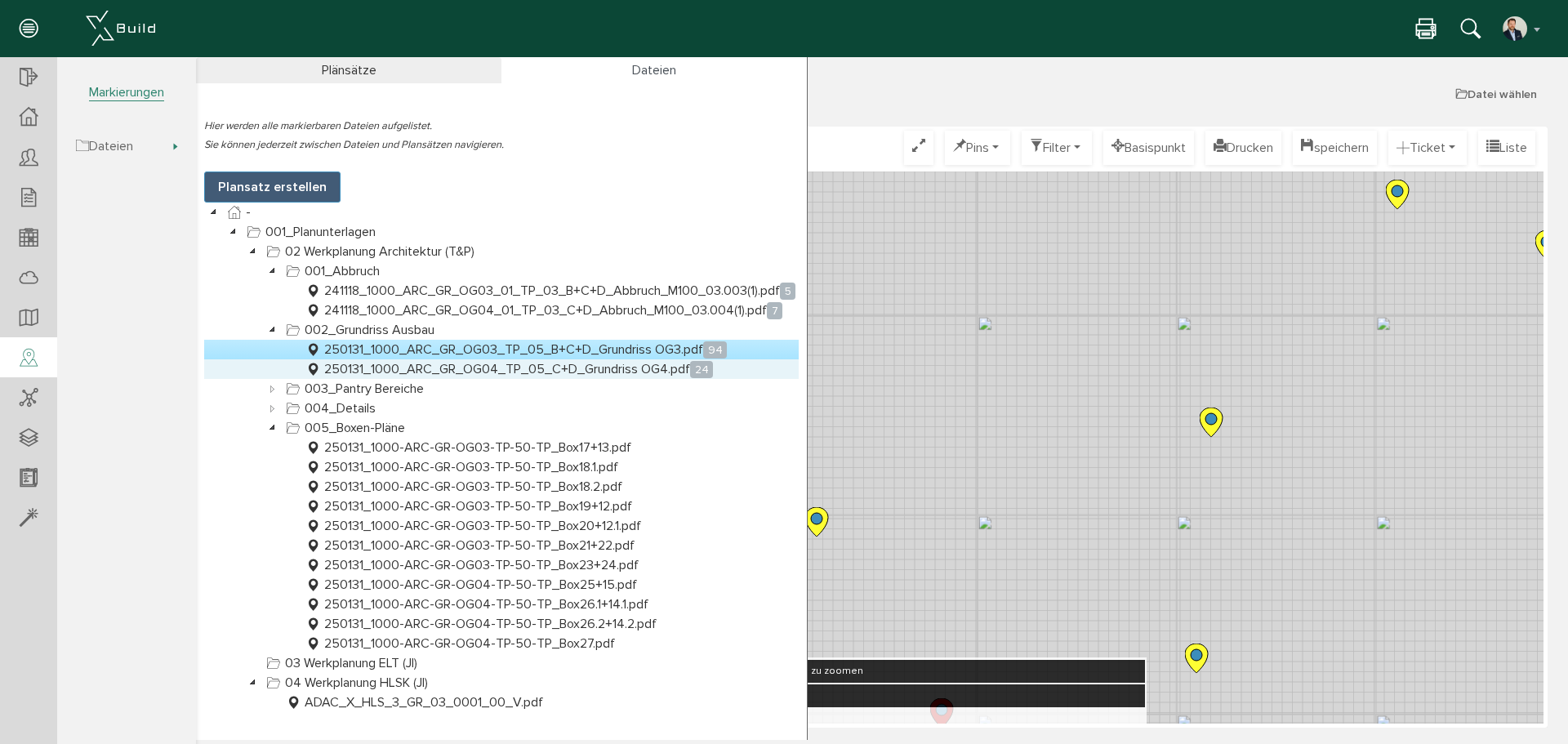
click at [469, 369] on link "250131_1000_ARC_GR_OG04_TP_05_C+D_Grundriss OG4.pdf 24" at bounding box center [509, 370] width 414 height 20
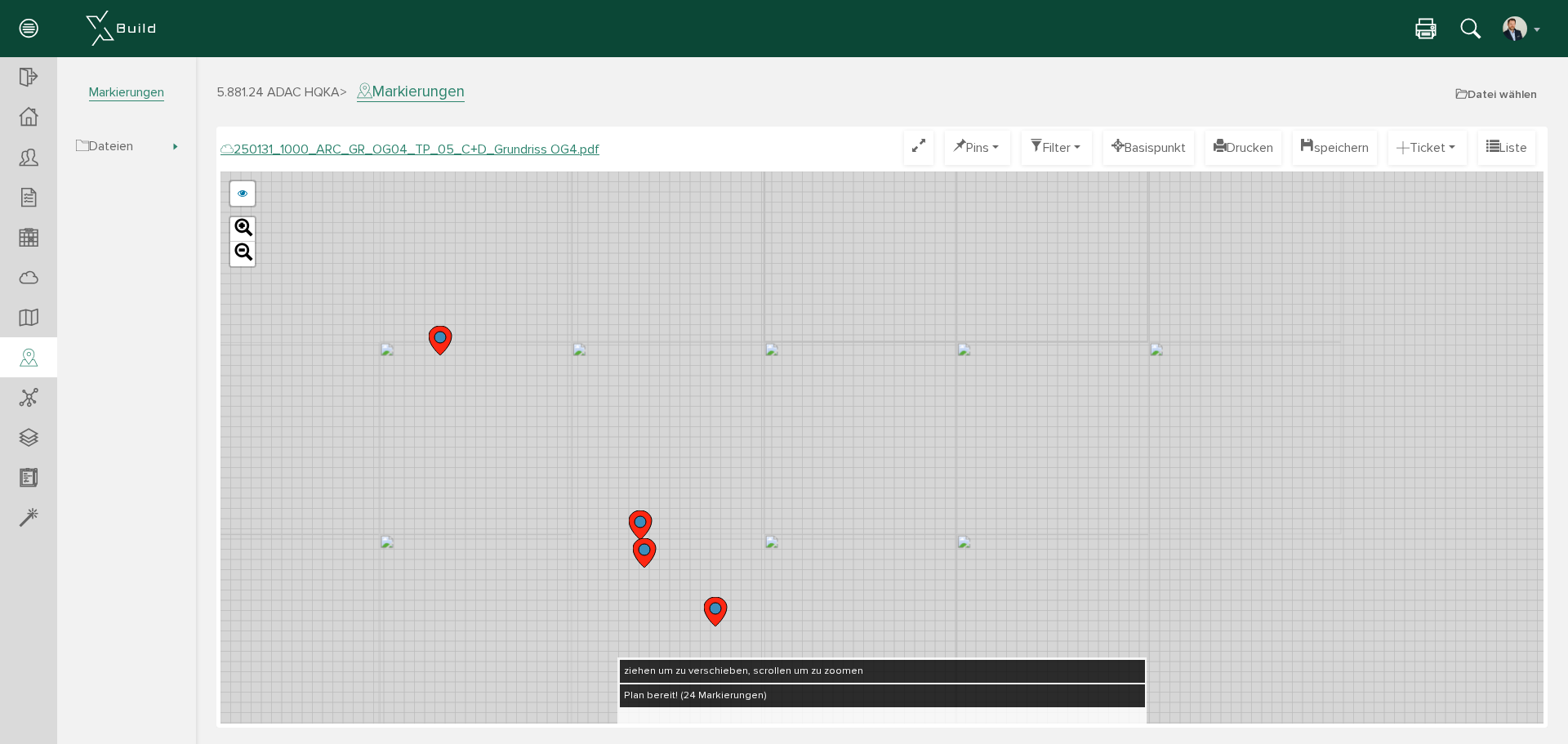
click at [829, 499] on div "250123_1000_ARC_GR_OG04_02_TP_05_B+C+D_WP_M100_02.pdf 250109_1000_ARC_GR_OG04_T…" at bounding box center [882, 448] width 1323 height 553
click at [843, 329] on div "250123_1000_ARC_GR_OG04_02_TP_05_B+C+D_WP_M100_02.pdf 250109_1000_ARC_GR_OG04_T…" at bounding box center [882, 448] width 1323 height 553
click at [787, 241] on div "250123_1000_ARC_GR_OG04_02_TP_05_B+C+D_WP_M100_02.pdf 250109_1000_ARC_GR_OG04_T…" at bounding box center [882, 448] width 1323 height 553
click at [848, 277] on div "250123_1000_ARC_GR_OG04_02_TP_05_B+C+D_WP_M100_02.pdf 250109_1000_ARC_GR_OG04_T…" at bounding box center [882, 448] width 1323 height 553
click at [975, 640] on div "250123_1000_ARC_GR_OG04_02_TP_05_B+C+D_WP_M100_02.pdf 250109_1000_ARC_GR_OG04_T…" at bounding box center [882, 448] width 1323 height 553
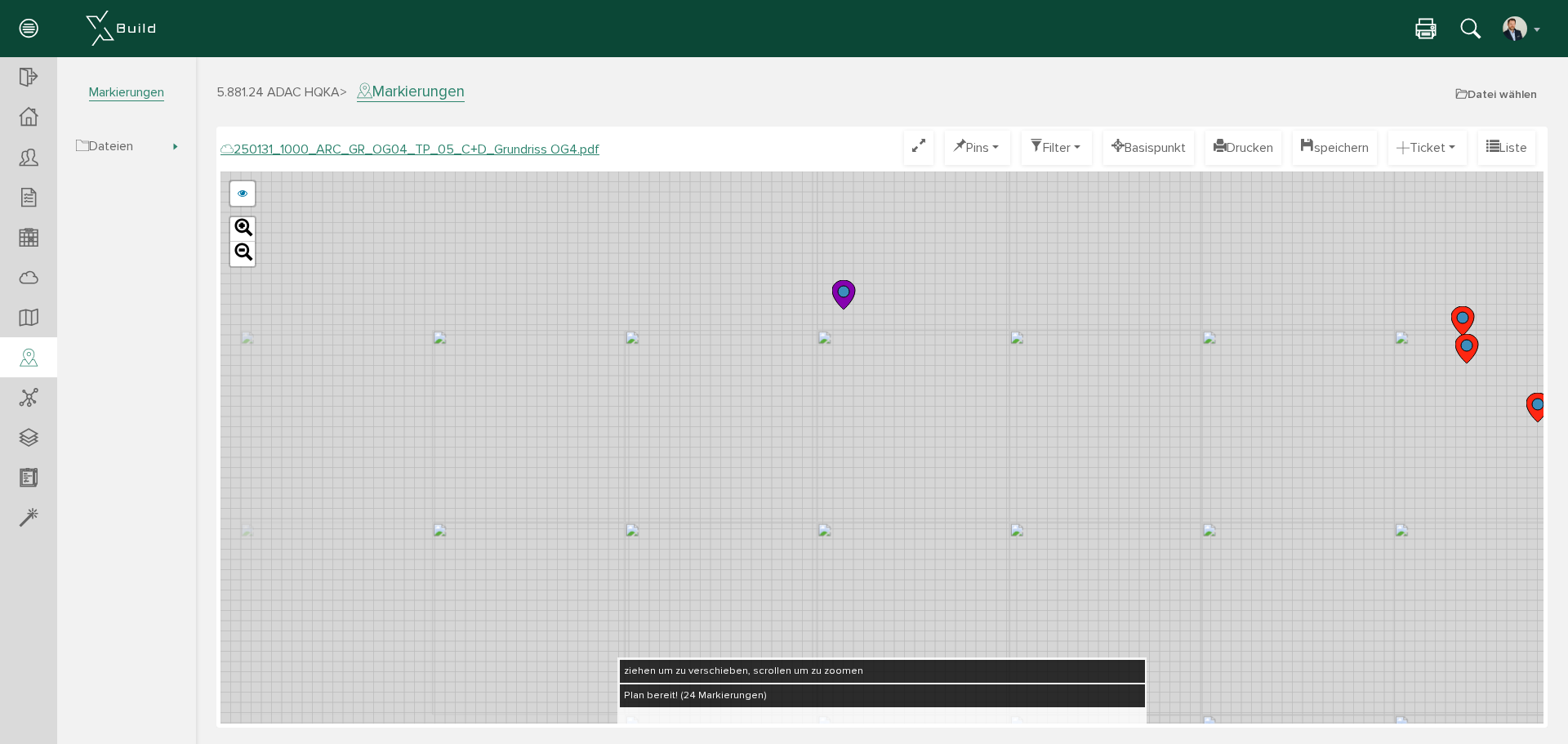
click at [1019, 627] on div "250123_1000_ARC_GR_OG04_02_TP_05_B+C+D_WP_M100_02.pdf 250109_1000_ARC_GR_OG04_T…" at bounding box center [882, 448] width 1323 height 553
click at [1101, 634] on div "250123_1000_ARC_GR_OG04_02_TP_05_B+C+D_WP_M100_02.pdf 250109_1000_ARC_GR_OG04_T…" at bounding box center [882, 448] width 1323 height 553
click at [1043, 609] on div "250123_1000_ARC_GR_OG04_02_TP_05_B+C+D_WP_M100_02.pdf 250109_1000_ARC_GR_OG04_T…" at bounding box center [882, 448] width 1323 height 553
click at [1145, 667] on div "250131_1000_ARC_GR_OG04_TP_05_C+D_Grundriss OG4.pdf Optimieren Pins nur Pin Tic…" at bounding box center [882, 428] width 1323 height 594
click at [959, 519] on div "250123_1000_ARC_GR_OG04_02_TP_05_B+C+D_WP_M100_02.pdf 250109_1000_ARC_GR_OG04_T…" at bounding box center [882, 448] width 1323 height 553
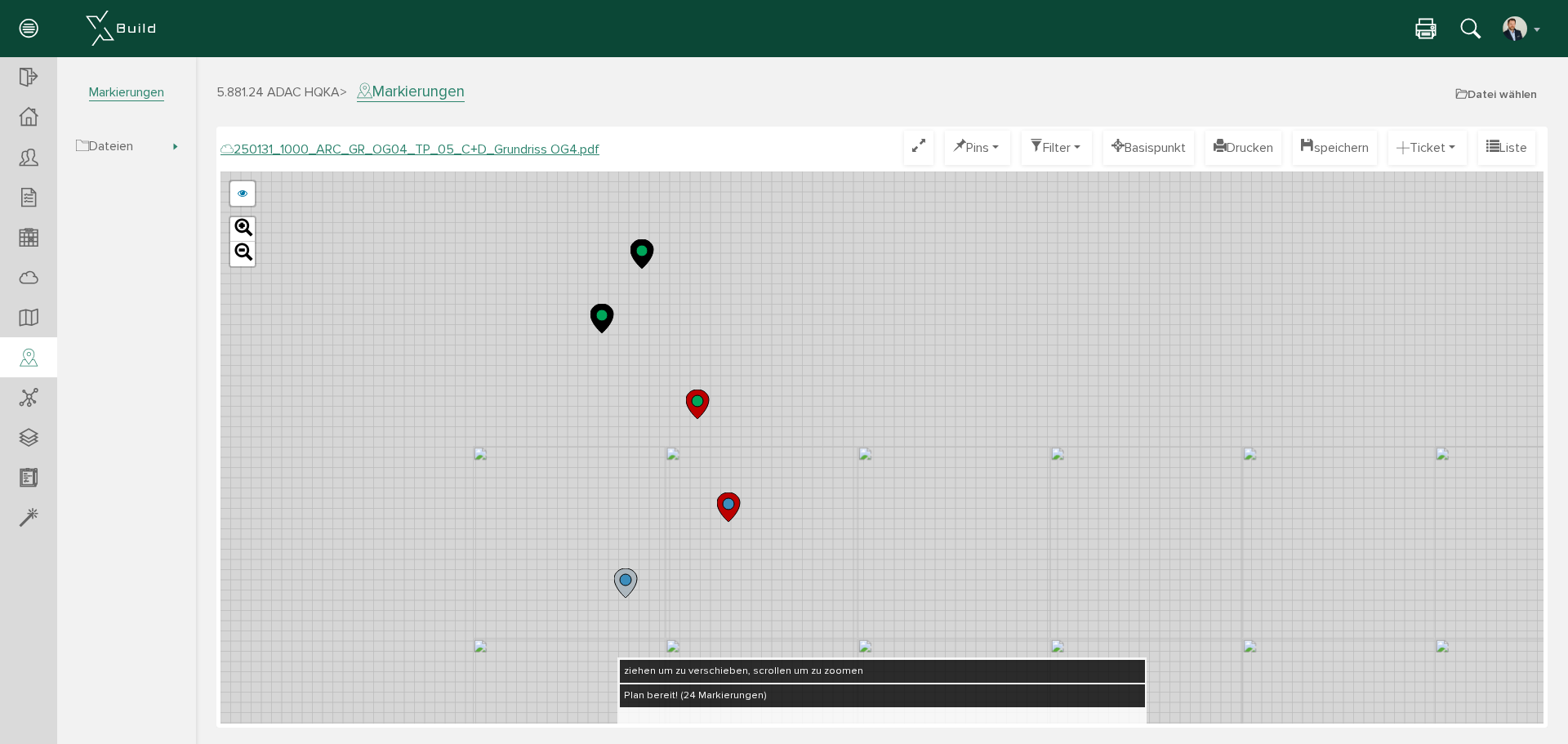
click at [809, 567] on div "250123_1000_ARC_GR_OG04_02_TP_05_B+C+D_WP_M100_02.pdf 250109_1000_ARC_GR_OG04_T…" at bounding box center [882, 448] width 1323 height 553
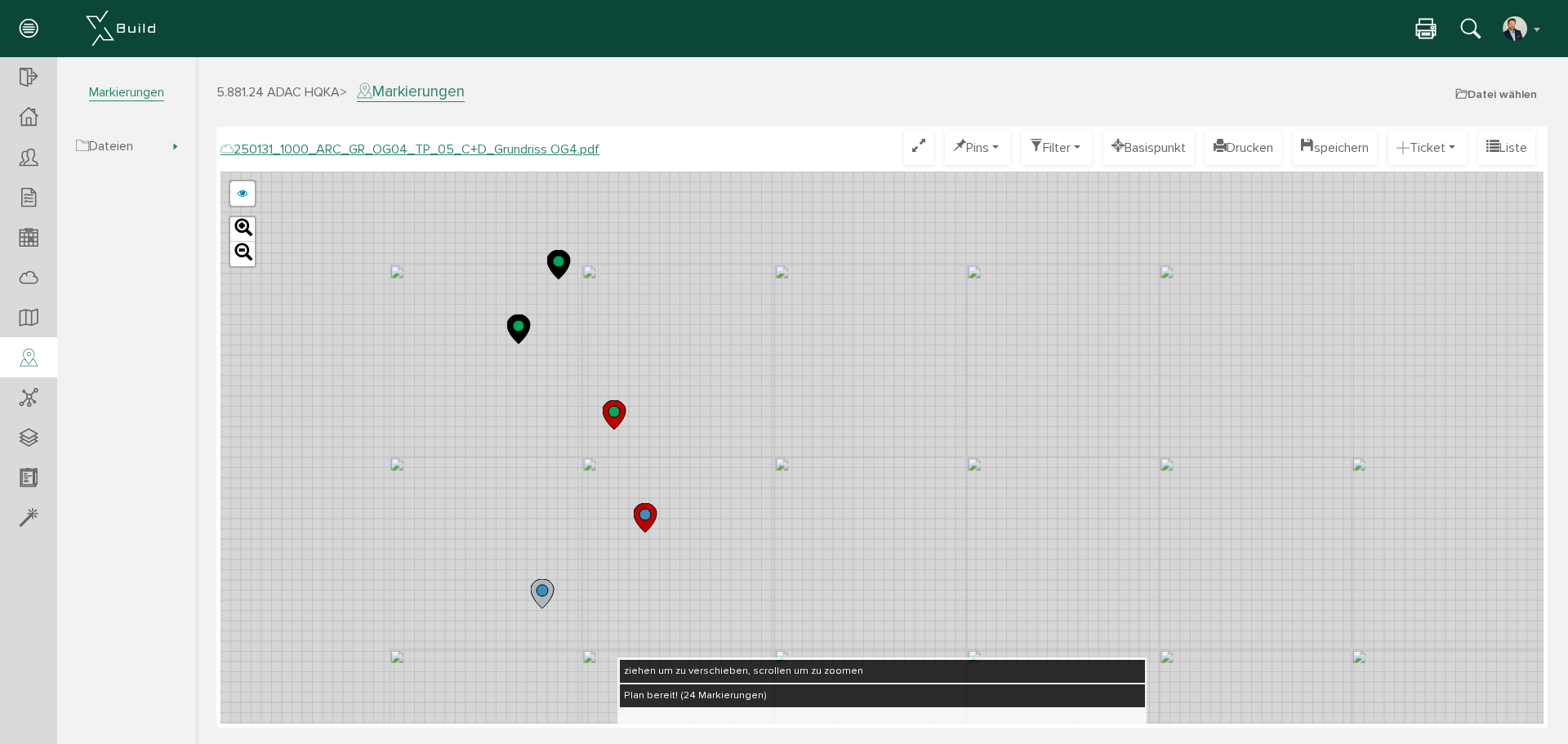
click at [526, 253] on div "250123_1000_ARC_GR_OG04_02_TP_05_B+C+D_WP_M100_02.pdf 250109_1000_ARC_GR_OG04_T…" at bounding box center [882, 448] width 1323 height 553
click at [520, 500] on div "250123_1000_ARC_GR_OG04_02_TP_05_B+C+D_WP_M100_02.pdf 250109_1000_ARC_GR_OG04_T…" at bounding box center [882, 448] width 1323 height 553
click at [663, 538] on div "250123_1000_ARC_GR_OG04_02_TP_05_B+C+D_WP_M100_02.pdf 250109_1000_ARC_GR_OG04_T…" at bounding box center [882, 448] width 1323 height 553
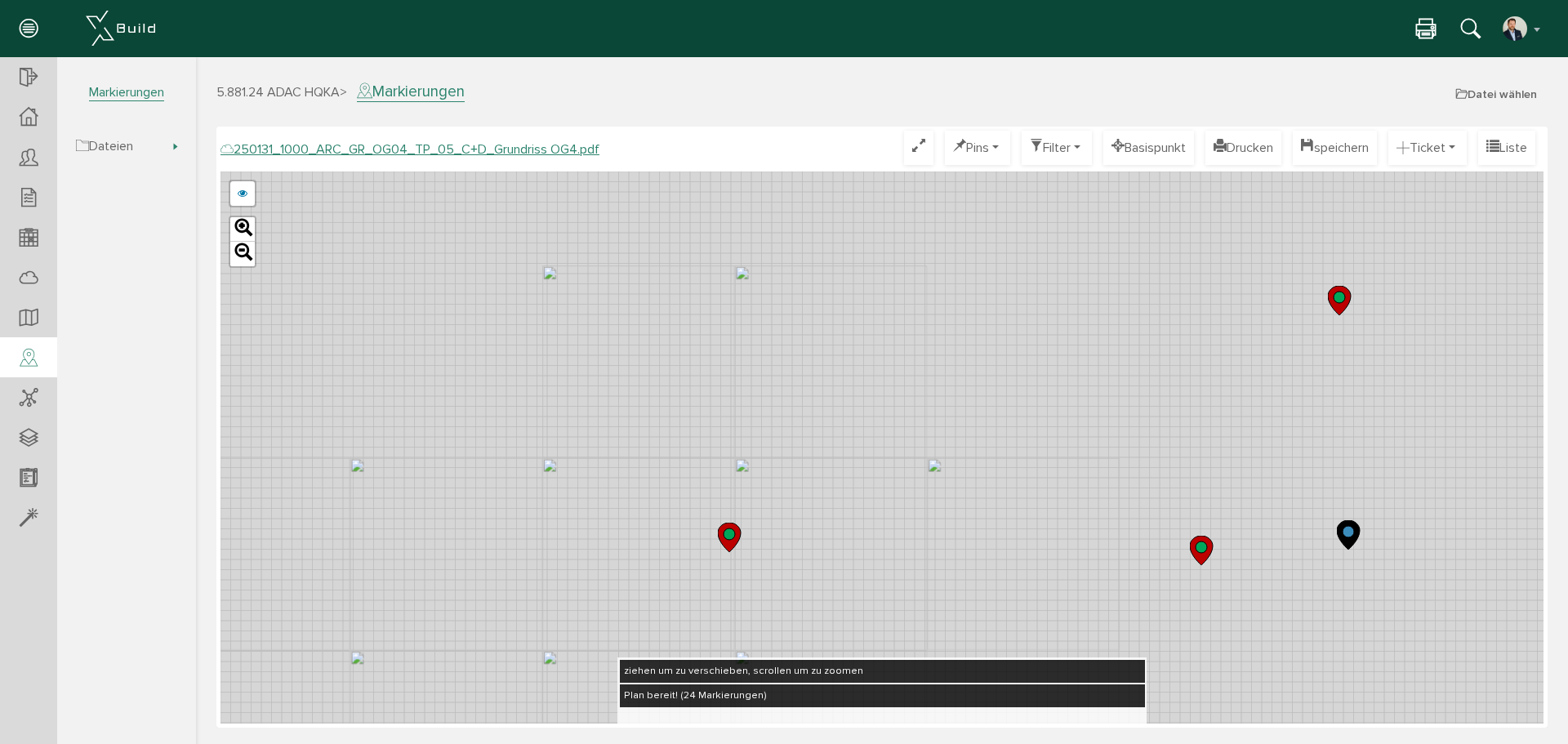
click at [782, 651] on div "250123_1000_ARC_GR_OG04_02_TP_05_B+C+D_WP_M100_02.pdf 250109_1000_ARC_GR_OG04_T…" at bounding box center [882, 448] width 1323 height 553
click at [672, 567] on div "250123_1000_ARC_GR_OG04_02_TP_05_B+C+D_WP_M100_02.pdf 250109_1000_ARC_GR_OG04_T…" at bounding box center [882, 448] width 1323 height 553
click at [784, 449] on div "250123_1000_ARC_GR_OG04_02_TP_05_B+C+D_WP_M100_02.pdf 250109_1000_ARC_GR_OG04_T…" at bounding box center [882, 448] width 1323 height 553
click at [423, 445] on div "250123_1000_ARC_GR_OG04_02_TP_05_B+C+D_WP_M100_02.pdf 250109_1000_ARC_GR_OG04_T…" at bounding box center [882, 448] width 1323 height 553
click at [455, 347] on div "250123_1000_ARC_GR_OG04_02_TP_05_B+C+D_WP_M100_02.pdf 250109_1000_ARC_GR_OG04_T…" at bounding box center [882, 448] width 1323 height 553
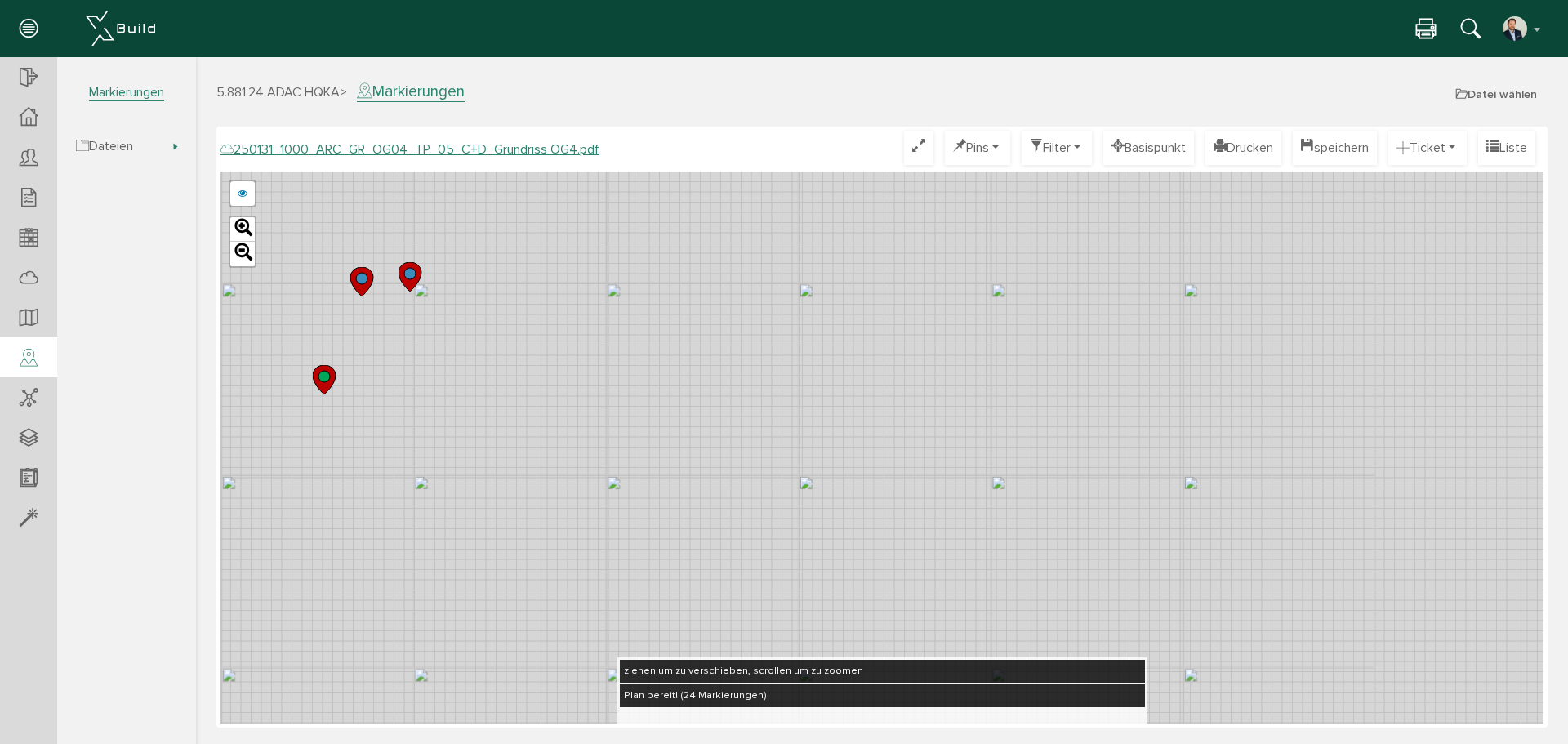
click at [607, 446] on div "250123_1000_ARC_GR_OG04_02_TP_05_B+C+D_WP_M100_02.pdf 250109_1000_ARC_GR_OG04_T…" at bounding box center [882, 448] width 1323 height 553
click at [595, 230] on div "250123_1000_ARC_GR_OG04_02_TP_05_B+C+D_WP_M100_02.pdf 250109_1000_ARC_GR_OG04_T…" at bounding box center [882, 448] width 1323 height 553
click at [785, 291] on div "250123_1000_ARC_GR_OG04_02_TP_05_B+C+D_WP_M100_02.pdf 250109_1000_ARC_GR_OG04_T…" at bounding box center [882, 448] width 1323 height 553
click at [645, 347] on div "250123_1000_ARC_GR_OG04_02_TP_05_B+C+D_WP_M100_02.pdf 250109_1000_ARC_GR_OG04_T…" at bounding box center [882, 448] width 1323 height 553
click at [723, 322] on div "250123_1000_ARC_GR_OG04_02_TP_05_B+C+D_WP_M100_02.pdf 250109_1000_ARC_GR_OG04_T…" at bounding box center [882, 448] width 1323 height 553
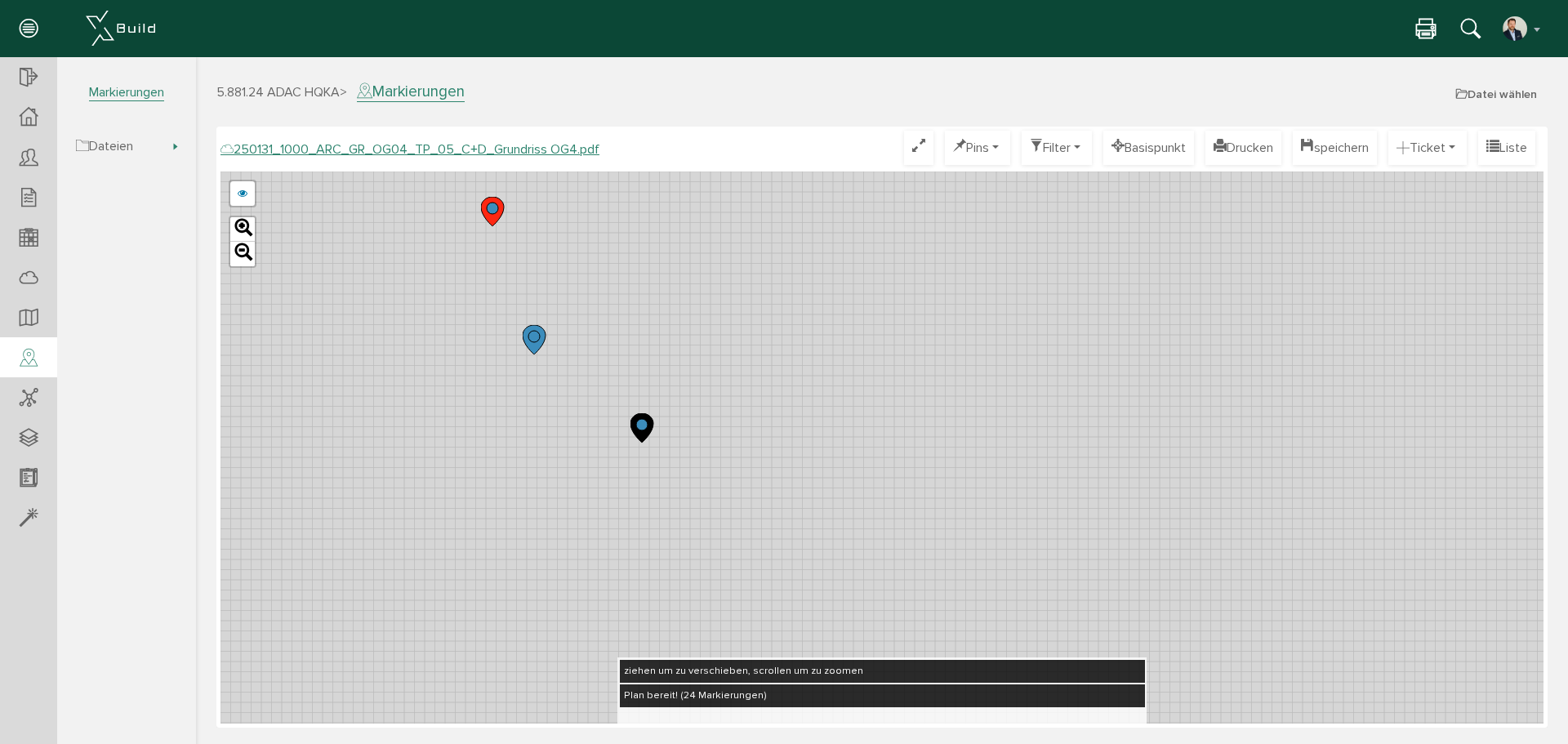
click at [790, 378] on div "250123_1000_ARC_GR_OG04_02_TP_05_B+C+D_WP_M100_02.pdf 250109_1000_ARC_GR_OG04_T…" at bounding box center [882, 448] width 1323 height 553
click at [799, 383] on div "250123_1000_ARC_GR_OG04_02_TP_05_B+C+D_WP_M100_02.pdf 250109_1000_ARC_GR_OG04_T…" at bounding box center [882, 448] width 1323 height 553
click at [790, 409] on div "250123_1000_ARC_GR_OG04_02_TP_05_B+C+D_WP_M100_02.pdf 250109_1000_ARC_GR_OG04_T…" at bounding box center [882, 448] width 1323 height 553
click at [1128, 627] on div "250123_1000_ARC_GR_OG04_02_TP_05_B+C+D_WP_M100_02.pdf 250109_1000_ARC_GR_OG04_T…" at bounding box center [882, 448] width 1323 height 553
click at [1161, 616] on div "250123_1000_ARC_GR_OG04_02_TP_05_B+C+D_WP_M100_02.pdf 250109_1000_ARC_GR_OG04_T…" at bounding box center [882, 448] width 1323 height 553
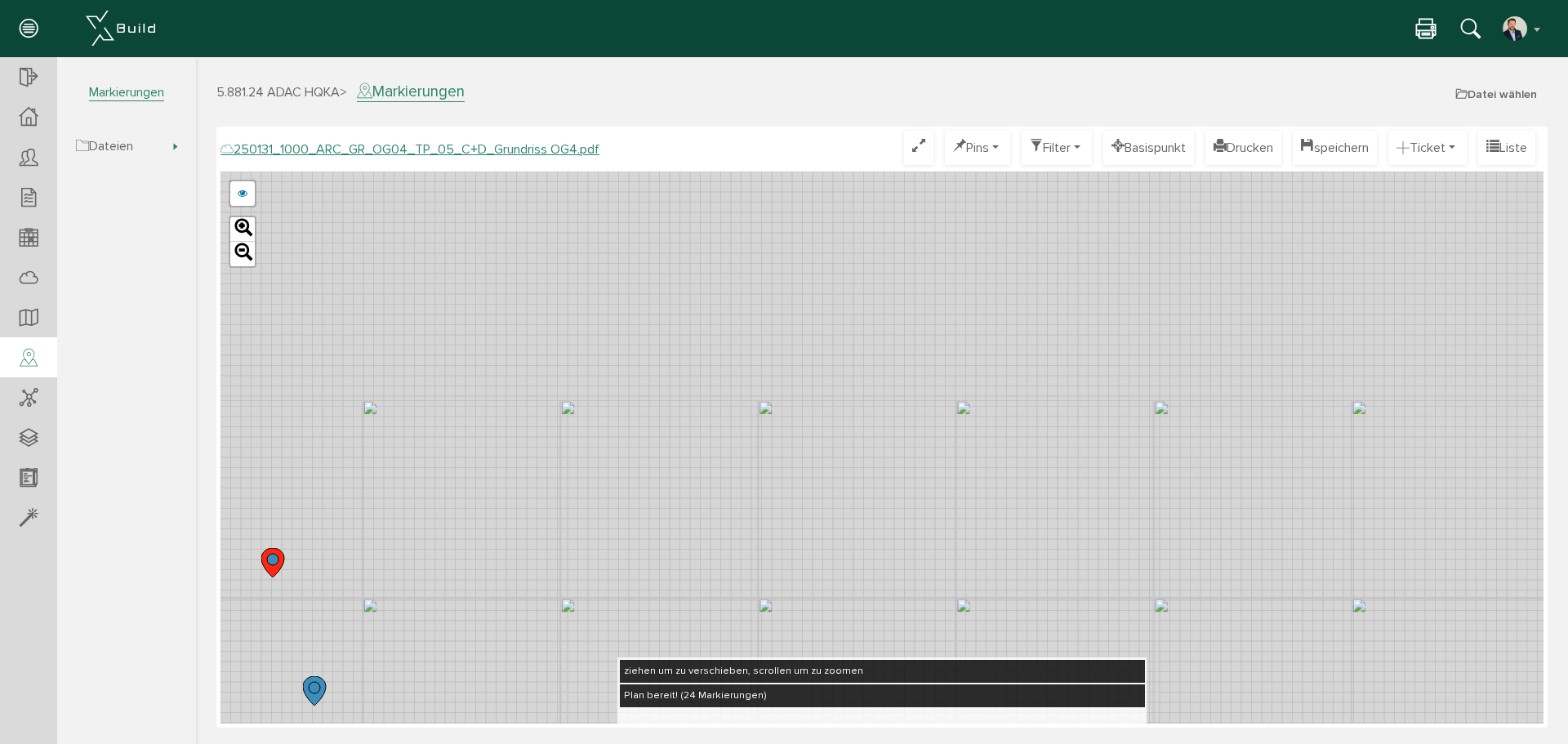
click at [1226, 602] on div "250123_1000_ARC_GR_OG04_02_TP_05_B+C+D_WP_M100_02.pdf 250109_1000_ARC_GR_OG04_T…" at bounding box center [882, 448] width 1323 height 553
click at [1062, 473] on div "250123_1000_ARC_GR_OG04_02_TP_05_B+C+D_WP_M100_02.pdf 250109_1000_ARC_GR_OG04_T…" at bounding box center [882, 448] width 1323 height 553
click at [1155, 493] on div "250123_1000_ARC_GR_OG04_02_TP_05_B+C+D_WP_M100_02.pdf 250109_1000_ARC_GR_OG04_T…" at bounding box center [882, 448] width 1323 height 553
drag, startPoint x: 753, startPoint y: 401, endPoint x: 1010, endPoint y: 473, distance: 266.9
click at [1020, 478] on div "250123_1000_ARC_GR_OG04_02_TP_05_B+C+D_WP_M100_02.pdf 250109_1000_ARC_GR_OG04_T…" at bounding box center [882, 448] width 1323 height 553
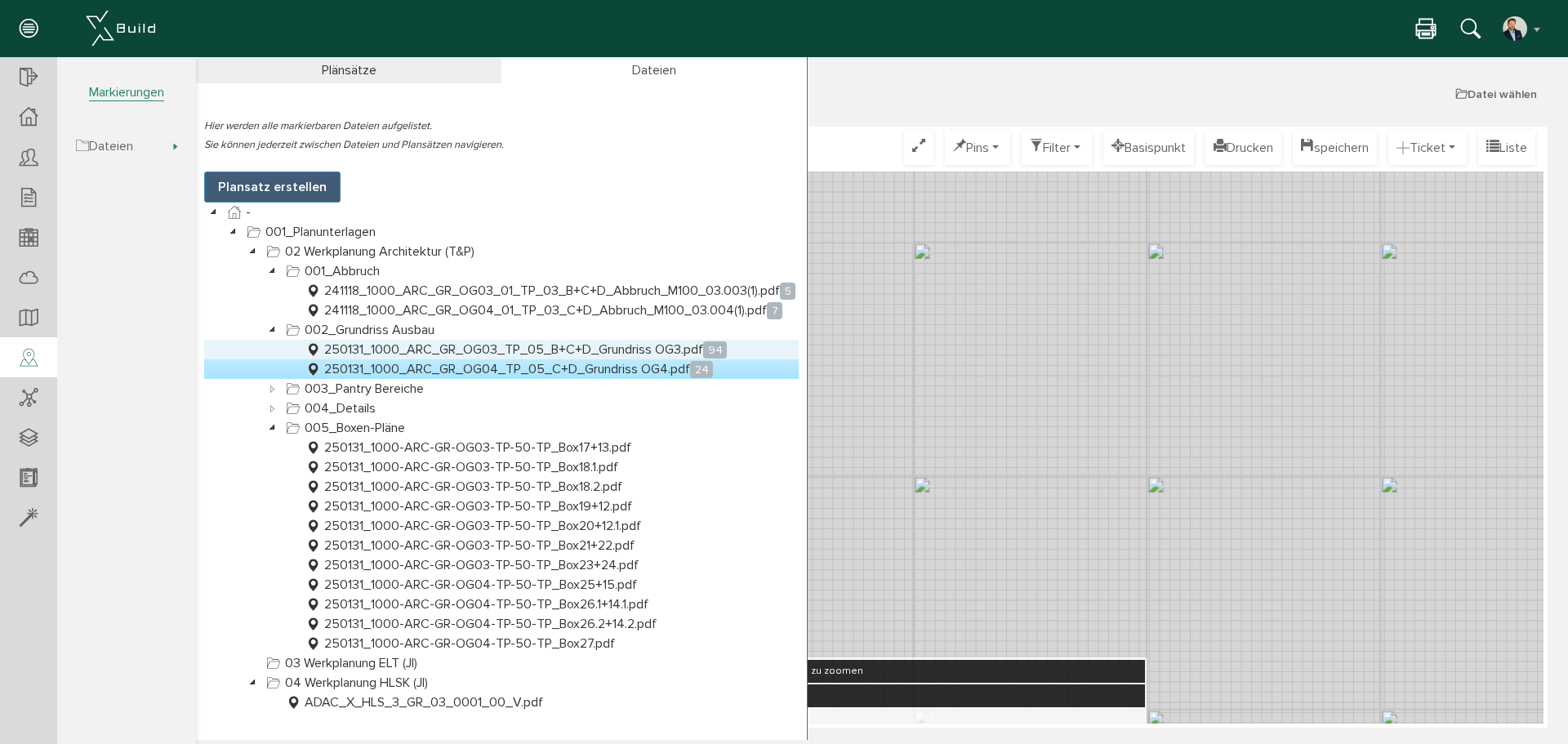
click at [409, 343] on link "250131_1000_ARC_GR_OG03_TP_05_B+C+D_Grundriss OG3.pdf 94" at bounding box center [516, 350] width 428 height 20
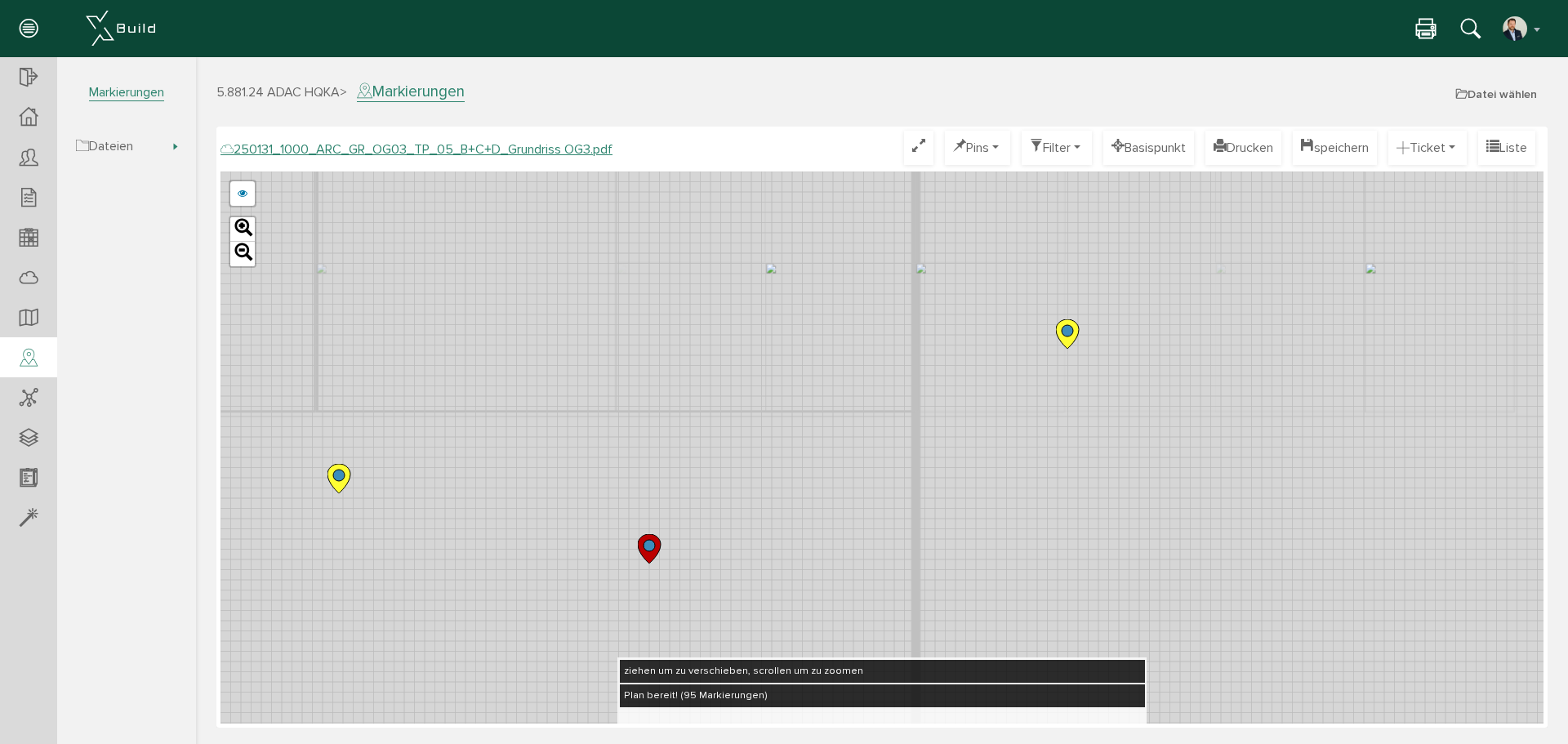
drag, startPoint x: 958, startPoint y: 558, endPoint x: 820, endPoint y: 247, distance: 340.2
click at [856, 165] on div "250131_1000_ARC_GR_OG03_TP_05_B+C+D_Grundriss OG3.pdf Optimieren Pins nur Pin T…" at bounding box center [882, 428] width 1323 height 594
drag, startPoint x: 748, startPoint y: 368, endPoint x: 746, endPoint y: 299, distance: 69.0
click at [746, 299] on div "250124_1000_ARC_GR_OG03_TP_05_B+C+D_Grundriss OG3.pdf 250122_1000_ARC_GR_OG03_0…" at bounding box center [882, 448] width 1323 height 553
